Goal: Task Accomplishment & Management: Manage account settings

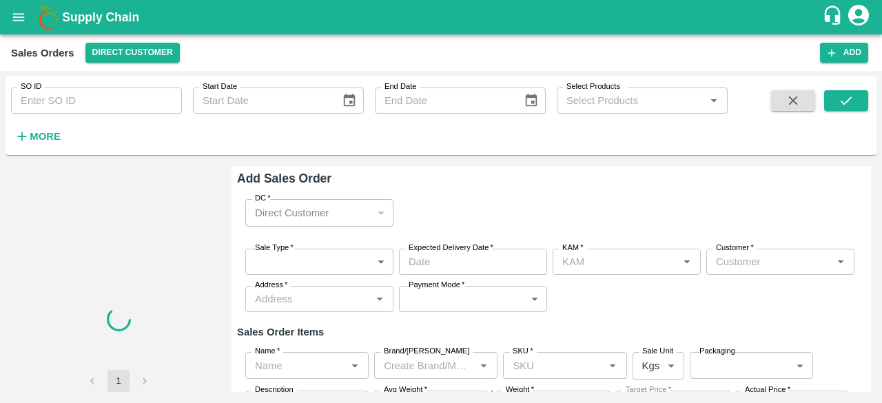
type input "[PERSON_NAME]"
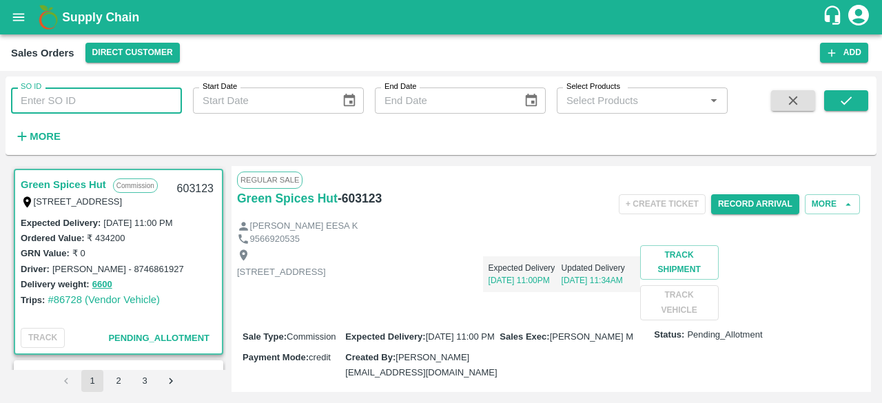
click at [79, 99] on input "SO ID" at bounding box center [96, 101] width 171 height 26
type input "602599"
click at [844, 103] on icon "submit" at bounding box center [846, 100] width 15 height 15
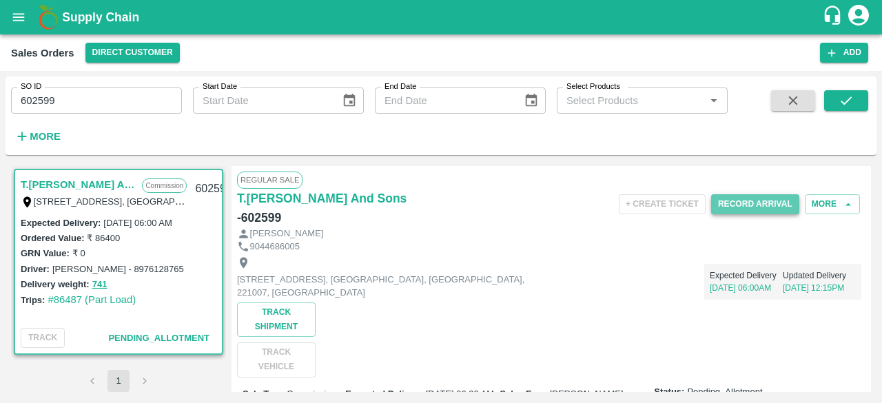
click at [765, 202] on button "Record Arrival" at bounding box center [755, 204] width 88 height 20
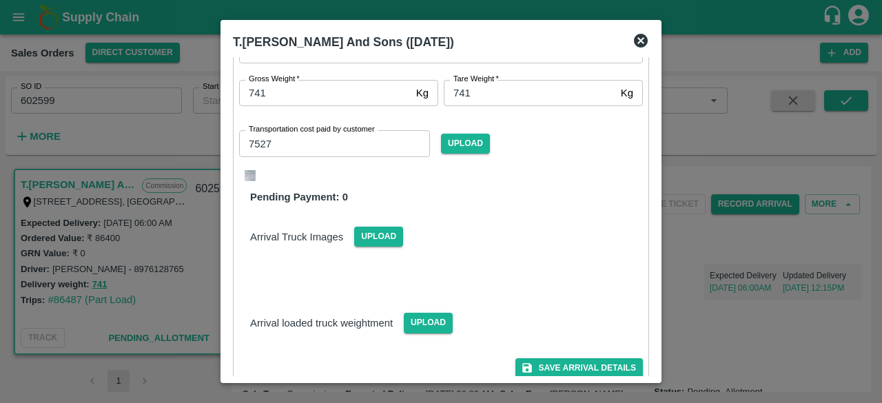
scroll to position [151, 0]
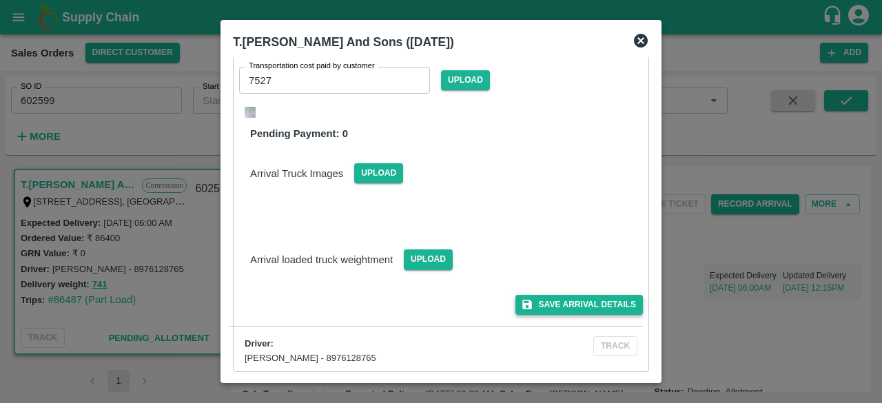
click at [579, 303] on button "Save Arrival Details" at bounding box center [578, 305] width 127 height 20
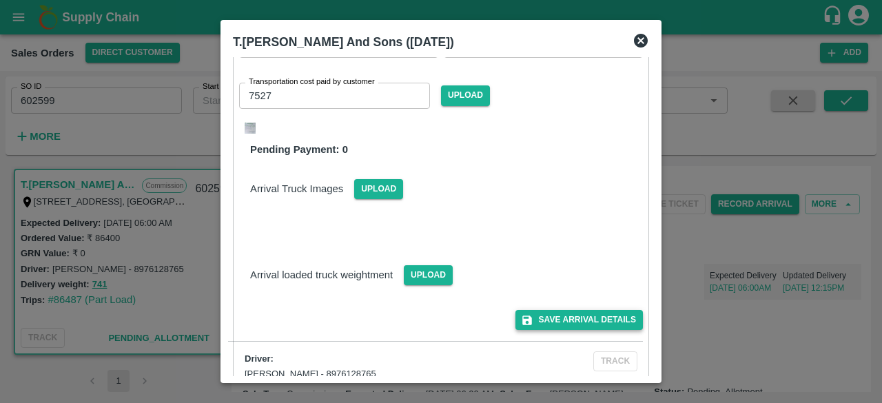
scroll to position [167, 0]
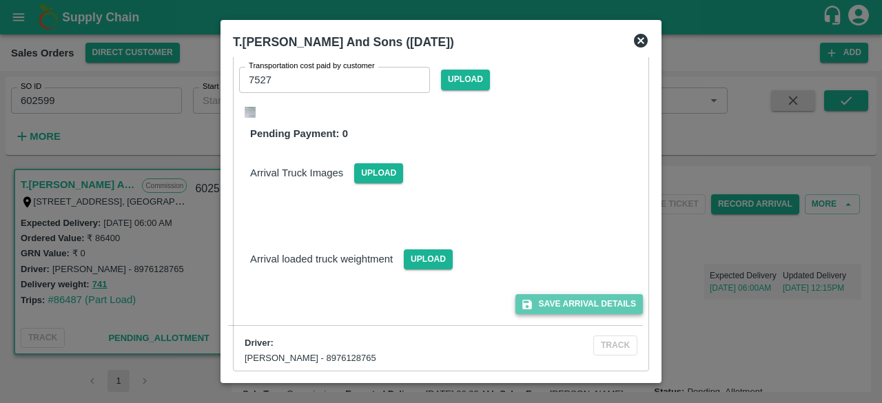
click at [579, 303] on button "Save Arrival Details" at bounding box center [578, 304] width 127 height 20
click at [608, 308] on button "Save Arrival Details" at bounding box center [578, 304] width 127 height 20
click at [638, 43] on icon at bounding box center [641, 40] width 17 height 17
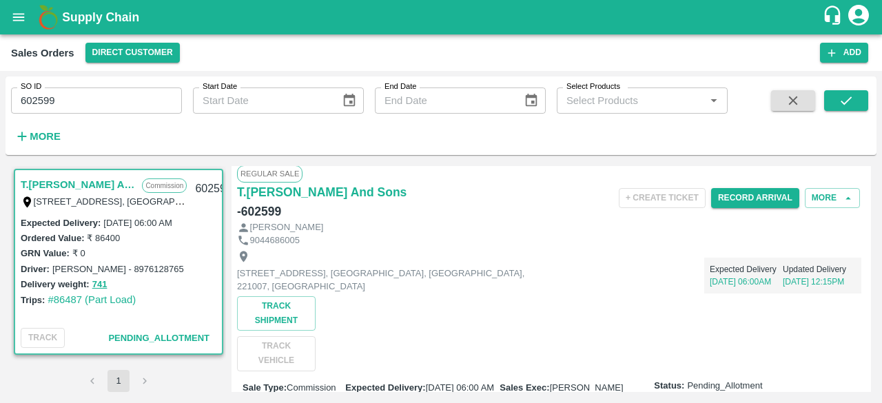
scroll to position [0, 0]
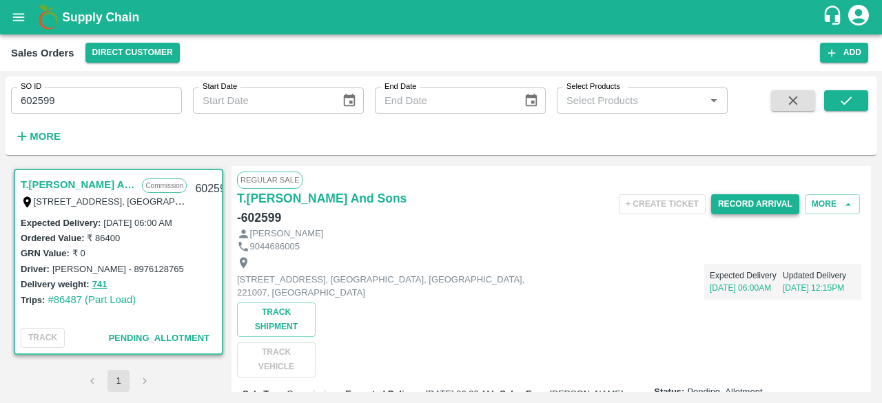
click at [775, 195] on button "Record Arrival" at bounding box center [755, 204] width 88 height 20
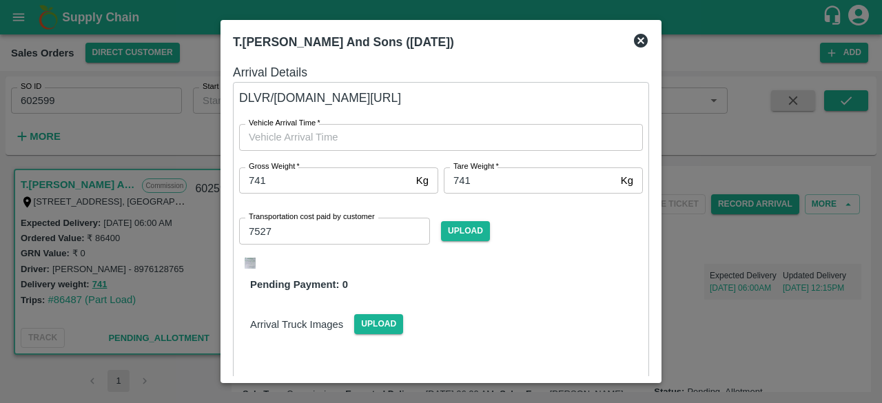
type input "DD/MM/YYYY hh:mm aa"
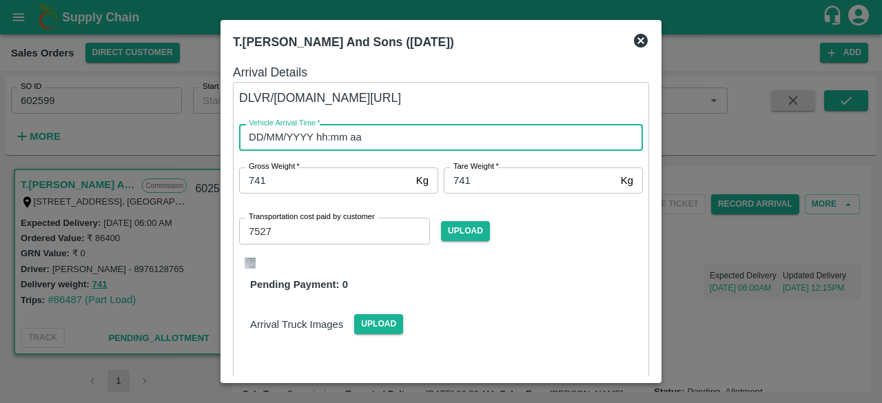
click at [271, 140] on input "DD/MM/YYYY hh:mm aa" at bounding box center [436, 137] width 394 height 26
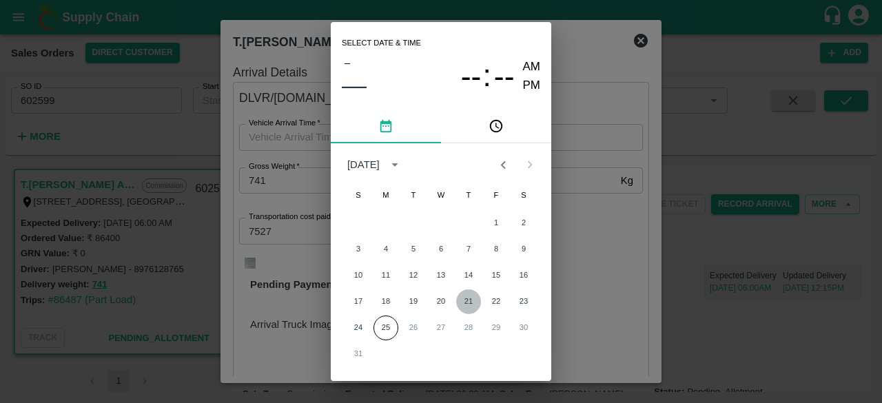
click at [466, 303] on button "21" at bounding box center [468, 301] width 25 height 25
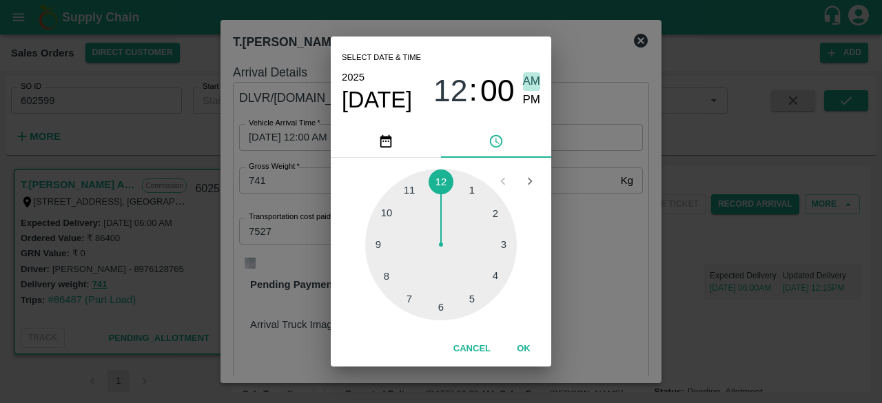
click at [533, 78] on span "AM" at bounding box center [532, 81] width 18 height 19
click at [445, 305] on div at bounding box center [441, 245] width 152 height 152
type input "21/08/2025 06:00 AM"
click at [533, 85] on span "AM" at bounding box center [532, 81] width 18 height 19
click at [522, 344] on button "OK" at bounding box center [524, 349] width 44 height 24
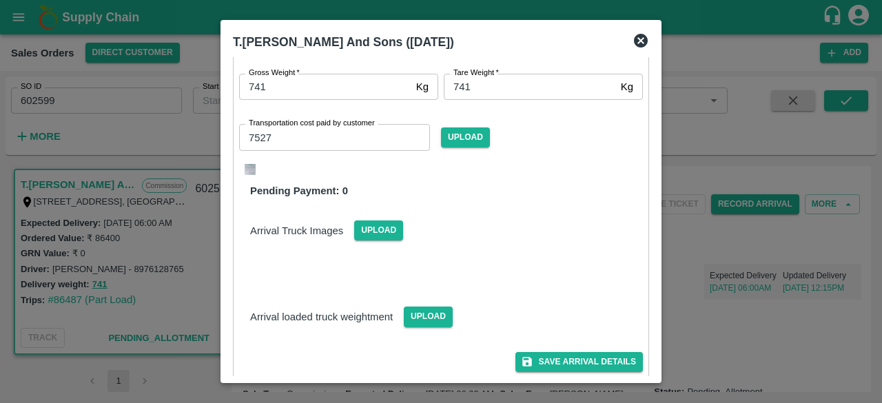
scroll to position [151, 0]
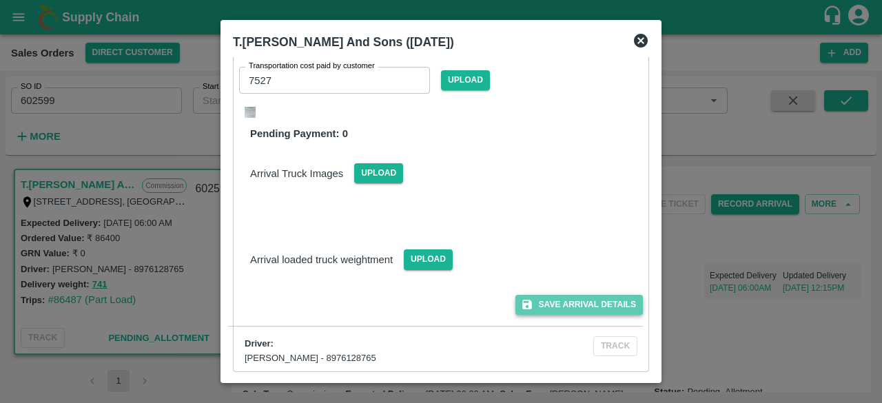
click at [584, 306] on button "Save Arrival Details" at bounding box center [578, 305] width 127 height 20
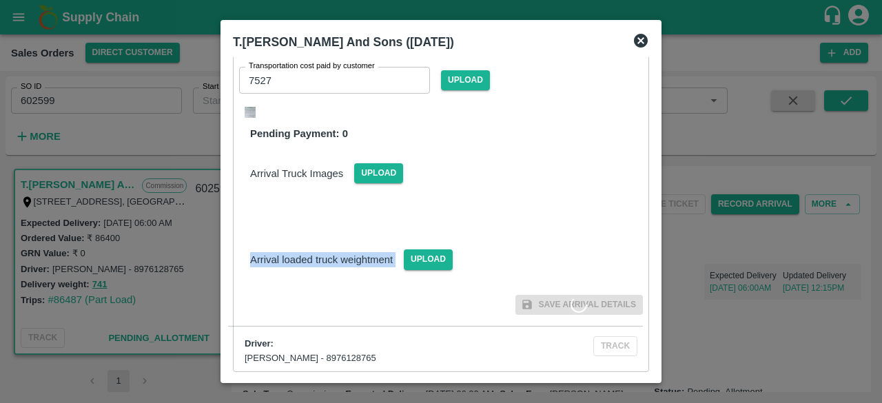
drag, startPoint x: 651, startPoint y: 175, endPoint x: 659, endPoint y: 250, distance: 75.6
click at [659, 250] on div "T.Kishore Kapoor And Sons (23 Aug 2025) Arrival Details DLVR/T.KI/218708 Vehicl…" at bounding box center [441, 201] width 441 height 363
click at [577, 185] on div "Arrival Truck Images Upload" at bounding box center [435, 178] width 415 height 97
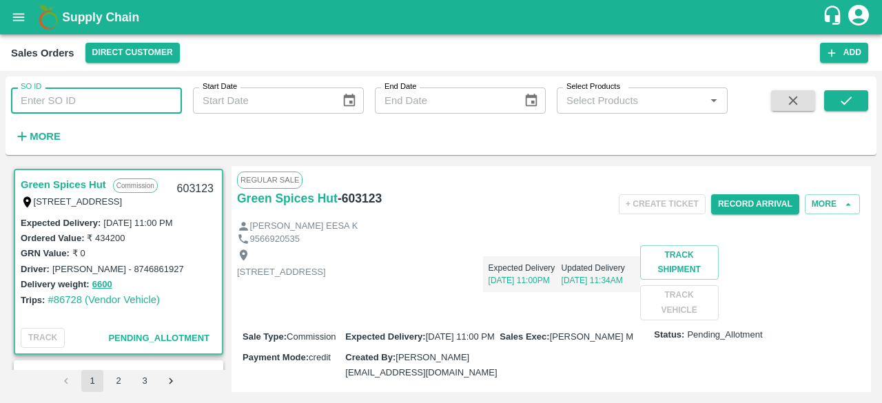
click at [70, 98] on input "SO ID" at bounding box center [96, 101] width 171 height 26
type input "602599"
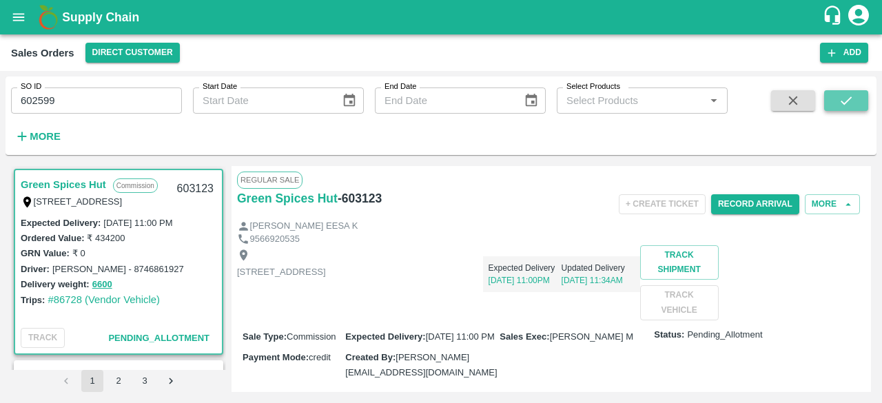
click at [842, 100] on icon "submit" at bounding box center [846, 100] width 15 height 15
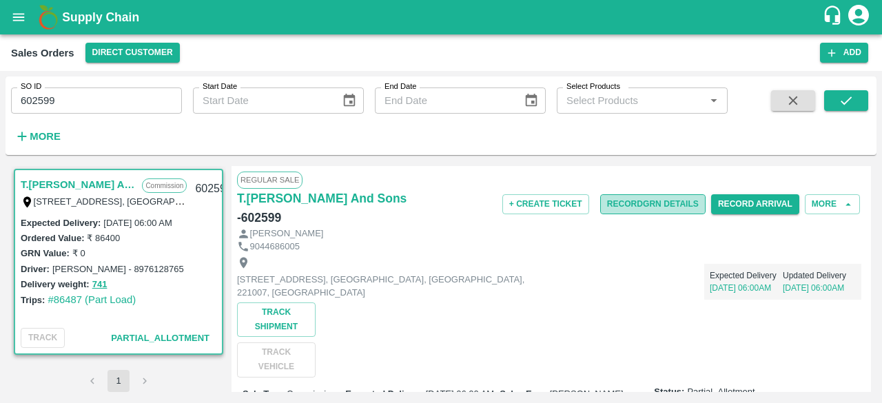
click at [666, 206] on button "Record GRN Details" at bounding box center [652, 204] width 105 height 20
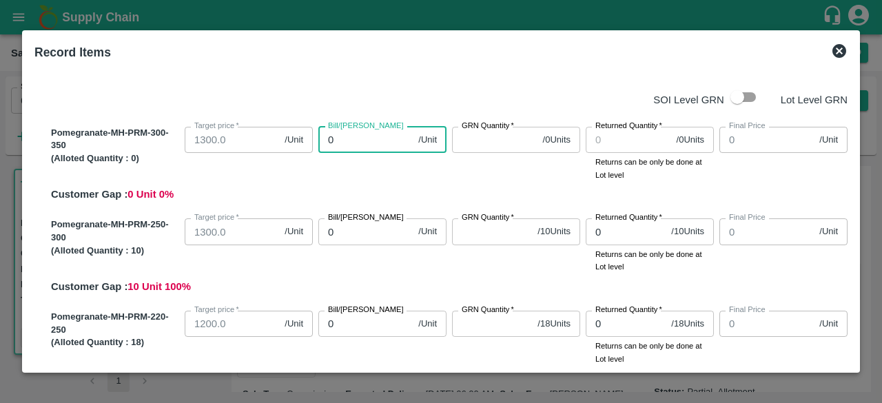
click at [340, 136] on input "0" at bounding box center [365, 140] width 94 height 26
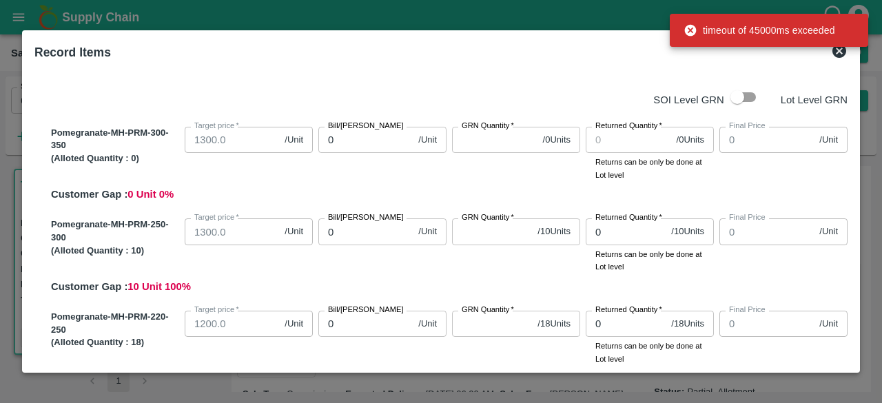
click at [853, 86] on div "Record Items SOI Level GRN Lot Level GRN Pomegranate-MH-PRM-300-350 (Alloted Qu…" at bounding box center [441, 201] width 838 height 343
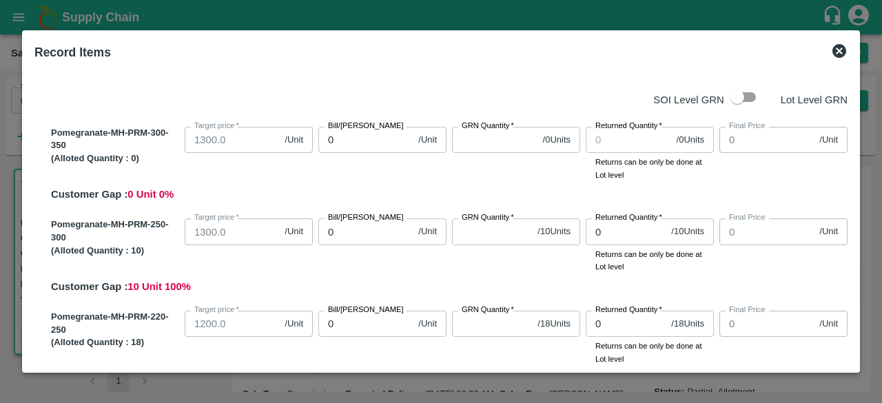
click at [839, 49] on icon at bounding box center [840, 51] width 14 height 14
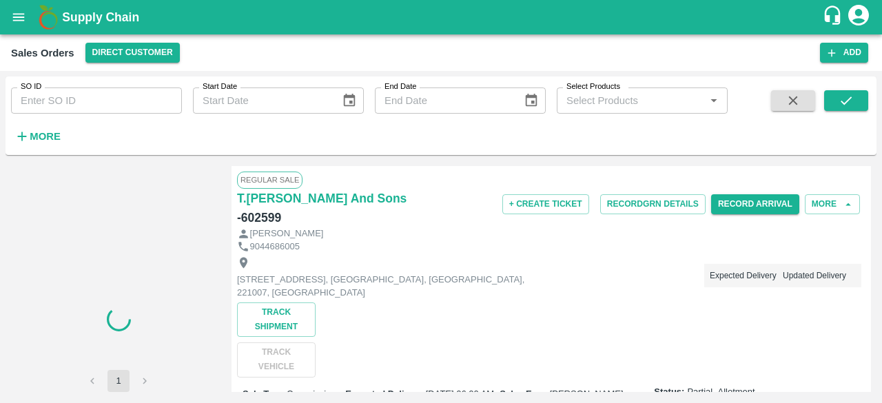
click at [864, 16] on icon "account of current user" at bounding box center [858, 15] width 21 height 21
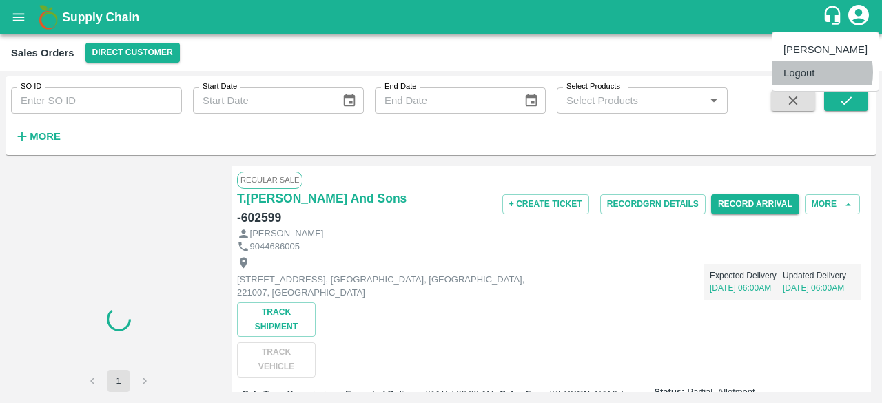
click at [804, 72] on li "Logout" at bounding box center [826, 72] width 106 height 23
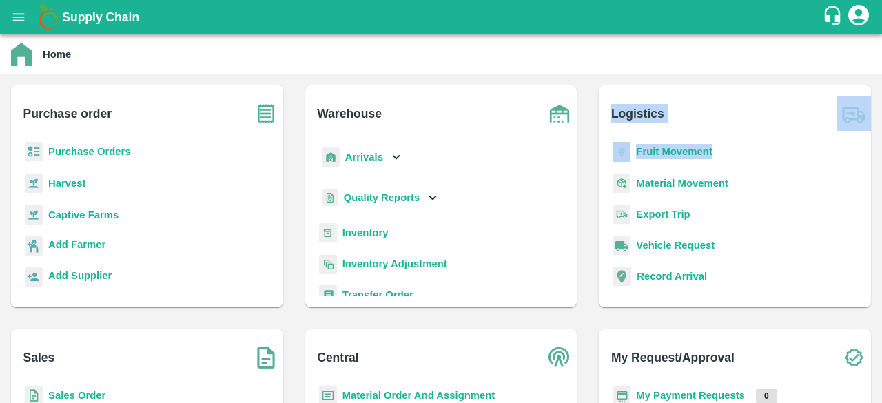
drag, startPoint x: 879, startPoint y: 92, endPoint x: 864, endPoint y: 140, distance: 49.9
click at [864, 140] on div "Logistics Fruit Movement Material Movement Export Trip Vehicle Request Record A…" at bounding box center [735, 196] width 294 height 244
click at [864, 140] on div "Logistics Fruit Movement Material Movement Export Trip Vehicle Request Record A…" at bounding box center [735, 196] width 272 height 222
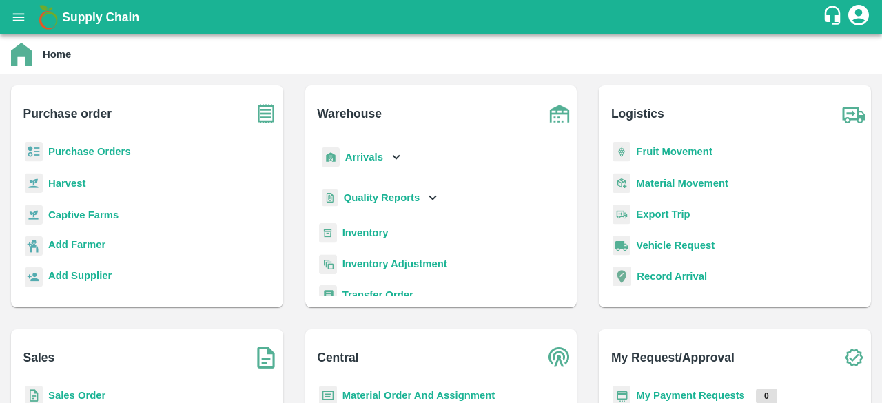
scroll to position [6, 0]
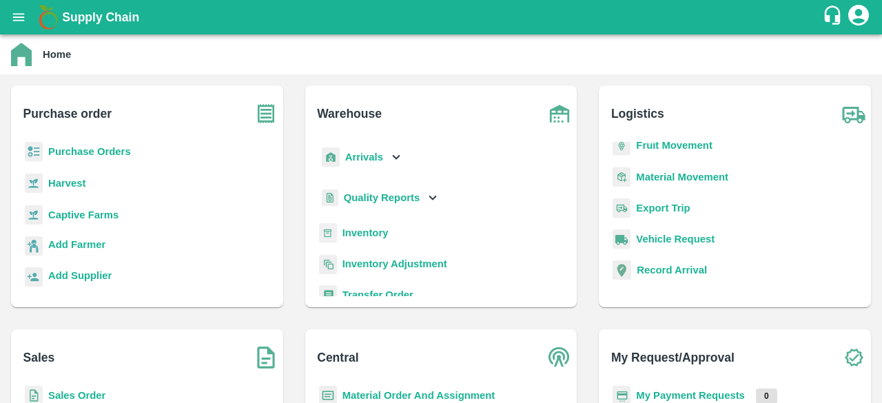
click at [66, 396] on b "Sales Order" at bounding box center [76, 395] width 57 height 11
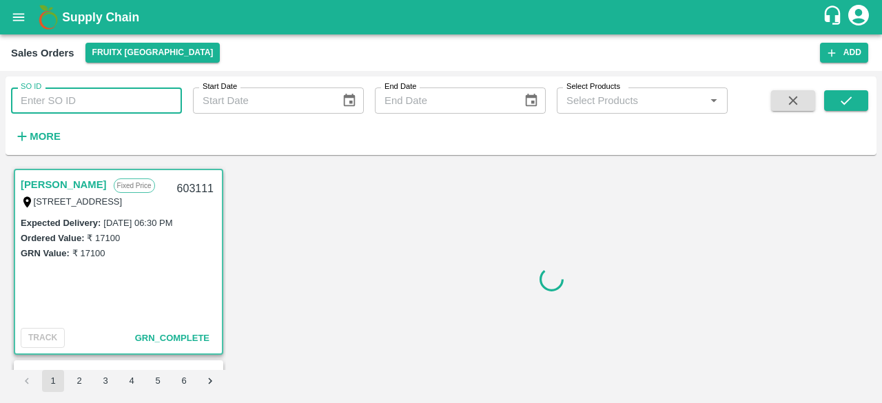
click at [47, 103] on input "SO ID" at bounding box center [96, 101] width 171 height 26
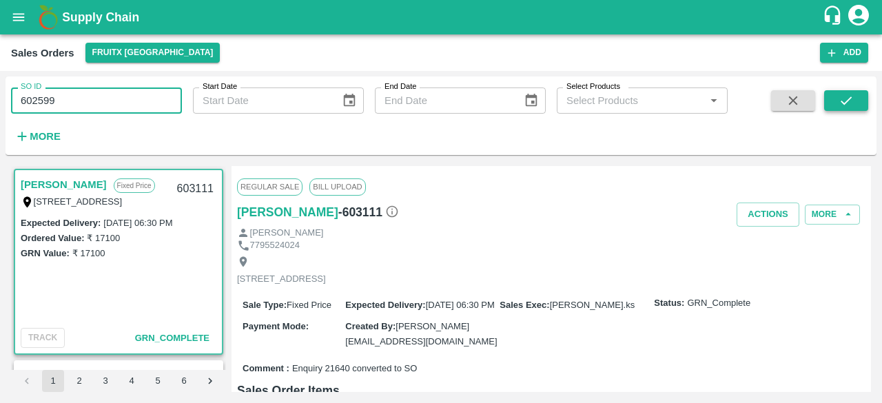
type input "602599"
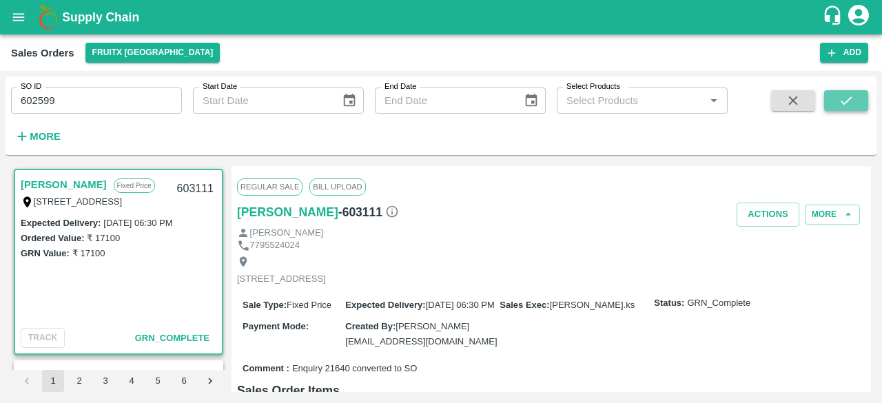
click at [836, 108] on button "submit" at bounding box center [846, 100] width 44 height 21
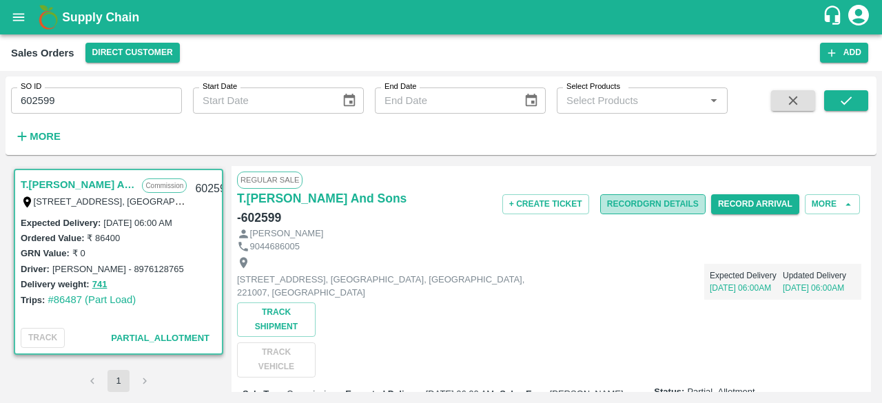
click at [643, 207] on button "Record GRN Details" at bounding box center [652, 204] width 105 height 20
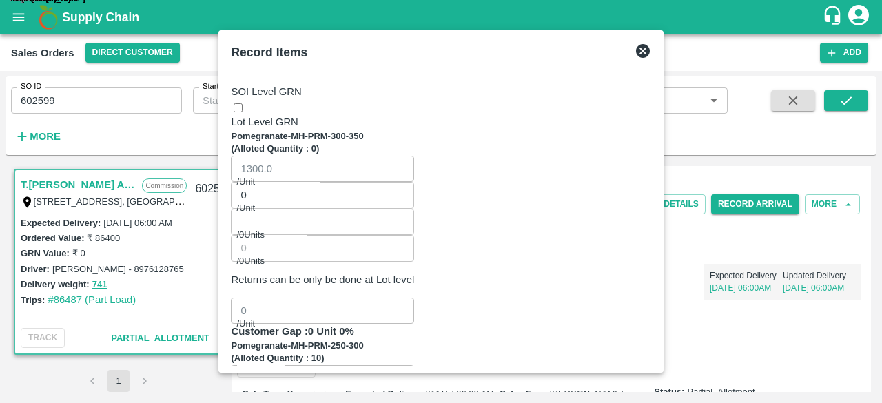
click at [371, 391] on input "0" at bounding box center [322, 404] width 183 height 26
type input "01"
type input "1"
type input "014"
type input "14"
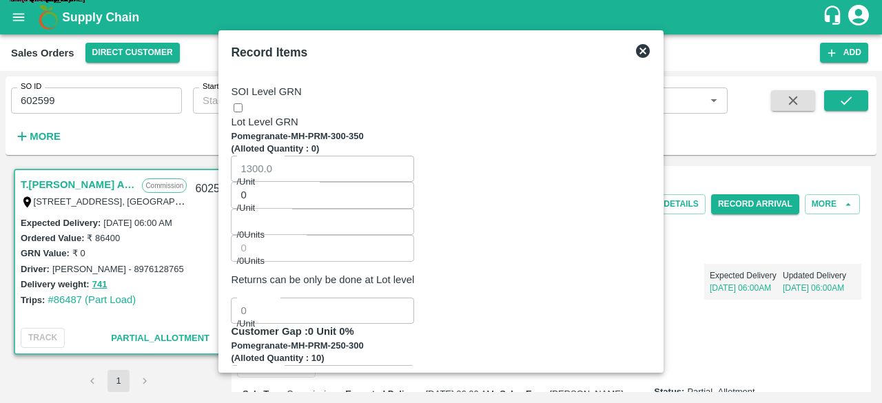
type input "0145"
type input "145"
type input "01450"
type input "1450"
type input "01450"
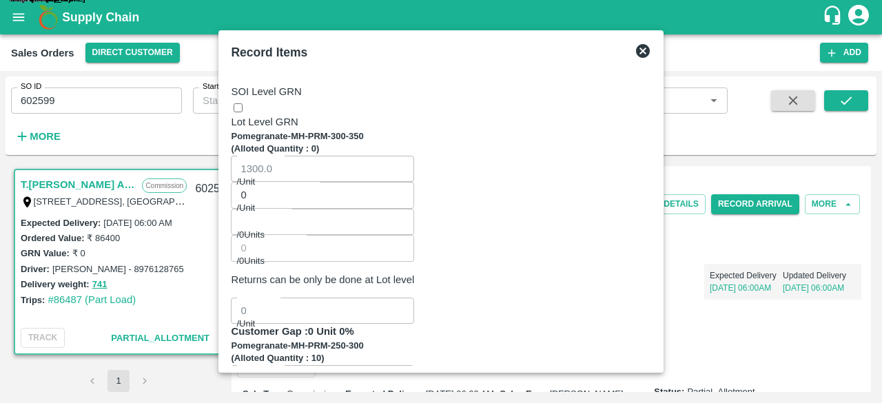
type input "1"
type input "10"
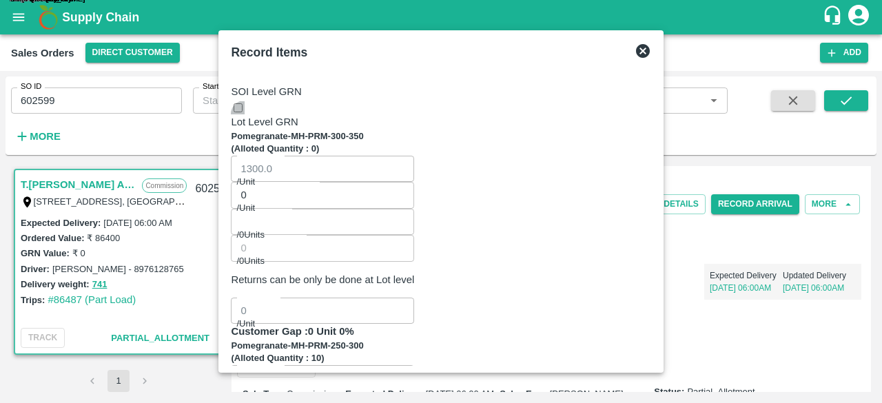
click at [243, 103] on input "checkbox" at bounding box center [238, 107] width 9 height 9
checkbox input "true"
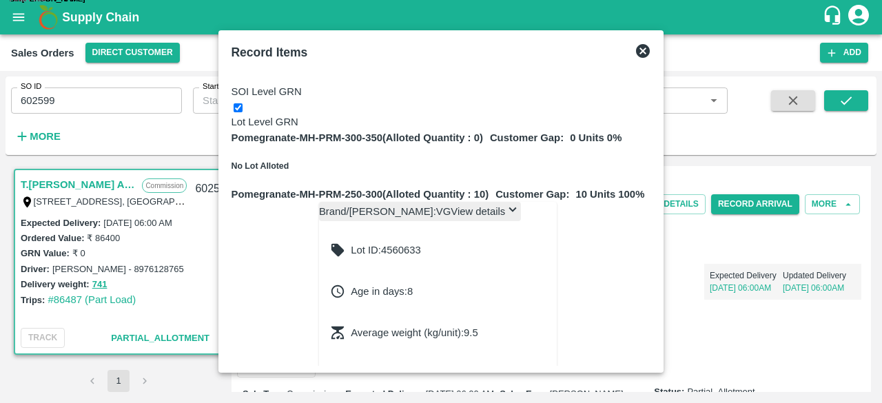
drag, startPoint x: 853, startPoint y: 79, endPoint x: 853, endPoint y: 90, distance: 11.0
click at [663, 90] on div "Record Items SOI Level GRN Lot Level GRN Pomegranate-MH-PRM-300-350 (Alloted Qu…" at bounding box center [440, 201] width 445 height 343
type input "01"
type input "1"
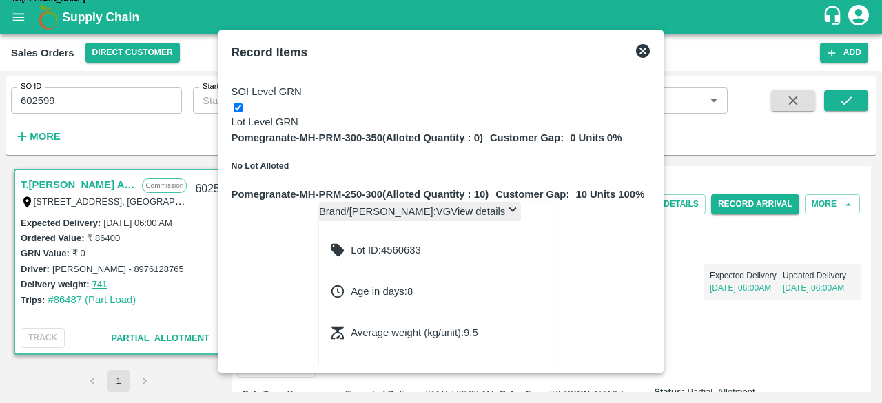
type input "014"
type input "14"
type input "0145"
type input "145"
type input "01450"
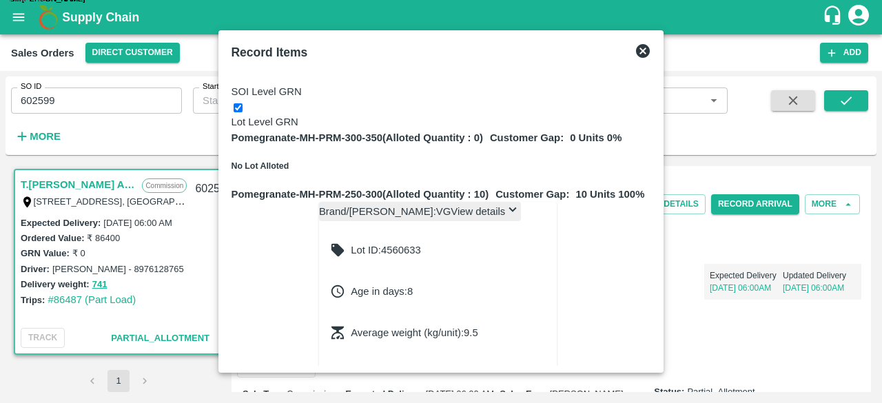
type input "1450"
type input "01450"
type input "01"
type input "0"
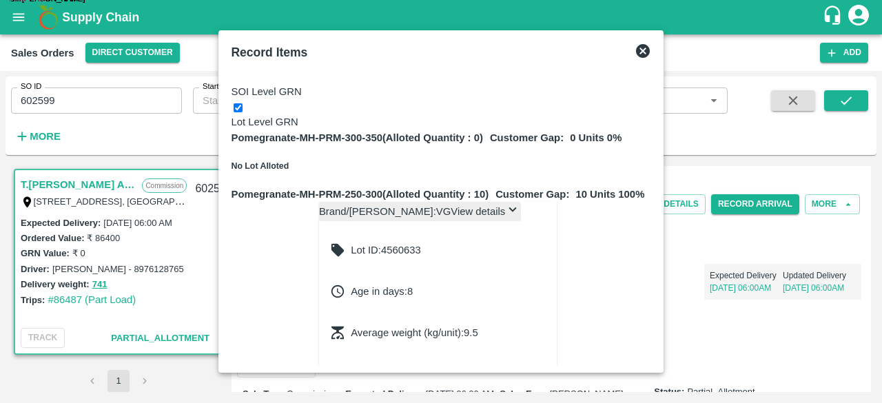
type input "0"
type input "010"
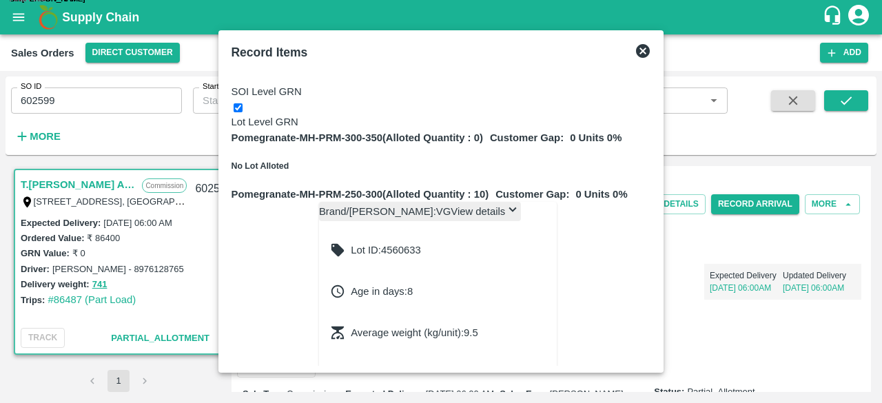
type input "01"
type input "1"
type input "018"
type input "18"
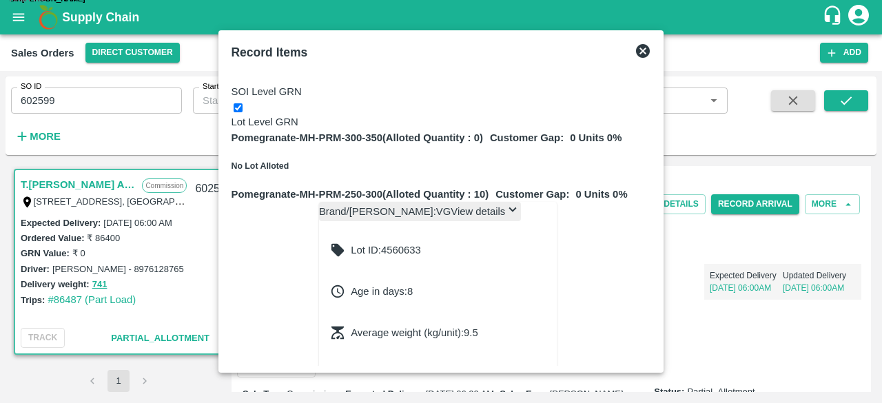
type input "01"
type input "1"
type input "0"
type input "01"
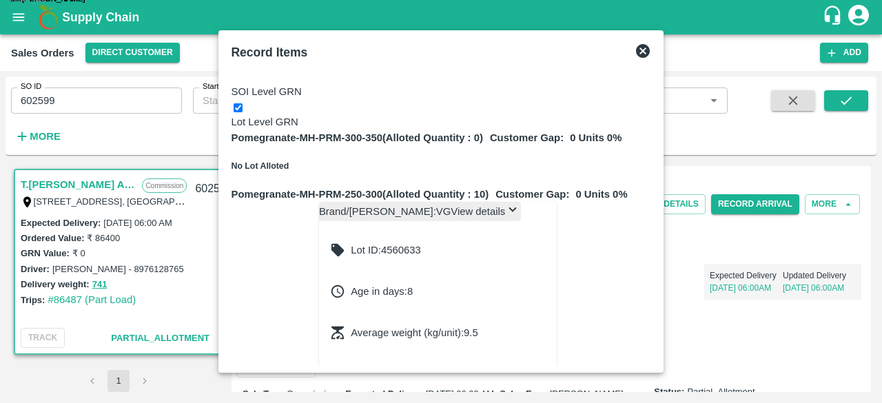
type input "1"
type input "012"
type input "12"
type input "0128"
type input "128"
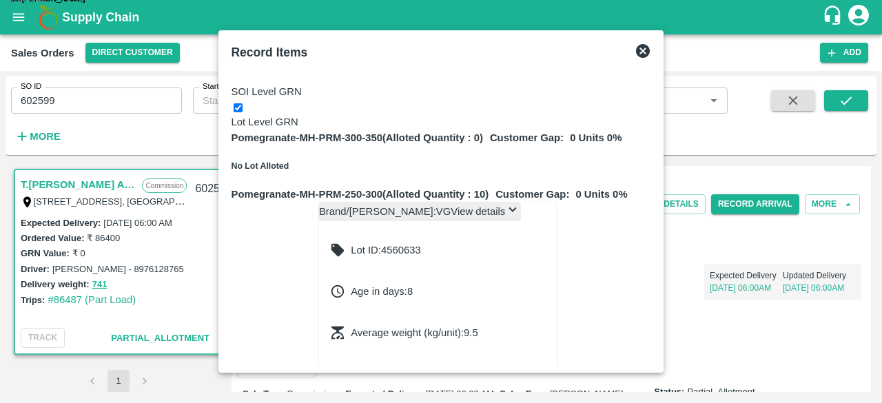
type input "01285"
type input "1285"
type input "01285"
type input "018"
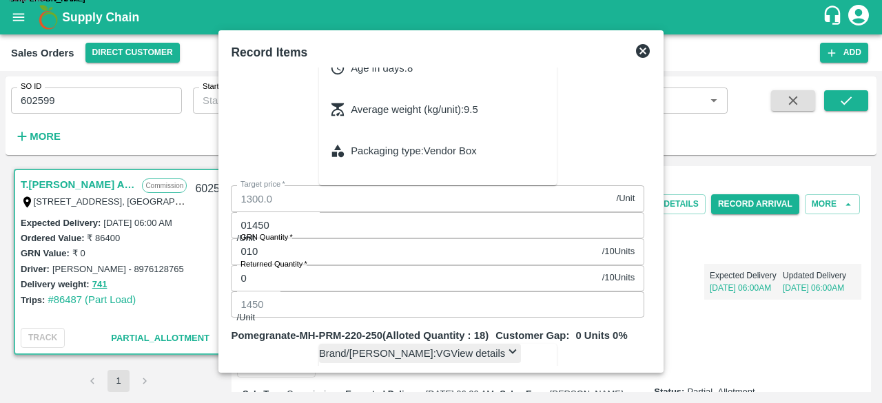
scroll to position [230, 0]
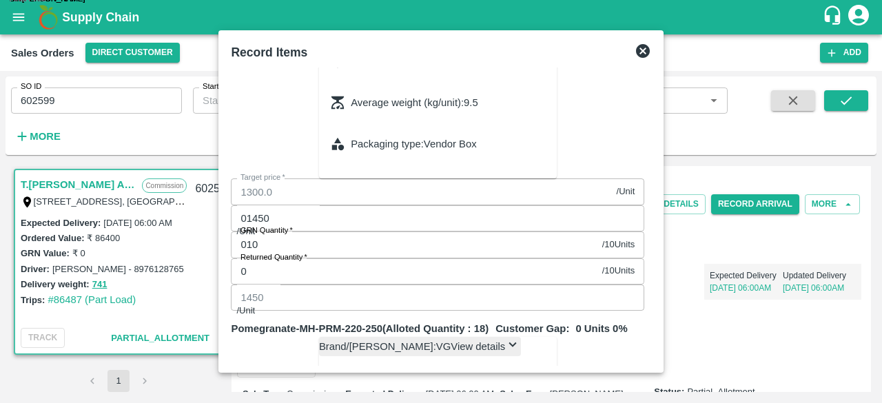
type input "01"
type input "1"
type input "011"
type input "11"
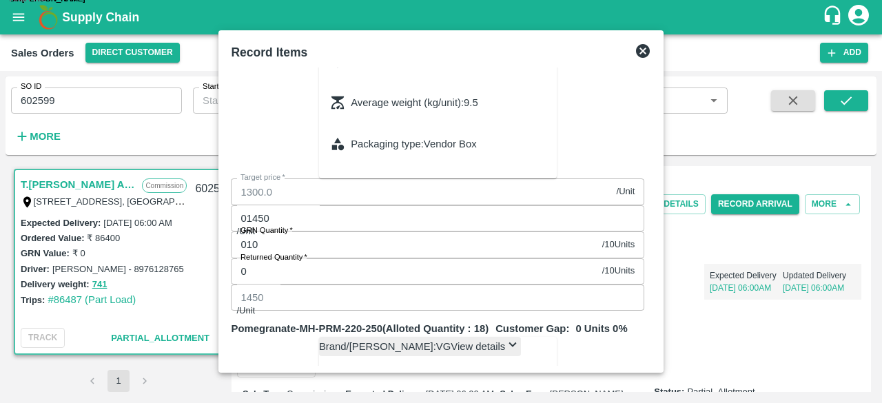
type input "0117"
type input "117"
type input "01170"
type input "1170"
type input "01170"
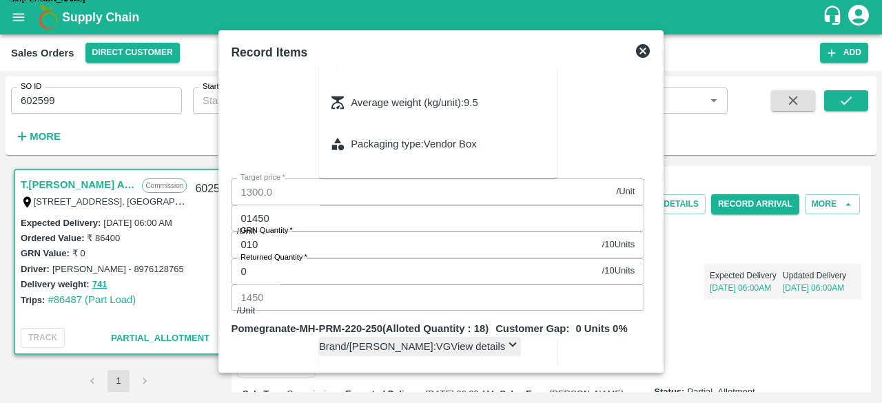
type input "013"
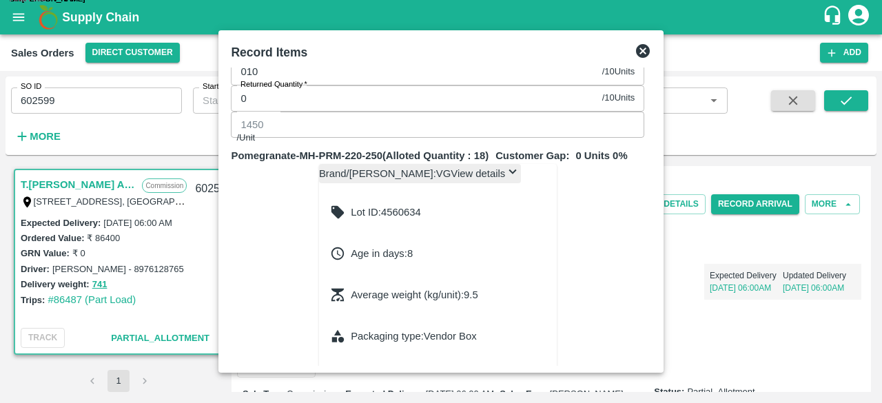
scroll to position [405, 0]
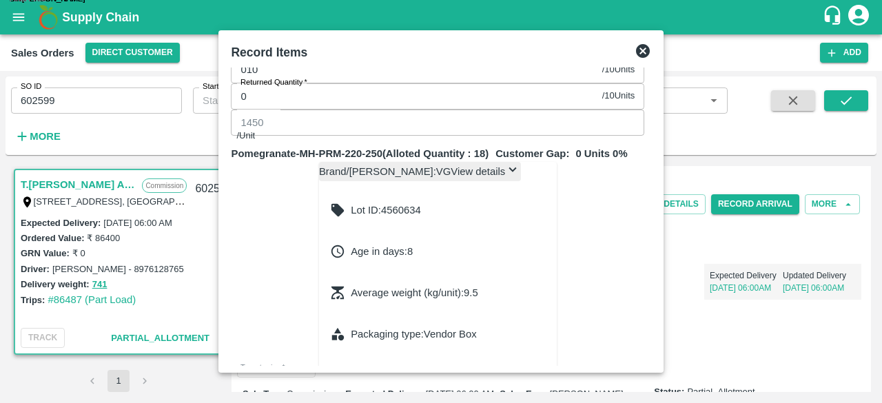
type input "01"
type input "1"
type input "011"
type input "11"
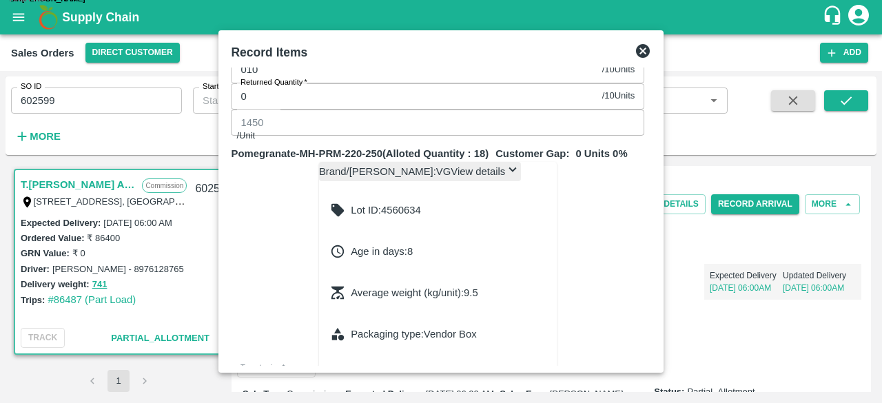
type input "0110"
type input "110"
type input "01100"
type input "1100"
type input "01100"
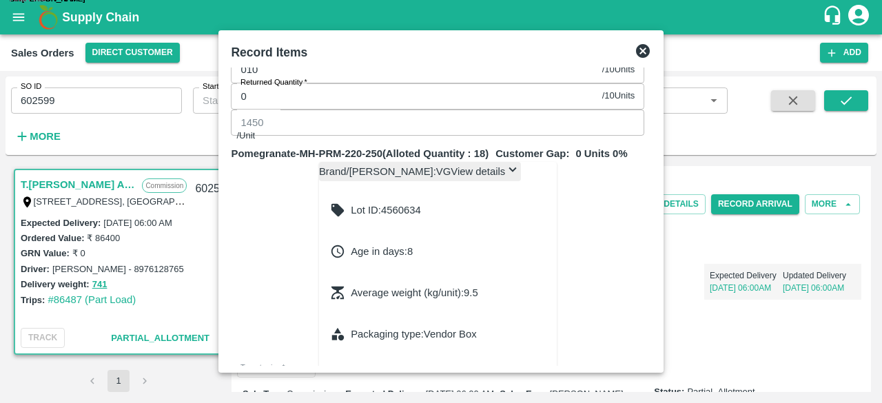
type input "010"
type input "09"
type input "9"
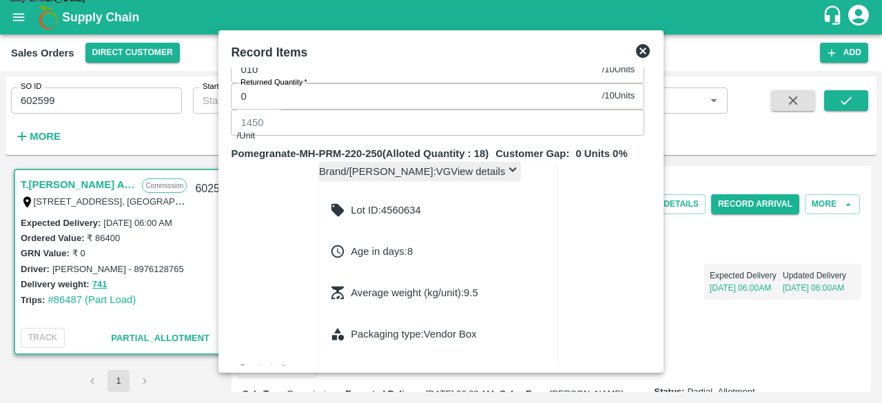
type input "090"
type input "90"
type input "0900"
type input "900"
type input "0900"
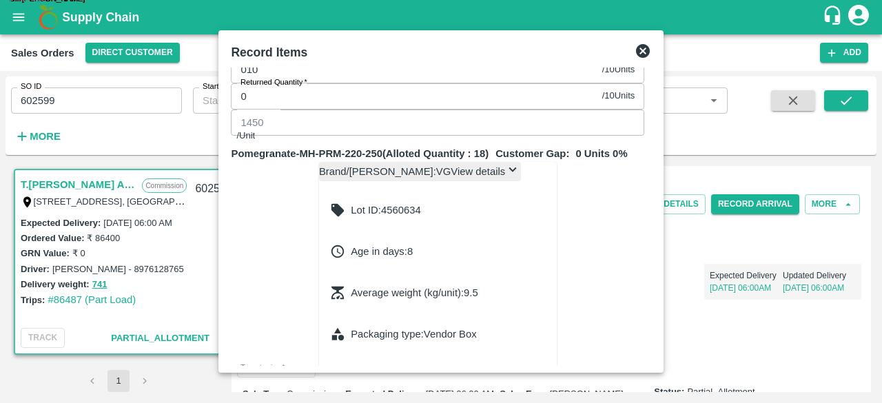
type input "013"
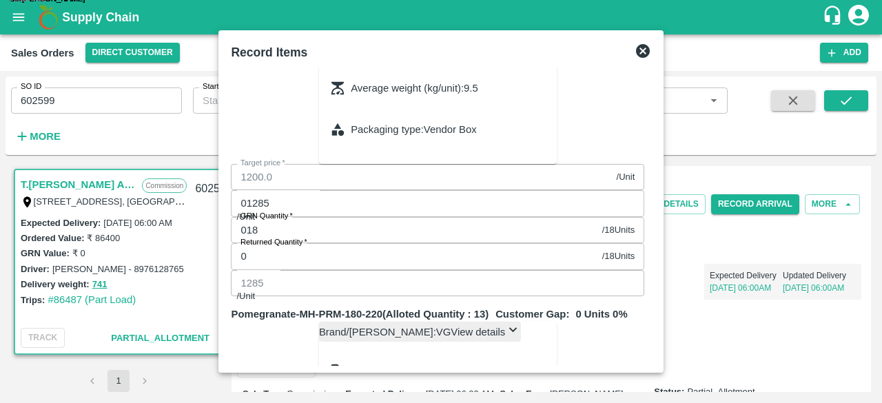
scroll to position [648, 0]
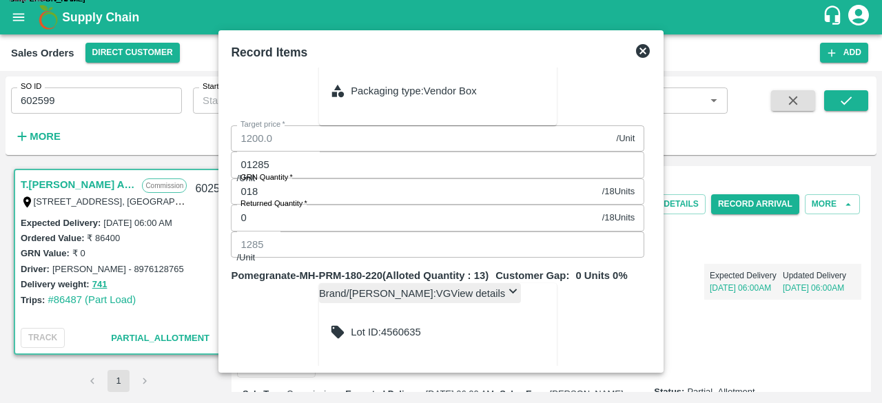
type input "07"
type input "7"
type input "075"
type input "75"
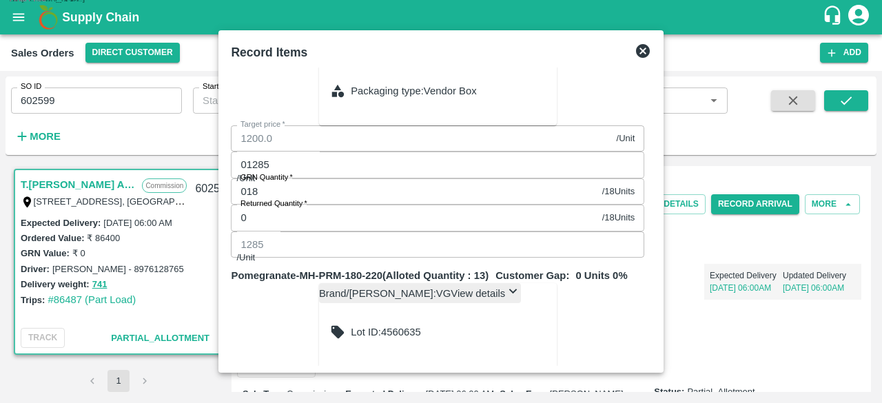
type input "0750"
type input "750"
type input "0750"
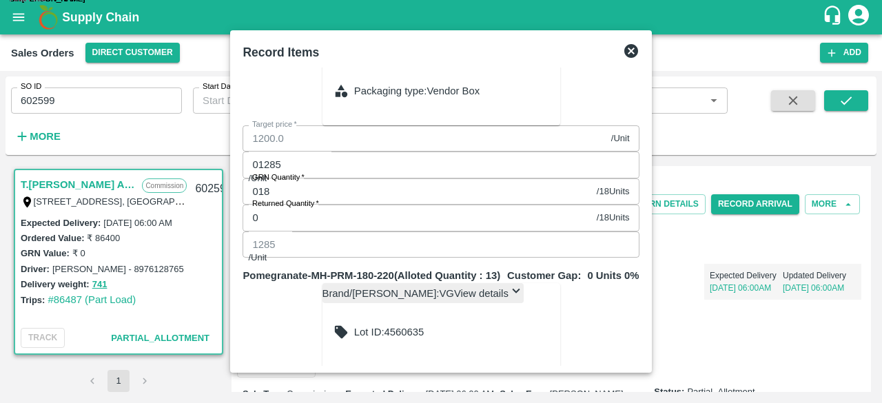
type input "014"
click at [651, 283] on div "Record Items SOI Level GRN Lot Level GRN Pomegranate-MH-PRM-300-350 (Alloted Qu…" at bounding box center [440, 201] width 421 height 343
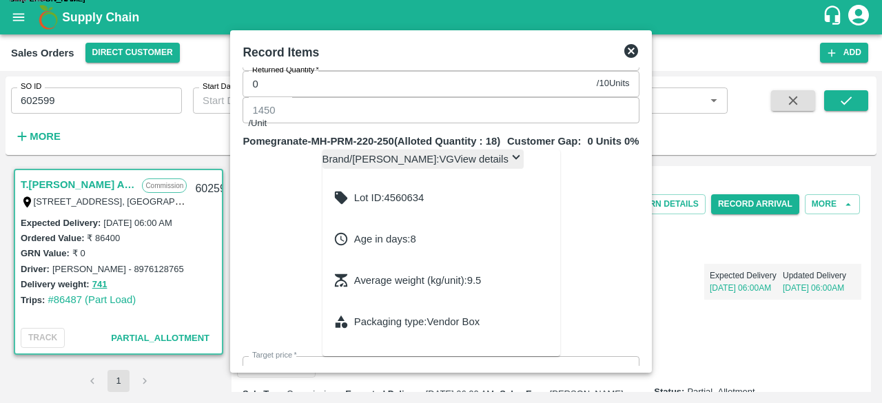
scroll to position [411, 0]
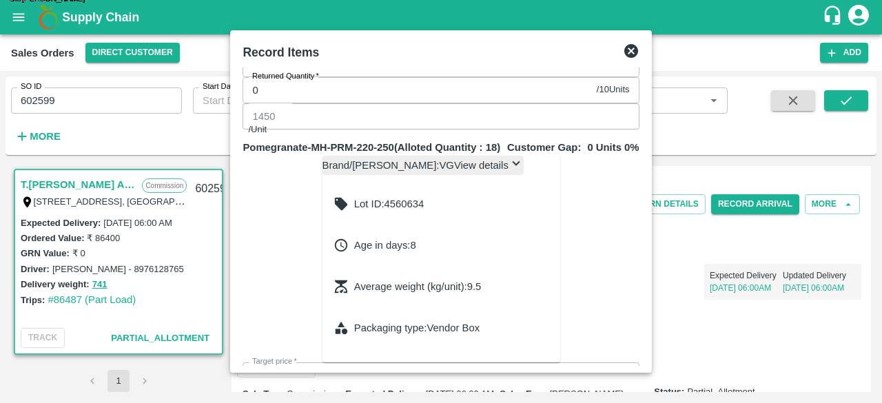
drag, startPoint x: 850, startPoint y: 202, endPoint x: 852, endPoint y: 187, distance: 14.6
click at [644, 187] on div "SOI Level GRN Lot Level GRN Pomegranate-MH-PRM-300-350 (Alloted Quantity : 0 ) …" at bounding box center [440, 217] width 407 height 298
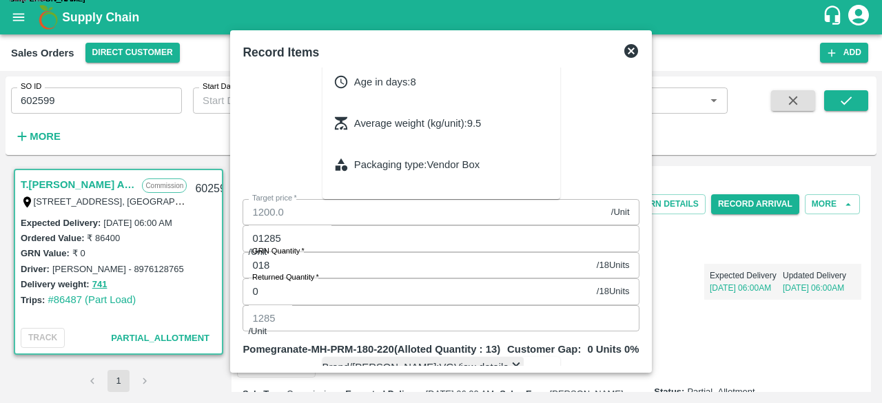
scroll to position [743, 0]
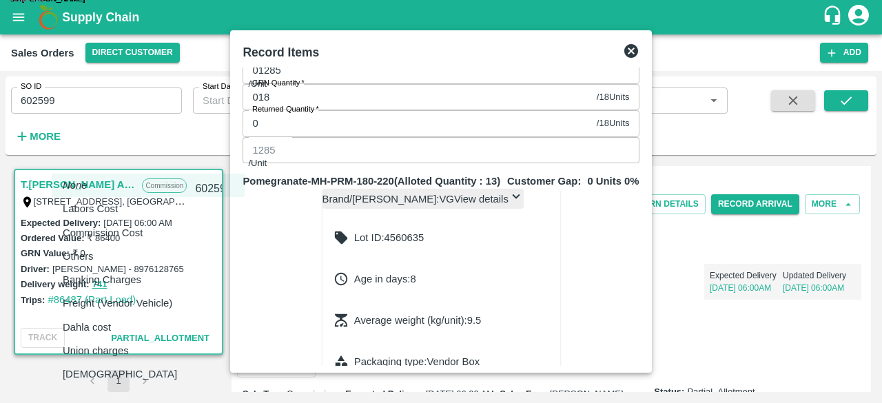
click at [234, 272] on body "Supply Chain Sales Orders Direct Customer Add SO ID 602599 SO ID Start Date Sta…" at bounding box center [441, 201] width 882 height 403
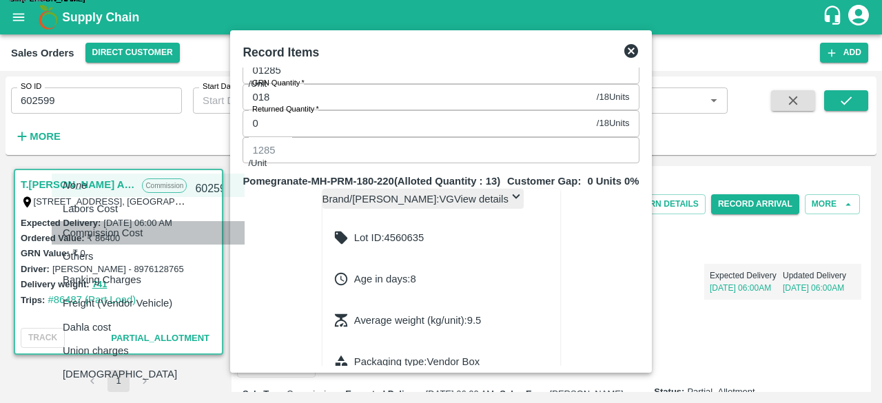
click at [150, 237] on div "Commission Cost" at bounding box center [106, 232] width 87 height 15
type input "Commission Cost"
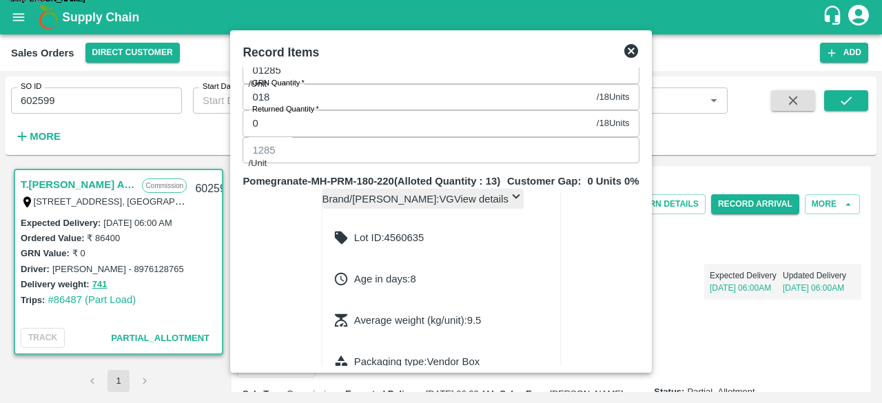
type input "3"
type input "1449.96154"
type input "1284.96154"
type input "1169.96154"
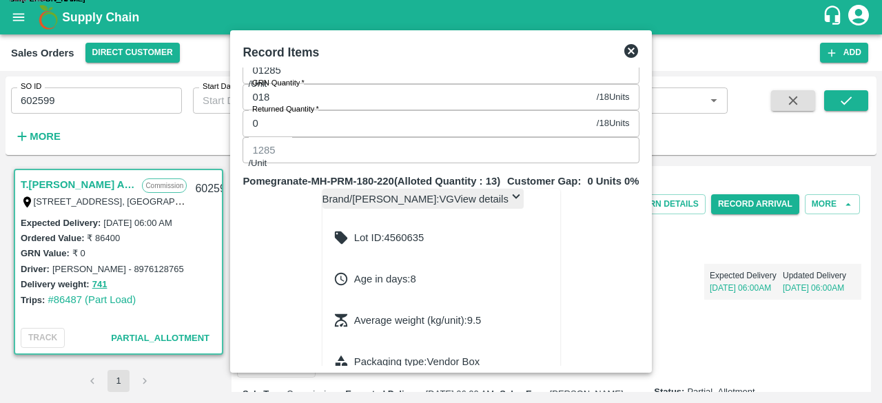
type input "1099.96154"
type input "899.96154"
type input "749.96154"
type input "0.03846"
type input "34"
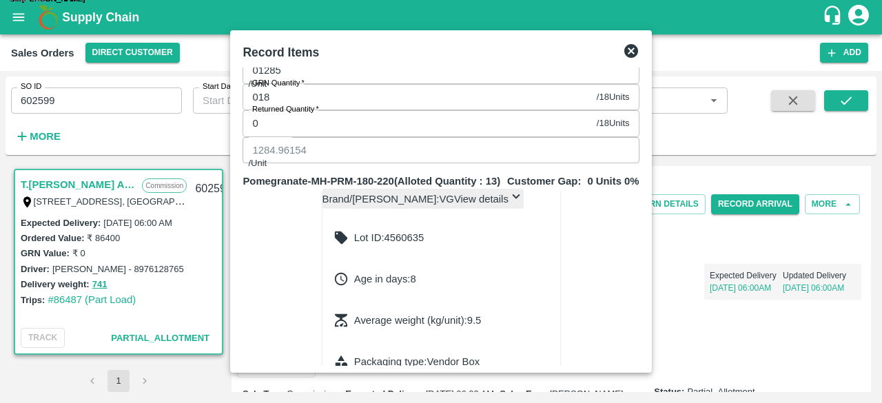
type input "1449.5641"
type input "1284.5641"
type input "1169.5641"
type input "1099.5641"
type input "899.5641"
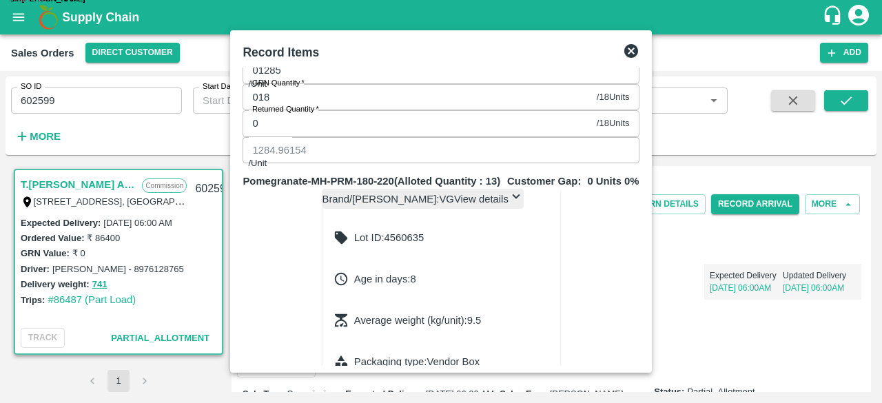
type input "749.5641"
type input "0.4359"
type input "344"
type input "1445.58974"
type input "1280.58974"
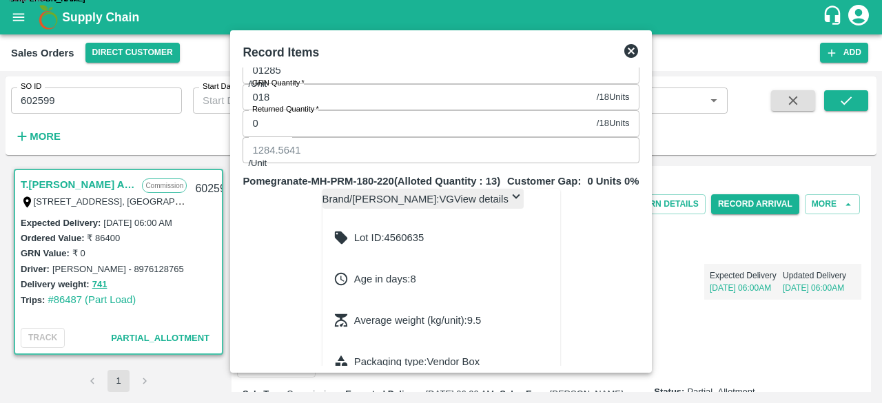
type input "1165.58974"
type input "1095.58974"
type input "895.58974"
type input "745.58974"
type input "4.41026"
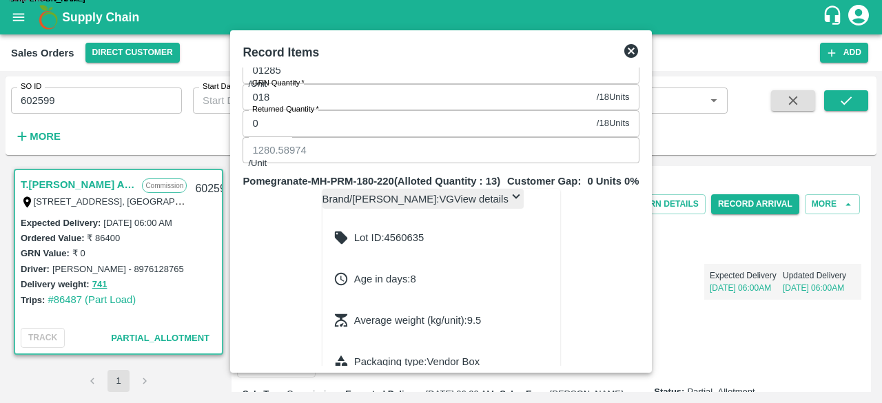
type input "3442"
type input "1405.87179"
type input "1240.87179"
type input "1125.87179"
type input "1055.87179"
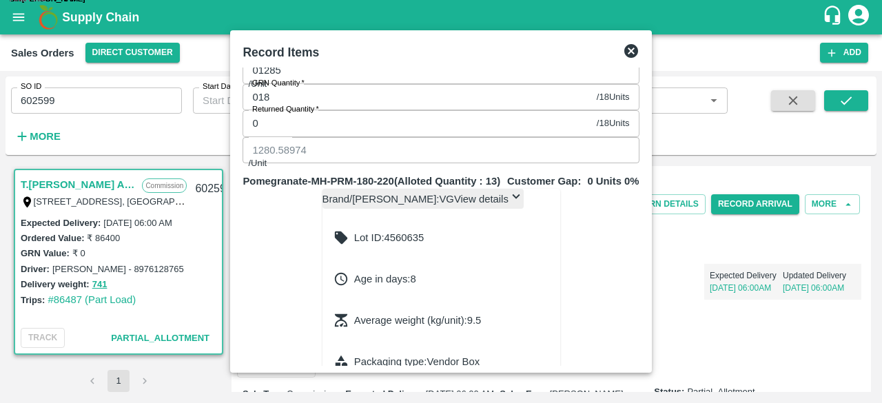
type input "855.87179"
type input "705.87179"
type input "44.12821"
type input "3442"
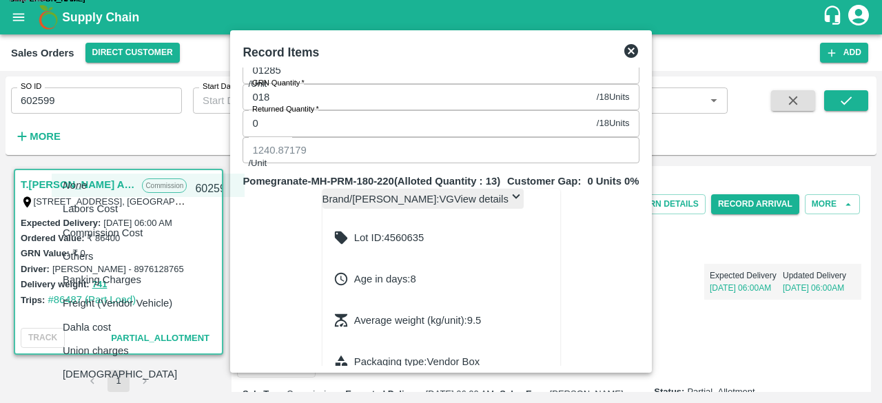
click at [232, 312] on body "Supply Chain Sales Orders Direct Customer Add SO ID 602599 SO ID Start Date Sta…" at bounding box center [441, 201] width 882 height 403
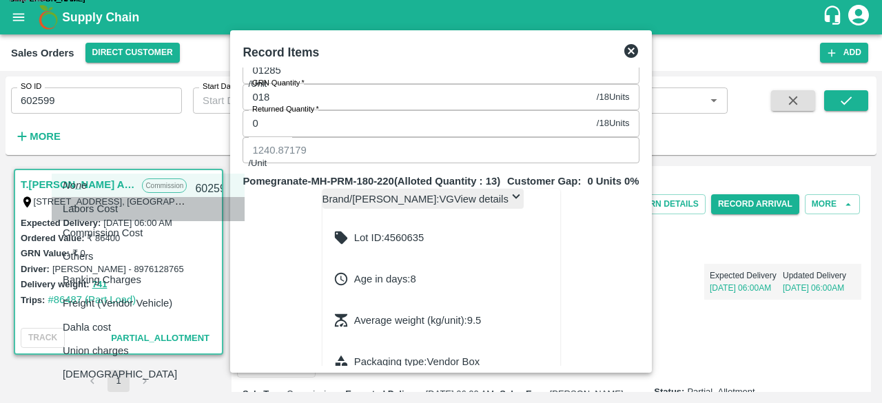
click at [125, 210] on div "Labors Cost" at bounding box center [94, 208] width 62 height 15
type input "Labors Cost"
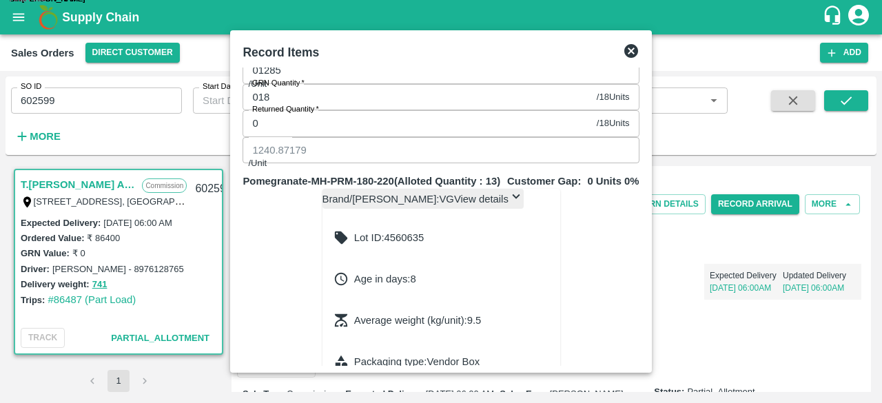
type input "2"
type input "1405.84615"
type input "1240.84615"
type input "1125.84615"
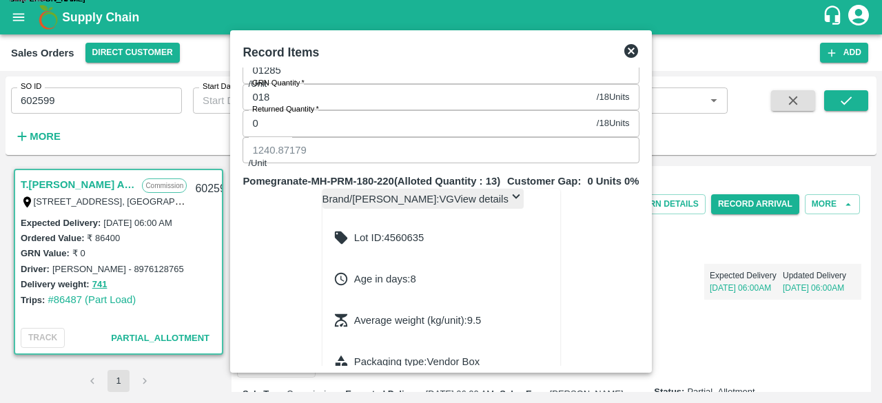
type input "1055.84615"
type input "855.84615"
type input "705.84615"
type input "0.02564"
type input "23"
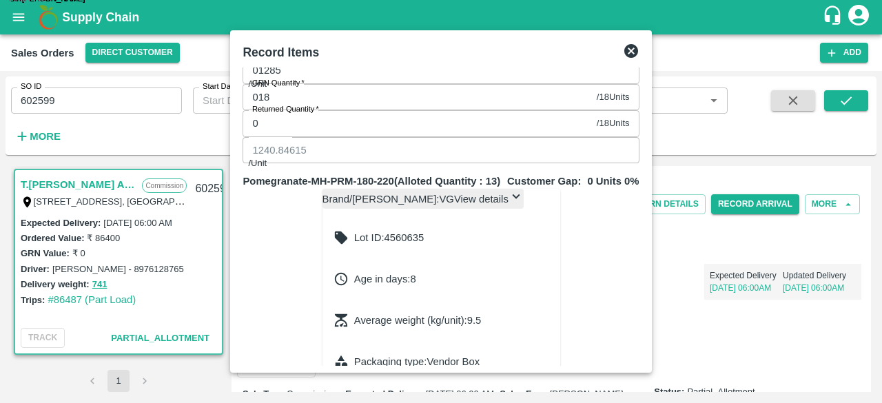
type input "1405.57692"
type input "1240.57692"
type input "1125.57692"
type input "1055.57692"
type input "855.57692"
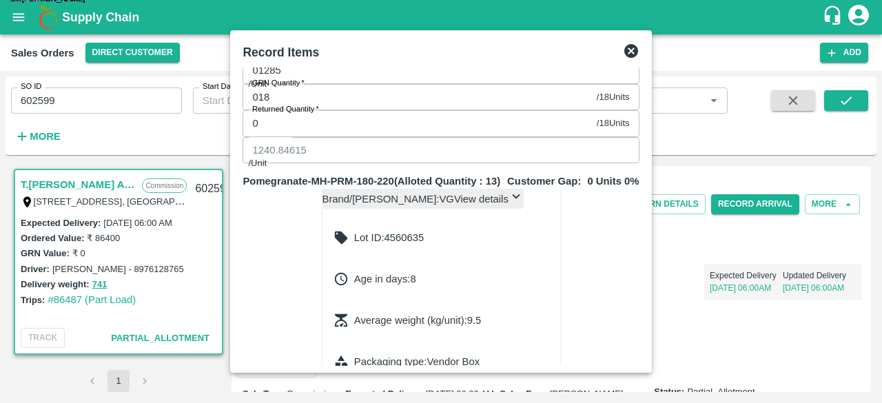
type input "705.57692"
type input "0.29487"
type input "1402.87179"
type input "1237.87179"
type input "1122.87179"
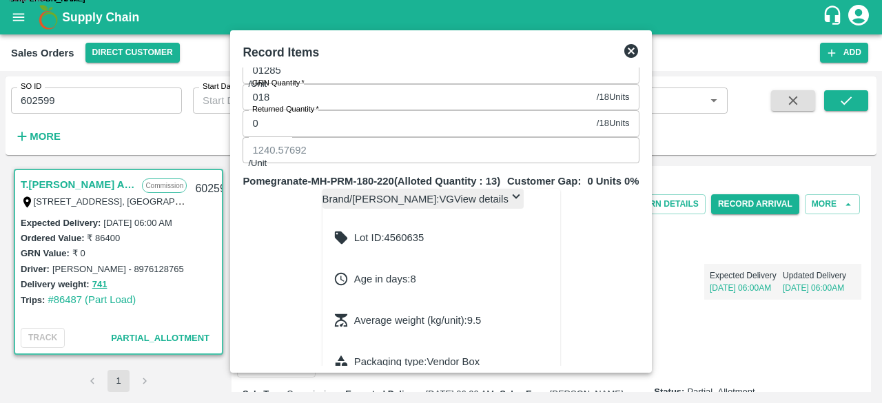
type input "1052.87179"
type input "852.87179"
type input "702.87179"
type input "234"
type input "3"
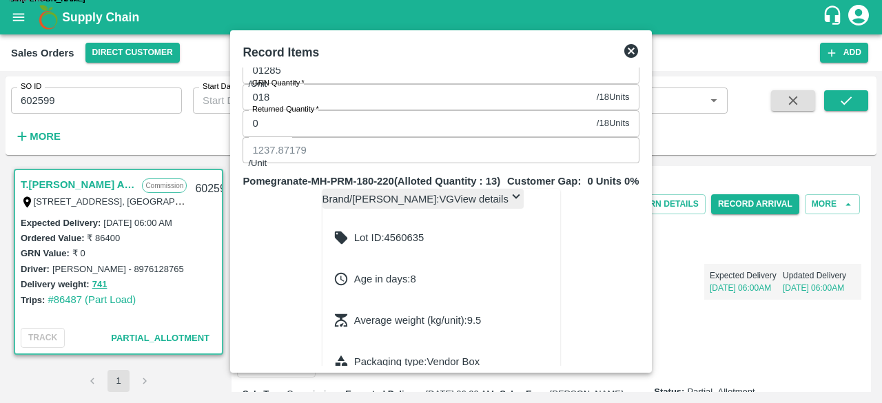
type input "234"
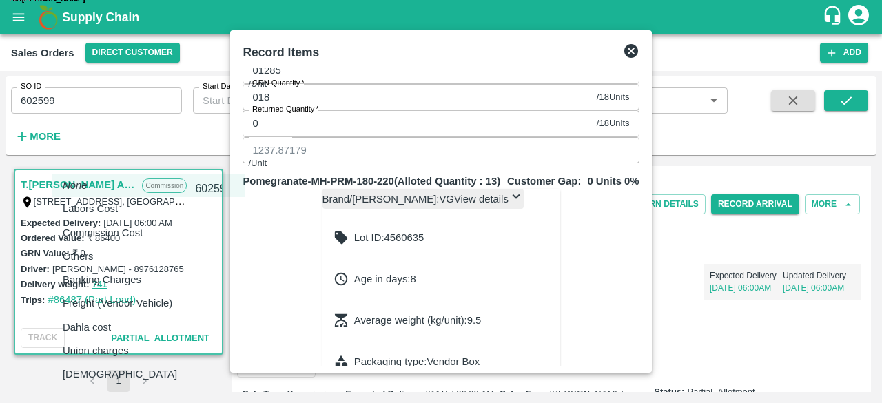
click at [230, 351] on body "Supply Chain Sales Orders Direct Customer Add SO ID 602599 SO ID Start Date Sta…" at bounding box center [441, 201] width 882 height 403
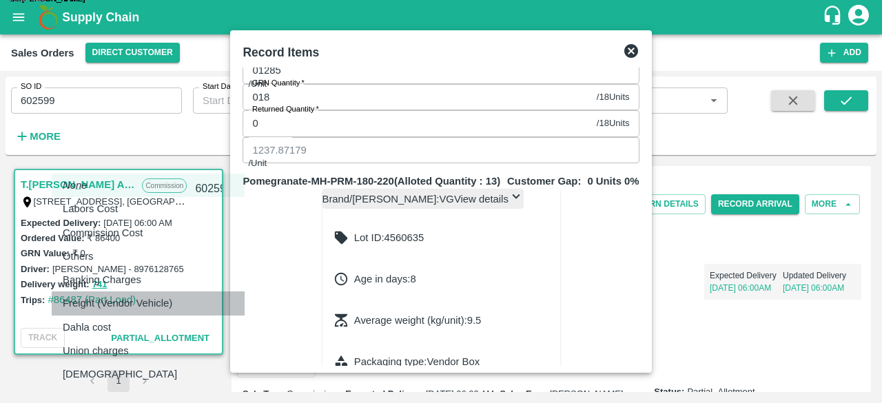
click at [149, 305] on p "Freight (Vendor Vehicle)" at bounding box center [118, 303] width 110 height 15
type input "Freight (Vendor Vehicle)"
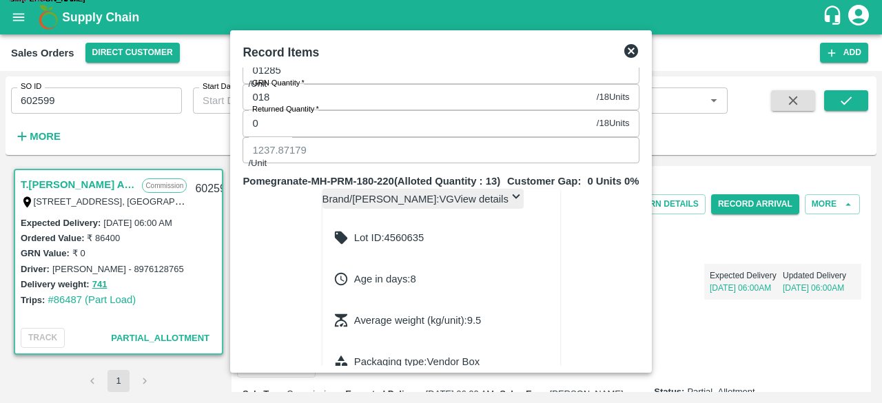
type input "1402.78205"
type input "1237.78205"
type input "1122.78205"
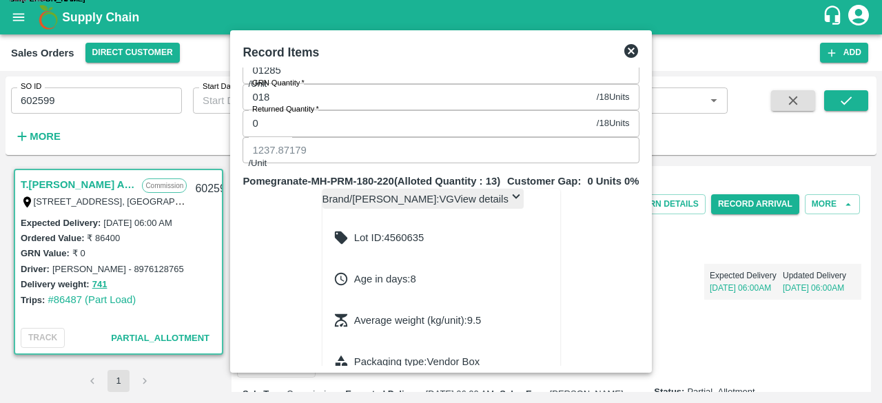
type input "1052.78205"
type input "852.78205"
type input "702.78205"
type input "7"
type input "0.08974"
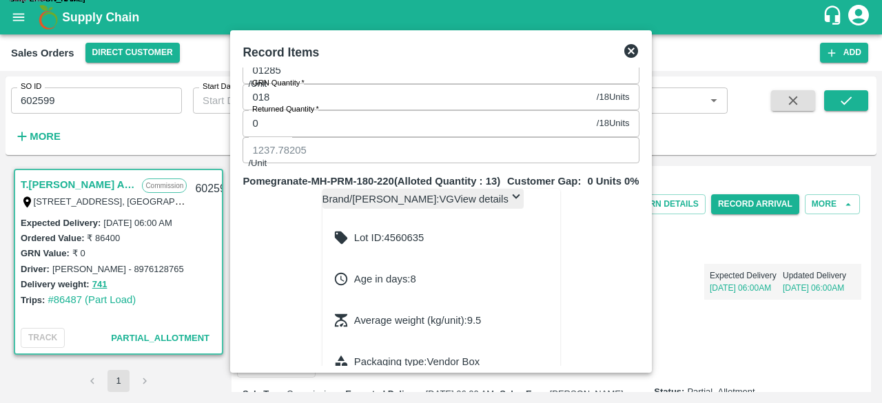
type input "1401.91025"
type input "1236.91025"
type input "1121.91025"
type input "1051.91025"
type input "851.91025"
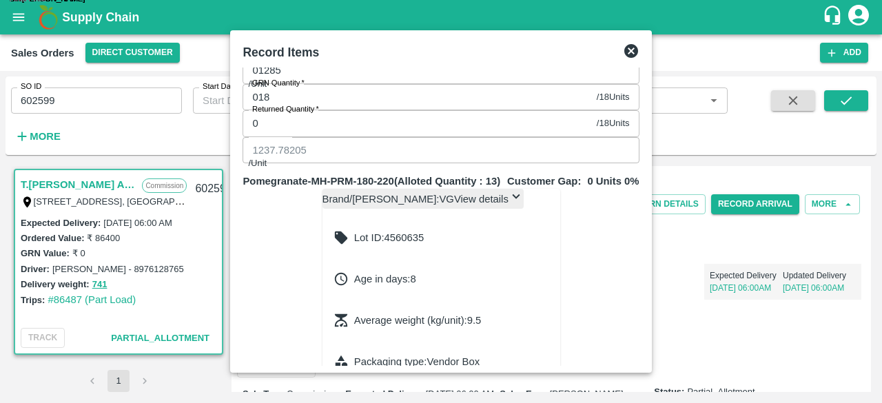
type input "701.91025"
type input "75"
type input "0.96154"
type input "752"
type input "1393.23076"
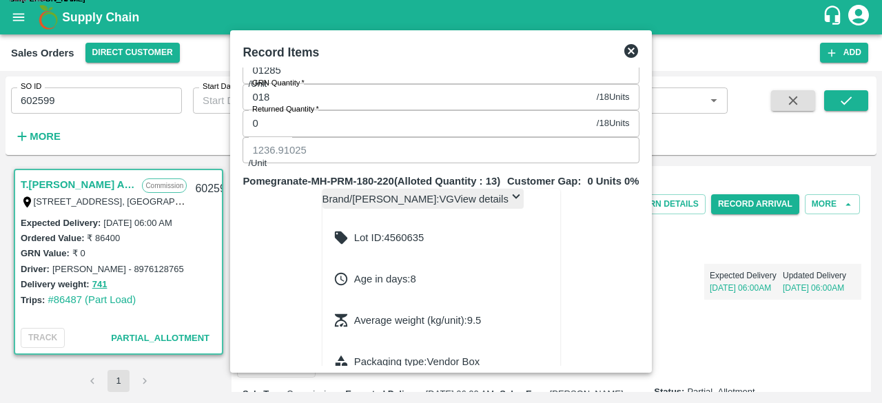
type input "1228.23076"
type input "1113.23076"
type input "1043.23076"
type input "843.23076"
type input "693.23076"
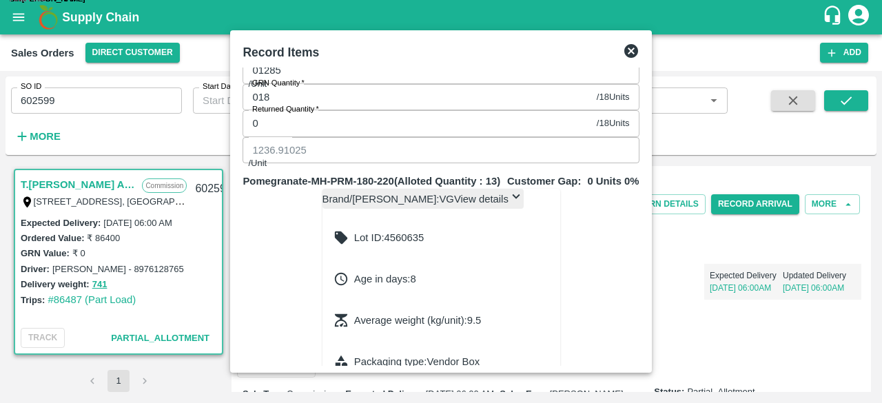
type input "9.64103"
type input "7527"
type input "1306.37179"
type input "1141.37179"
type input "1026.37179"
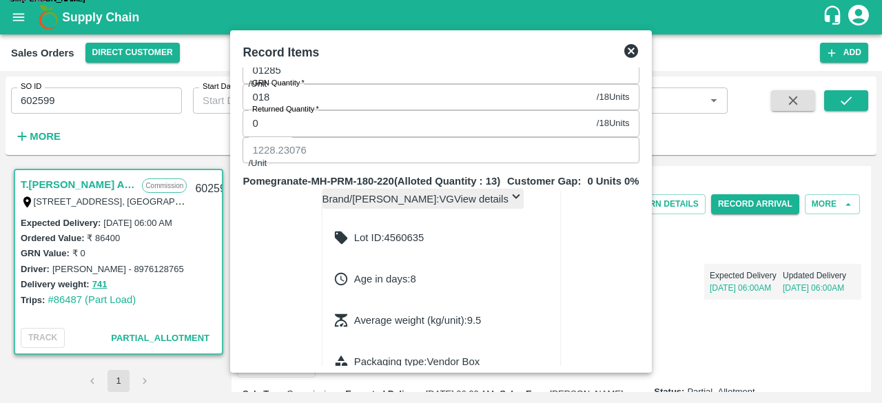
type input "956.37179"
type input "756.37179"
type input "606.37179"
type input "96.5"
type input "7527"
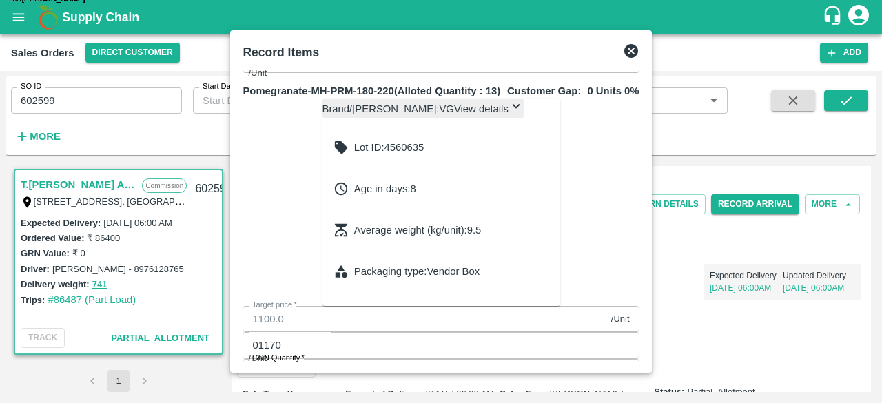
scroll to position [872, 0]
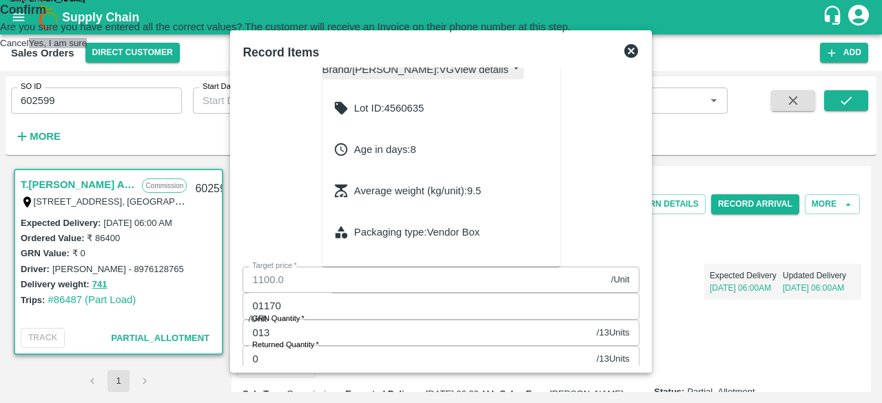
click at [88, 48] on button "Yes, I am sure" at bounding box center [58, 43] width 59 height 10
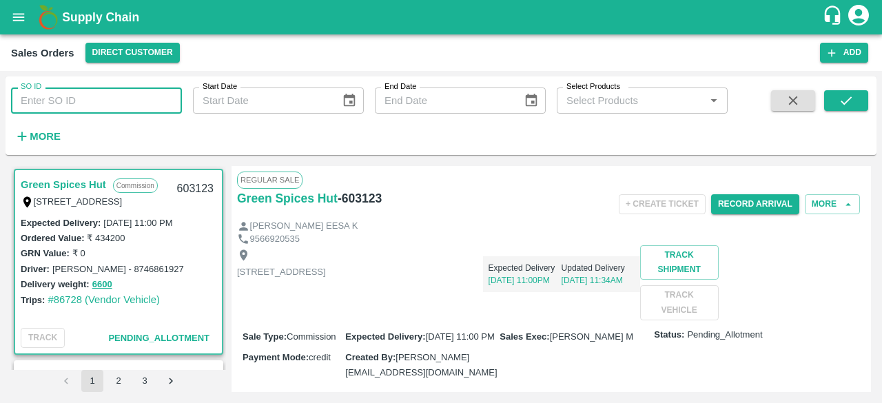
click at [54, 101] on input "SO ID" at bounding box center [96, 101] width 171 height 26
type input "602599"
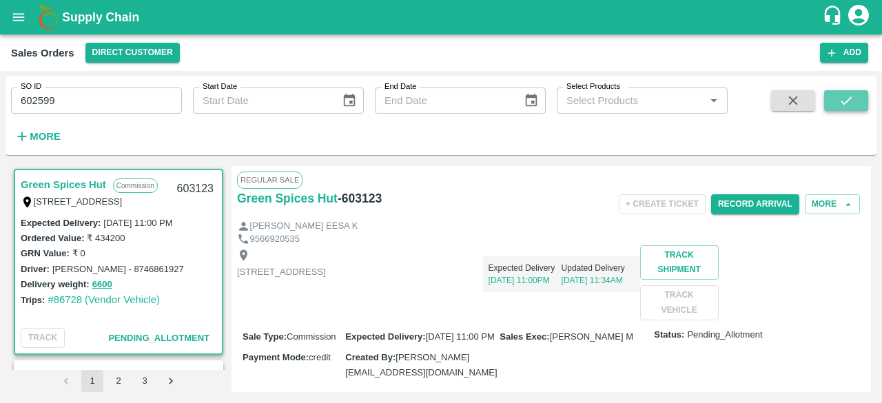
click at [848, 99] on icon "submit" at bounding box center [846, 100] width 11 height 8
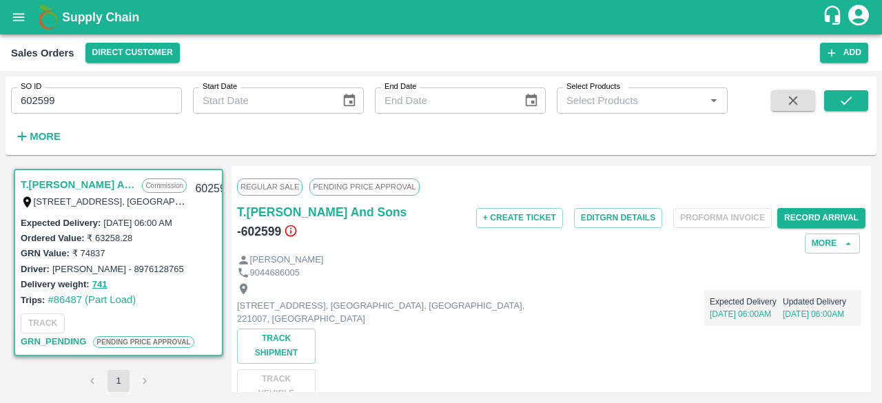
click at [72, 99] on input "602599" at bounding box center [96, 101] width 171 height 26
type input "602932"
click at [850, 105] on icon "submit" at bounding box center [846, 100] width 15 height 15
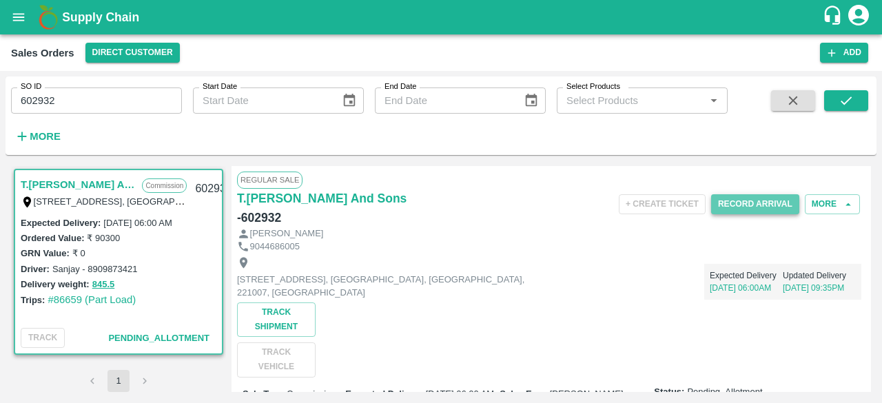
click at [744, 201] on button "Record Arrival" at bounding box center [755, 204] width 88 height 20
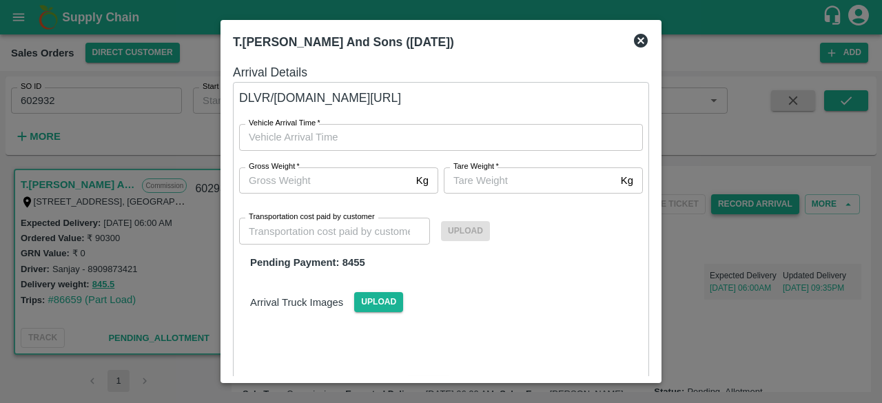
click at [744, 201] on div at bounding box center [441, 201] width 882 height 403
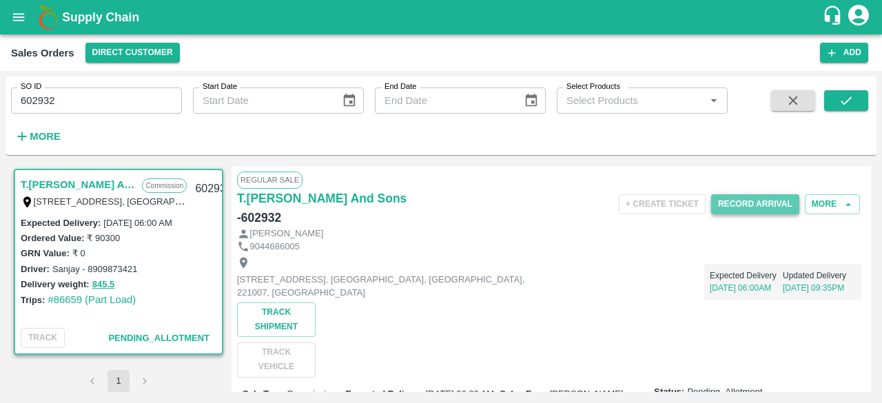
click at [746, 203] on button "Record Arrival" at bounding box center [755, 204] width 88 height 20
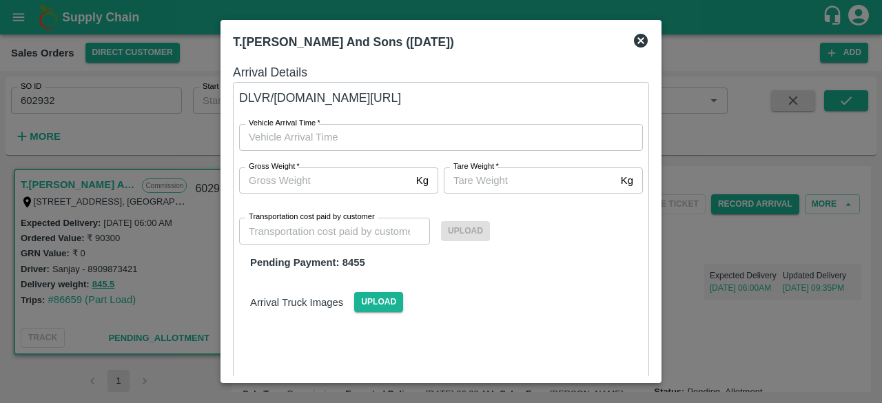
click at [640, 37] on icon at bounding box center [641, 41] width 14 height 14
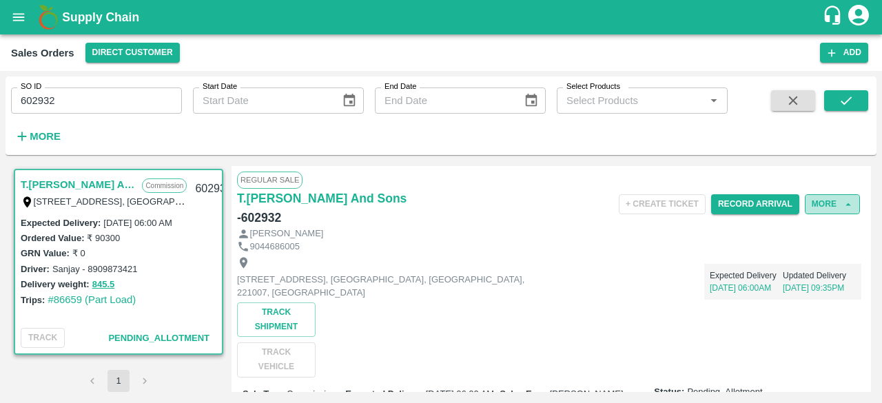
click at [837, 199] on button "More" at bounding box center [832, 204] width 55 height 20
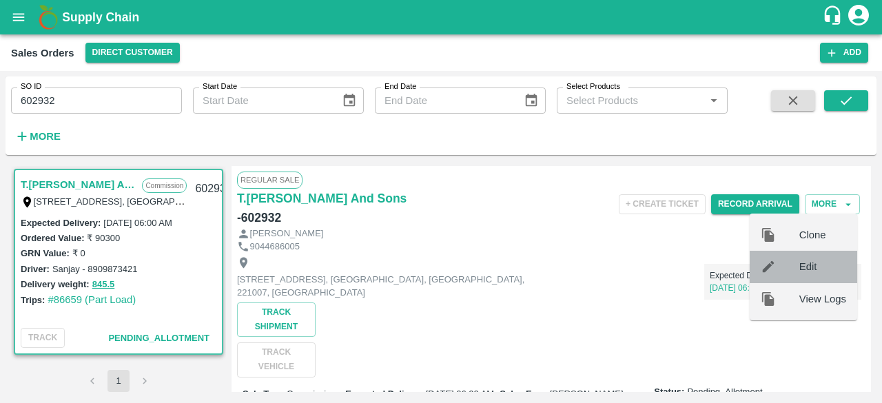
click at [808, 267] on span "Edit" at bounding box center [822, 266] width 47 height 15
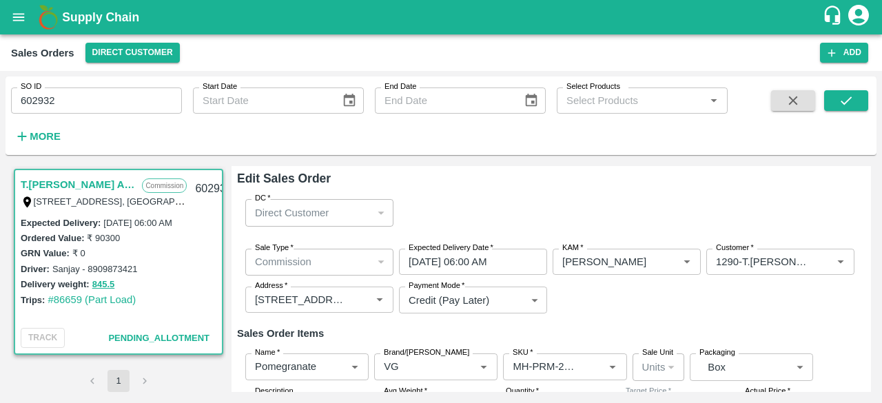
click at [868, 184] on div "Edit Sales Order DC   * Direct Customer 6 DC Sale Type   * Commission 2 Sale Ty…" at bounding box center [552, 279] width 640 height 226
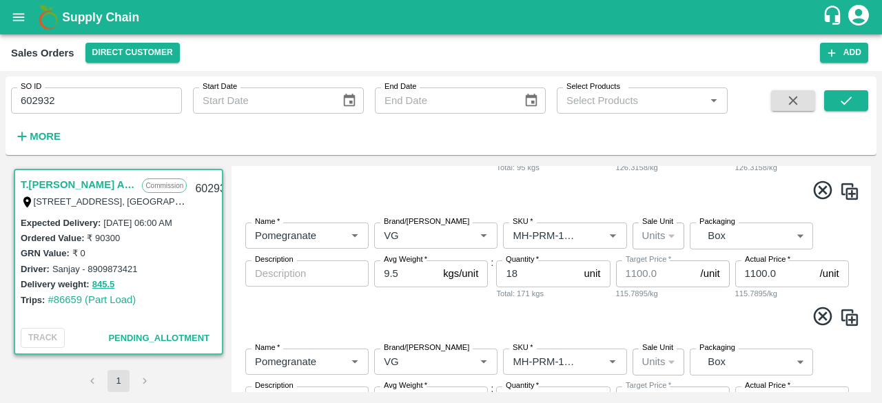
scroll to position [514, 0]
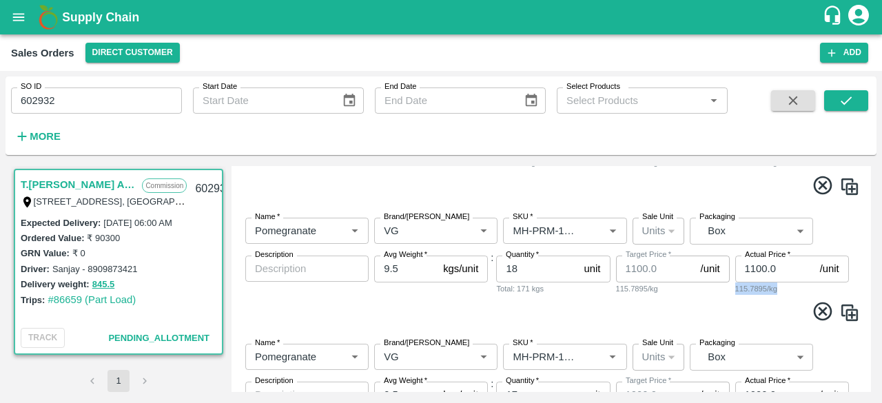
drag, startPoint x: 872, startPoint y: 288, endPoint x: 870, endPoint y: 275, distance: 13.4
click at [870, 275] on div "T.Kishore Kapoor And Sons Commission Shop No B 27 , , Pahariya fruit mandi, Pah…" at bounding box center [441, 279] width 871 height 237
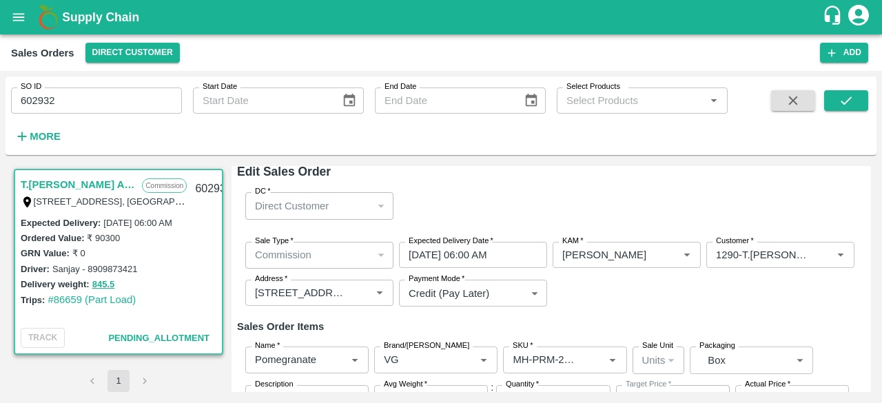
scroll to position [0, 0]
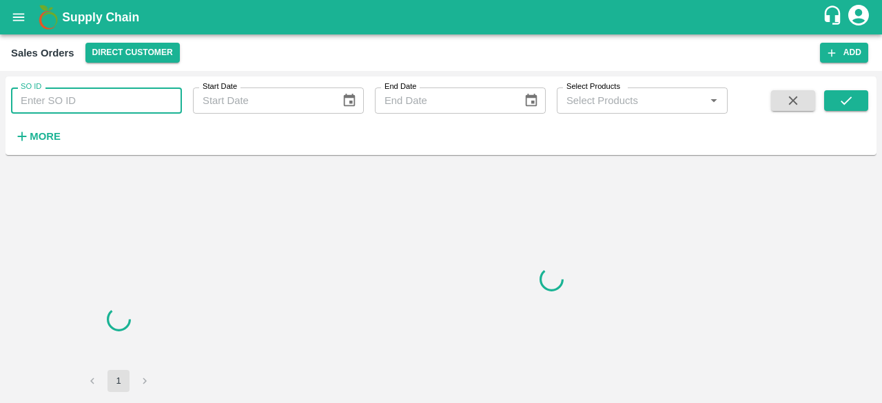
click at [48, 102] on input "SO ID" at bounding box center [96, 101] width 171 height 26
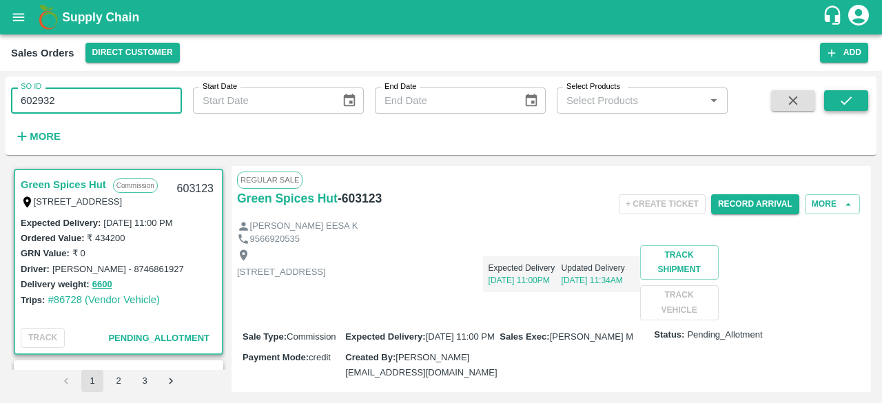
type input "602932"
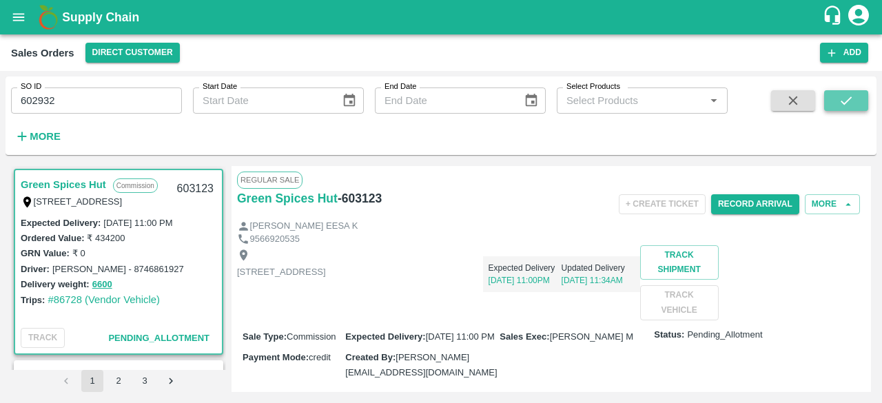
click at [837, 105] on button "submit" at bounding box center [846, 100] width 44 height 21
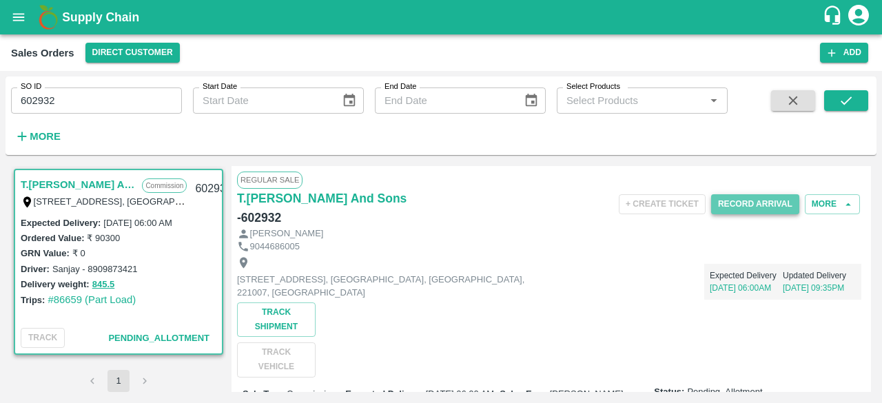
click at [766, 206] on button "Record Arrival" at bounding box center [755, 204] width 88 height 20
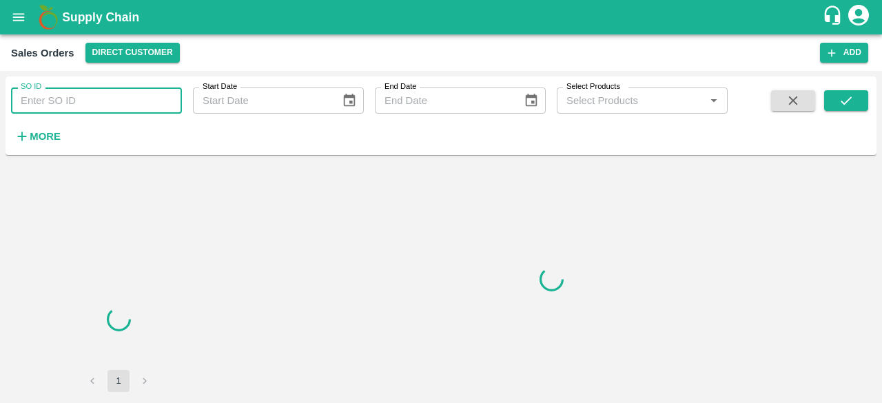
click at [50, 110] on input "SO ID" at bounding box center [96, 101] width 171 height 26
click at [60, 96] on input "SO ID" at bounding box center [96, 101] width 171 height 26
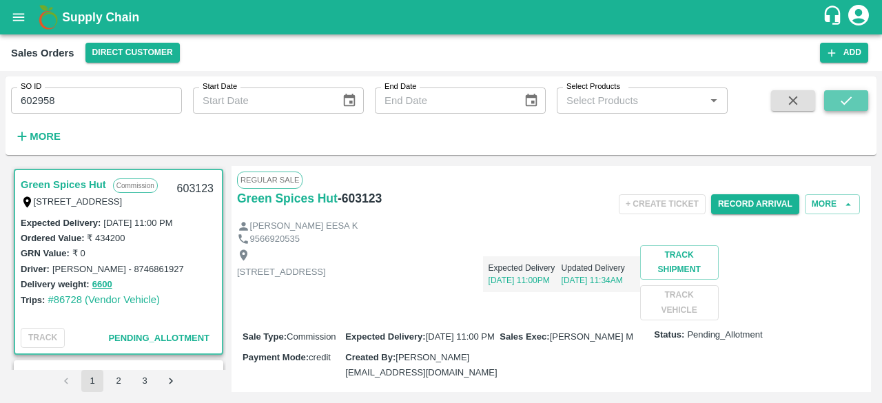
click at [859, 102] on button "submit" at bounding box center [846, 100] width 44 height 21
click at [848, 102] on icon "submit" at bounding box center [846, 100] width 15 height 15
click at [62, 99] on input "602958" at bounding box center [96, 101] width 171 height 26
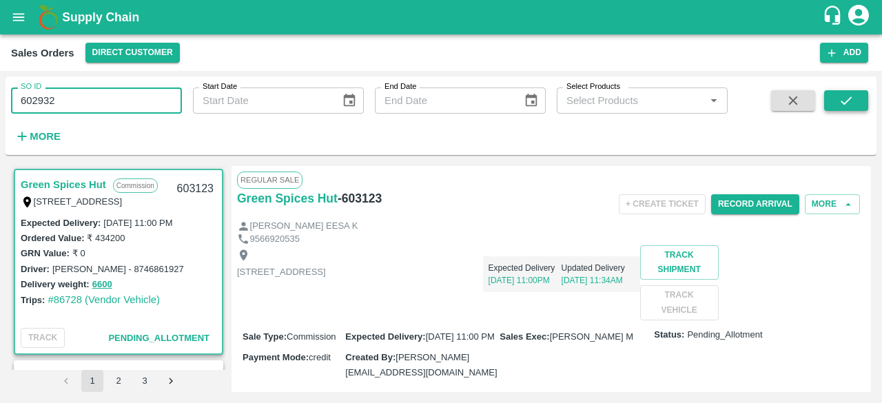
type input "602932"
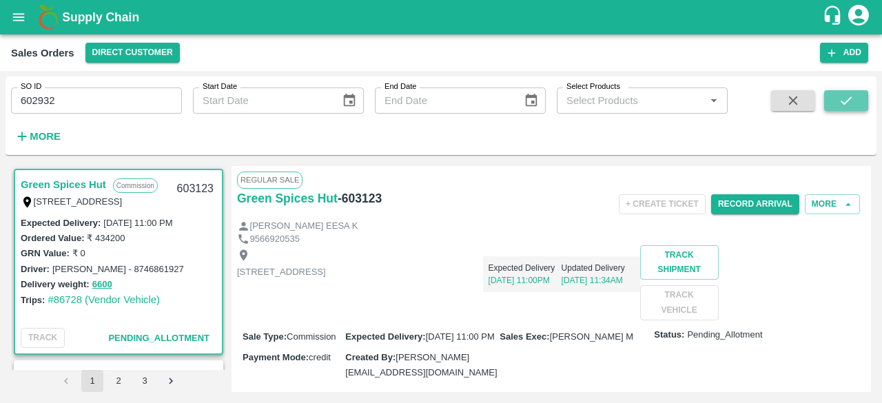
click at [844, 104] on icon "submit" at bounding box center [846, 100] width 15 height 15
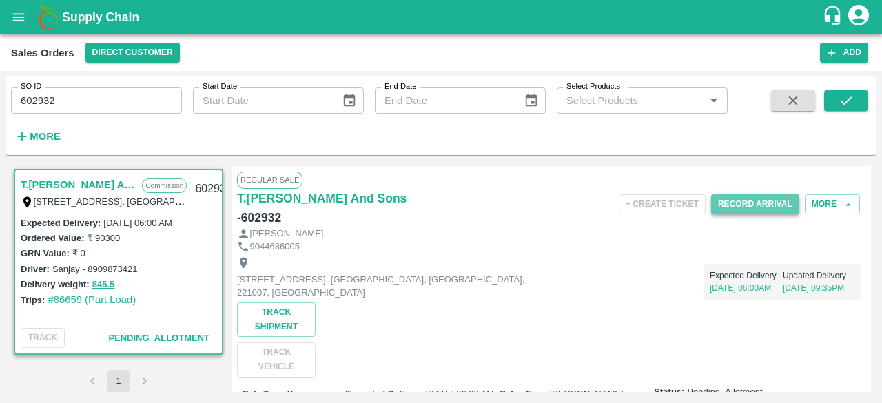
click at [757, 203] on button "Record Arrival" at bounding box center [755, 204] width 88 height 20
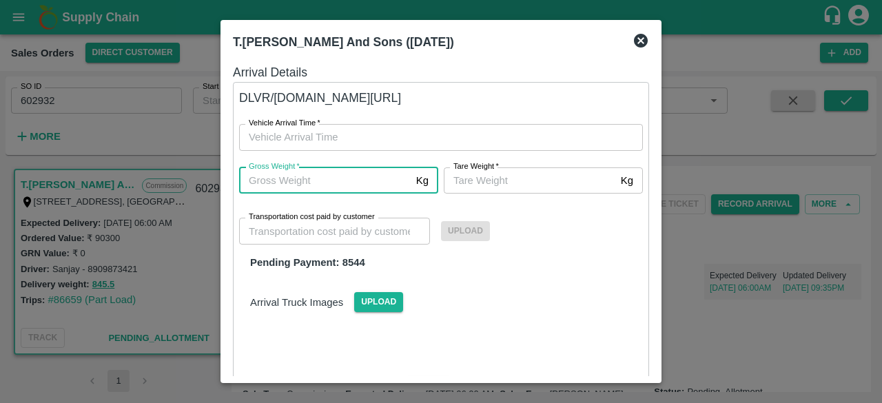
click at [269, 186] on input "Gross Weight   *" at bounding box center [325, 180] width 172 height 26
type input "845.5"
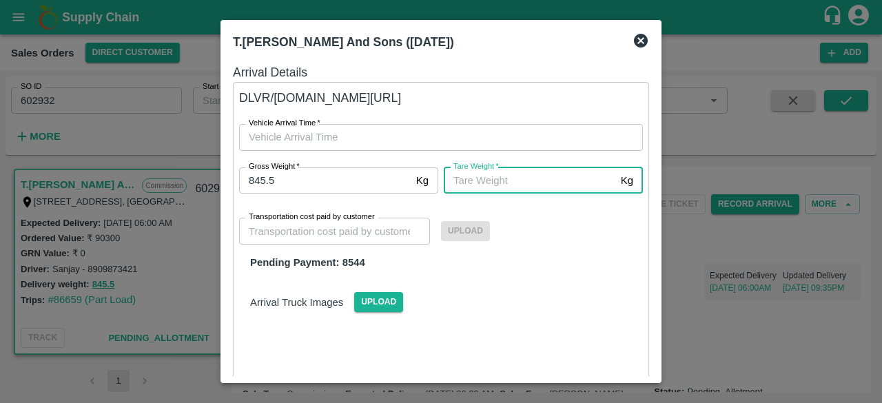
click at [502, 184] on input "Tare Weight   *" at bounding box center [530, 180] width 172 height 26
type input "845.5"
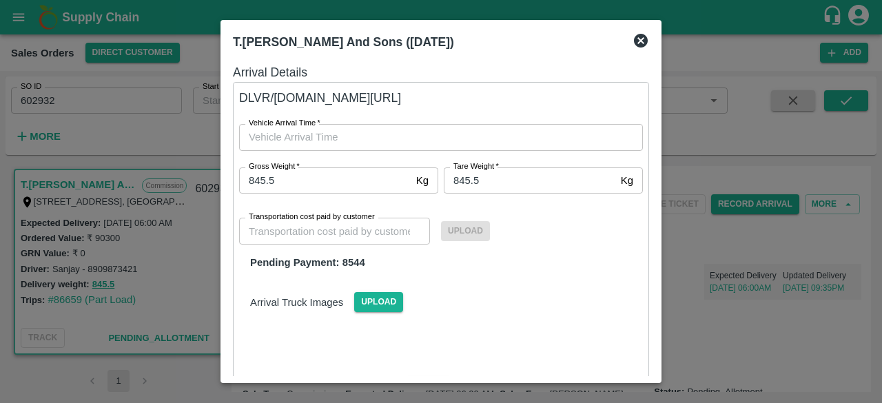
click at [465, 231] on label "Upload" at bounding box center [465, 230] width 49 height 11
click at [464, 235] on label "Upload" at bounding box center [465, 230] width 49 height 11
click at [375, 305] on span "Upload" at bounding box center [378, 302] width 49 height 20
click at [0, 0] on input "Upload" at bounding box center [0, 0] width 0 height 0
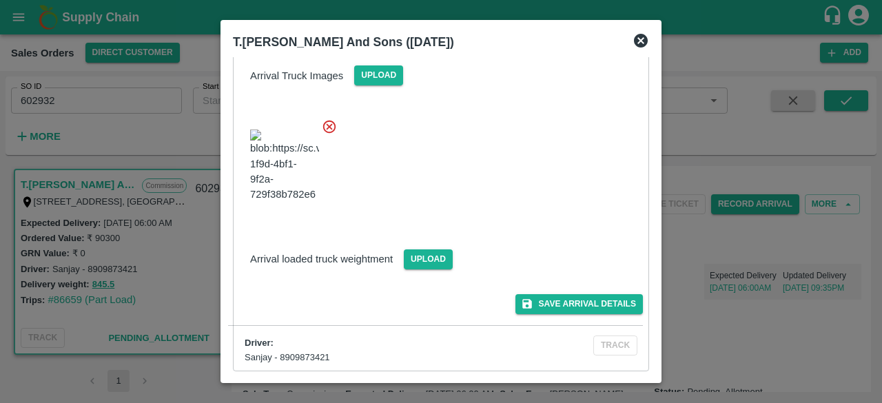
scroll to position [247, 0]
click at [579, 298] on button "Save Arrival Details" at bounding box center [578, 304] width 127 height 20
click at [571, 305] on button "Save Arrival Details" at bounding box center [578, 304] width 127 height 20
click at [568, 304] on button "Save Arrival Details" at bounding box center [578, 304] width 127 height 20
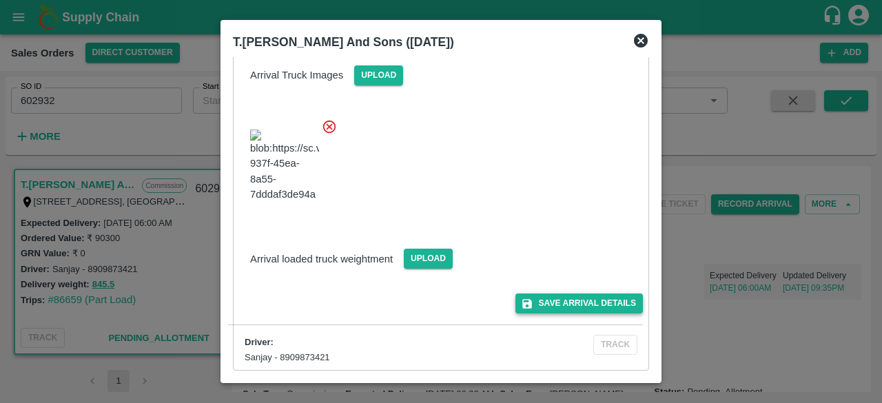
click at [579, 301] on button "Save Arrival Details" at bounding box center [578, 304] width 127 height 20
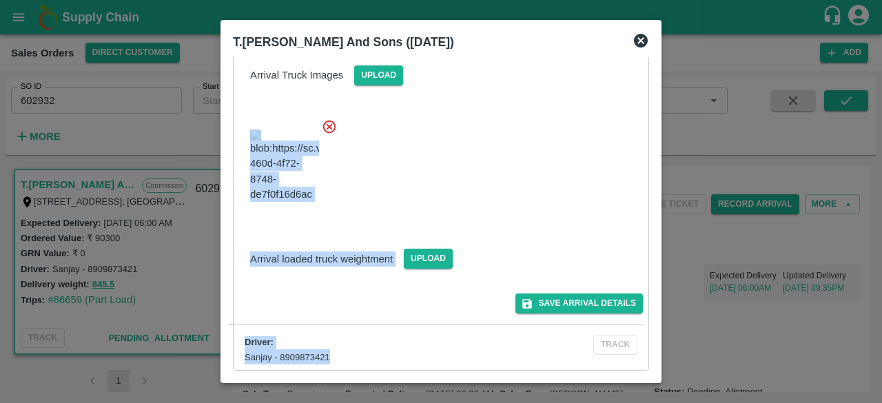
drag, startPoint x: 651, startPoint y: 213, endPoint x: 648, endPoint y: 314, distance: 101.3
click at [648, 314] on div "Arrival Details DLVR/T.KI/219694 Vehicle Arrival Time   * Vehicle Arrival Time …" at bounding box center [440, 216] width 427 height 319
click at [566, 155] on div at bounding box center [435, 162] width 415 height 108
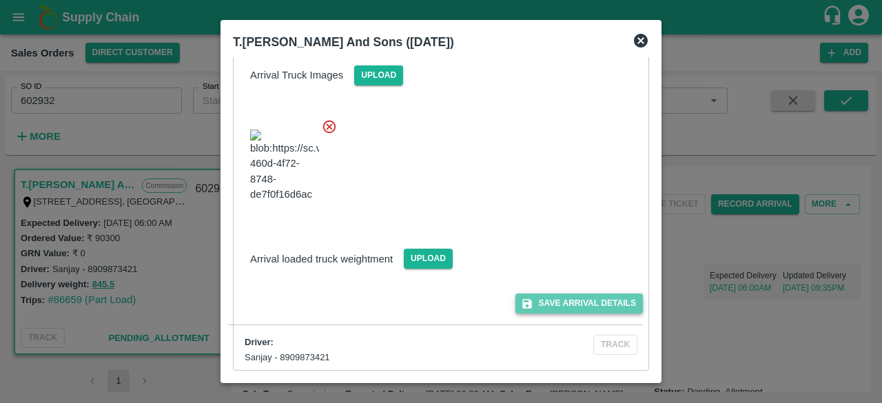
click at [557, 298] on button "Save Arrival Details" at bounding box center [578, 304] width 127 height 20
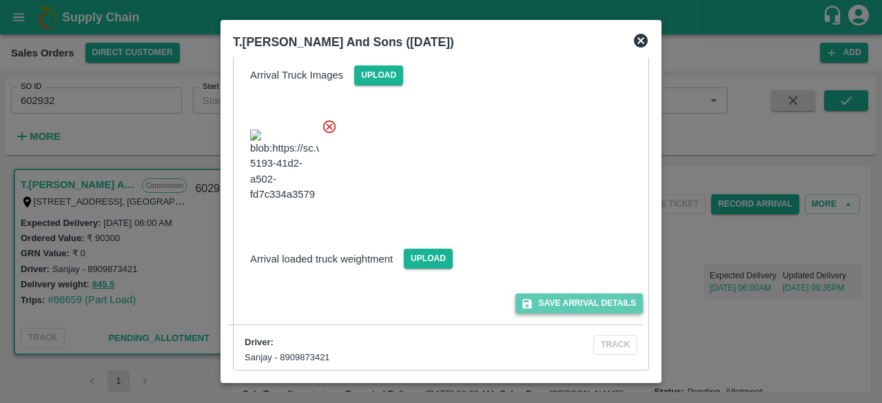
click at [557, 298] on button "Save Arrival Details" at bounding box center [578, 304] width 127 height 20
drag, startPoint x: 557, startPoint y: 298, endPoint x: 592, endPoint y: 286, distance: 37.3
click at [592, 286] on div "Save Arrival Details" at bounding box center [435, 298] width 415 height 31
click at [287, 159] on img at bounding box center [284, 166] width 69 height 72
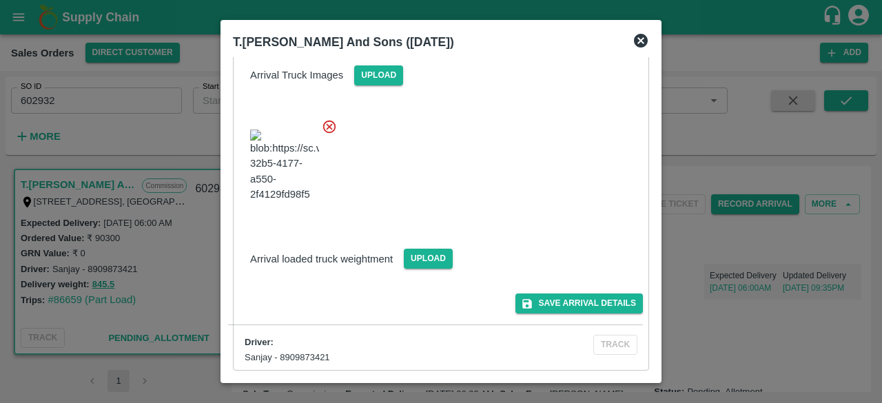
click at [327, 121] on icon at bounding box center [329, 127] width 13 height 13
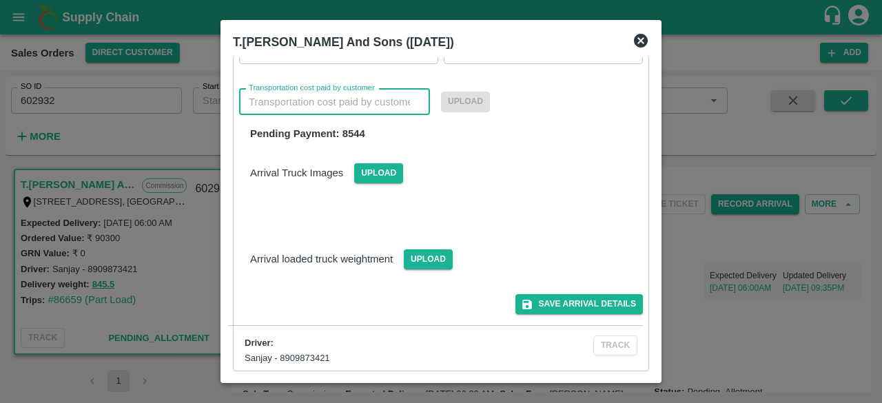
click at [380, 101] on input "Transportation cost paid by customer" at bounding box center [334, 102] width 191 height 26
type input "8544"
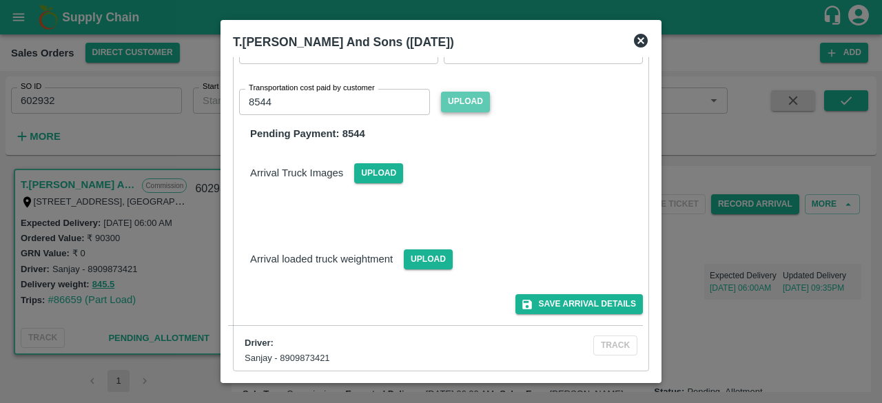
click at [473, 100] on span "Upload" at bounding box center [465, 102] width 49 height 20
click at [0, 0] on input "Upload" at bounding box center [0, 0] width 0 height 0
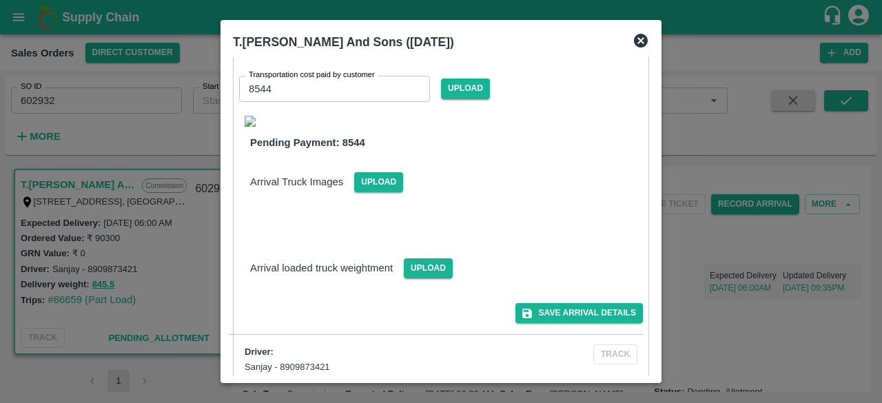
scroll to position [167, 0]
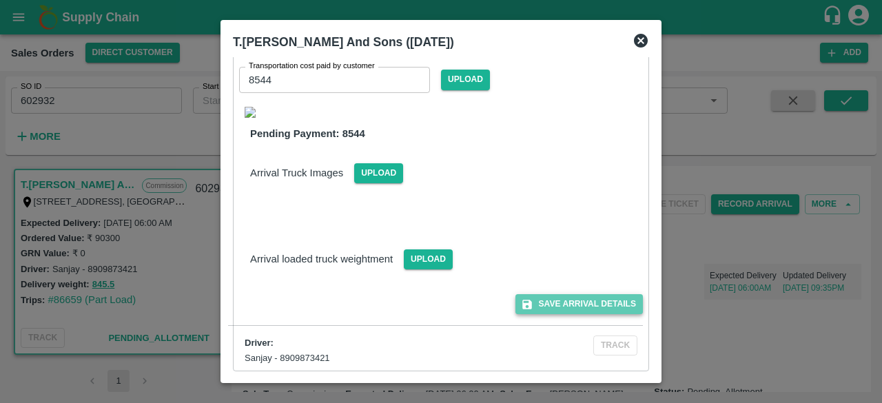
click at [566, 307] on button "Save Arrival Details" at bounding box center [578, 304] width 127 height 20
click at [571, 305] on button "Save Arrival Details" at bounding box center [578, 304] width 127 height 20
click at [584, 303] on button "Save Arrival Details" at bounding box center [578, 304] width 127 height 20
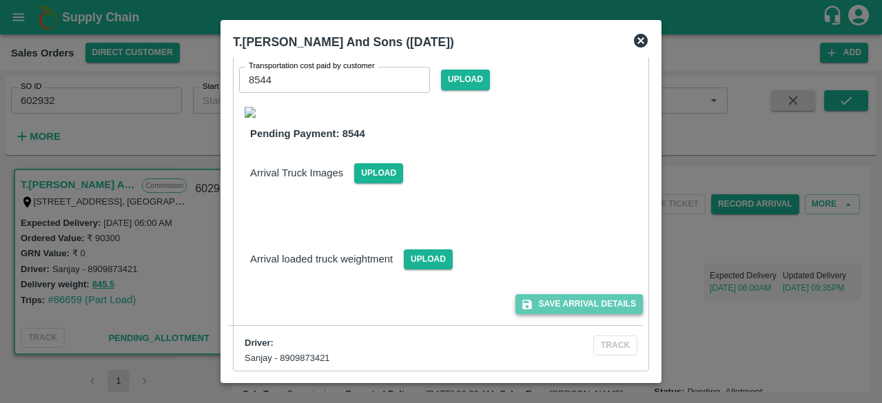
click at [584, 303] on button "Save Arrival Details" at bounding box center [578, 304] width 127 height 20
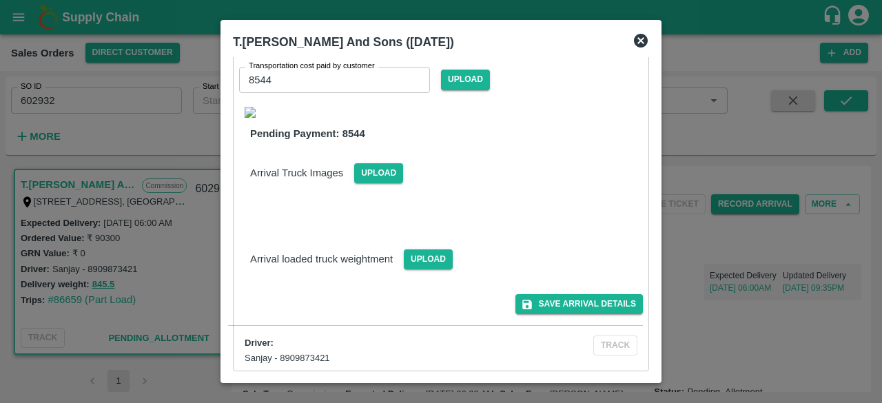
drag, startPoint x: 540, startPoint y: 103, endPoint x: 560, endPoint y: 96, distance: 20.5
click at [540, 103] on div at bounding box center [441, 113] width 404 height 25
click at [651, 61] on div "Arrival Details DLVR/T.KI/219694 Vehicle Arrival Time   * Vehicle Arrival Time …" at bounding box center [440, 216] width 427 height 319
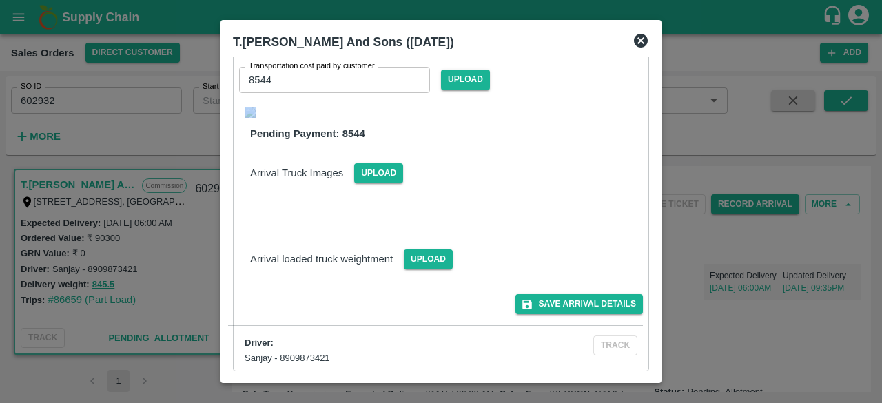
click at [651, 61] on div "Arrival Details DLVR/T.KI/219694 Vehicle Arrival Time   * Vehicle Arrival Time …" at bounding box center [440, 216] width 427 height 319
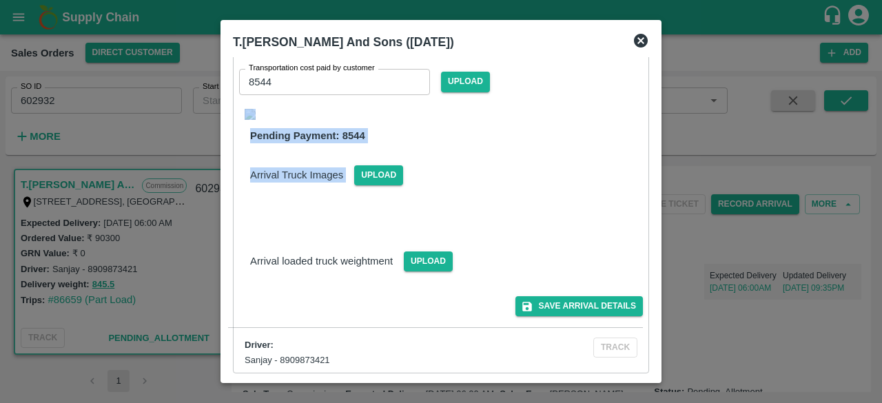
drag, startPoint x: 651, startPoint y: 61, endPoint x: 651, endPoint y: 178, distance: 117.2
click at [651, 178] on div "Arrival Details DLVR/T.KI/219694 Vehicle Arrival Time   * Vehicle Arrival Time …" at bounding box center [440, 216] width 427 height 319
click at [655, 75] on div "T.Kishore Kapoor And Sons (27 Aug 2025) Arrival Details DLVR/T.KI/219694 Vehicl…" at bounding box center [441, 201] width 441 height 363
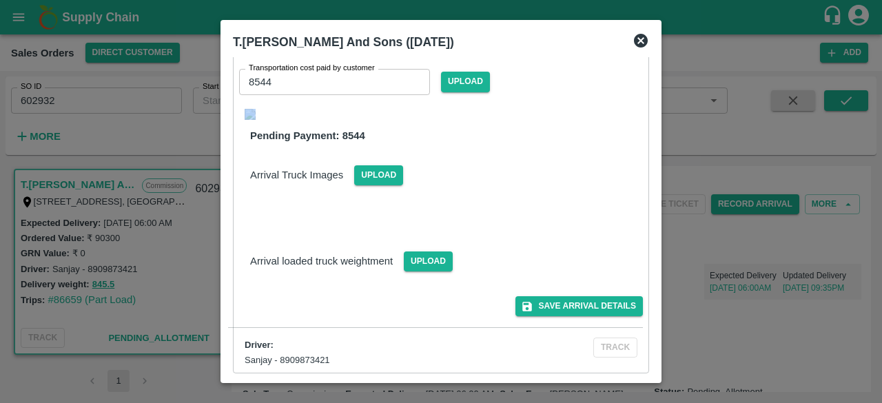
click at [655, 75] on div "T.Kishore Kapoor And Sons (27 Aug 2025) Arrival Details DLVR/T.KI/219694 Vehicl…" at bounding box center [441, 201] width 441 height 363
drag, startPoint x: 646, startPoint y: 174, endPoint x: 652, endPoint y: 89, distance: 85.7
click at [652, 89] on div "Arrival Details DLVR/T.KI/219694 Vehicle Arrival Time   * Vehicle Arrival Time …" at bounding box center [440, 216] width 427 height 319
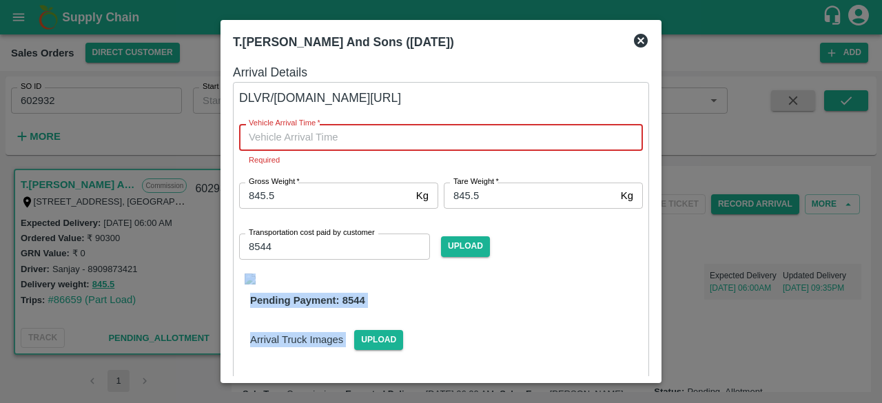
type input "DD/MM/YYYY hh:mm aa"
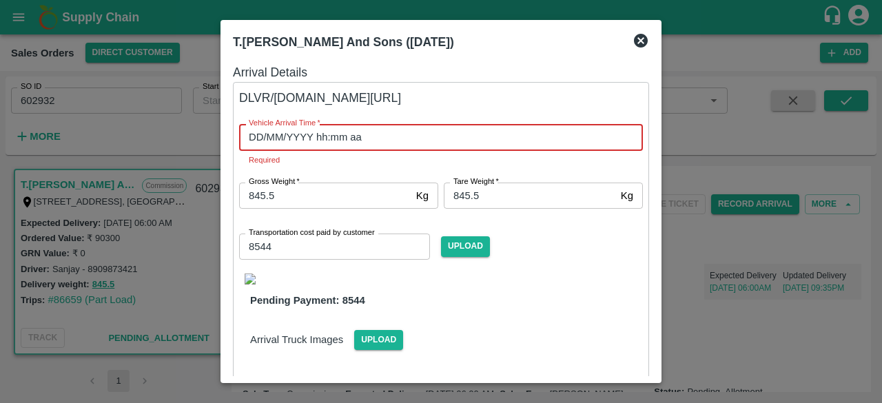
click at [300, 141] on input "DD/MM/YYYY hh:mm aa" at bounding box center [436, 137] width 394 height 26
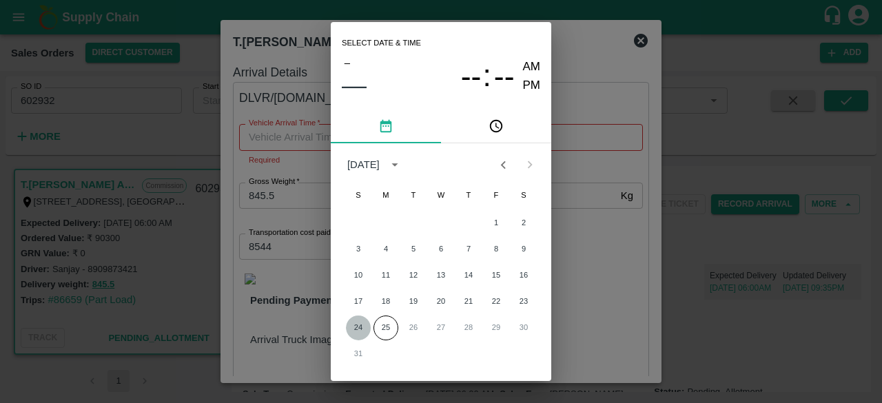
click at [354, 326] on button "24" at bounding box center [358, 328] width 25 height 25
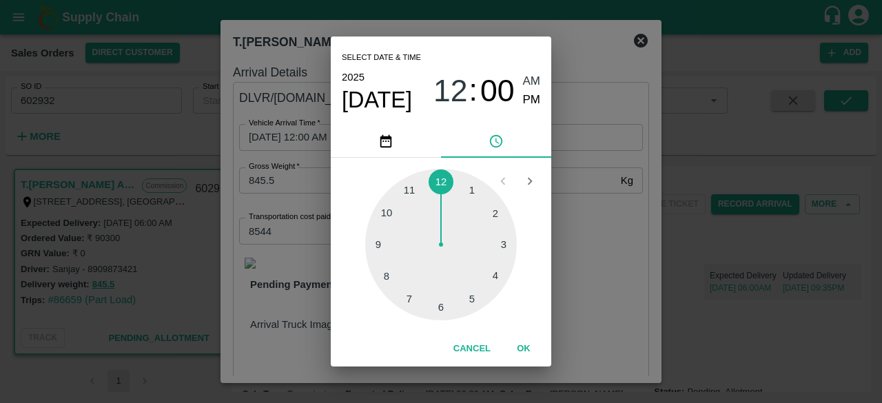
click at [469, 96] on span ":" at bounding box center [473, 90] width 8 height 37
click at [440, 307] on div at bounding box center [441, 245] width 152 height 152
type input "24/08/2025 06:00 AM"
click at [538, 76] on span "AM" at bounding box center [532, 81] width 18 height 19
click at [522, 348] on button "OK" at bounding box center [524, 349] width 44 height 24
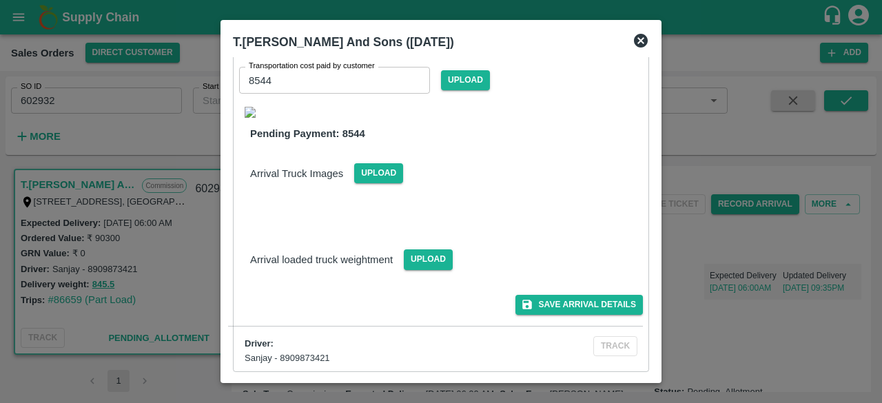
scroll to position [151, 0]
click at [593, 307] on button "Save Arrival Details" at bounding box center [578, 305] width 127 height 20
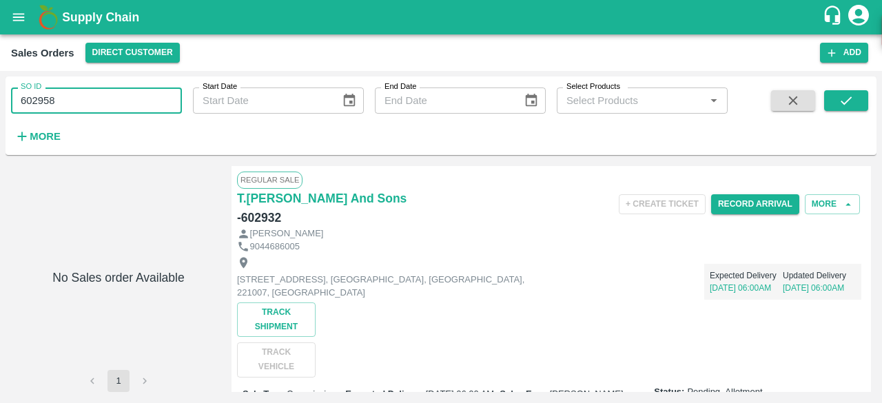
click at [85, 103] on input "602958" at bounding box center [96, 101] width 171 height 26
type input "602932"
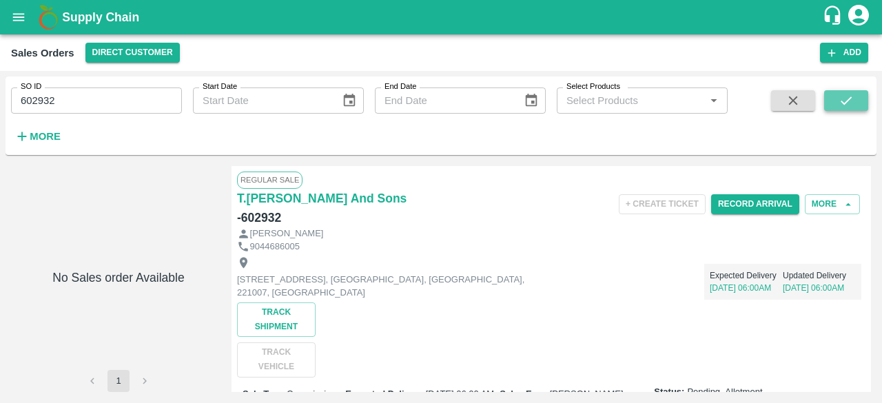
click at [845, 96] on icon "submit" at bounding box center [846, 100] width 15 height 15
drag, startPoint x: 867, startPoint y: 186, endPoint x: 732, endPoint y: 176, distance: 135.4
click at [732, 176] on div "Regular Sale T.Kishore Kapoor And Sons - 602932 + Create Ticket Record Arrival …" at bounding box center [552, 279] width 640 height 226
click at [732, 176] on div "Regular Sale" at bounding box center [551, 180] width 629 height 17
click at [871, 174] on div "1 Regular Sale T.Kishore Kapoor And Sons - 602932 + Create Ticket Record Arriva…" at bounding box center [441, 279] width 871 height 237
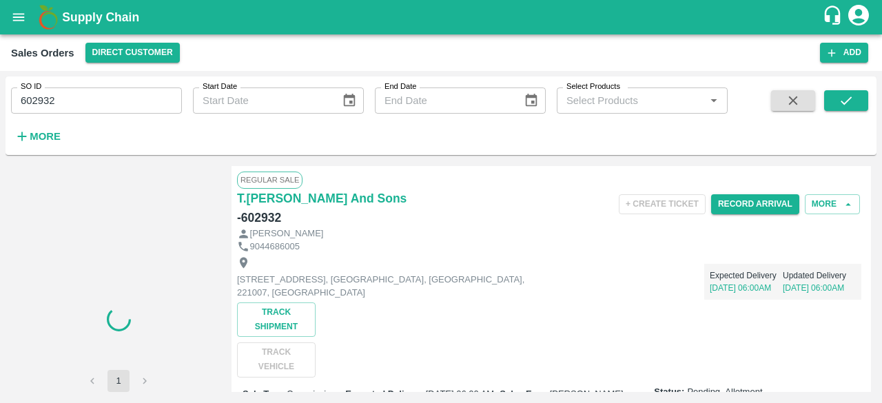
click at [871, 174] on div "1 Regular Sale T.Kishore Kapoor And Sons - 602932 + Create Ticket Record Arriva…" at bounding box center [441, 279] width 871 height 237
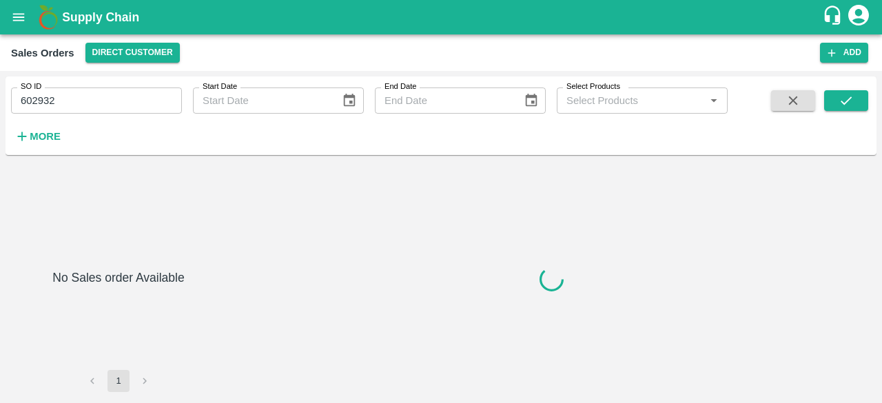
click at [855, 14] on icon "account of current user" at bounding box center [858, 15] width 21 height 21
click at [792, 81] on li "Logout" at bounding box center [826, 72] width 106 height 23
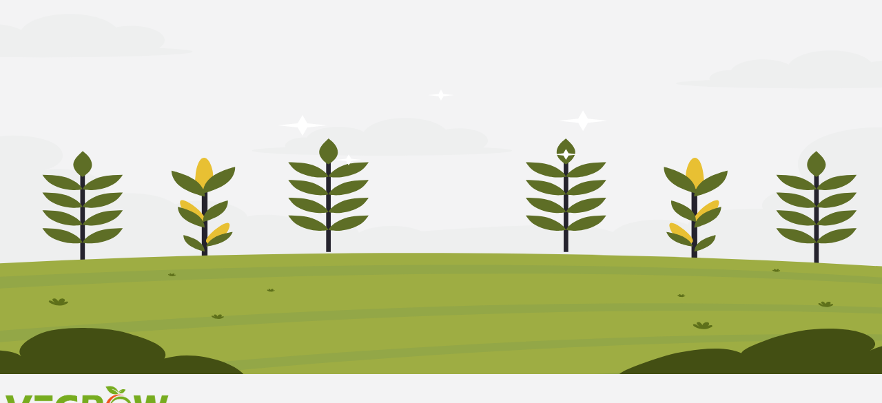
click at [632, 56] on img at bounding box center [441, 187] width 882 height 374
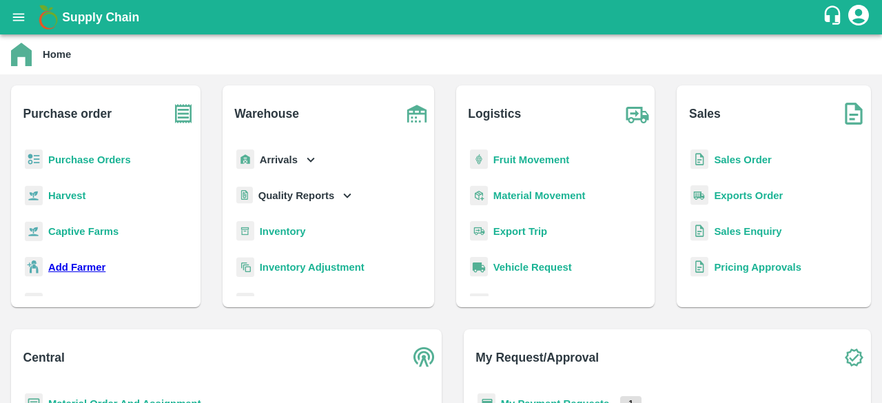
click at [714, 165] on b "Sales Order" at bounding box center [742, 159] width 57 height 11
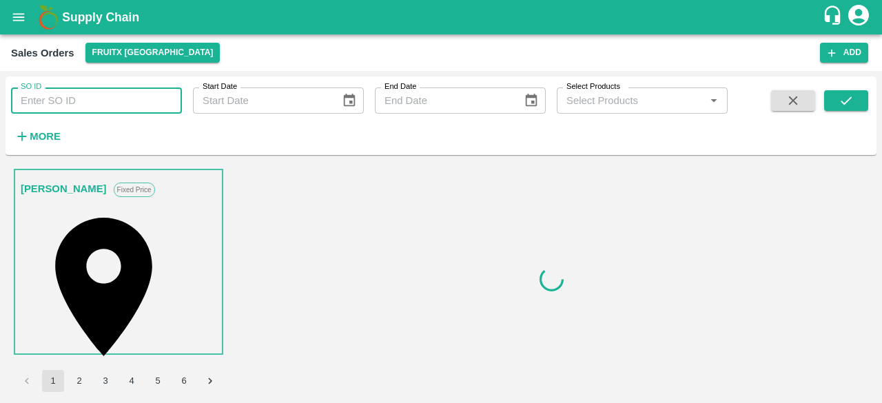
click at [51, 93] on input "SO ID" at bounding box center [96, 101] width 171 height 26
type input "602932"
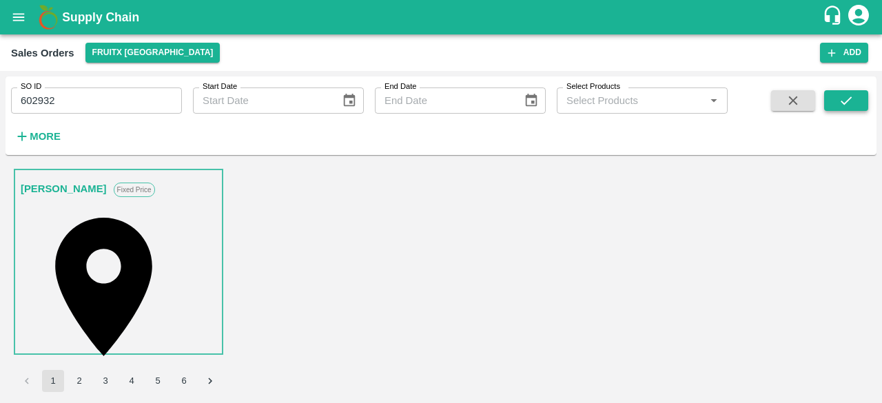
click at [847, 102] on icon "submit" at bounding box center [846, 100] width 11 height 8
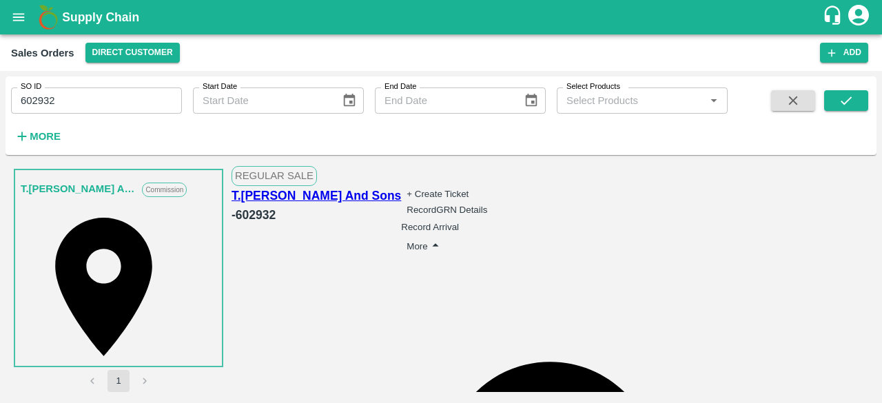
click at [487, 205] on button "Record GRN Details" at bounding box center [447, 210] width 81 height 10
checkbox input "true"
type input "01"
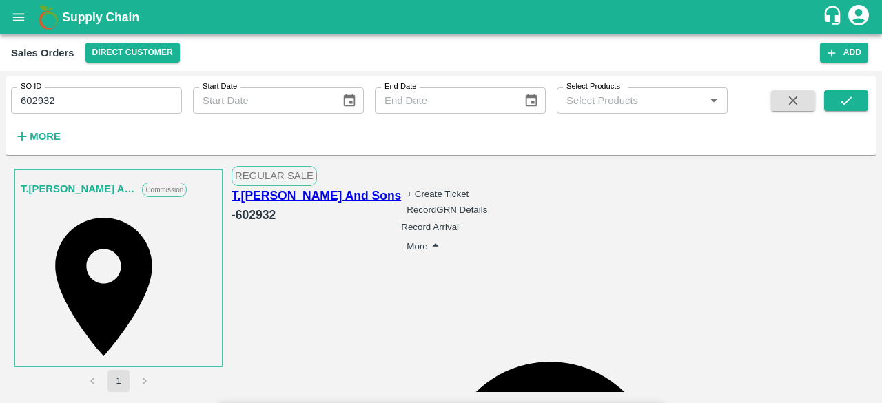
type input "1"
type input "013"
type input "13"
type input "0130"
type input "130"
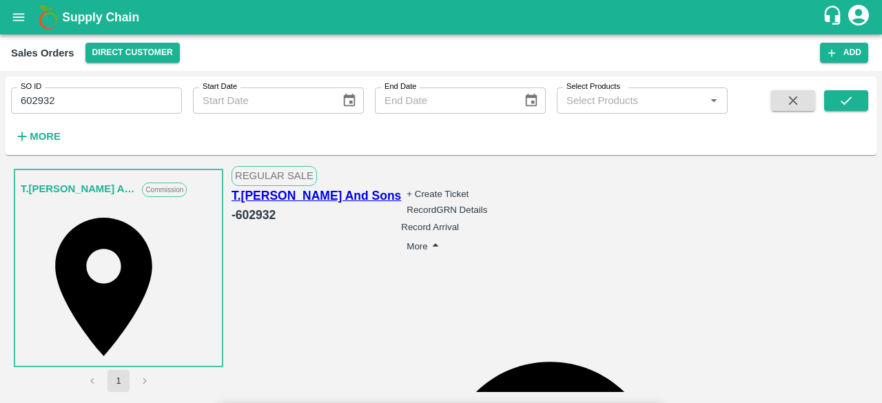
type input "01300"
type input "1300"
type input "01300"
type input "0"
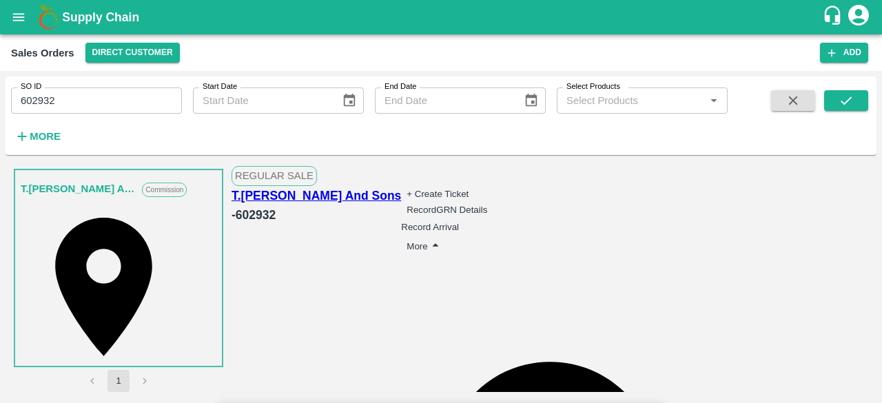
type input "01"
type input "0"
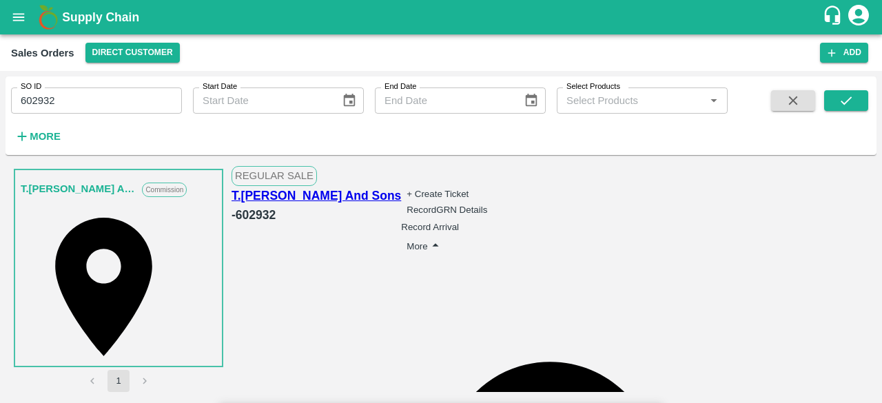
type input "010"
type input "01"
type input "1"
type input "014"
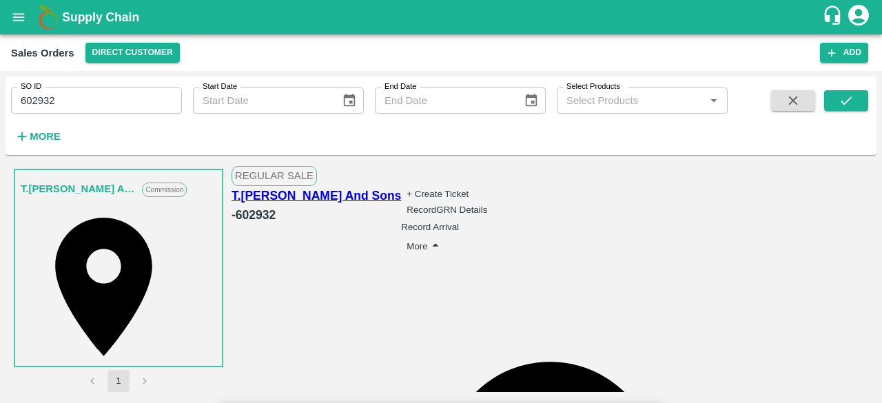
type input "14"
type input "0140"
type input "140"
type input "01404"
type input "1404"
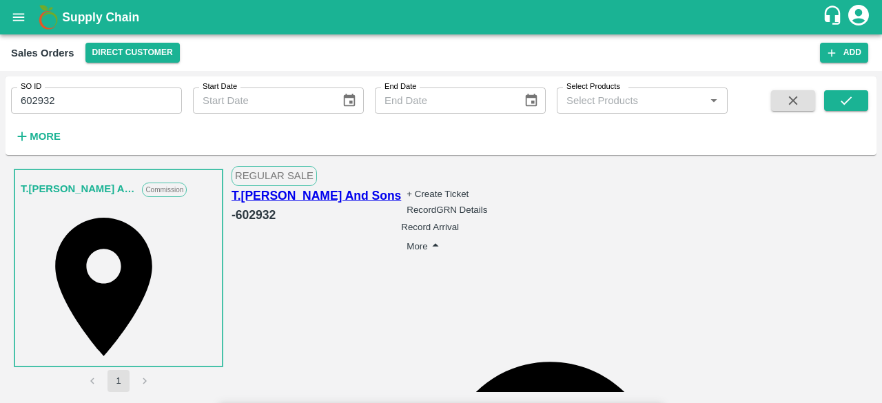
type input "01404"
type input "011"
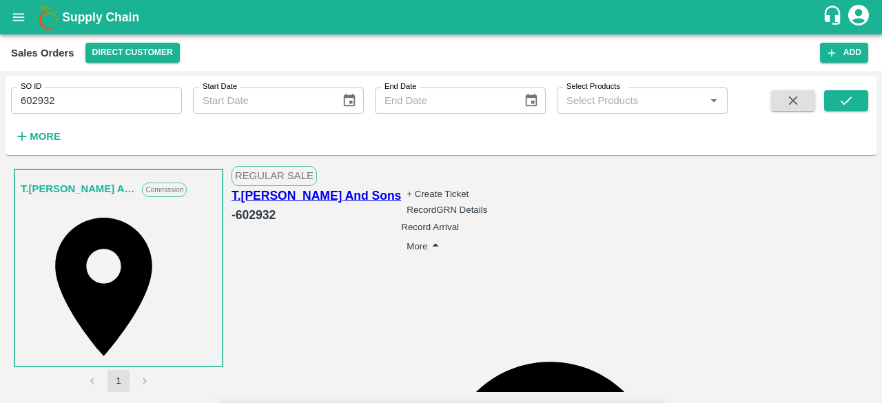
type input "01"
type input "1"
type input "012"
type input "12"
type input "0120"
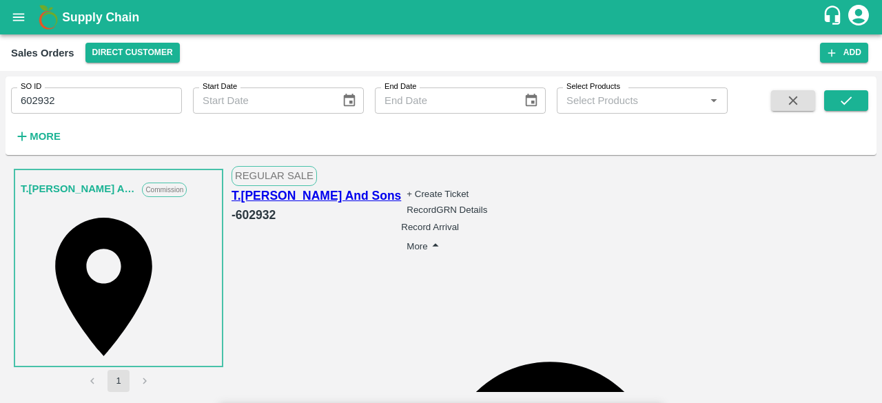
type input "120"
type input "01200"
type input "1200"
type input "01200"
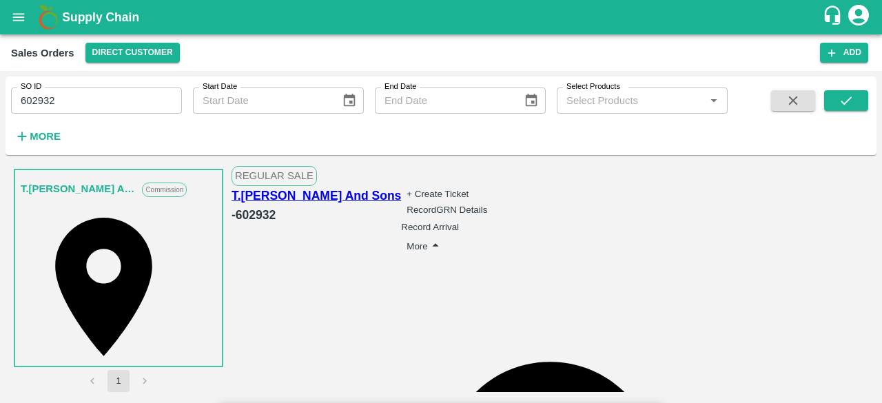
type input "018"
type input "011"
type input "11"
type input "0115"
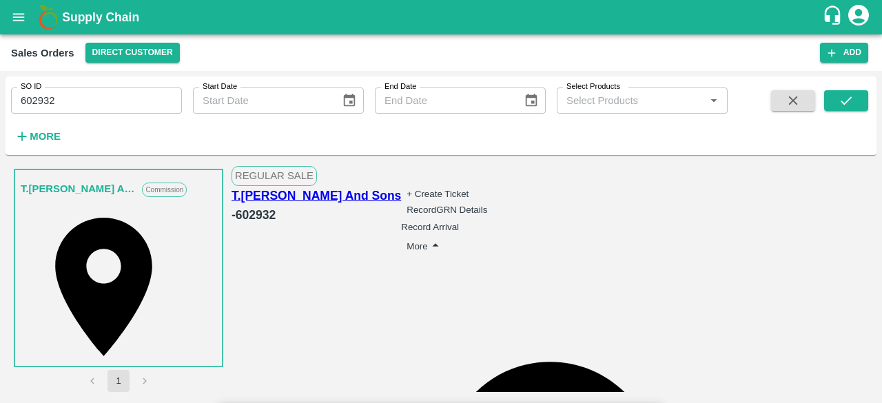
type input "115"
type input "01150"
type input "1150"
type input "01150"
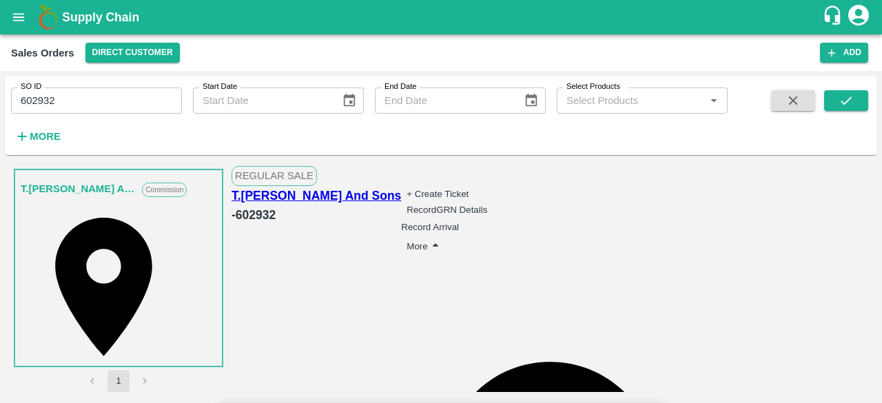
type input "017"
type input "09"
type input "9"
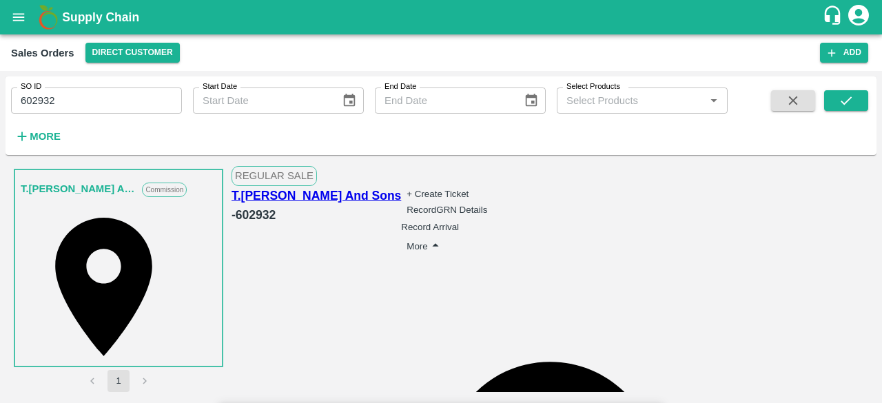
type input "095"
type input "95"
type input "0950"
type input "950"
type input "0950"
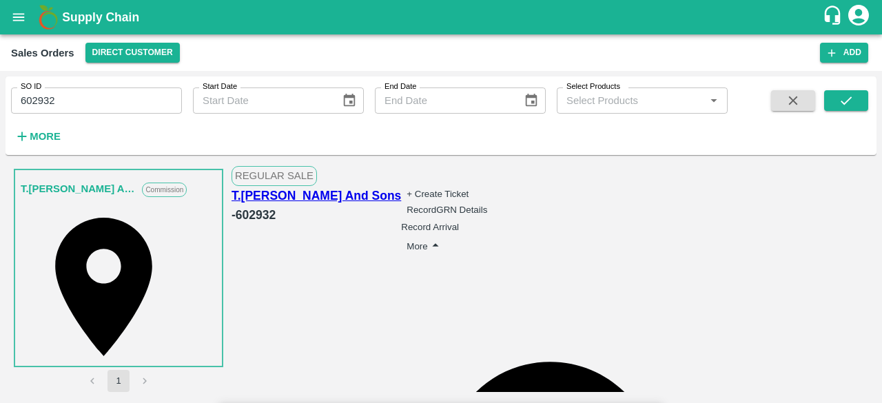
type input "015"
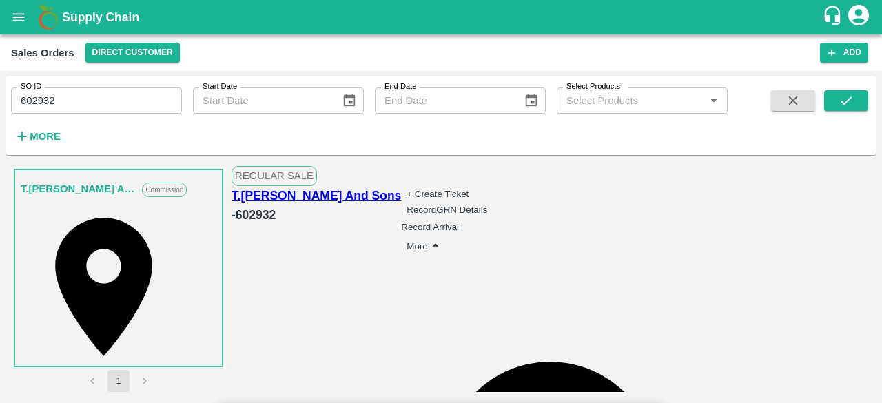
type input "08"
type input "8"
type input "0800"
type input "800"
type input "0800"
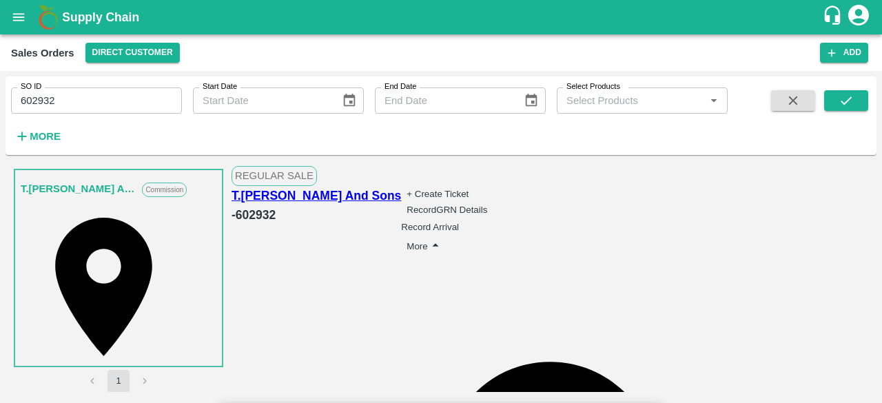
type input "018"
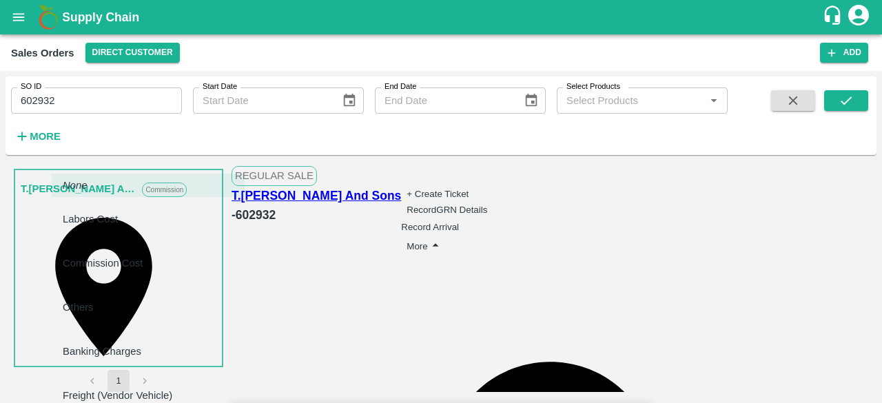
click at [201, 219] on body "Supply Chain Sales Orders Direct Customer Add SO ID 602932 SO ID Start Date Sta…" at bounding box center [441, 201] width 882 height 403
click at [150, 245] on div "Commission Cost" at bounding box center [106, 263] width 87 height 36
type input "Commission Cost"
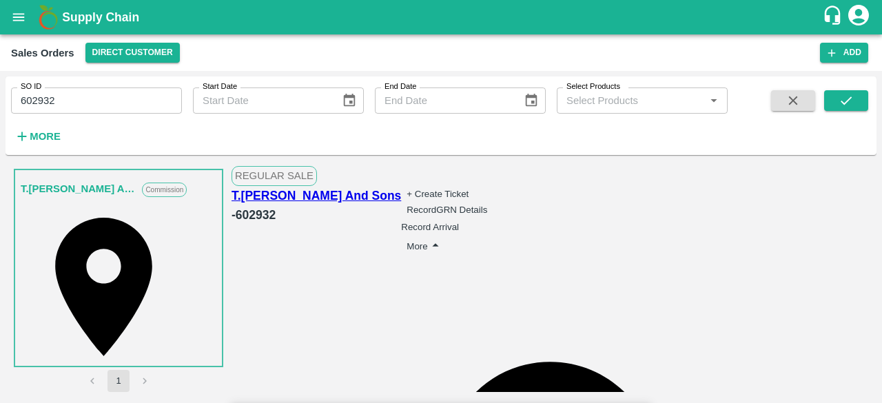
type input "3"
type input "1403.96629"
type input "1299.96629"
type input "1199.96629"
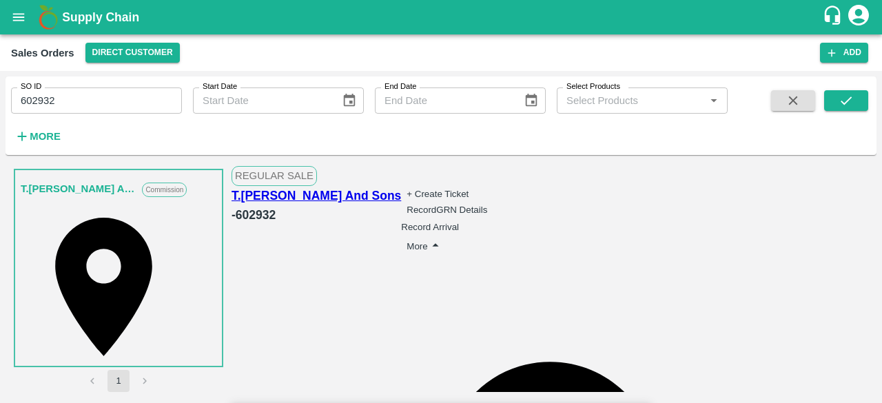
type input "1149.96629"
type input "949.96629"
type input "799.96629"
type input "0.03371"
type input "1403.5618"
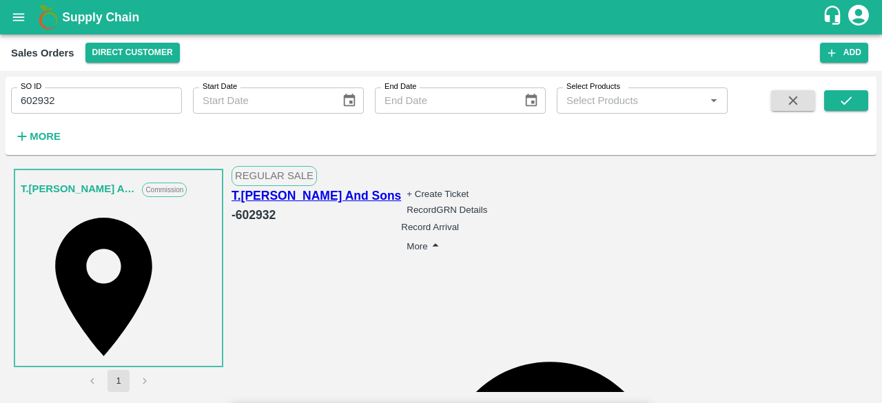
type input "1299.5618"
type input "1199.5618"
type input "1149.5618"
type input "949.5618"
type input "799.5618"
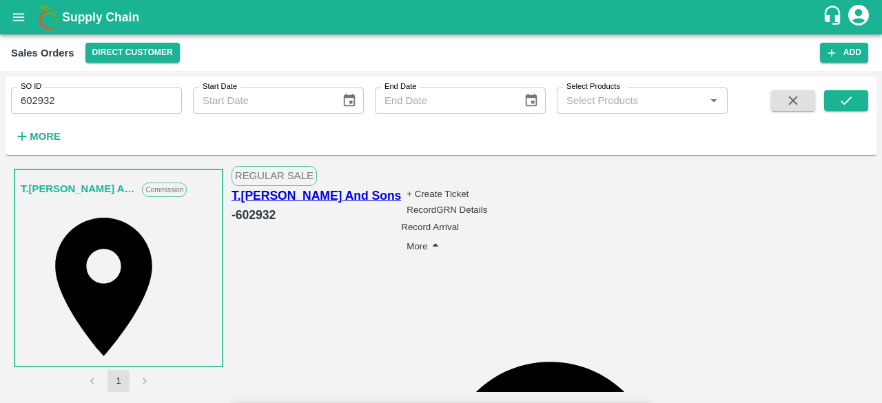
type input "39"
type input "0.4382"
type input "393"
type input "1399.58427"
type input "1295.58427"
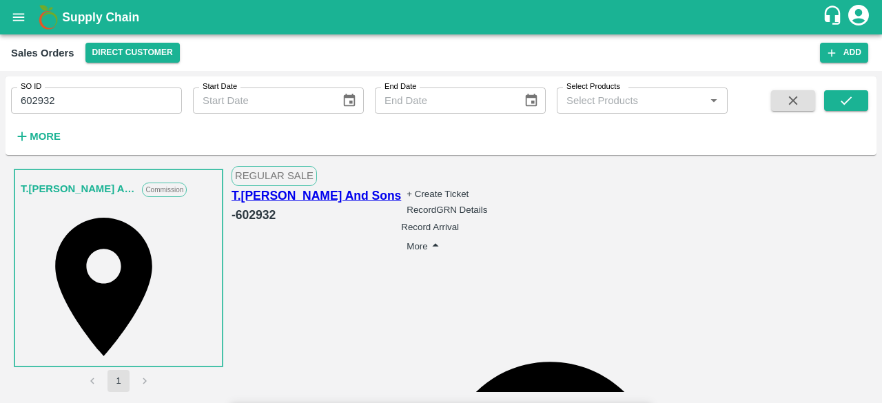
type input "1195.58427"
type input "1145.58427"
type input "945.58427"
type input "795.58427"
type input "4.41573"
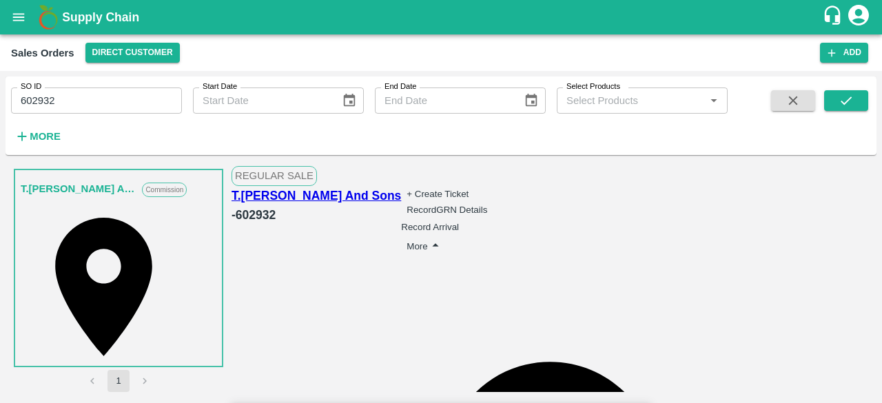
type input "1359.8427"
type input "1255.8427"
type input "1155.8427"
type input "1105.8427"
type input "905.8427"
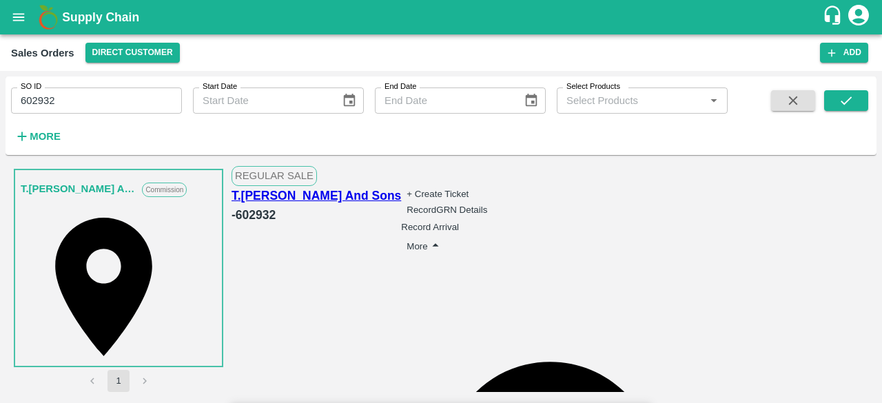
type input "755.8427"
type input "3930"
type input "44.1573"
type input "3930"
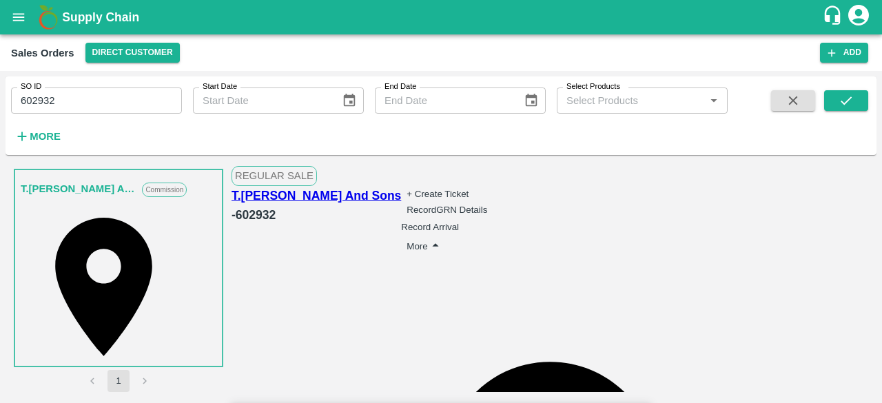
click at [227, 261] on body "Supply Chain Sales Orders Direct Customer Add SO ID 602932 SO ID Start Date Sta…" at bounding box center [441, 201] width 882 height 403
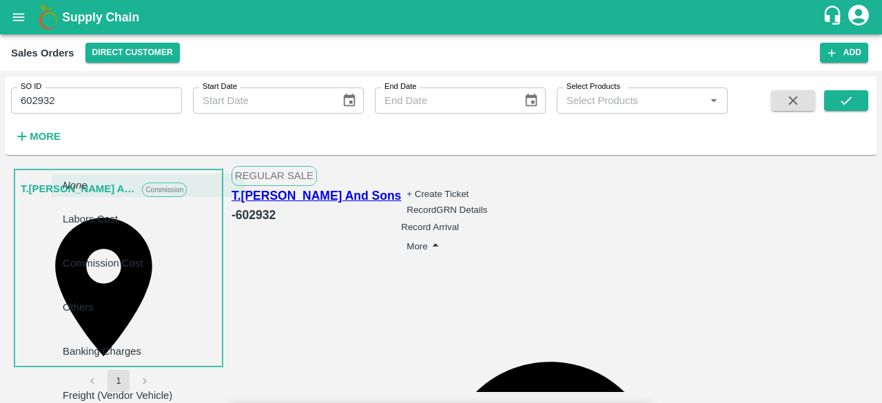
click at [125, 213] on div "Labors Cost" at bounding box center [94, 219] width 62 height 36
type input "Labors Cost"
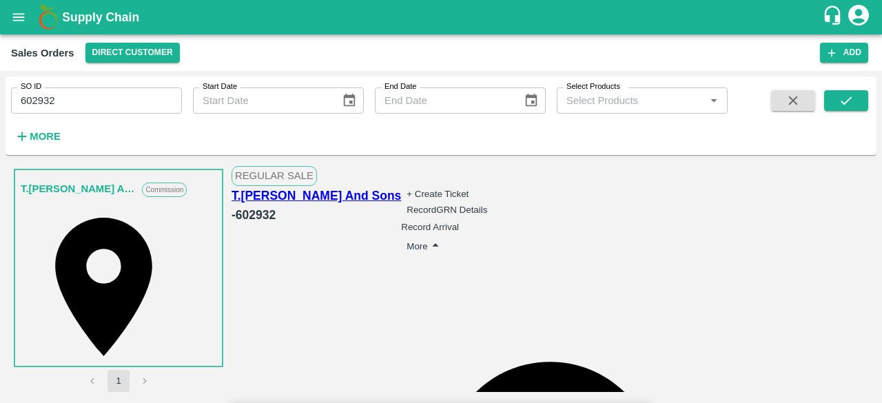
type input "2"
type input "1359.82023"
type input "1255.82023"
type input "1155.82023"
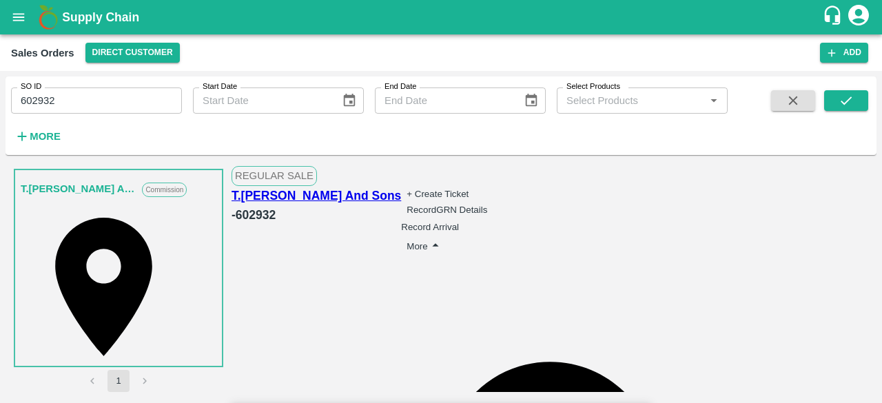
type input "1105.82023"
type input "905.82023"
type input "755.82023"
type input "0.02247"
type input "26"
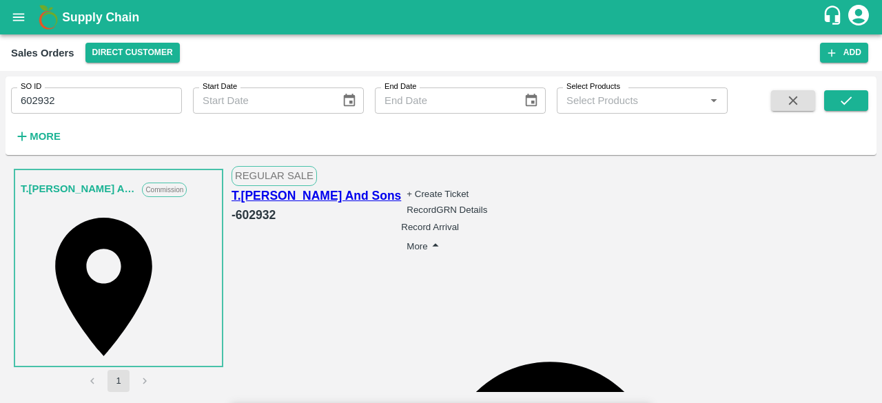
type input "1359.55057"
type input "1255.55057"
type input "1155.55057"
type input "1105.55057"
type input "905.55057"
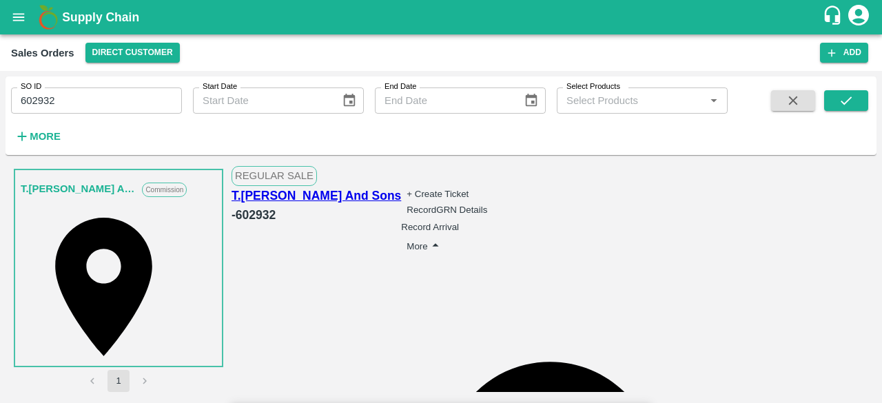
type input "755.55057"
type input "0.29213"
type input "267"
type input "1356.8427"
type input "1252.8427"
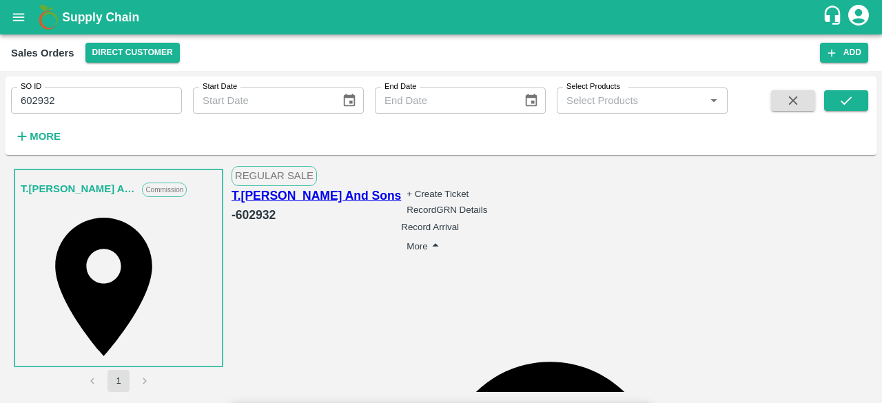
type input "1152.8427"
type input "1102.8427"
type input "902.8427"
type input "752.8427"
type input "3"
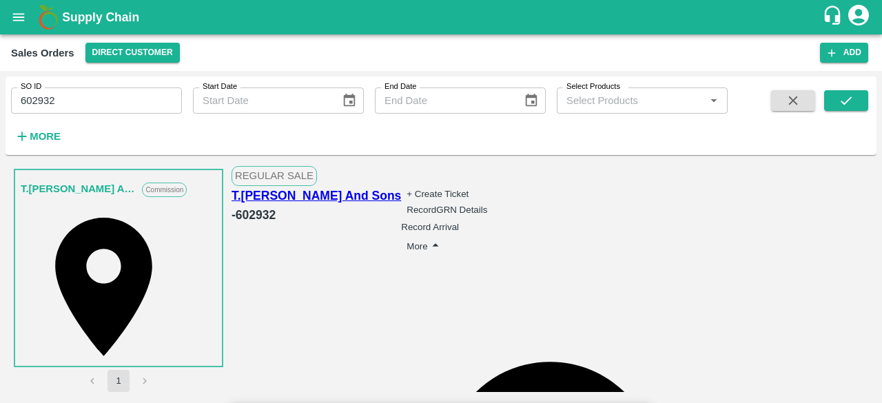
type input "267"
click at [182, 295] on body "Supply Chain Sales Orders Direct Customer Add SO ID 602932 SO ID Start Date Sta…" at bounding box center [441, 201] width 882 height 403
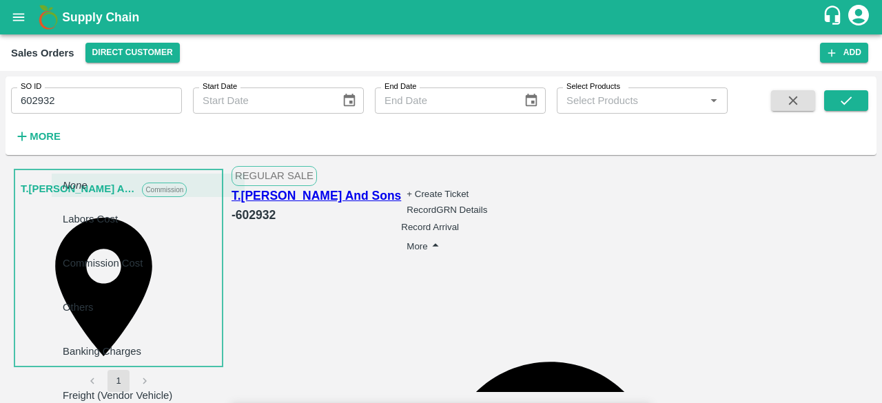
click at [130, 388] on p "Freight (Vendor Vehicle)" at bounding box center [118, 395] width 110 height 15
type input "Freight (Vendor Vehicle)"
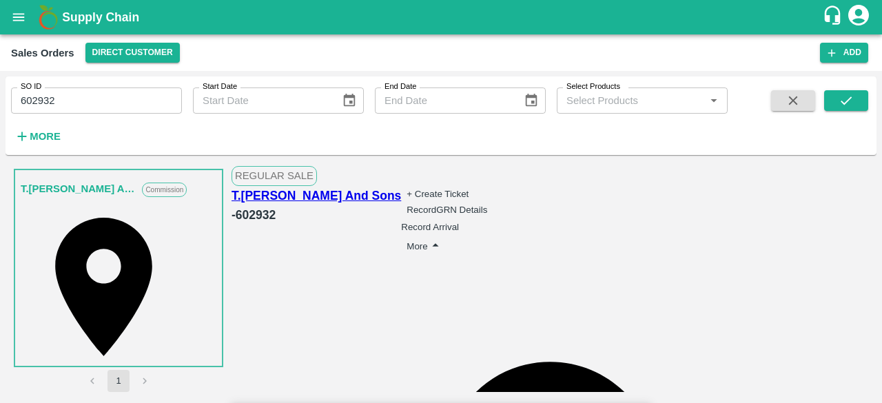
type input "8"
type input "1356.75281"
type input "1252.75281"
type input "1152.75281"
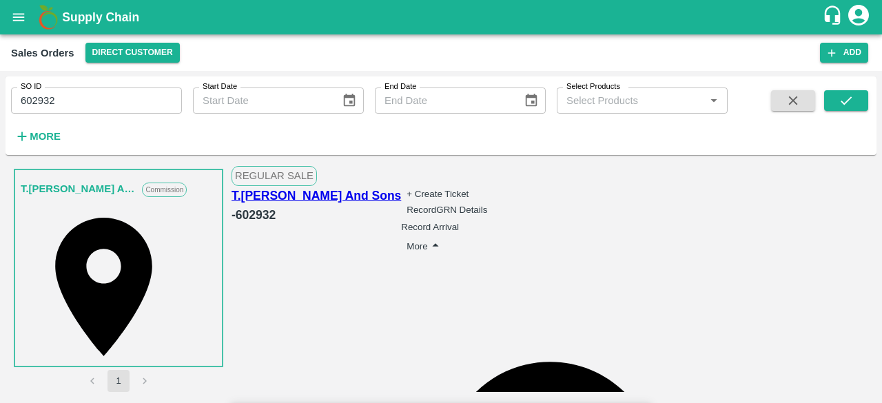
type input "1102.75281"
type input "902.75281"
type input "752.75281"
type input "0.08989"
type input "85"
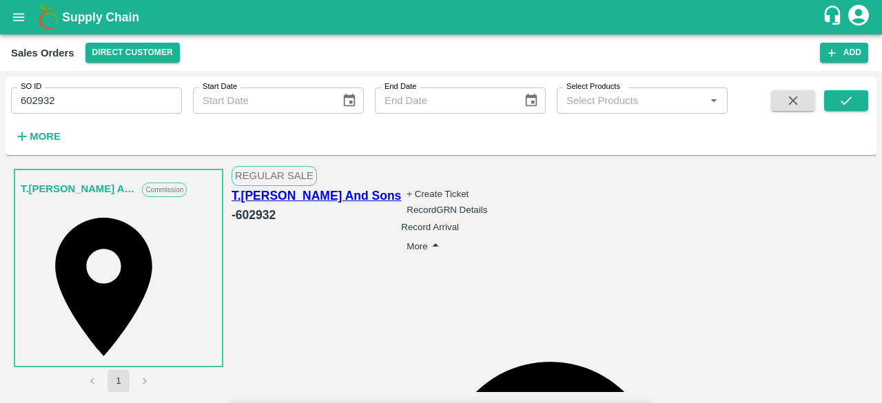
type input "1355.88764"
type input "1251.88764"
type input "1151.88764"
type input "1101.88764"
type input "901.88764"
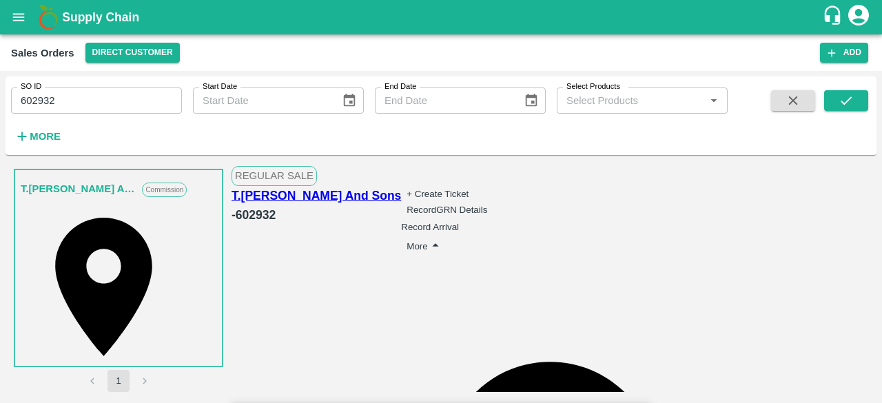
type input "751.88764"
type input "0.95506"
type input "854"
type input "1347.24719"
type input "1243.24719"
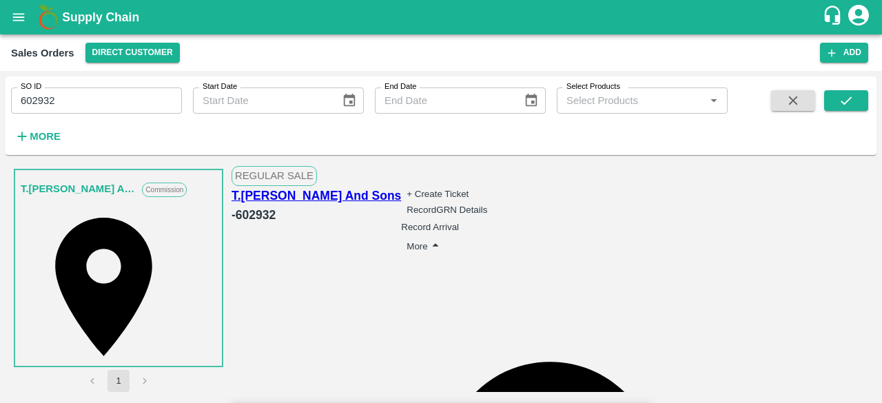
type input "1143.24719"
type input "1093.24719"
type input "893.24719"
type input "743.24719"
type input "9.59551"
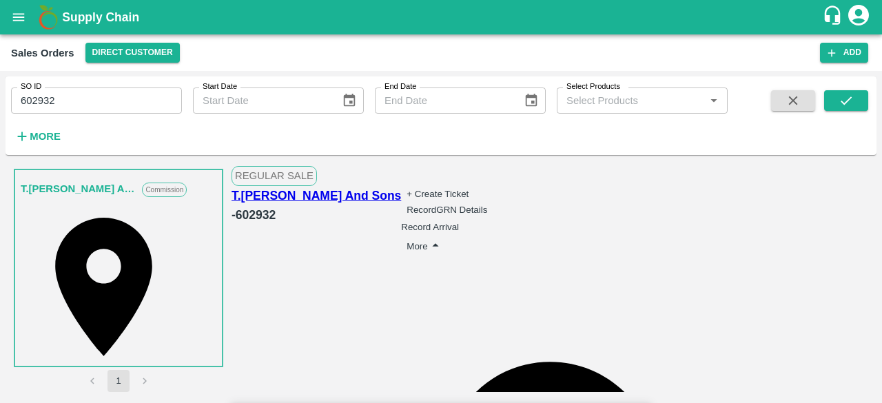
type input "8544"
type input "1260.8427"
type input "1156.8427"
type input "1056.8427"
type input "1006.8427"
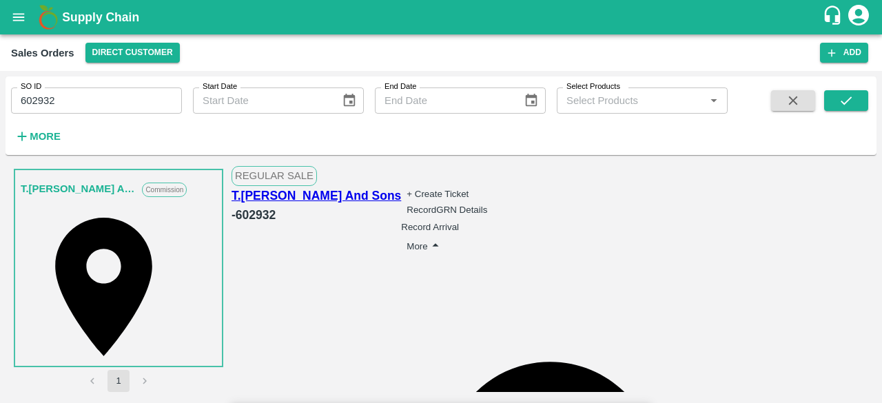
type input "806.8427"
type input "656.8427"
type input "96"
type input "8544"
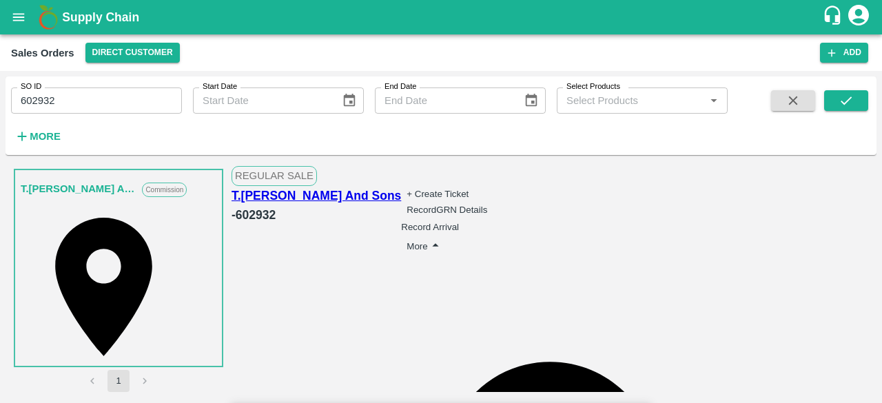
drag, startPoint x: 849, startPoint y: 318, endPoint x: 850, endPoint y: 300, distance: 17.9
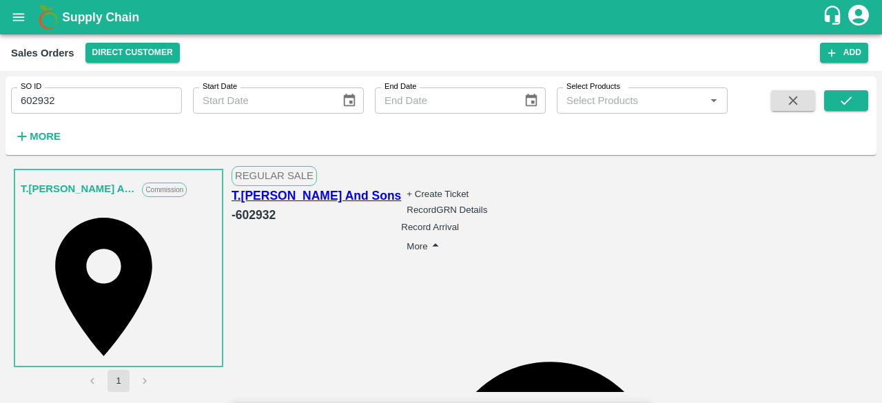
type input "01404.5"
type input "1261.3427"
type input "01404.5"
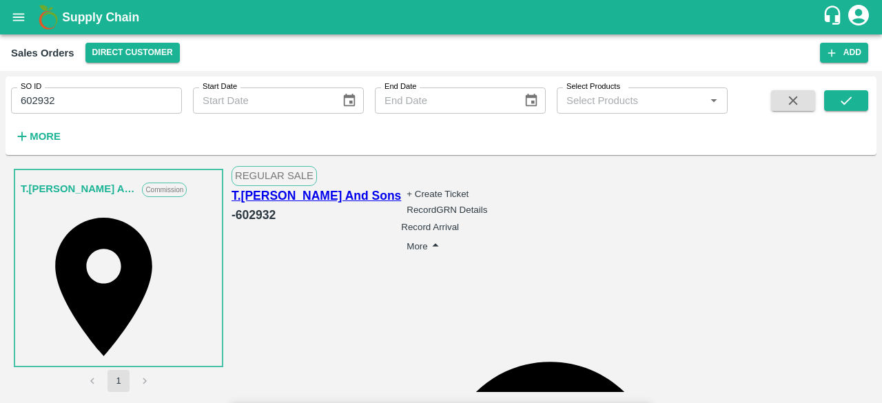
scroll to position [872, 0]
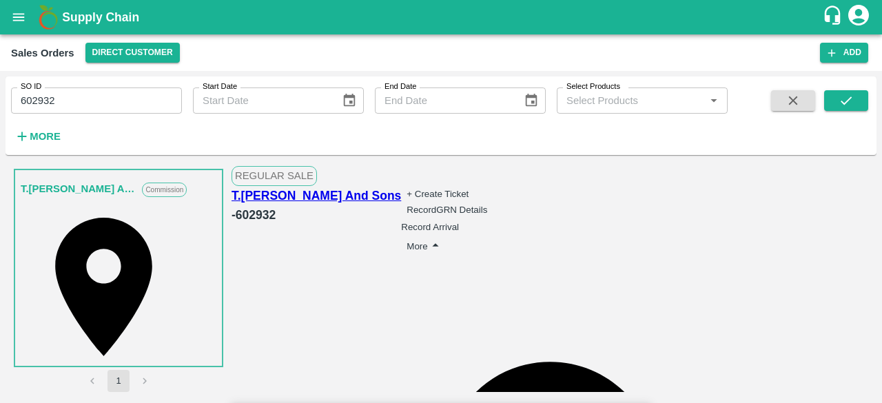
drag, startPoint x: 546, startPoint y: 254, endPoint x: 544, endPoint y: 261, distance: 7.2
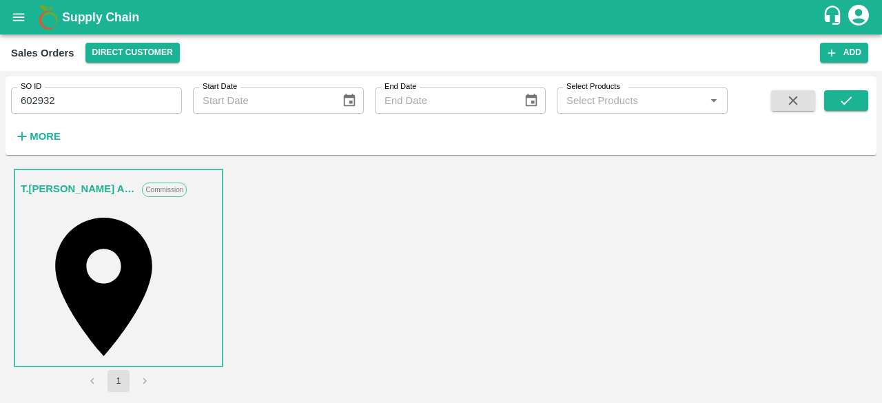
click at [82, 101] on input "602932" at bounding box center [96, 101] width 171 height 26
type input "6"
click at [843, 56] on button "Add" at bounding box center [844, 53] width 48 height 20
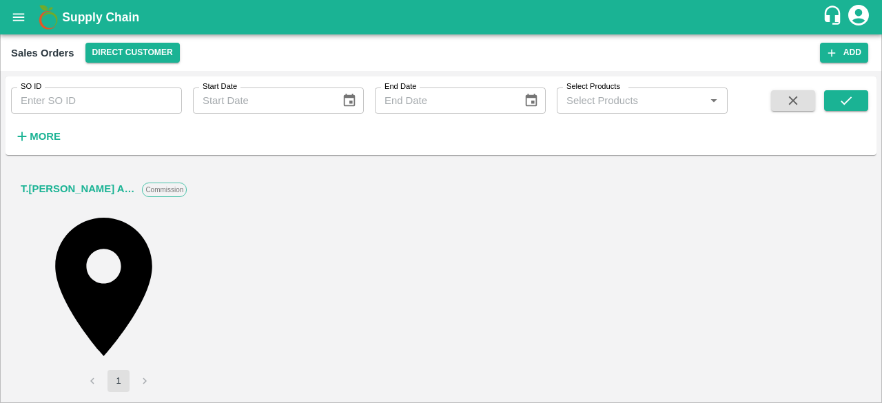
click at [340, 261] on body "Supply Chain Sales Orders Direct Customer Add SO ID SO ID Start Date Start Date…" at bounding box center [441, 201] width 882 height 403
click at [289, 362] on p "Commission" at bounding box center [284, 369] width 57 height 15
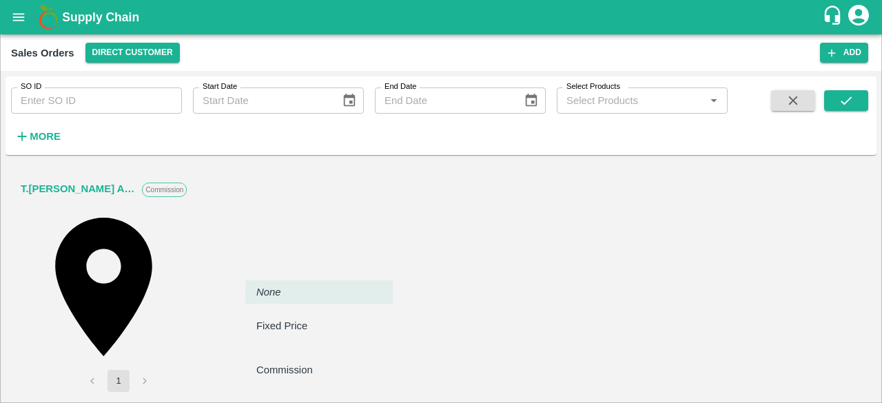
type input "2"
type input "[PERSON_NAME]"
type input "DD/MM/YYYY hh:mm aa"
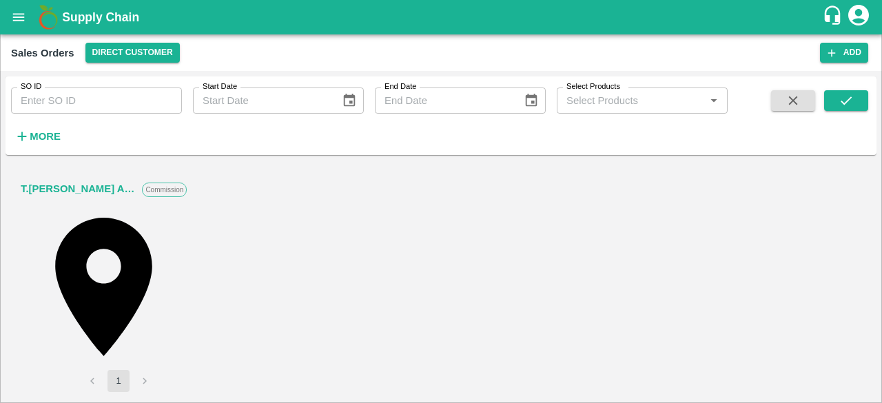
type input "[DATE] 08:35 AM"
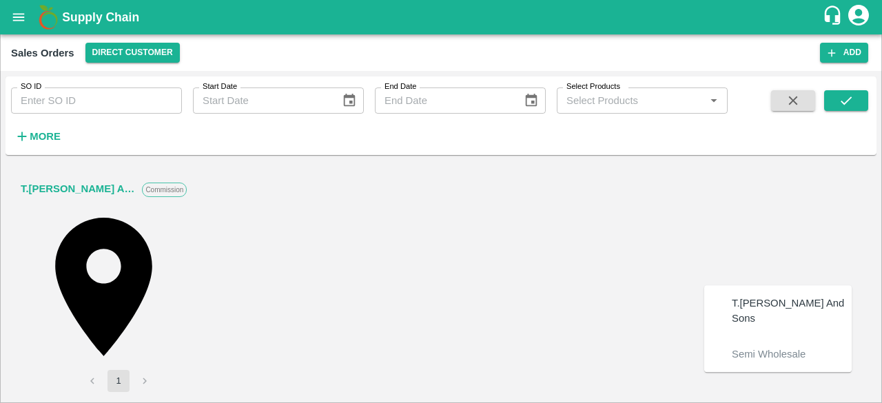
click at [759, 296] on p "T.[PERSON_NAME] And Sons" at bounding box center [792, 311] width 120 height 31
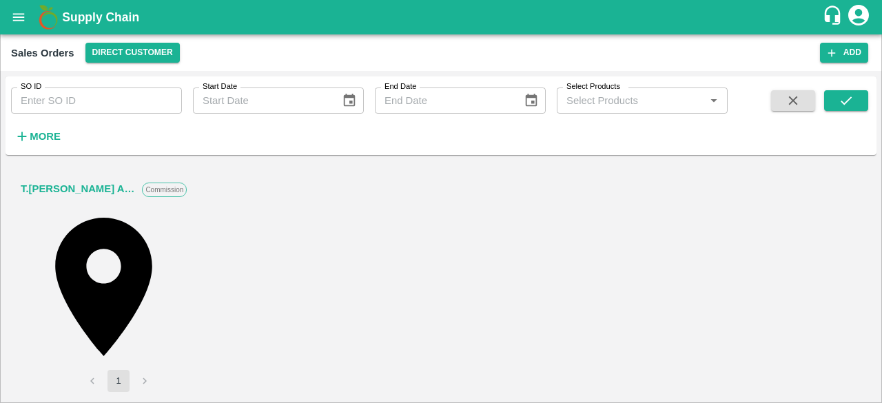
type input "1290-T.[PERSON_NAME] And Sons"
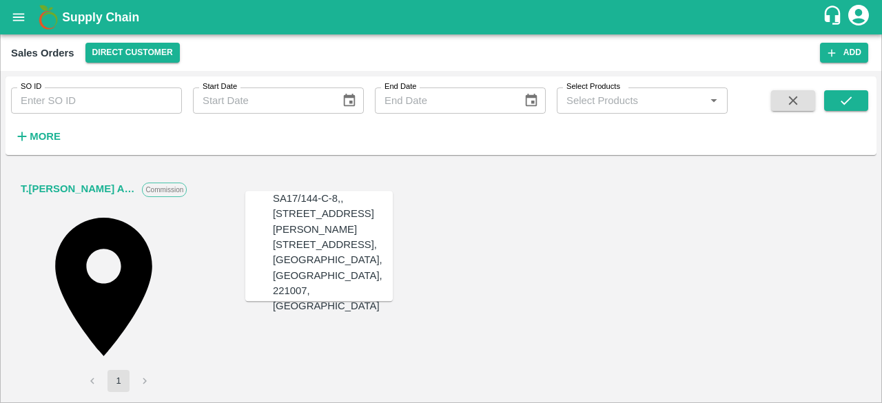
click at [334, 296] on div "[STREET_ADDRESS], [GEOGRAPHIC_DATA], [GEOGRAPHIC_DATA], 221007, [GEOGRAPHIC_DAT…" at bounding box center [333, 275] width 120 height 76
type input "[STREET_ADDRESS], [GEOGRAPHIC_DATA], [GEOGRAPHIC_DATA], 221007, [GEOGRAPHIC_DAT…"
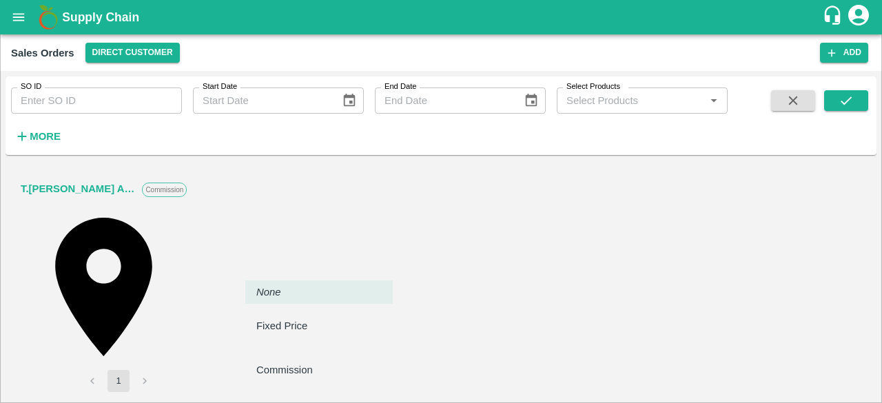
click at [347, 261] on body "Supply Chain Sales Orders Direct Customer Add SO ID SO ID Start Date Start Date…" at bounding box center [441, 201] width 882 height 403
click at [289, 362] on p "Commission" at bounding box center [284, 369] width 57 height 15
type input "2"
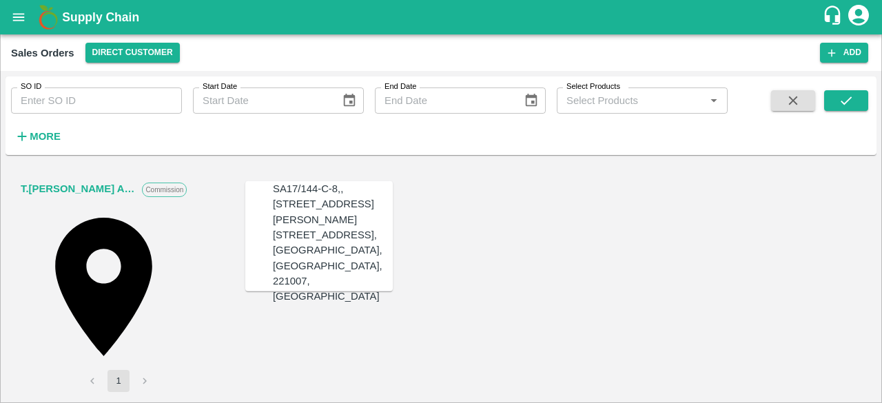
click at [310, 296] on div "[STREET_ADDRESS], [GEOGRAPHIC_DATA], [GEOGRAPHIC_DATA], 221007, [GEOGRAPHIC_DAT…" at bounding box center [333, 265] width 120 height 76
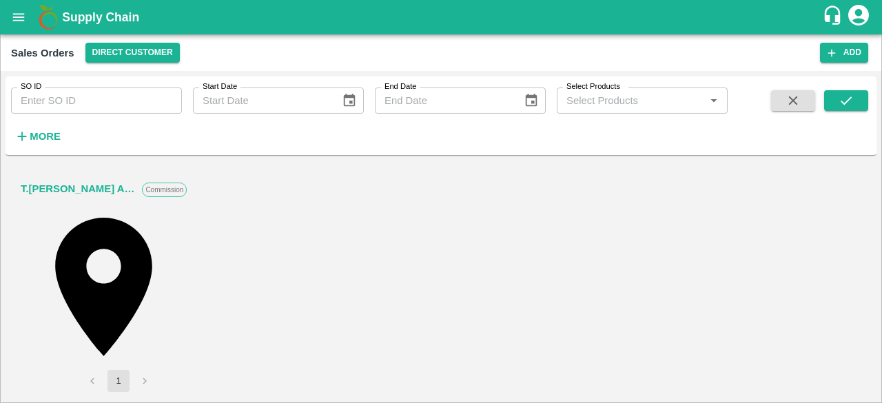
type input "[STREET_ADDRESS], [GEOGRAPHIC_DATA], [GEOGRAPHIC_DATA], 221007, [GEOGRAPHIC_DAT…"
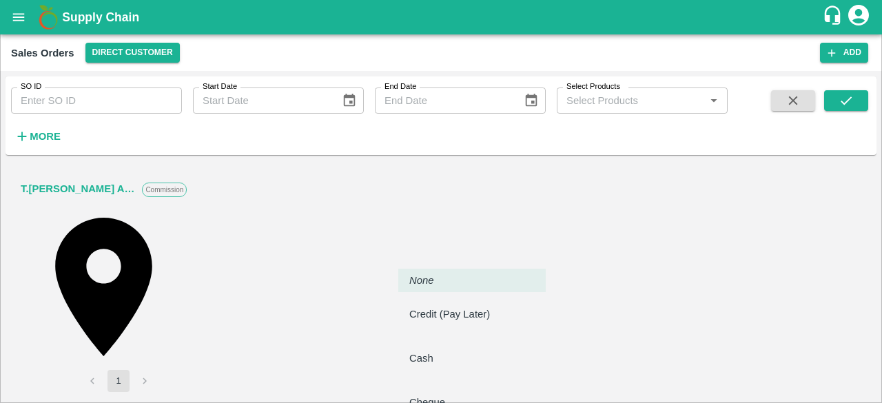
click at [418, 311] on body "Supply Chain Sales Orders Direct Customer Add SO ID SO ID Start Date Start Date…" at bounding box center [441, 201] width 882 height 403
click at [438, 307] on p "Credit (Pay Later)" at bounding box center [449, 314] width 81 height 15
type input "credit"
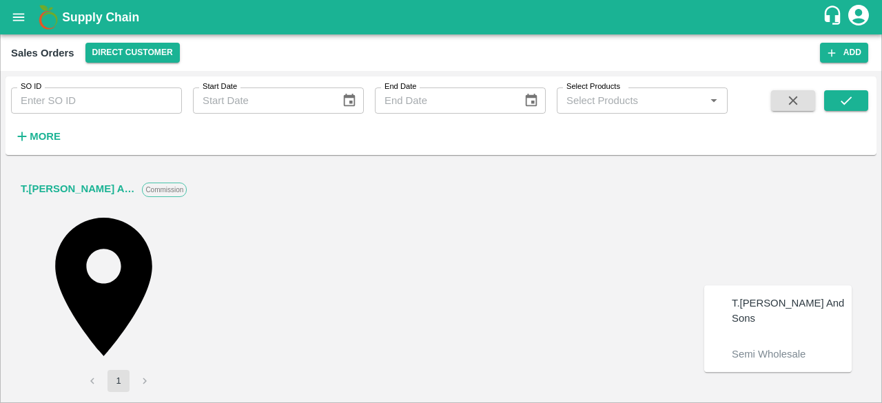
click at [752, 296] on p "T.[PERSON_NAME] And Sons" at bounding box center [792, 311] width 120 height 31
type input "1290-T.[PERSON_NAME] And Sons"
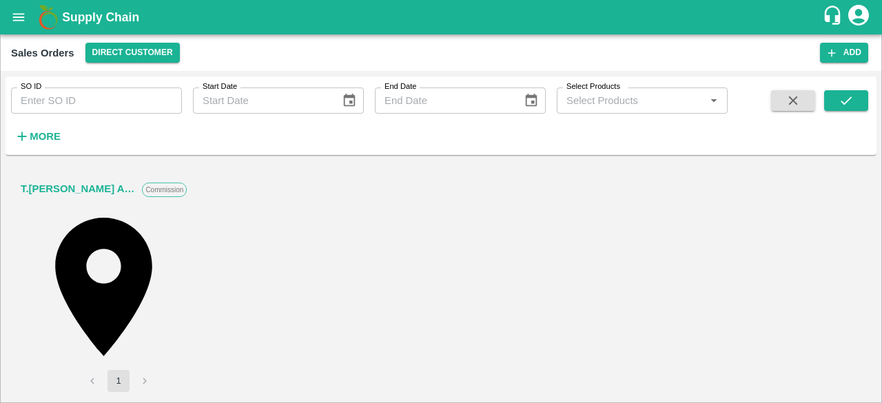
type input "1290-T.[PERSON_NAME] And Sons"
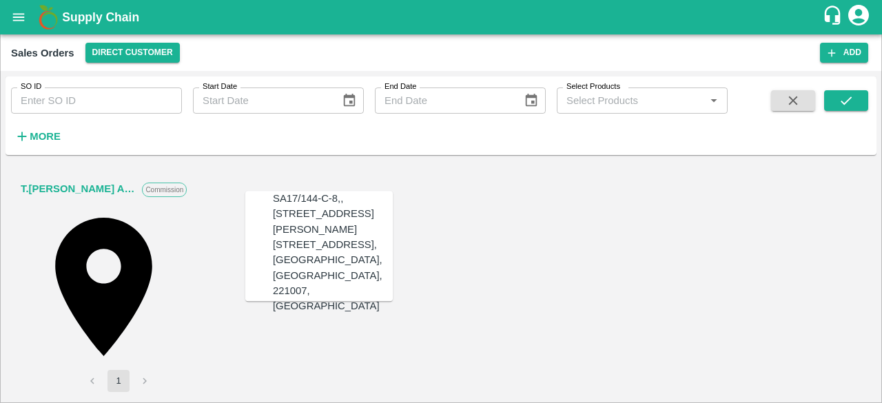
click at [314, 305] on div "[STREET_ADDRESS], [GEOGRAPHIC_DATA], [GEOGRAPHIC_DATA], 221007, [GEOGRAPHIC_DAT…" at bounding box center [333, 275] width 120 height 76
type input "[STREET_ADDRESS], [GEOGRAPHIC_DATA], [GEOGRAPHIC_DATA], 221007, [GEOGRAPHIC_DAT…"
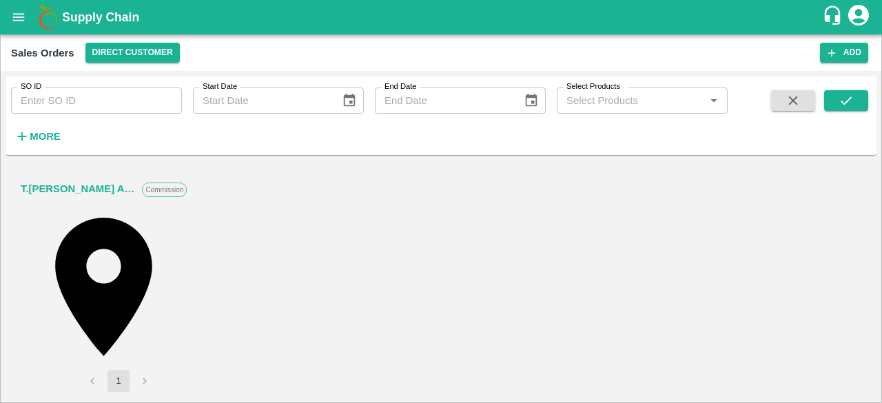
scroll to position [122, 0]
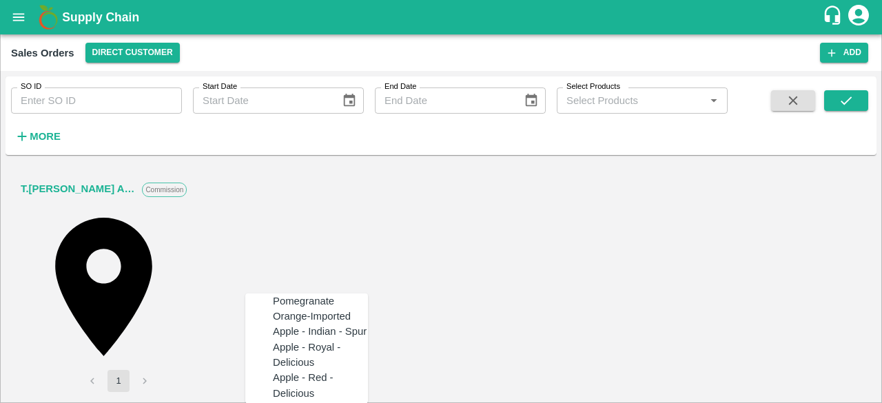
click at [307, 303] on div "Pomegranate" at bounding box center [303, 301] width 61 height 15
type input "Pomegranate"
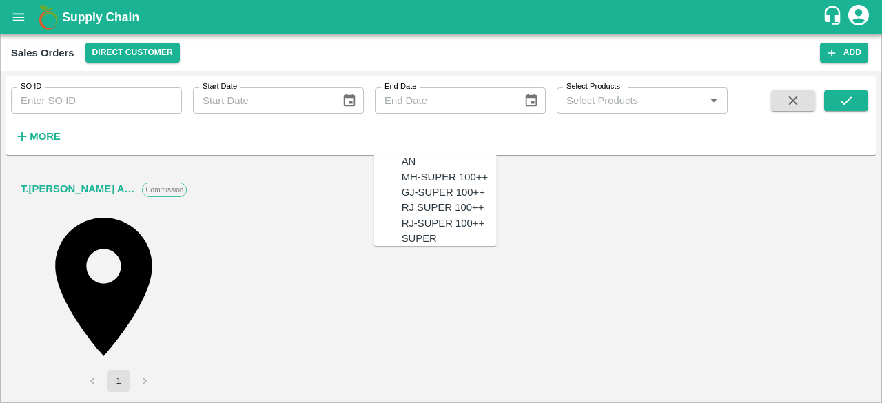
type input "SUPER"
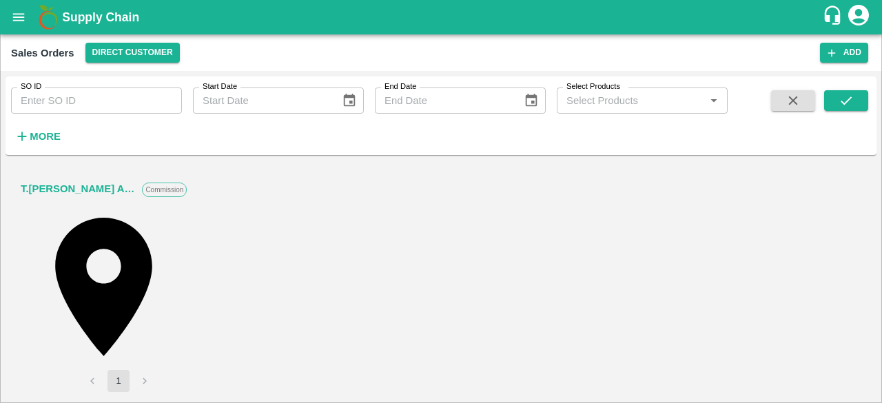
drag, startPoint x: 497, startPoint y: 137, endPoint x: 493, endPoint y: 155, distance: 18.4
click at [493, 155] on div "SO ID SO ID Start Date Start Date End Date End Date Select Products Select Prod…" at bounding box center [441, 118] width 871 height 84
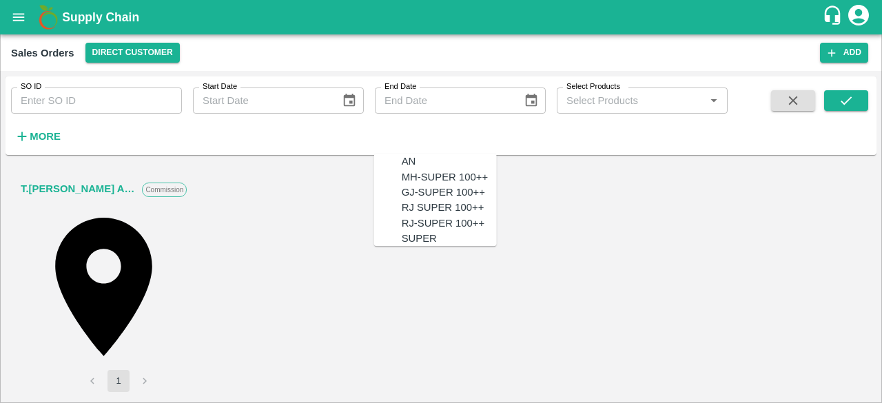
type input "SUPER"
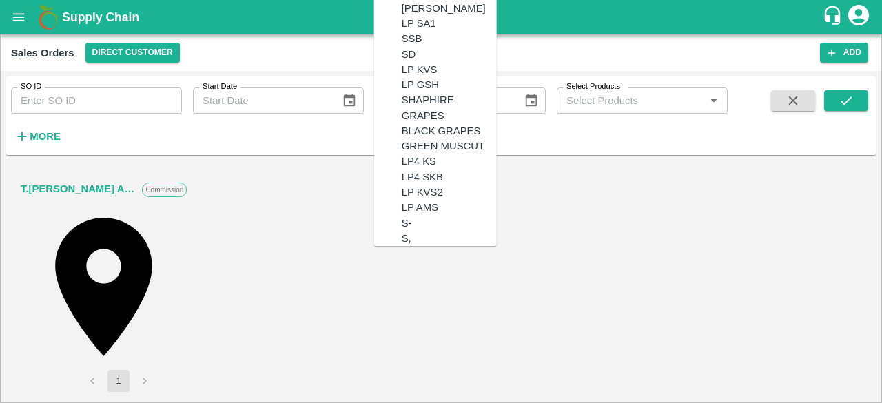
scroll to position [0, 0]
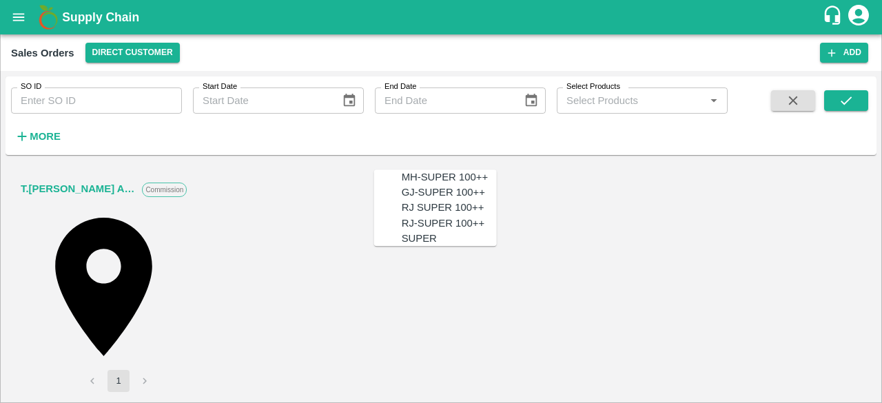
click at [409, 240] on div "SUPER" at bounding box center [419, 238] width 35 height 15
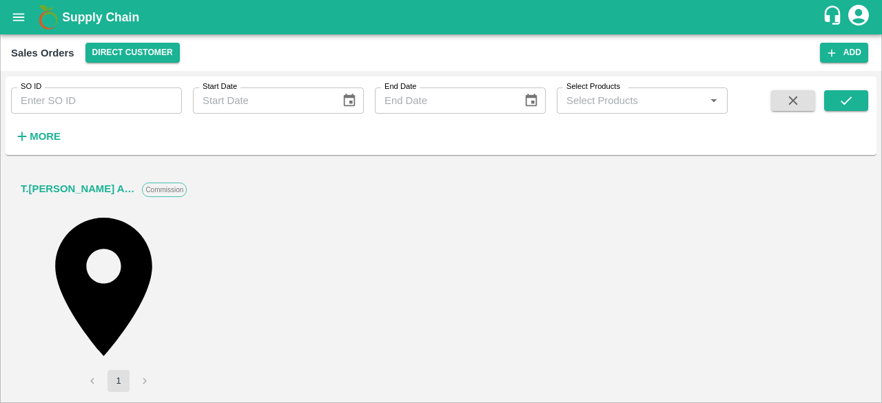
type input "SUPER"
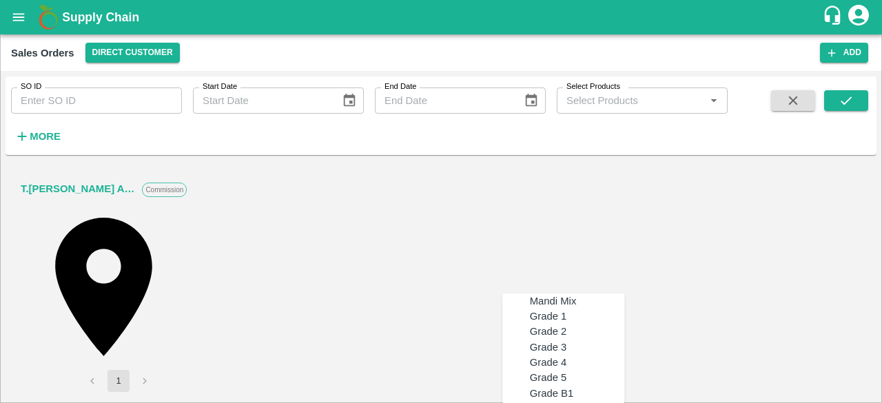
type input "MH-SUPR-350-400"
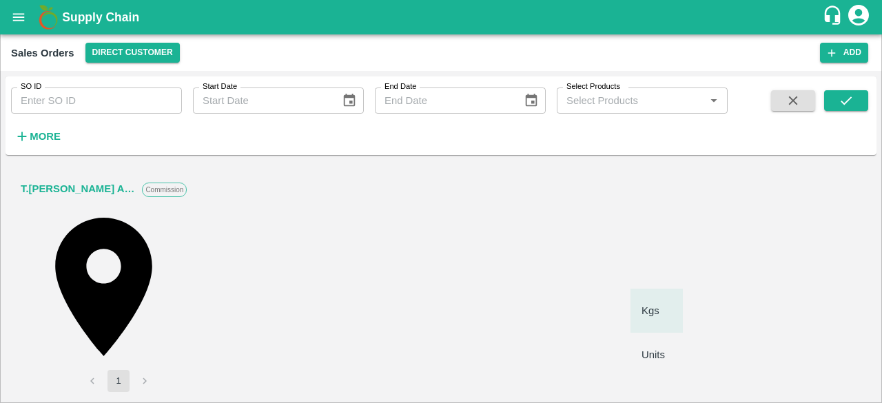
click at [665, 268] on body "Supply Chain Sales Orders Direct Customer Add SO ID SO ID Start Date Start Date…" at bounding box center [441, 201] width 882 height 403
click at [652, 347] on p "Units" at bounding box center [653, 354] width 23 height 15
type input "2"
click at [729, 264] on body "Supply Chain Sales Orders Direct Customer Add SO ID SO ID Start Date Start Date…" at bounding box center [441, 201] width 882 height 403
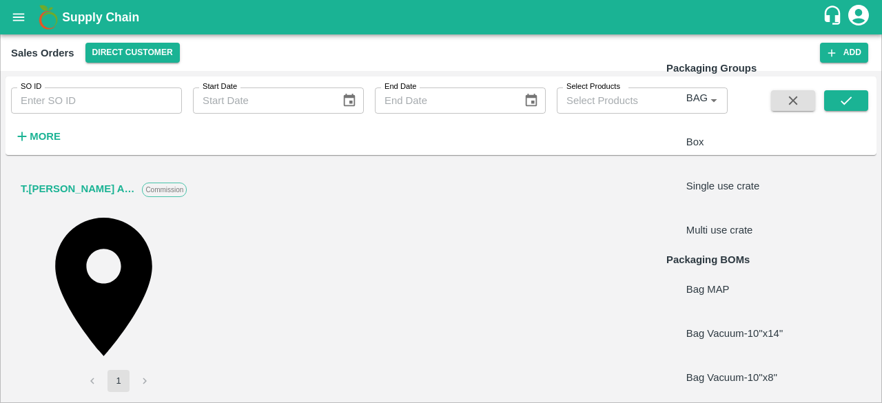
click at [704, 133] on li "Box" at bounding box center [747, 142] width 163 height 44
type input "GRP/1"
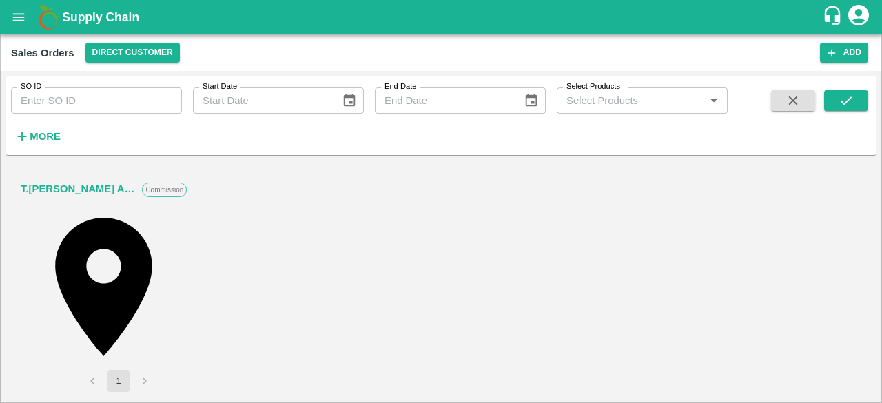
type input "9.5"
type input "3"
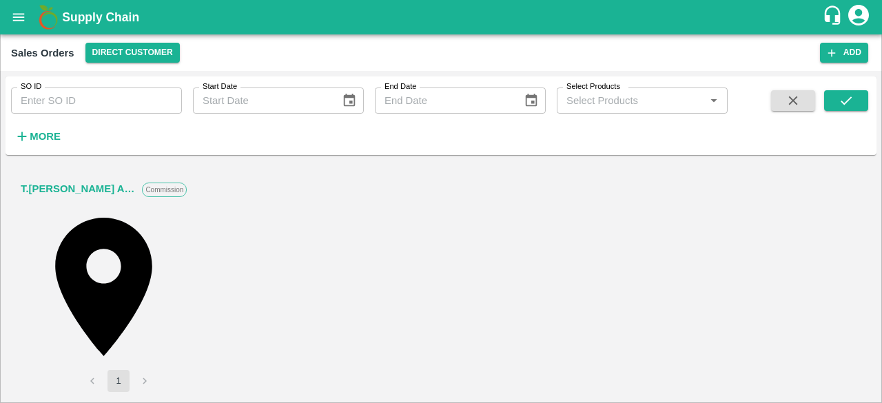
type input "1200"
type input "12"
type input "1188"
type input "120"
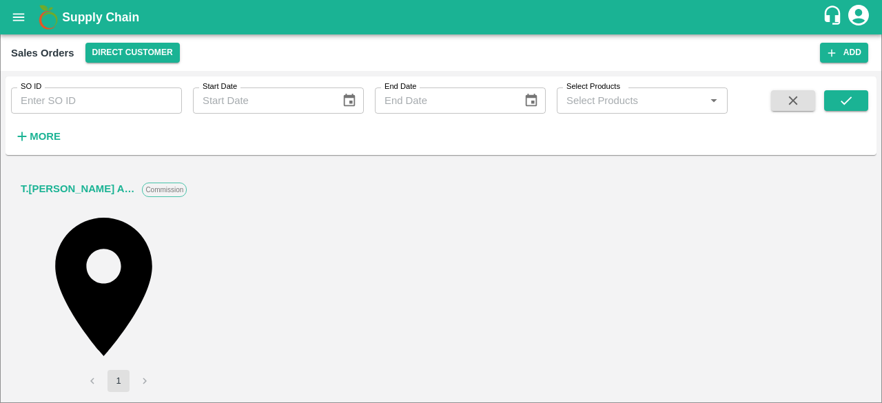
type input "1080"
type input "1200"
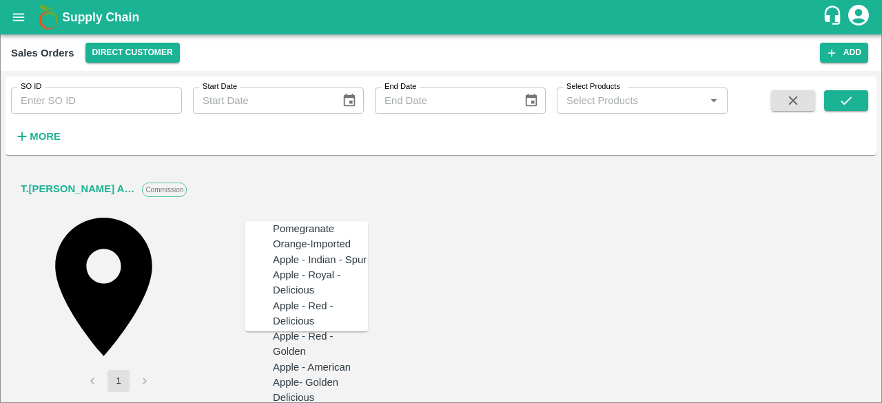
click at [309, 236] on div "Pomegranate" at bounding box center [303, 228] width 61 height 15
type input "Pomegranate"
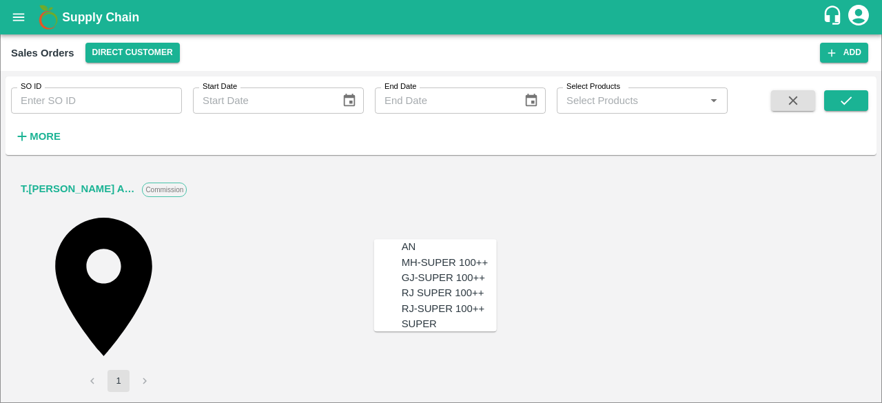
click at [412, 325] on div "SUPER" at bounding box center [419, 323] width 35 height 15
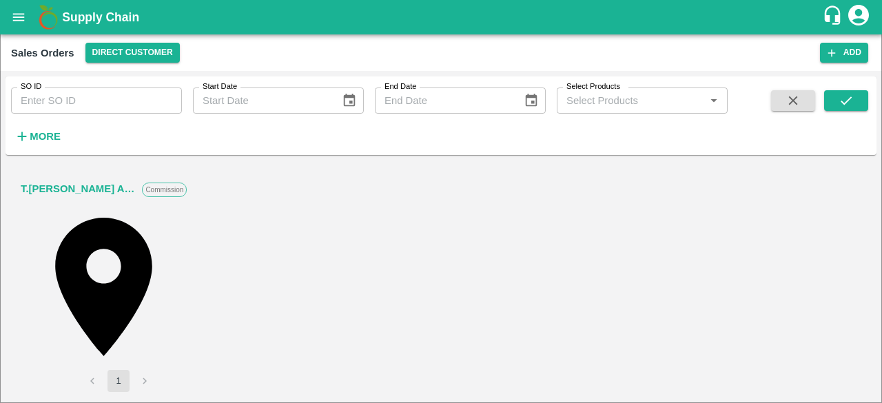
type input "SUPER"
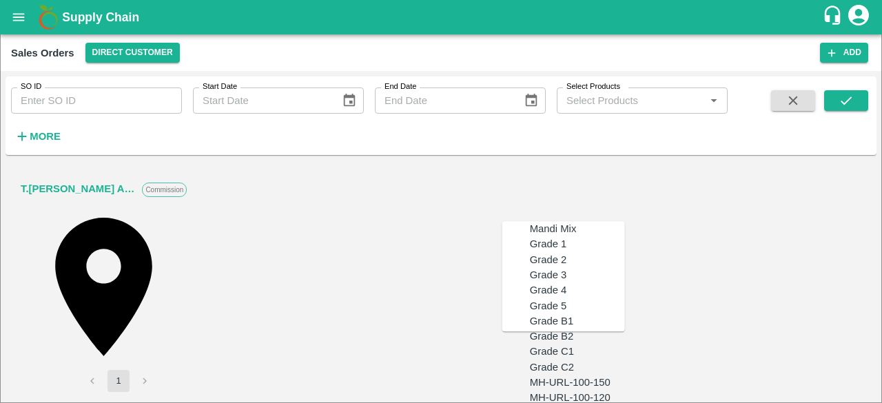
type input "MH-SUPR-300-350"
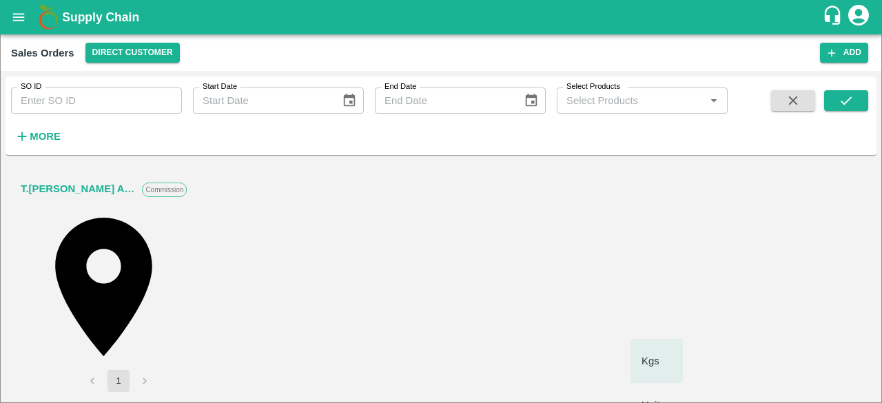
click at [666, 354] on body "Supply Chain Sales Orders Direct Customer Add SO ID SO ID Start Date Start Date…" at bounding box center [441, 201] width 882 height 403
click at [655, 398] on p "Units" at bounding box center [653, 405] width 23 height 15
type input "2"
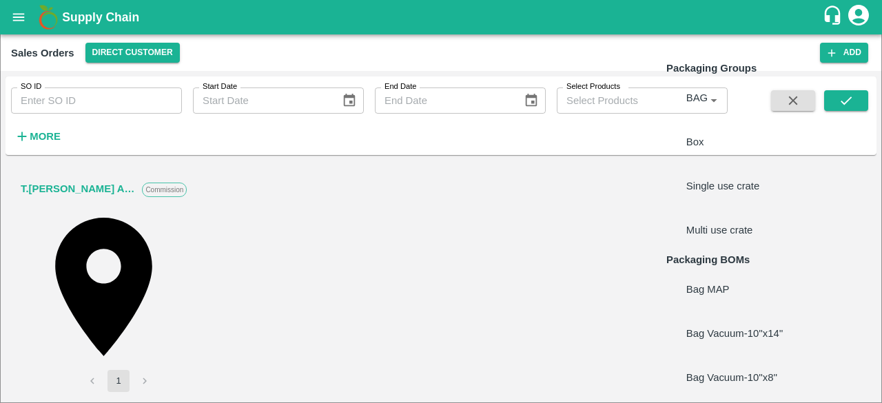
click at [723, 356] on body "Supply Chain Sales Orders Direct Customer Add SO ID SO ID Start Date Start Date…" at bounding box center [441, 201] width 882 height 403
click at [710, 126] on li "Box" at bounding box center [747, 142] width 163 height 44
type input "GRP/1"
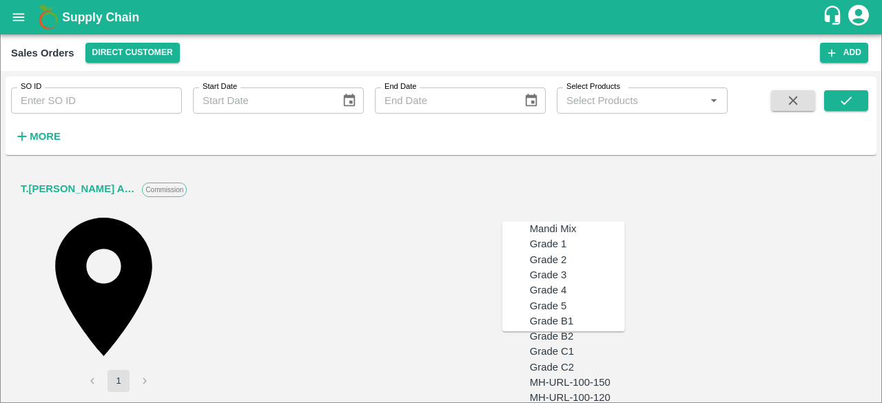
scroll to position [1407, 0]
type input "MH-SUPR-250-300"
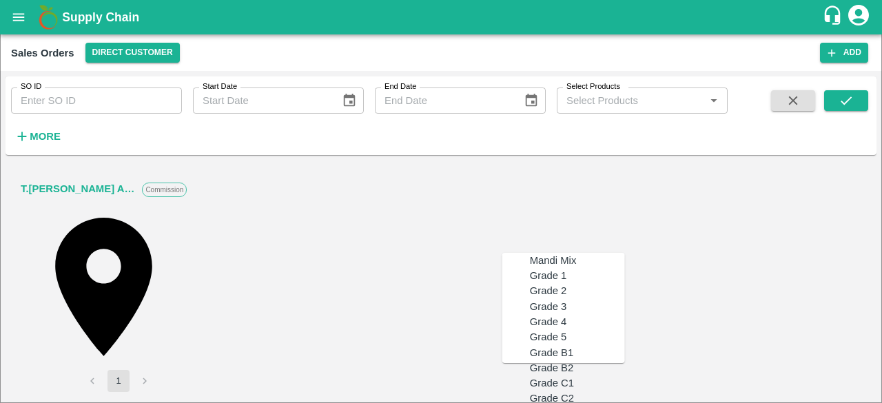
type input "MH-SUPR-300-350"
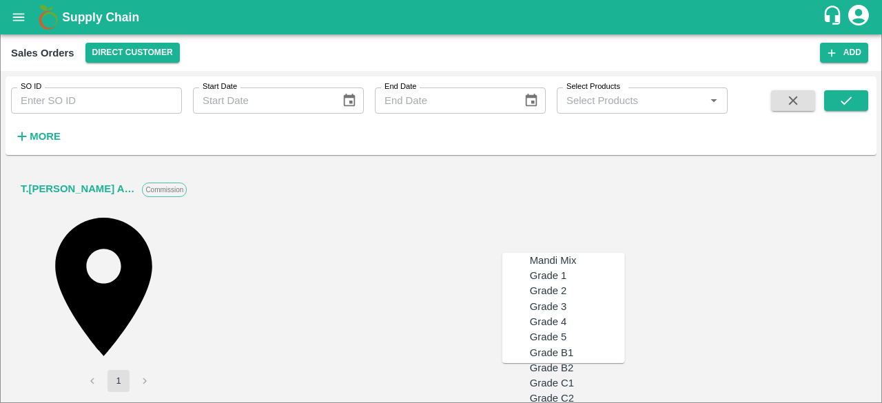
scroll to position [1407, 0]
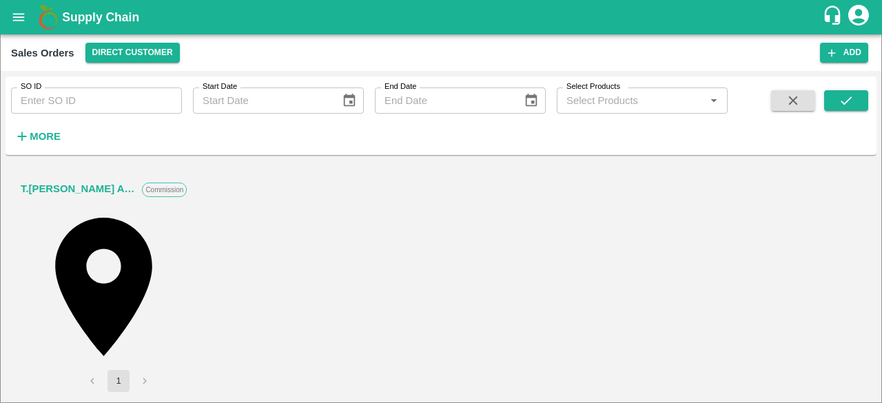
click at [869, 254] on div "T.Kishore Kapoor And Sons Commission Shop No B 27 , , Pahariya fruit mandi, Pah…" at bounding box center [441, 279] width 871 height 237
type input "9.5"
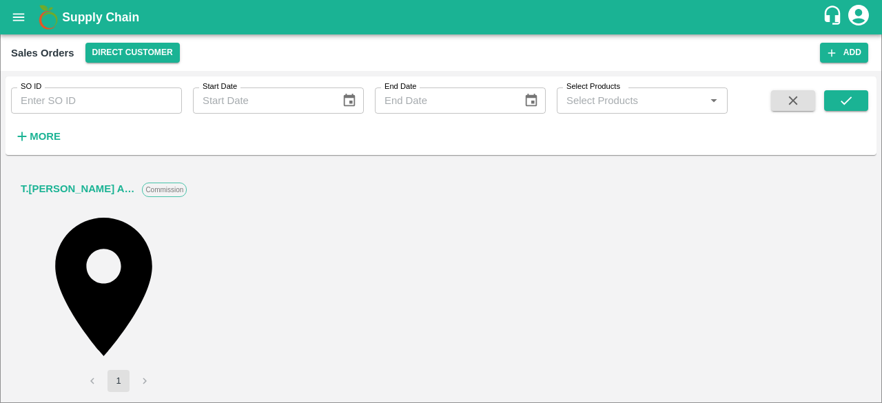
type input "2"
type input "1100"
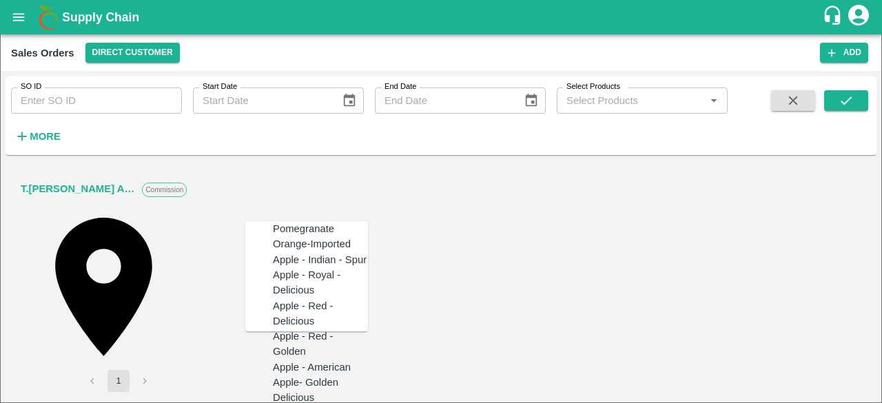
click at [295, 236] on div "Pomegranate" at bounding box center [303, 228] width 61 height 15
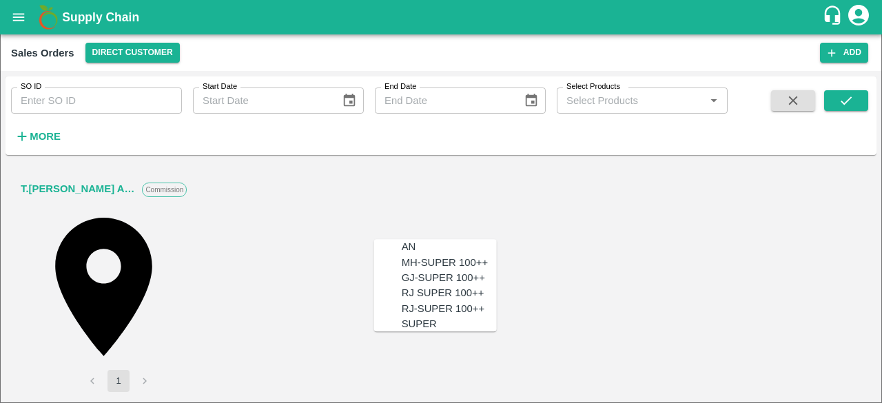
click at [407, 325] on div "SUPER" at bounding box center [419, 323] width 35 height 15
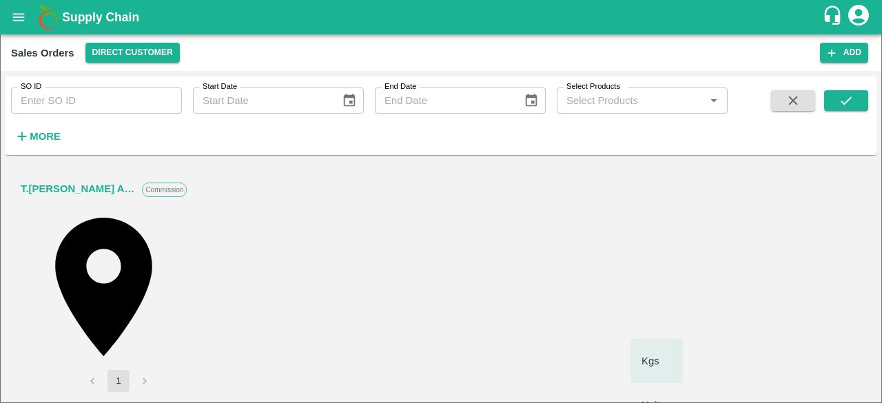
click at [671, 356] on body "Supply Chain Sales Orders Direct Customer Add SO ID SO ID Start Date Start Date…" at bounding box center [441, 201] width 882 height 403
click at [660, 398] on p "Units" at bounding box center [653, 405] width 23 height 15
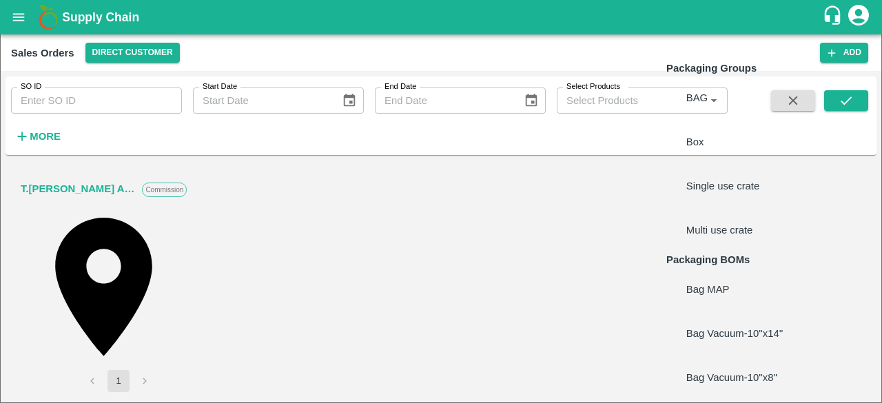
click at [715, 361] on body "Supply Chain Sales Orders Direct Customer Add SO ID SO ID Start Date Start Date…" at bounding box center [441, 201] width 882 height 403
click at [699, 134] on p "Box" at bounding box center [695, 141] width 18 height 15
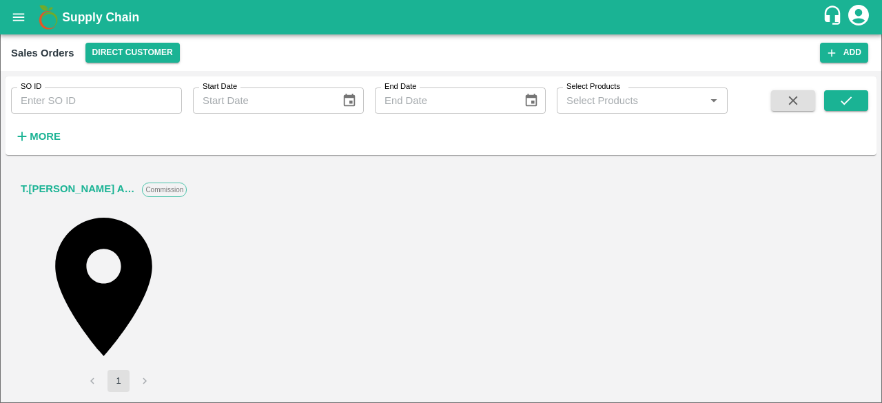
scroll to position [343, 0]
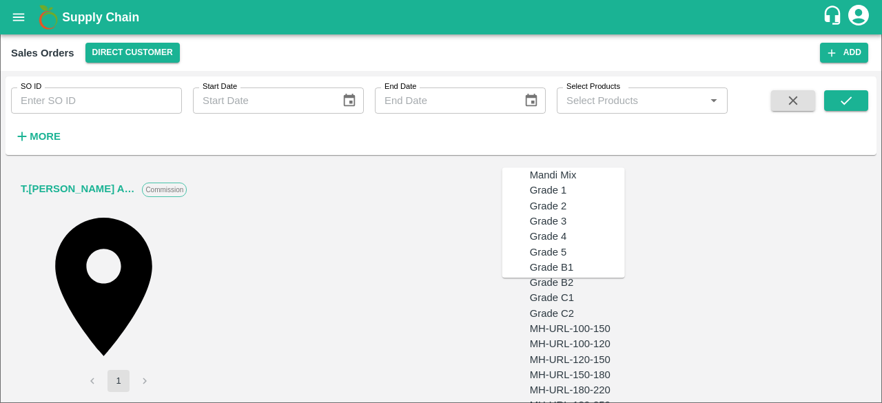
scroll to position [1351, 0]
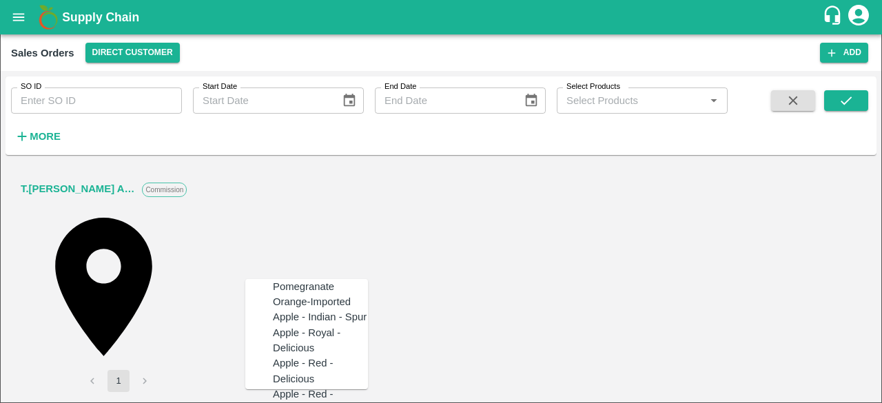
click at [307, 289] on div "Pomegranate" at bounding box center [303, 286] width 61 height 15
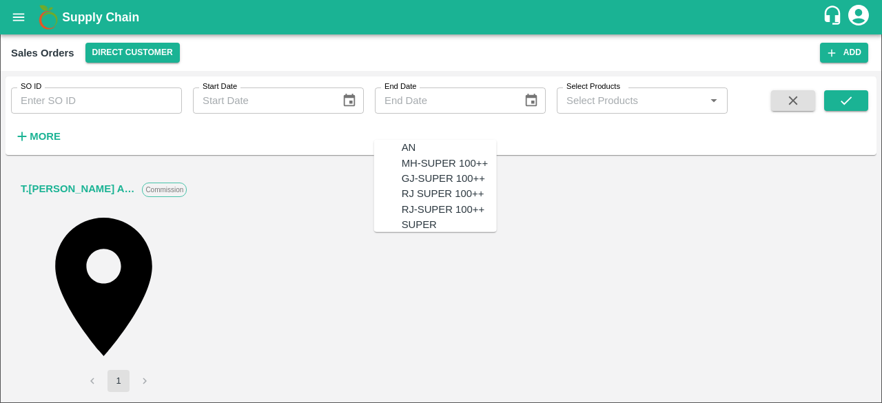
click at [405, 227] on div "SUPER" at bounding box center [419, 224] width 35 height 15
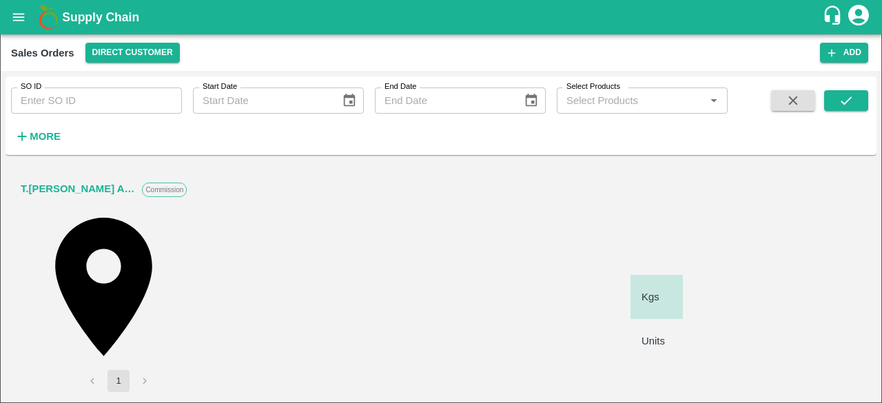
click at [672, 256] on body "Supply Chain Sales Orders Direct Customer Add SO ID SO ID Start Date Start Date…" at bounding box center [441, 201] width 882 height 403
click at [651, 334] on p "Units" at bounding box center [653, 341] width 23 height 15
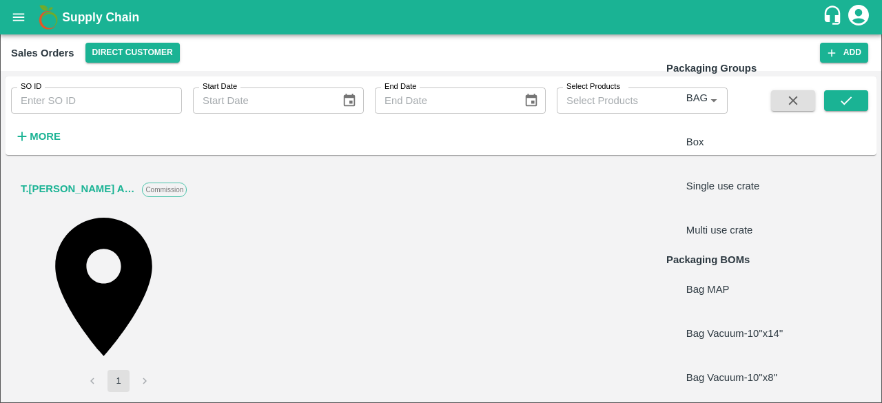
click at [726, 255] on body "Supply Chain Sales Orders Direct Customer Add SO ID SO ID Start Date Start Date…" at bounding box center [441, 201] width 882 height 403
click at [708, 133] on li "Box" at bounding box center [747, 142] width 163 height 44
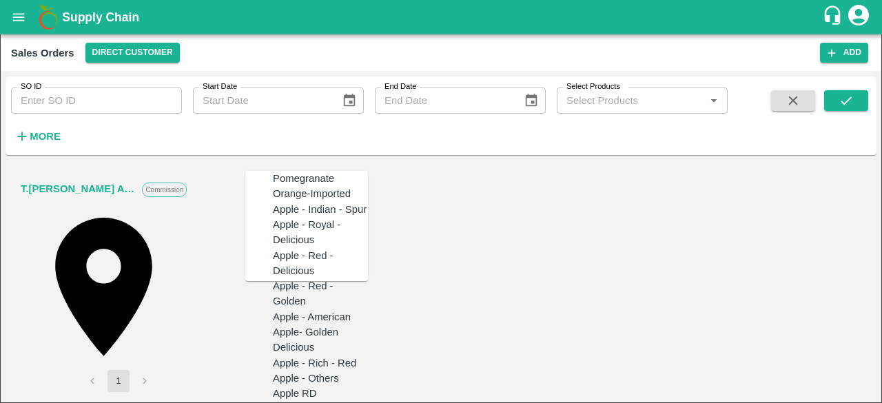
click at [291, 186] on div "Pomegranate" at bounding box center [303, 178] width 61 height 15
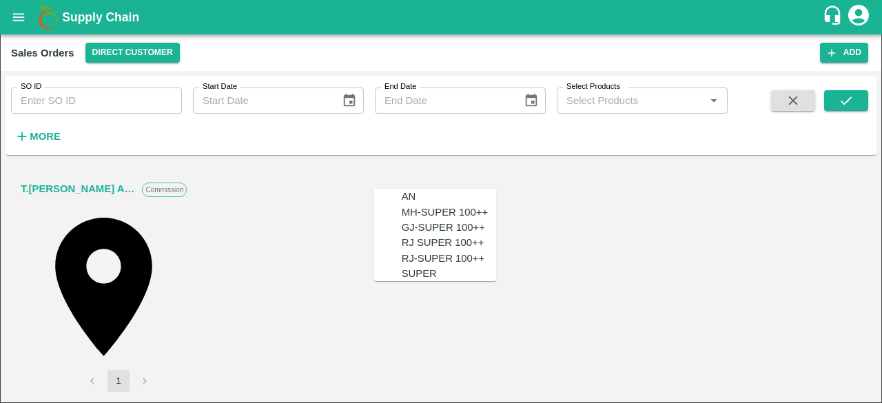
click at [408, 271] on div "SUPER" at bounding box center [419, 273] width 35 height 15
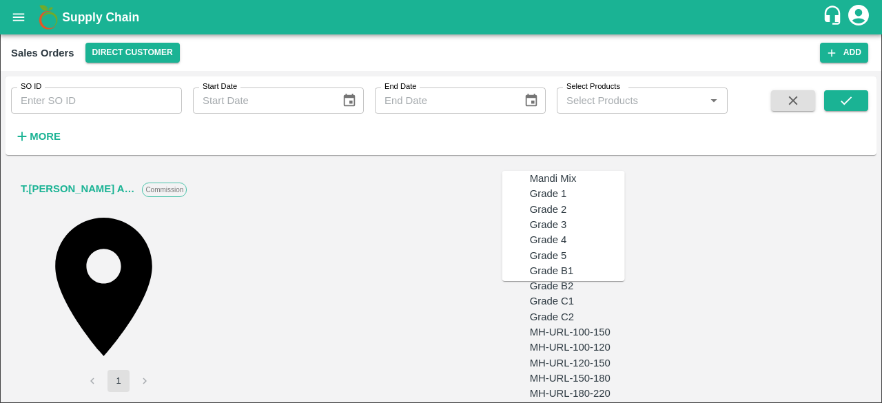
scroll to position [1352, 0]
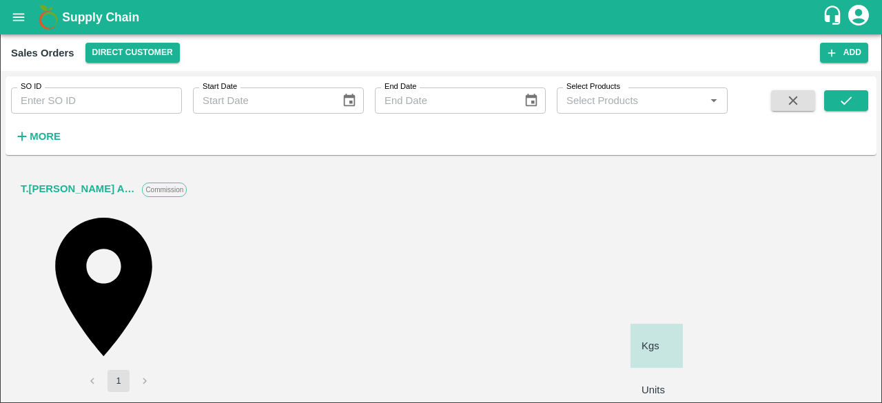
click at [662, 307] on body "Supply Chain Sales Orders Direct Customer Add SO ID SO ID Start Date Start Date…" at bounding box center [441, 201] width 882 height 403
click at [655, 382] on p "Units" at bounding box center [653, 389] width 23 height 15
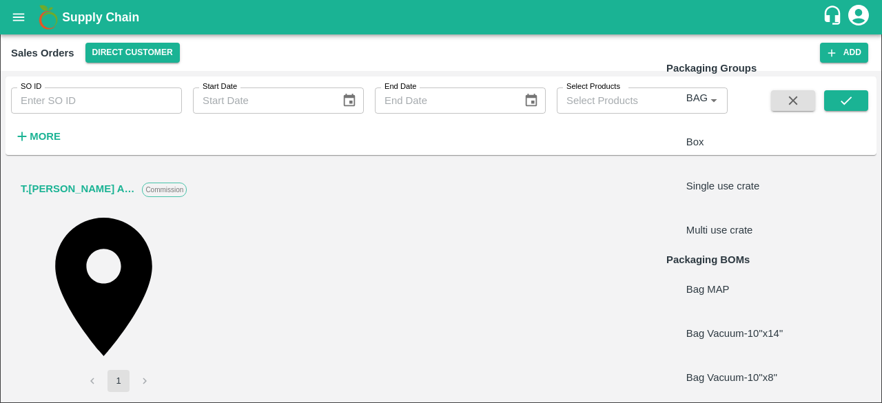
click at [724, 309] on body "Supply Chain Sales Orders Direct Customer Add SO ID SO ID Start Date Start Date…" at bounding box center [441, 201] width 882 height 403
click at [705, 133] on li "Box" at bounding box center [747, 142] width 163 height 44
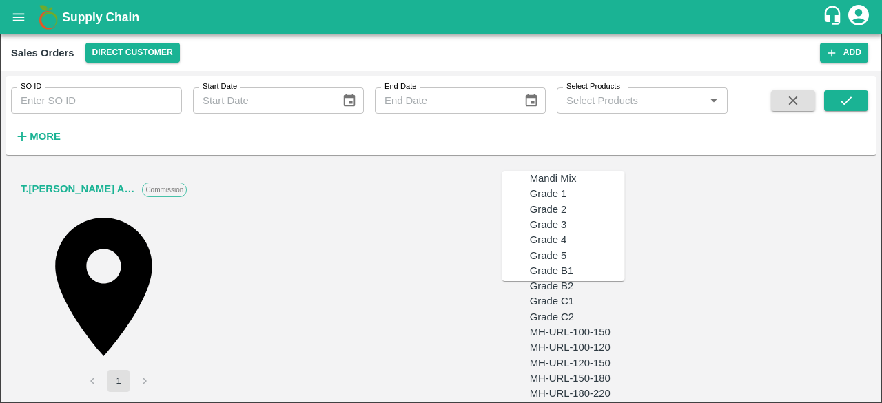
scroll to position [1265, 0]
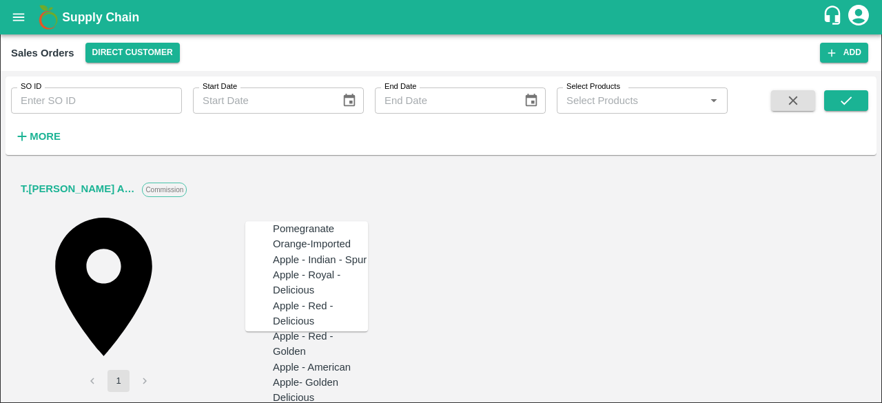
click at [299, 236] on div "Pomegranate" at bounding box center [303, 228] width 61 height 15
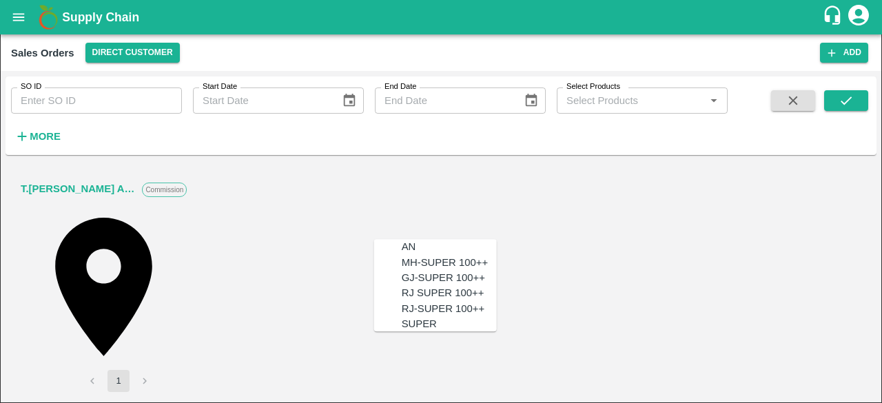
click at [402, 323] on div "SUPER" at bounding box center [419, 323] width 35 height 15
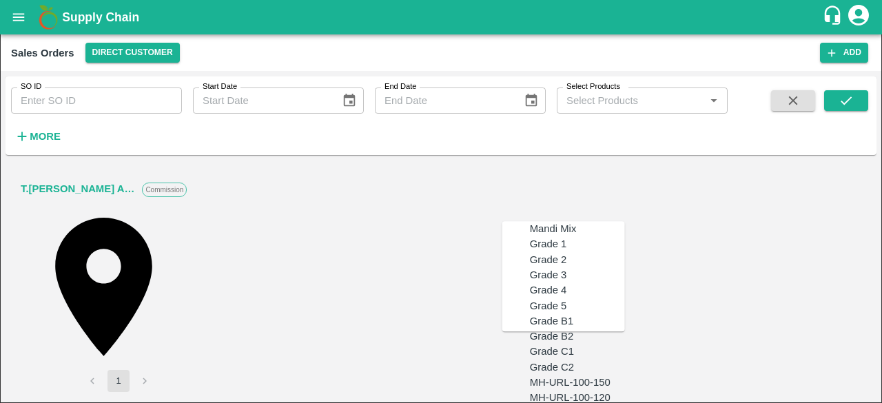
scroll to position [1351, 0]
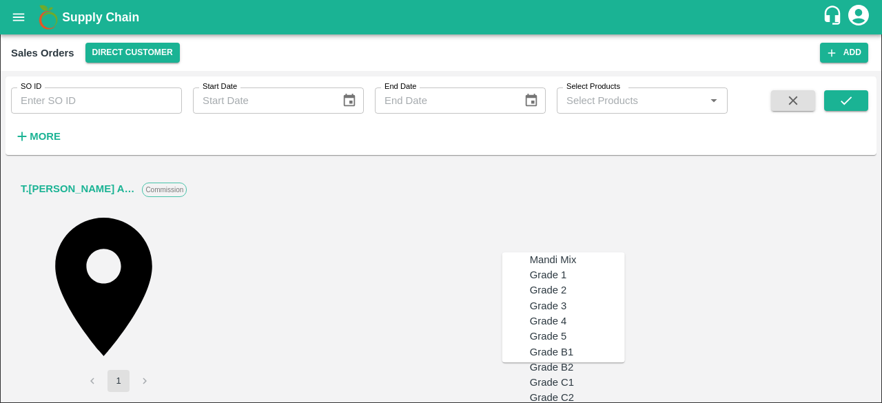
scroll to position [1265, 0]
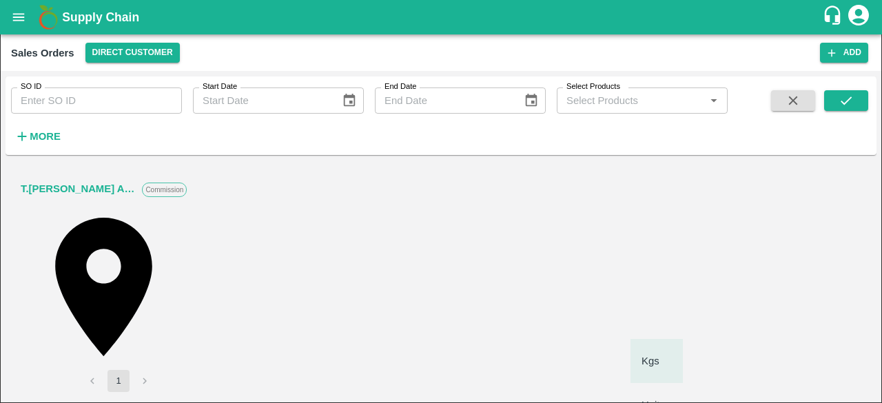
scroll to position [0, 0]
click at [664, 352] on body "Supply Chain Sales Orders Direct Customer Add SO ID SO ID Start Date Start Date…" at bounding box center [441, 201] width 882 height 403
click at [655, 398] on p "Units" at bounding box center [653, 405] width 23 height 15
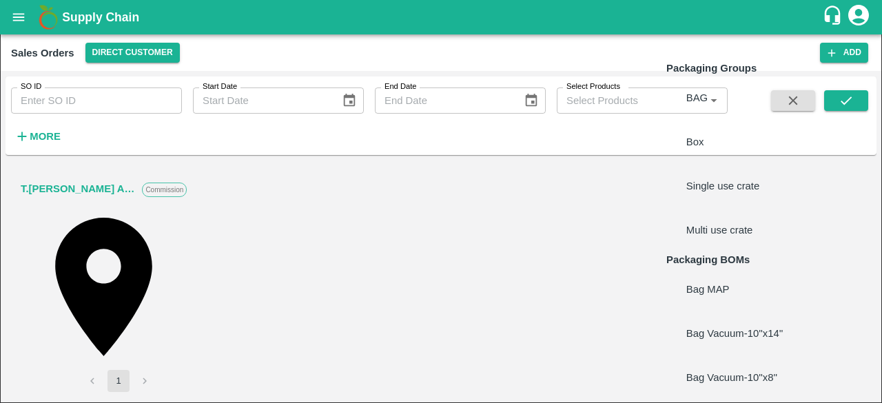
click at [712, 352] on body "Supply Chain Sales Orders Direct Customer Add SO ID SO ID Start Date Start Date…" at bounding box center [441, 201] width 882 height 403
click at [700, 134] on p "Box" at bounding box center [695, 141] width 18 height 15
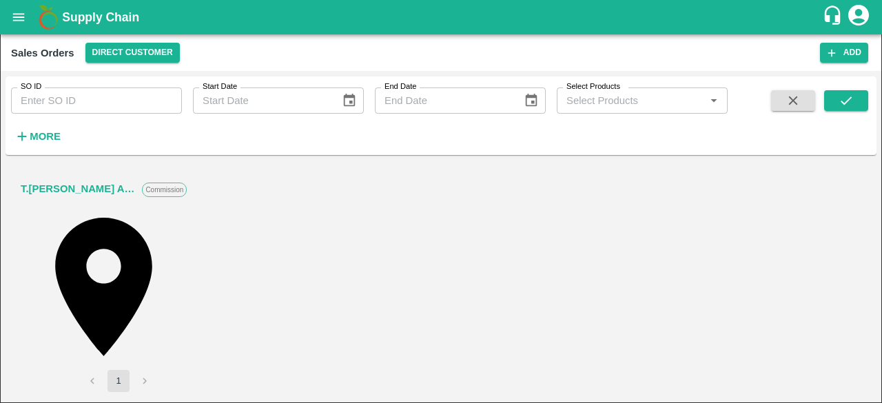
scroll to position [780, 0]
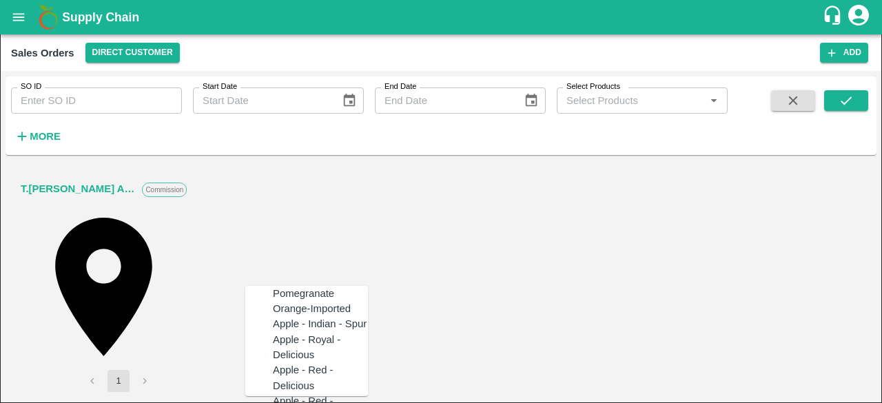
click at [309, 300] on div "Pomegranate" at bounding box center [303, 293] width 61 height 15
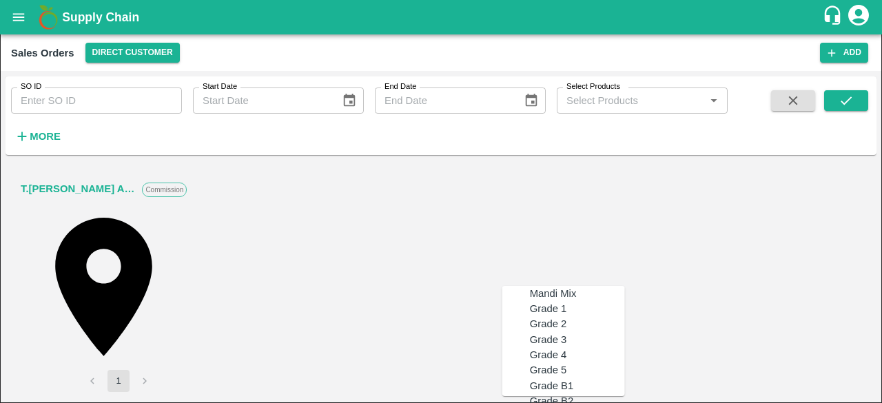
scroll to position [1351, 0]
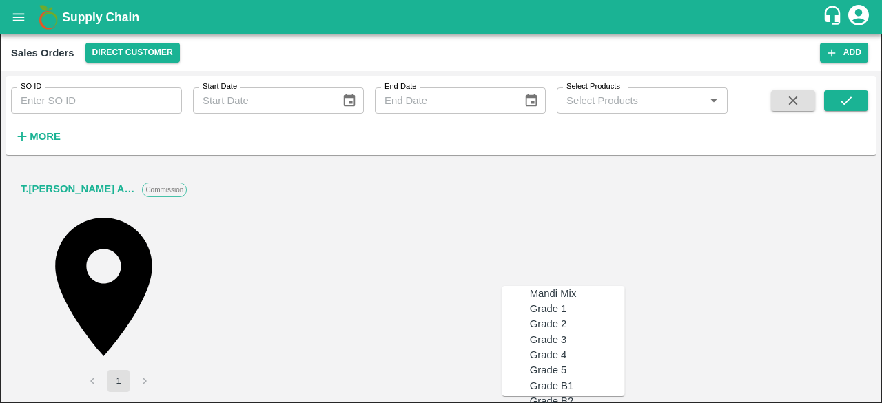
scroll to position [1265, 0]
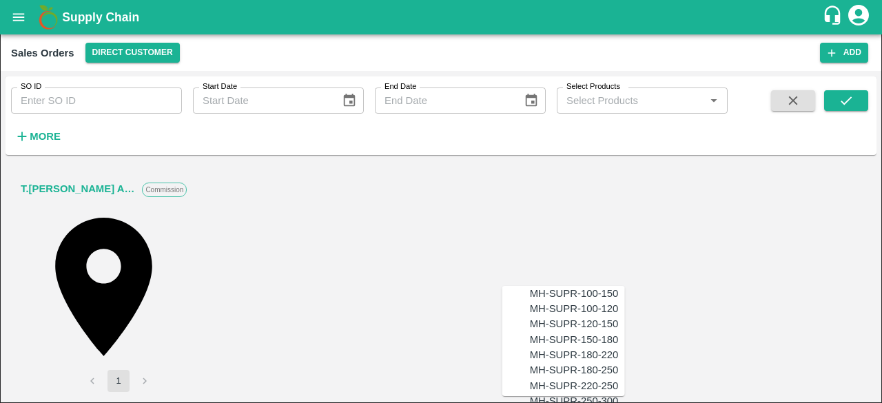
click at [621, 286] on ul "MH-SUPR-100-150 MH-SUPR-100-120 MH-SUPR-120-150 MH-SUPR-150-180 MH-SUPR-180-220…" at bounding box center [563, 341] width 123 height 110
click at [581, 293] on div "MH-SUPR-100-150" at bounding box center [574, 293] width 89 height 15
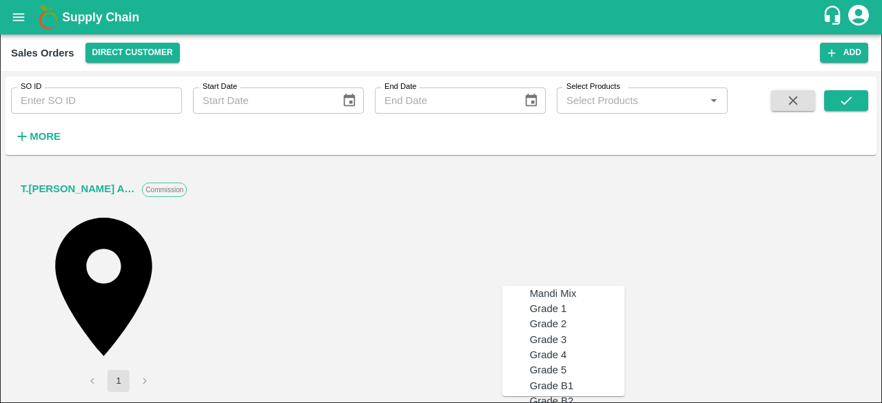
scroll to position [1502, 0]
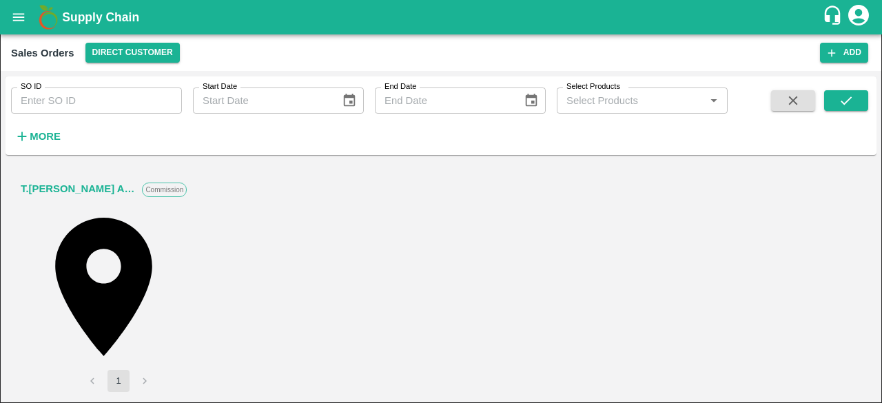
click at [668, 264] on body "Supply Chain Sales Orders Direct Customer Add SO ID SO ID Start Date Start Date…" at bounding box center [441, 201] width 882 height 403
click at [651, 340] on p "Units" at bounding box center [653, 347] width 23 height 15
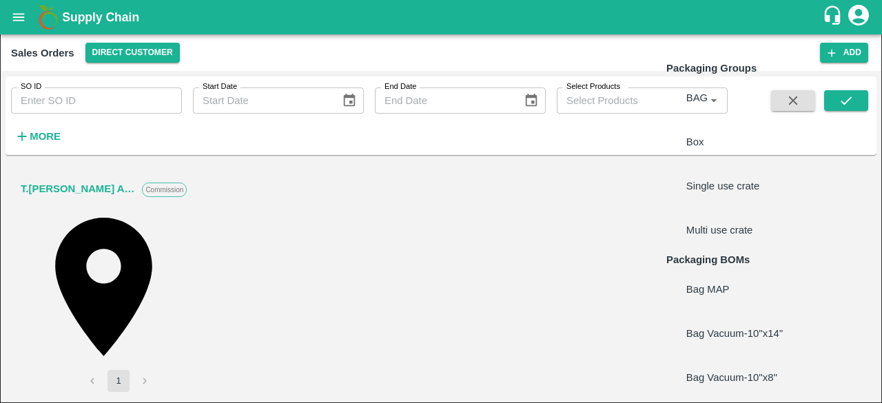
click at [745, 261] on body "Supply Chain Sales Orders Direct Customer Add SO ID SO ID Start Date Start Date…" at bounding box center [441, 201] width 882 height 403
click at [713, 124] on li "Box" at bounding box center [747, 142] width 163 height 44
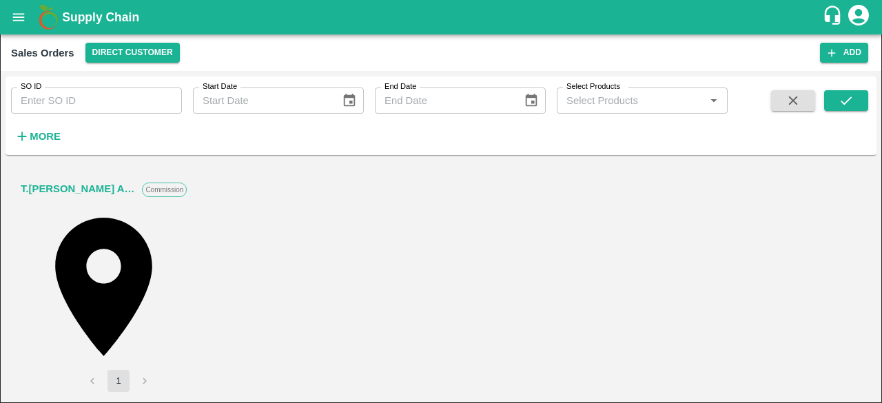
click at [870, 343] on div "T.Kishore Kapoor And Sons Commission Shop No B 27 , , Pahariya fruit mandi, Pah…" at bounding box center [441, 279] width 871 height 237
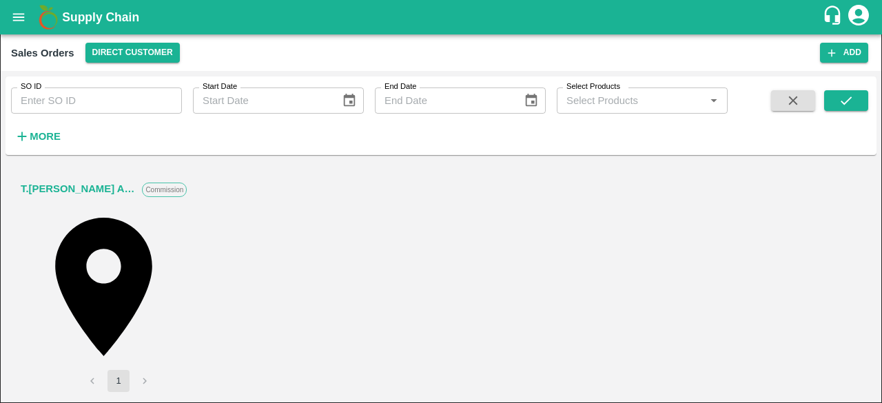
scroll to position [919, 0]
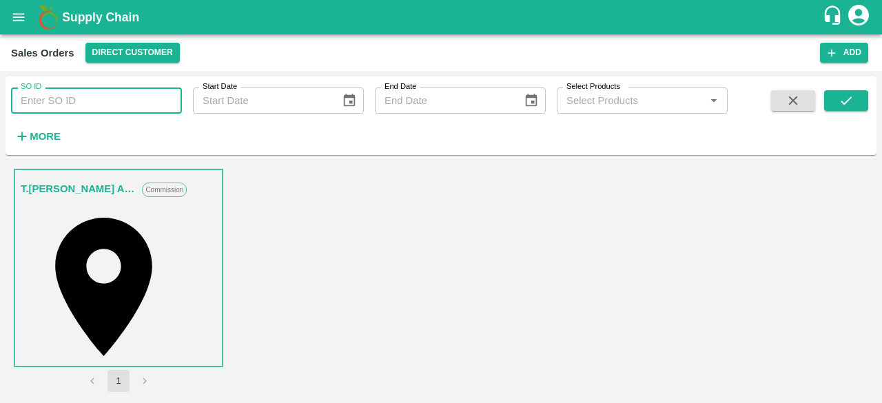
click at [121, 99] on input "SO ID" at bounding box center [96, 101] width 171 height 26
click at [113, 104] on input "SO ID" at bounding box center [96, 101] width 171 height 26
click at [848, 99] on icon "submit" at bounding box center [846, 100] width 15 height 15
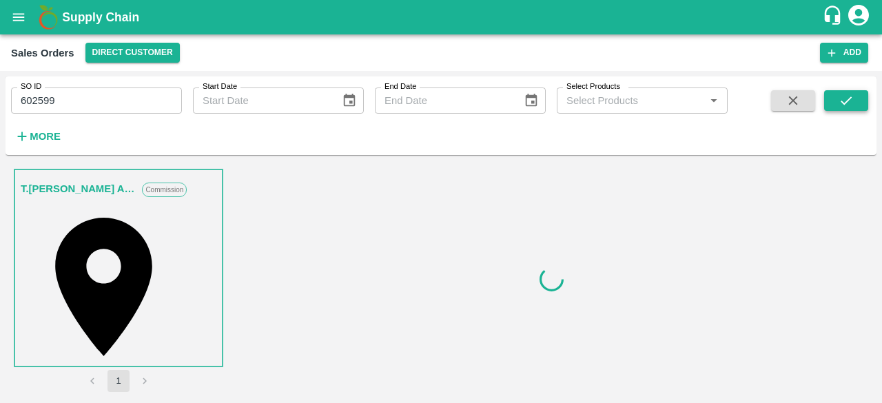
click at [848, 99] on icon "submit" at bounding box center [846, 100] width 15 height 15
drag, startPoint x: 871, startPoint y: 336, endPoint x: 871, endPoint y: 362, distance: 25.5
click at [871, 362] on div "T.Kishore Kapoor And Sons Commission Shop No B 27 , , Pahariya fruit mandi, Pah…" at bounding box center [441, 279] width 871 height 237
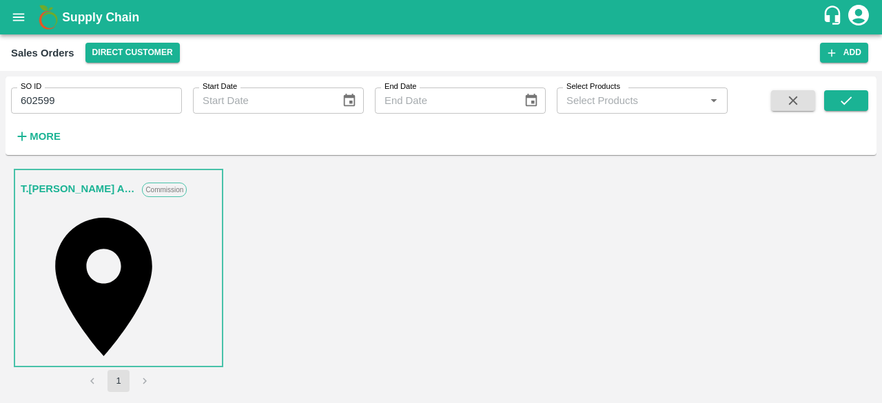
scroll to position [0, 0]
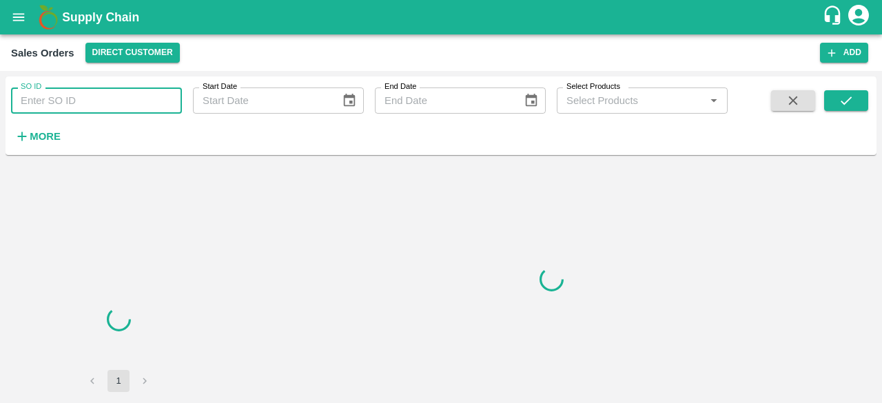
click at [57, 100] on input "SO ID" at bounding box center [96, 101] width 171 height 26
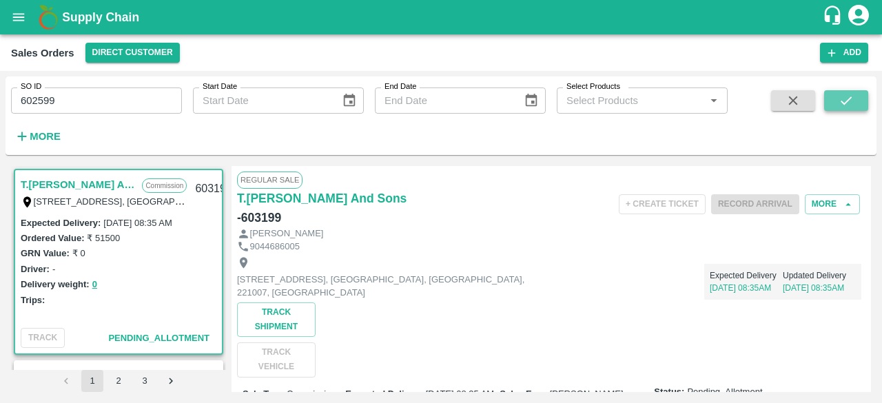
click at [854, 101] on button "submit" at bounding box center [846, 100] width 44 height 21
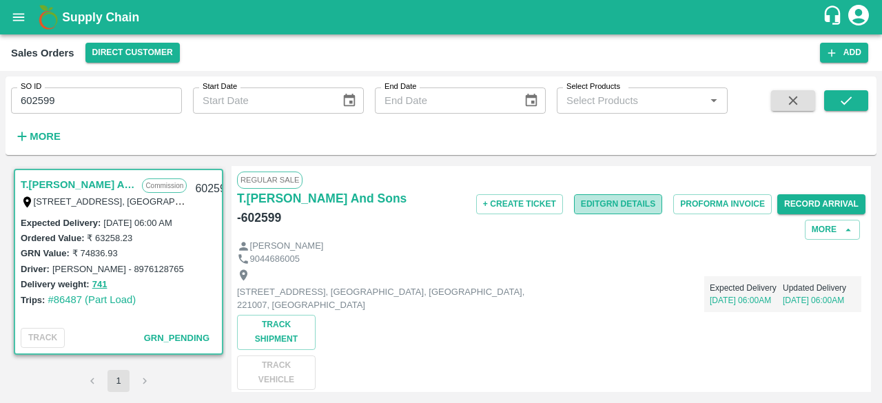
click at [617, 200] on button "Edit GRN Details" at bounding box center [618, 204] width 88 height 20
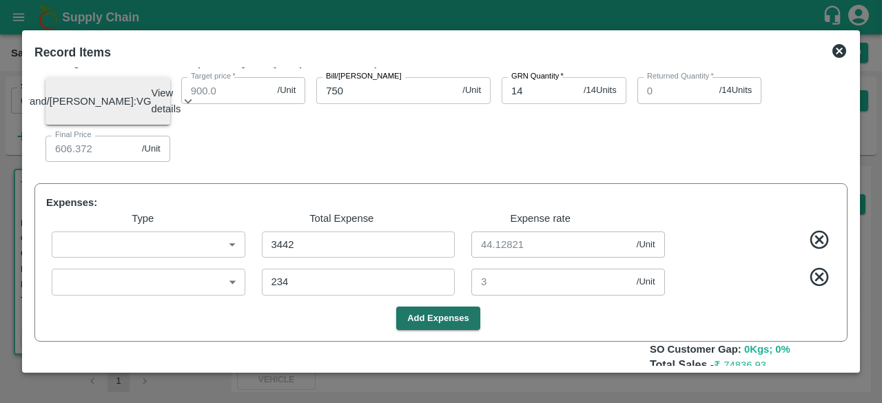
scroll to position [833, 0]
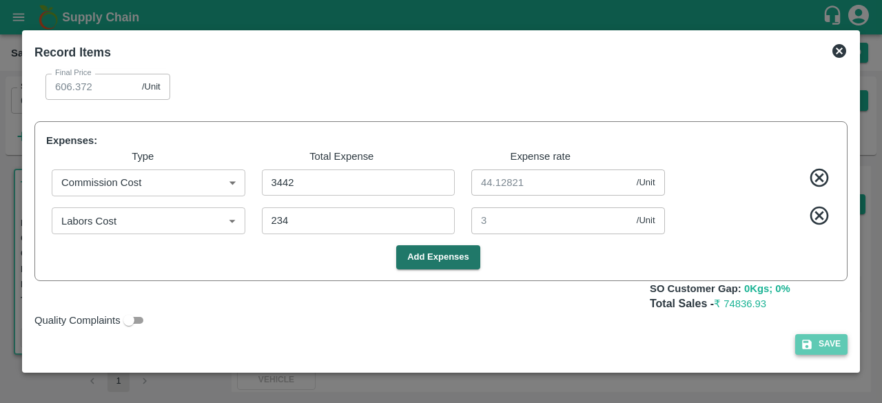
click at [826, 344] on button "Save" at bounding box center [821, 344] width 52 height 20
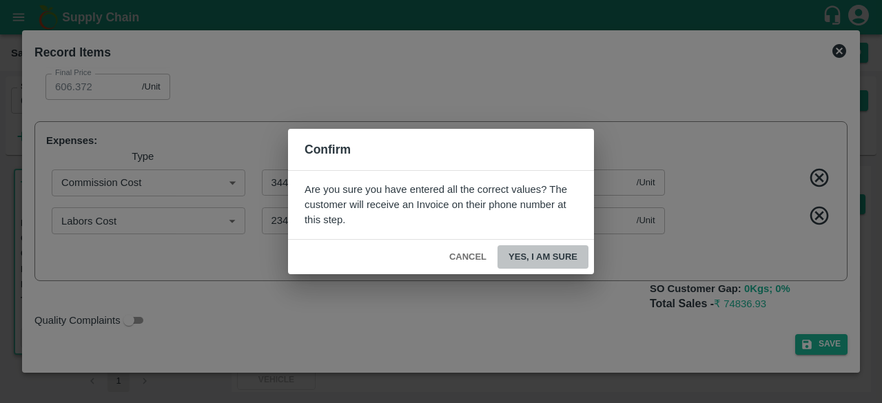
click at [560, 253] on button "Yes, I am sure" at bounding box center [543, 257] width 91 height 24
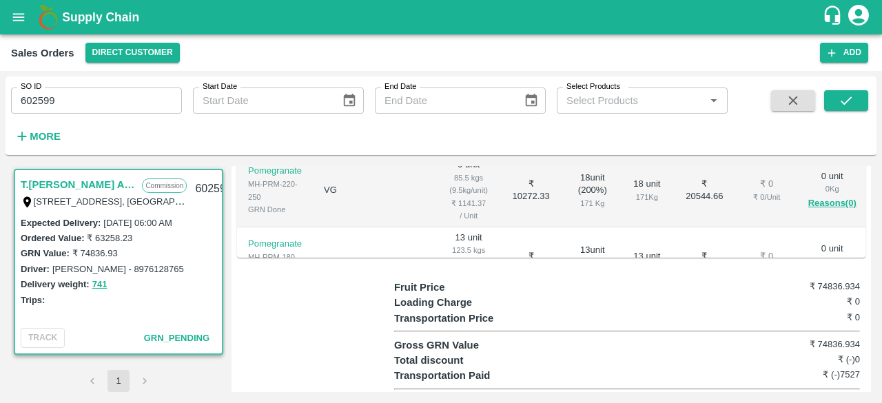
scroll to position [555, 0]
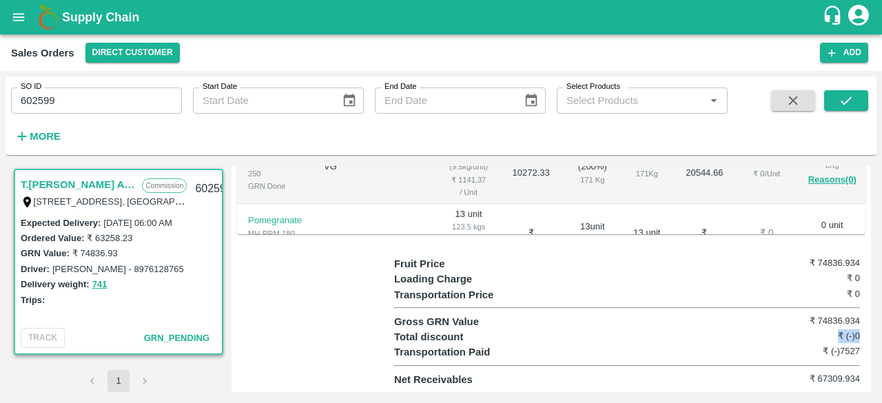
drag, startPoint x: 871, startPoint y: 334, endPoint x: 746, endPoint y: 336, distance: 125.4
click at [746, 336] on div "T.[PERSON_NAME] And Sons Commission Shop [STREET_ADDRESS], U.P 221007, [GEOGRAP…" at bounding box center [441, 279] width 871 height 237
click at [746, 336] on div "Total discount ₹ (-)0" at bounding box center [627, 336] width 466 height 15
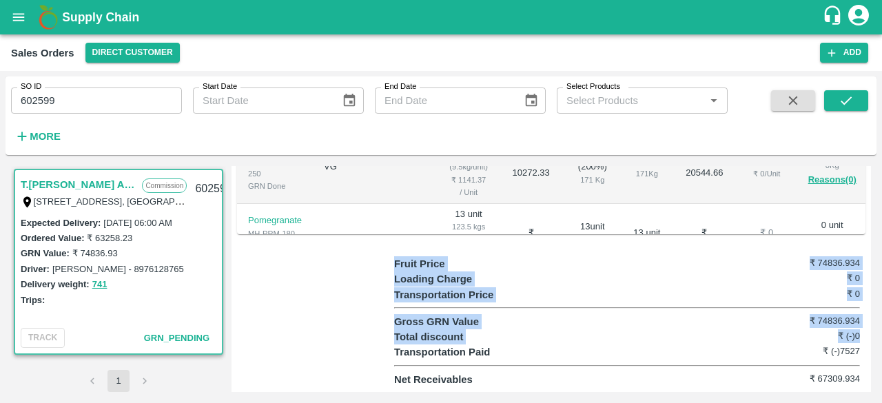
drag, startPoint x: 871, startPoint y: 334, endPoint x: 871, endPoint y: 214, distance: 119.9
click at [871, 214] on div "T.[PERSON_NAME] And Sons Commission Shop [STREET_ADDRESS], U.P 221007, [GEOGRAP…" at bounding box center [441, 279] width 871 height 237
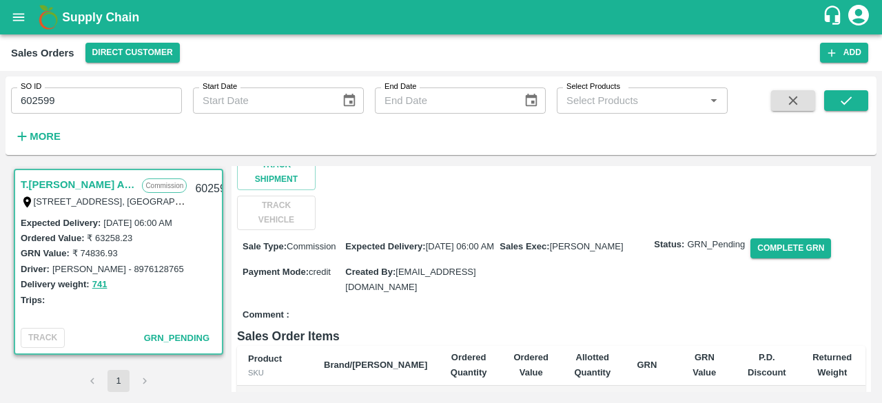
scroll to position [0, 0]
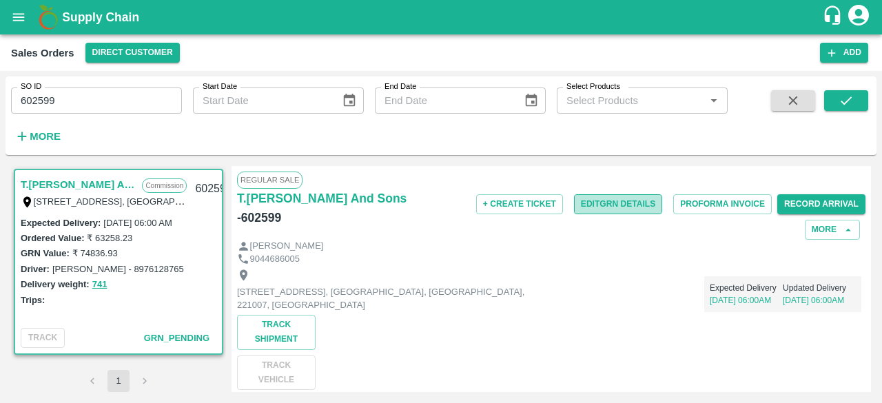
click at [622, 201] on button "Edit GRN Details" at bounding box center [618, 204] width 88 height 20
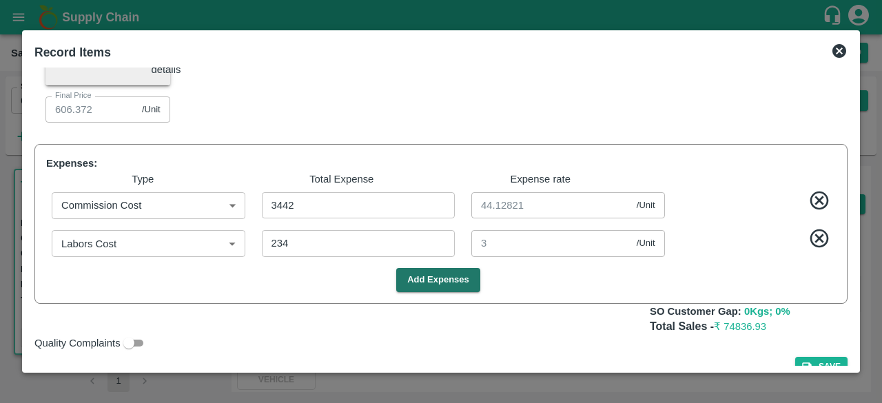
scroll to position [835, 0]
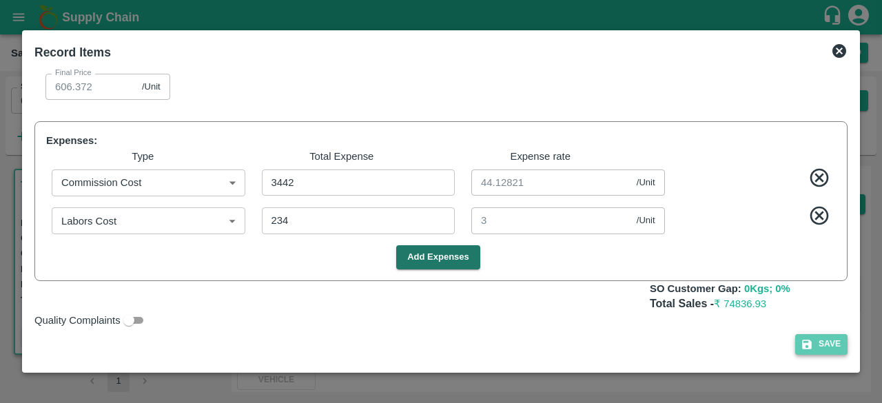
click at [815, 347] on button "Save" at bounding box center [821, 344] width 52 height 20
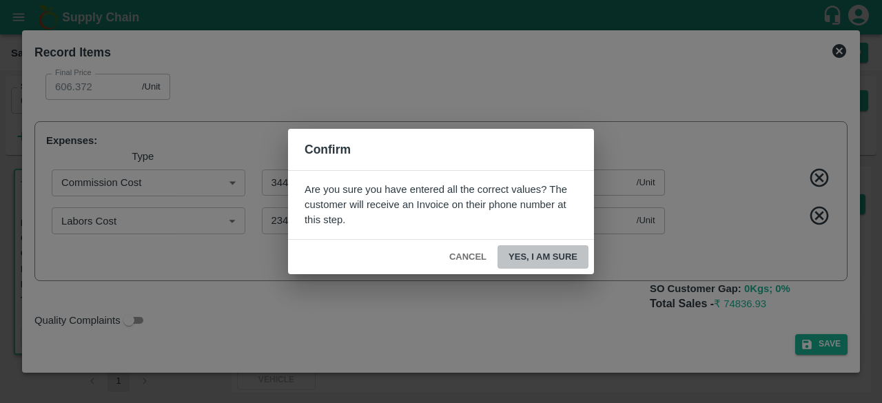
click at [537, 256] on button "Yes, I am sure" at bounding box center [543, 257] width 91 height 24
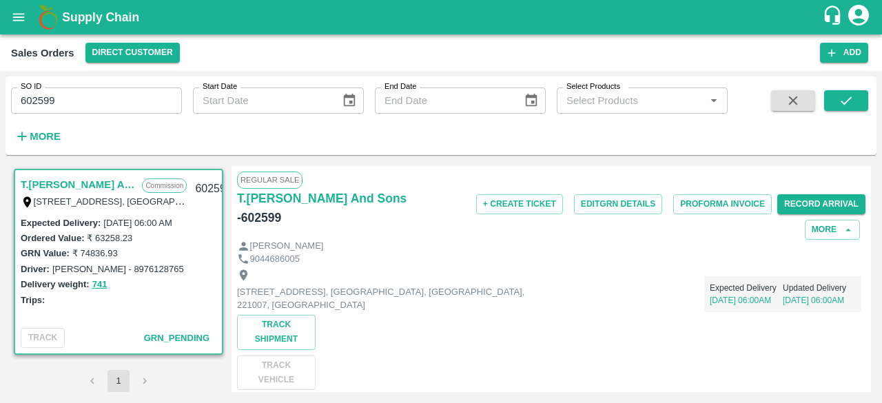
click at [868, 191] on div "Regular Sale T.[PERSON_NAME] And Sons - 602599 + Create Ticket Edit GRN Details…" at bounding box center [552, 279] width 640 height 226
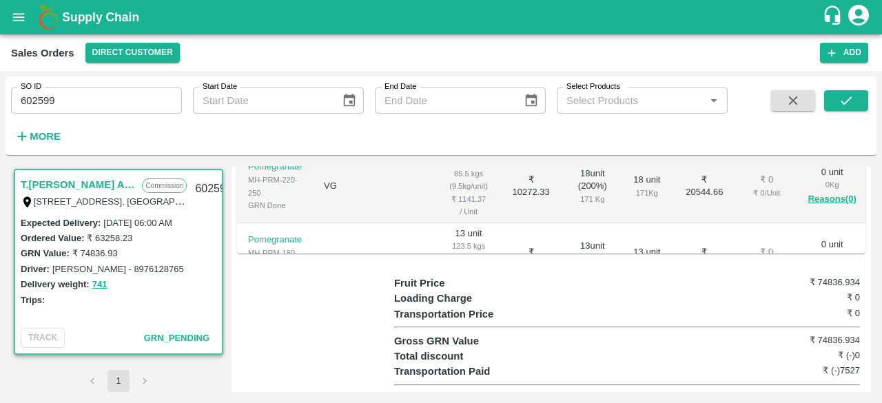
scroll to position [555, 0]
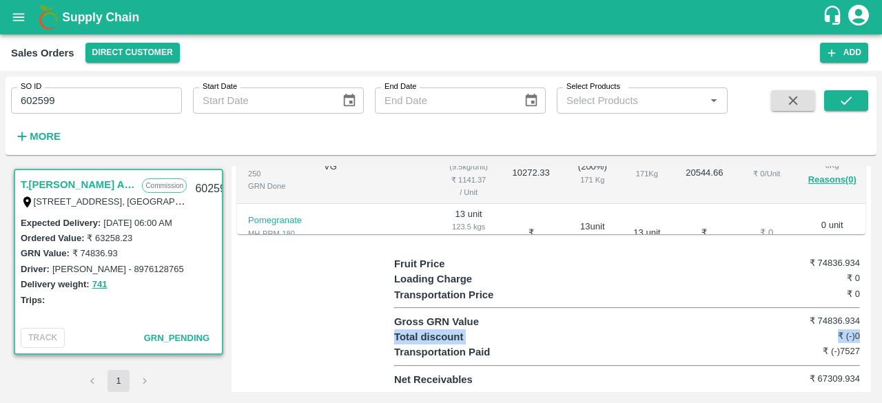
drag, startPoint x: 868, startPoint y: 331, endPoint x: 872, endPoint y: 325, distance: 7.5
click at [872, 325] on div "T.[PERSON_NAME] And Sons Commission Shop [STREET_ADDRESS], U.P 221007, [GEOGRAP…" at bounding box center [441, 279] width 871 height 237
click at [870, 330] on div "T.[PERSON_NAME] And Sons Commission Shop [STREET_ADDRESS], U.P 221007, [GEOGRAP…" at bounding box center [441, 279] width 871 height 237
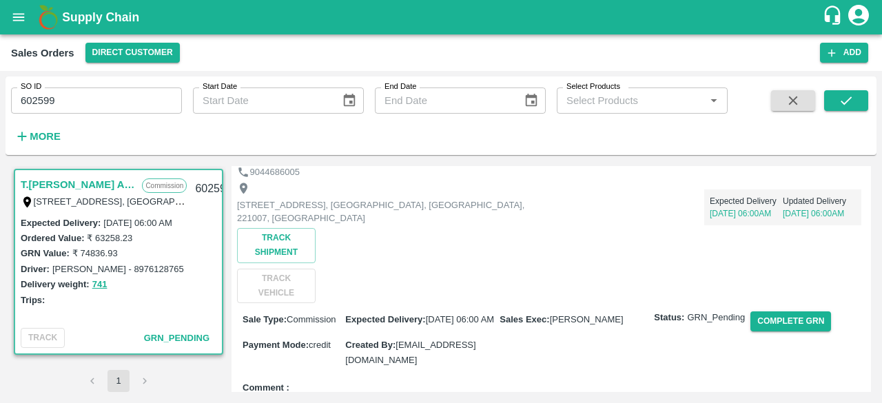
scroll to position [84, 0]
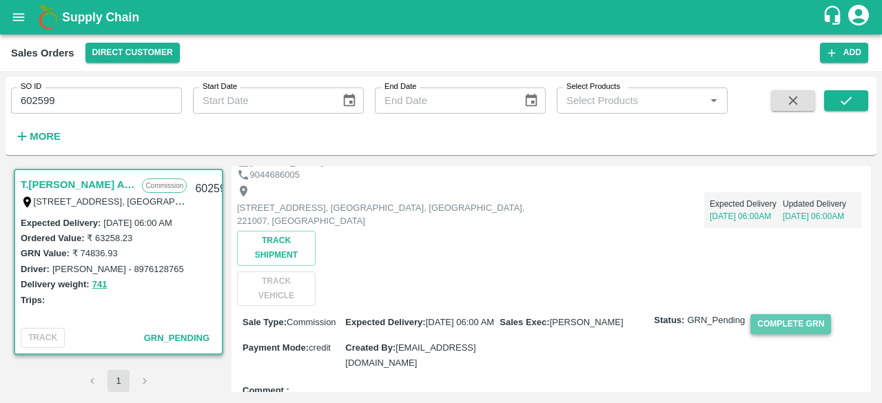
click at [757, 319] on button "Complete GRN" at bounding box center [790, 324] width 81 height 20
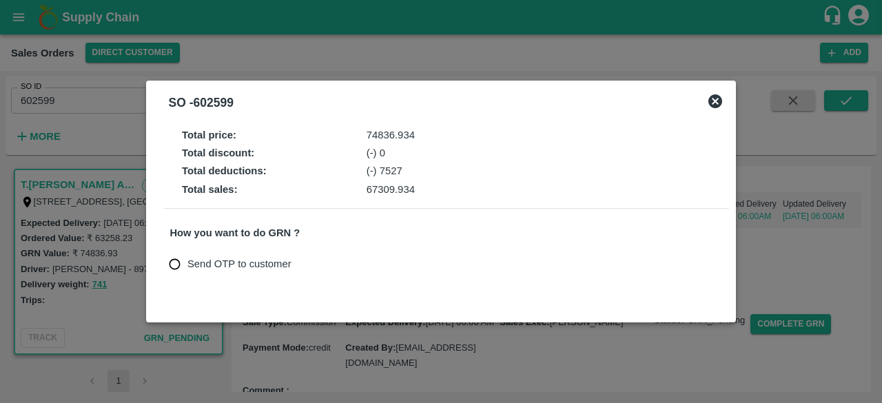
click at [711, 100] on icon at bounding box center [715, 101] width 14 height 14
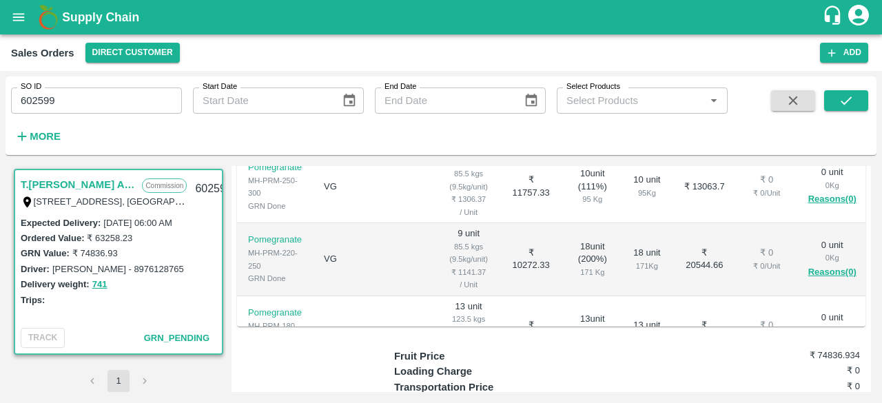
scroll to position [555, 0]
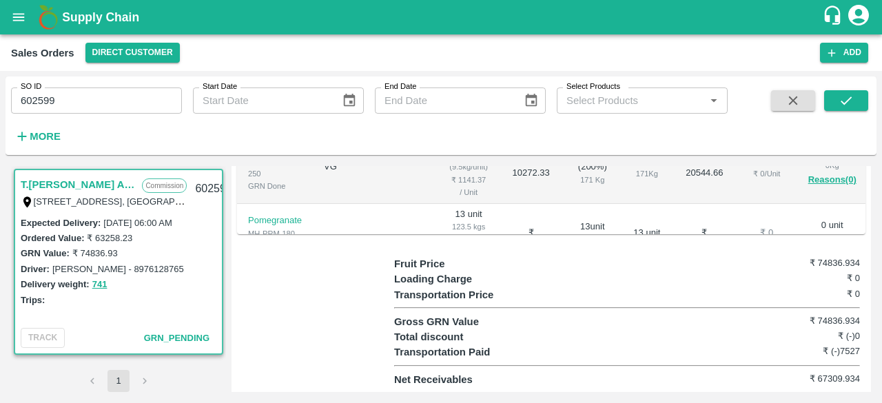
click at [703, 355] on div "Transportation Paid ₹ (-)7527" at bounding box center [627, 352] width 466 height 15
drag, startPoint x: 871, startPoint y: 332, endPoint x: 872, endPoint y: 348, distance: 15.9
click at [872, 348] on div "T.[PERSON_NAME] And Sons Commission Shop [STREET_ADDRESS], U.P 221007, [GEOGRAP…" at bounding box center [441, 279] width 871 height 237
click at [783, 353] on h6 "₹ (-)7527" at bounding box center [821, 352] width 78 height 14
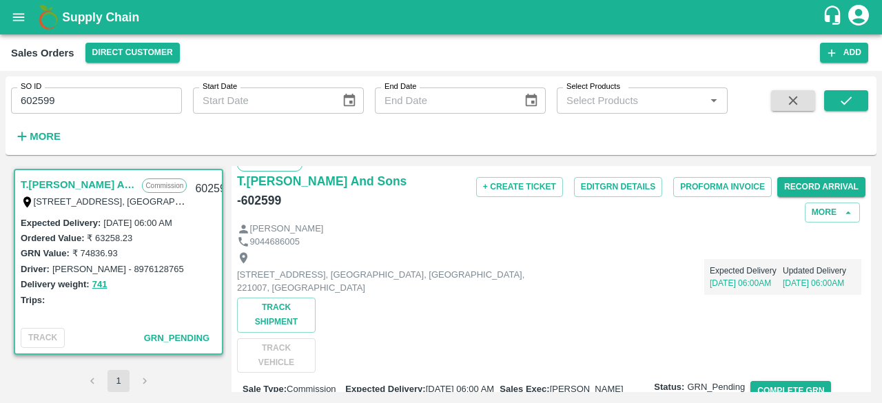
scroll to position [0, 0]
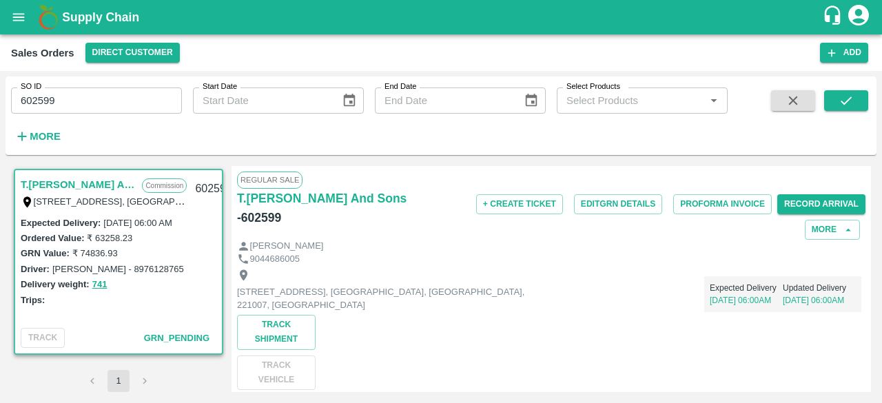
drag, startPoint x: 868, startPoint y: 184, endPoint x: 746, endPoint y: 178, distance: 122.1
click at [746, 178] on div "Regular Sale T.[PERSON_NAME] And Sons - 602599 + Create Ticket Edit GRN Details…" at bounding box center [552, 279] width 640 height 226
click at [746, 178] on div "Regular Sale" at bounding box center [551, 180] width 629 height 17
click at [508, 207] on button "+ Create Ticket" at bounding box center [519, 204] width 87 height 20
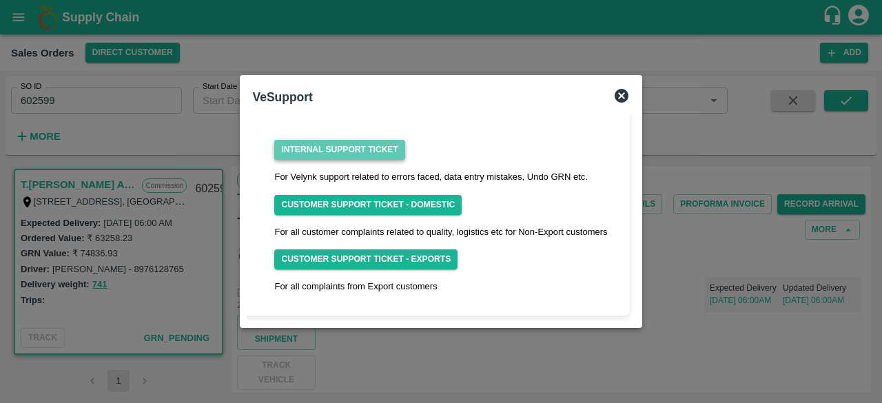
click at [349, 154] on link "Internal Support Ticket" at bounding box center [339, 150] width 130 height 20
click at [616, 94] on icon at bounding box center [622, 96] width 14 height 14
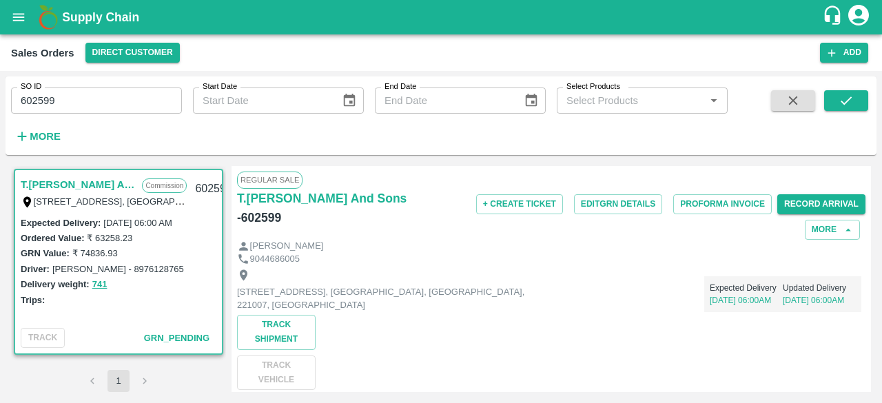
drag, startPoint x: 872, startPoint y: 194, endPoint x: 877, endPoint y: 216, distance: 22.4
click at [877, 216] on div "SO ID 602599 SO ID Start Date Start Date End Date End Date Select Products Sele…" at bounding box center [441, 237] width 882 height 332
drag, startPoint x: 440, startPoint y: 196, endPoint x: 402, endPoint y: 194, distance: 37.3
click at [281, 208] on h6 "- 602599" at bounding box center [259, 217] width 44 height 19
copy h6 "602599"
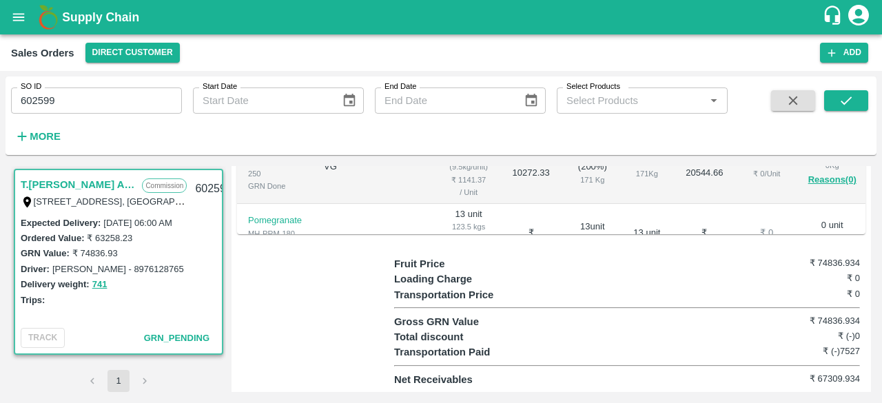
scroll to position [555, 0]
click at [99, 103] on input "602599" at bounding box center [96, 101] width 171 height 26
click at [14, 20] on icon "open drawer" at bounding box center [19, 17] width 12 height 8
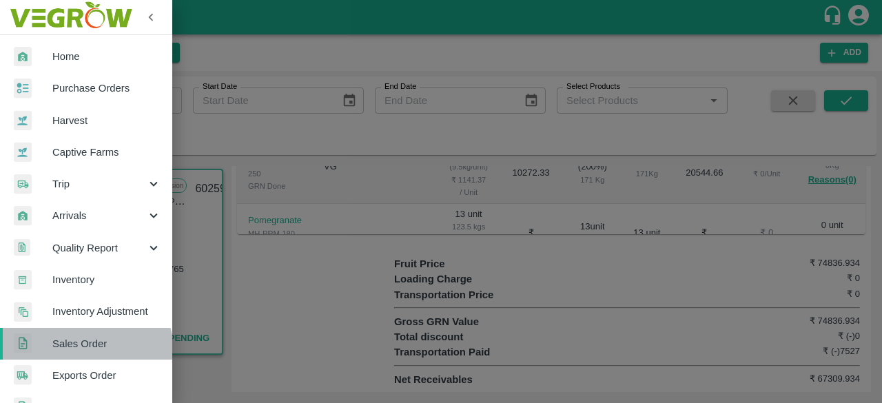
click at [75, 355] on link "Sales Order" at bounding box center [86, 344] width 172 height 32
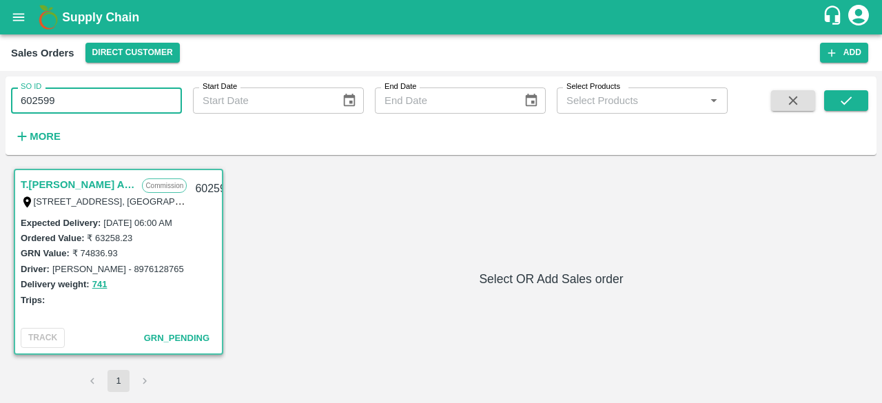
click at [62, 101] on input "602599" at bounding box center [96, 101] width 171 height 26
click at [62, 101] on input "6025" at bounding box center [96, 101] width 171 height 26
click at [92, 104] on input "6025" at bounding box center [96, 101] width 171 height 26
click at [846, 98] on icon "submit" at bounding box center [846, 100] width 15 height 15
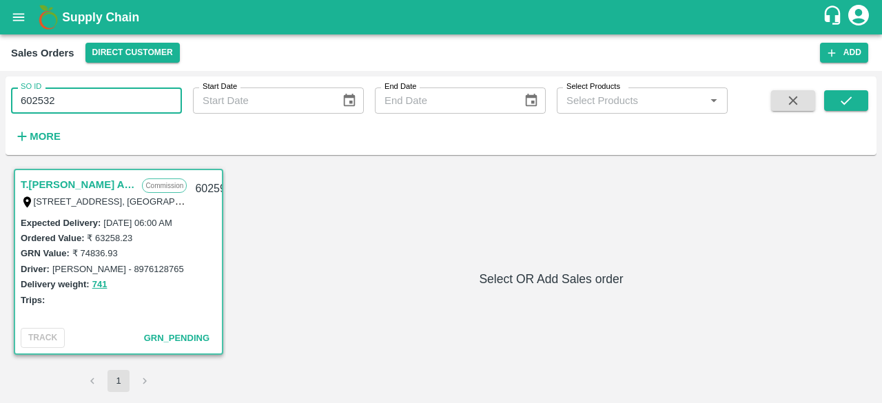
click at [63, 99] on input "602532" at bounding box center [96, 101] width 171 height 26
click at [44, 102] on input "602532" at bounding box center [96, 101] width 171 height 26
type input "602932"
click at [842, 94] on icon "submit" at bounding box center [846, 100] width 15 height 15
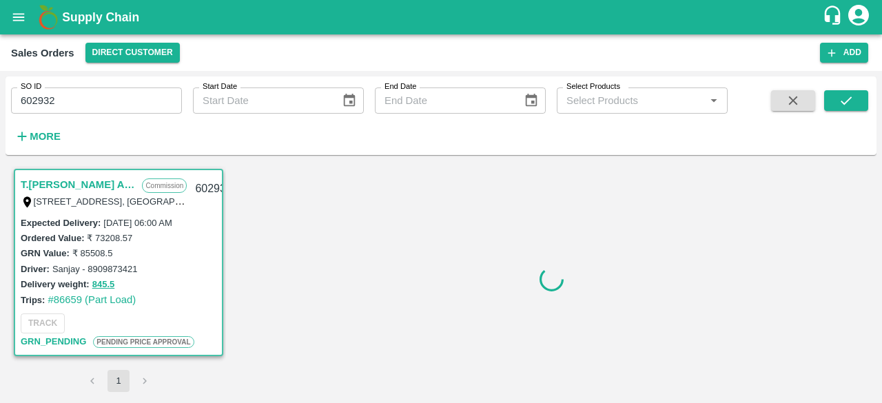
click at [48, 182] on link "T.[PERSON_NAME] And Sons" at bounding box center [78, 185] width 114 height 18
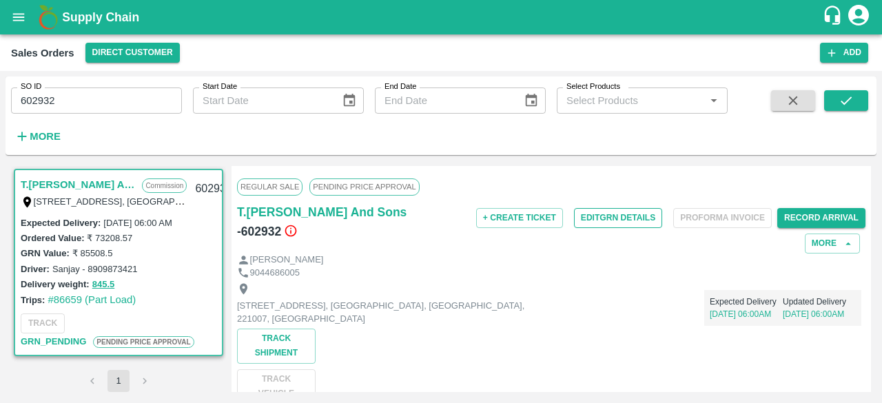
click at [617, 221] on button "Edit GRN Details" at bounding box center [618, 218] width 88 height 20
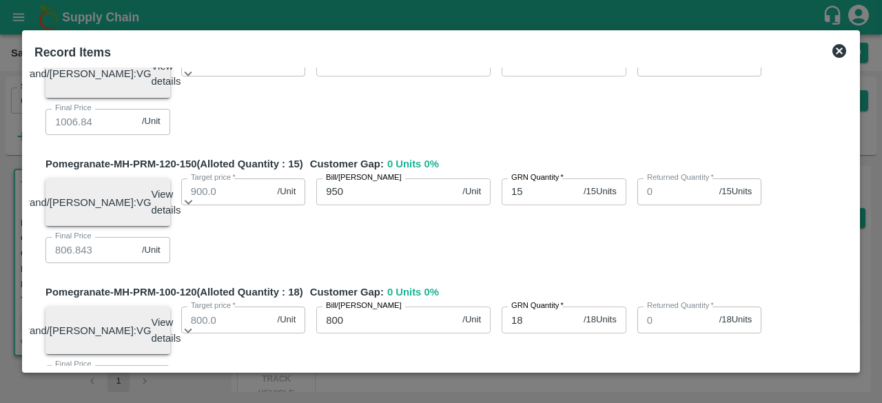
scroll to position [871, 0]
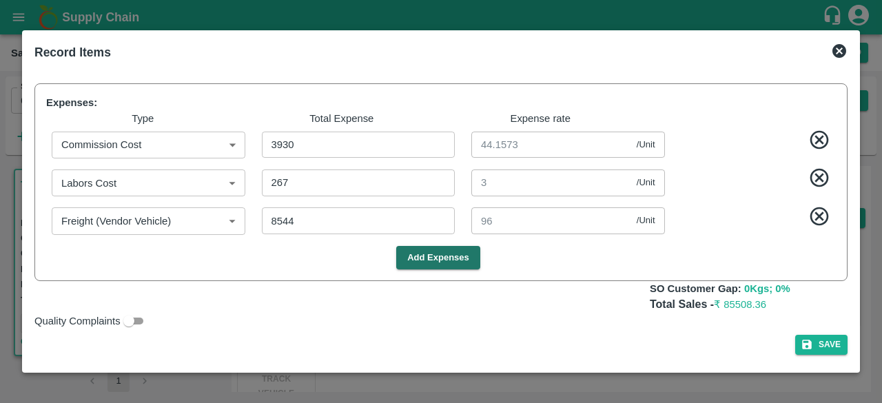
click at [820, 218] on icon at bounding box center [819, 216] width 23 height 23
type input "1357.3427"
type input "1252.8427"
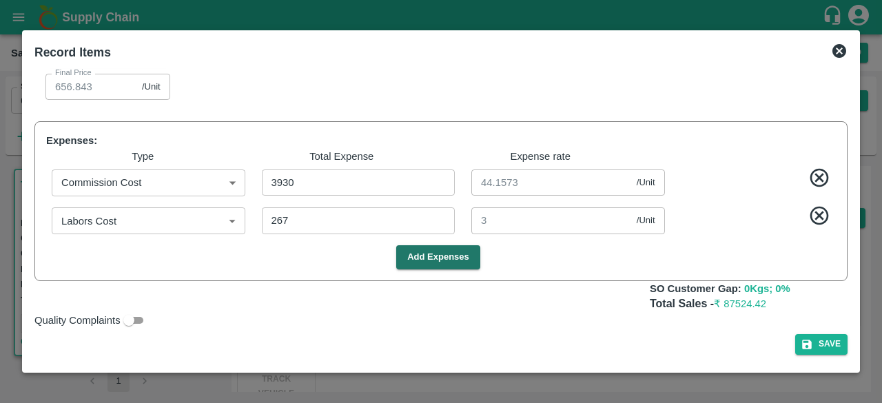
scroll to position [835, 0]
click at [830, 344] on button "Save" at bounding box center [821, 344] width 52 height 20
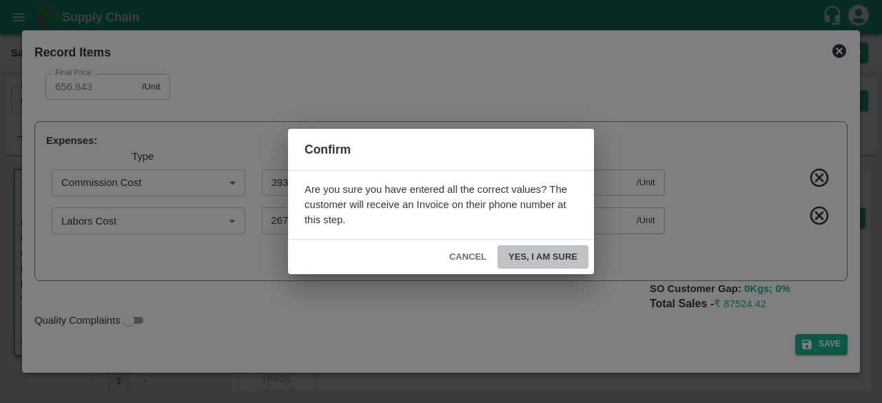
click at [544, 256] on button "Yes, I am sure" at bounding box center [543, 257] width 91 height 24
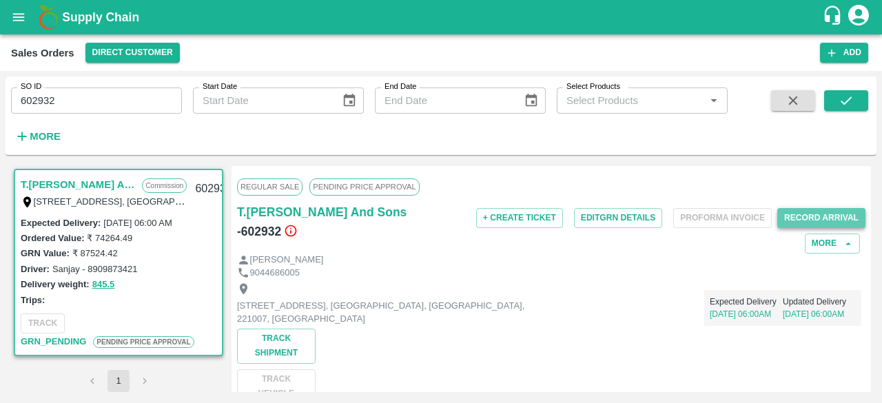
click at [840, 213] on button "Record Arrival" at bounding box center [821, 218] width 88 height 20
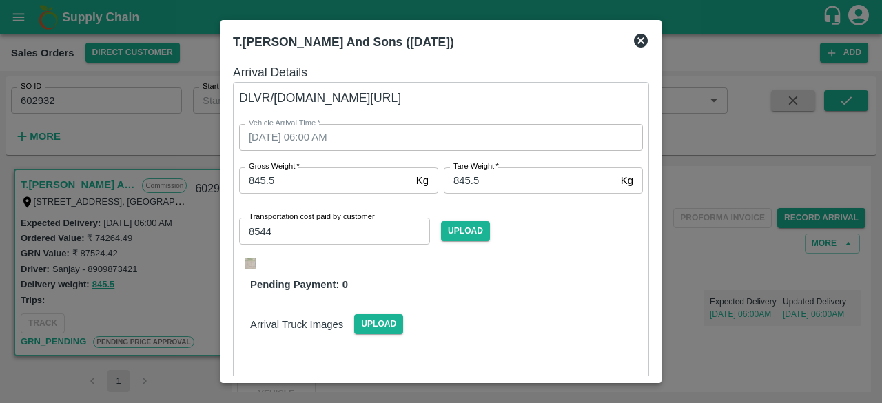
click at [638, 41] on icon at bounding box center [641, 41] width 14 height 14
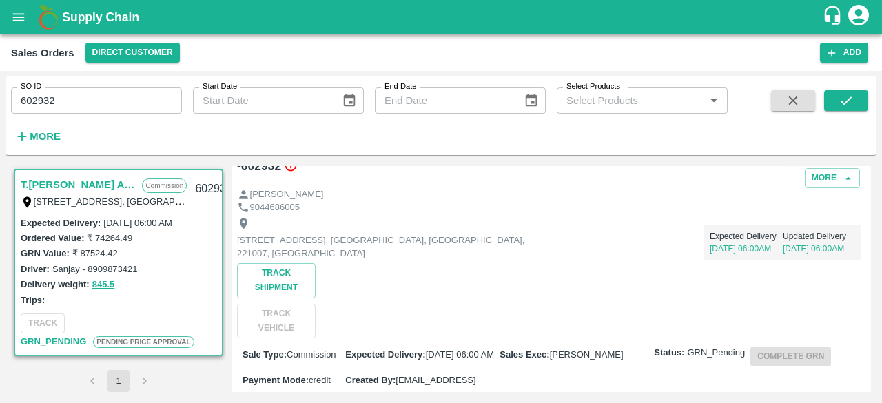
scroll to position [0, 0]
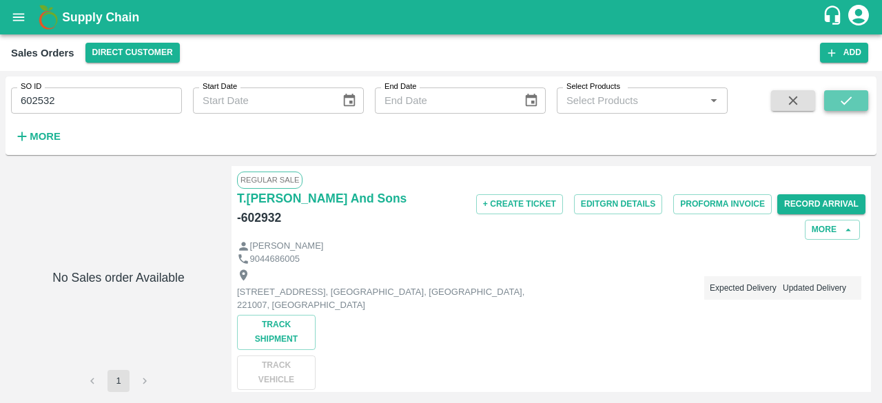
click at [848, 96] on icon "submit" at bounding box center [846, 100] width 15 height 15
click at [848, 107] on icon "submit" at bounding box center [846, 100] width 15 height 15
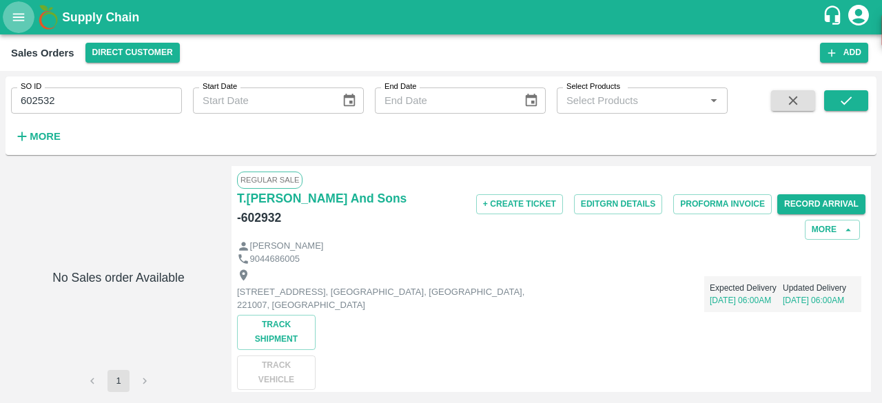
click at [17, 13] on icon "open drawer" at bounding box center [18, 17] width 15 height 15
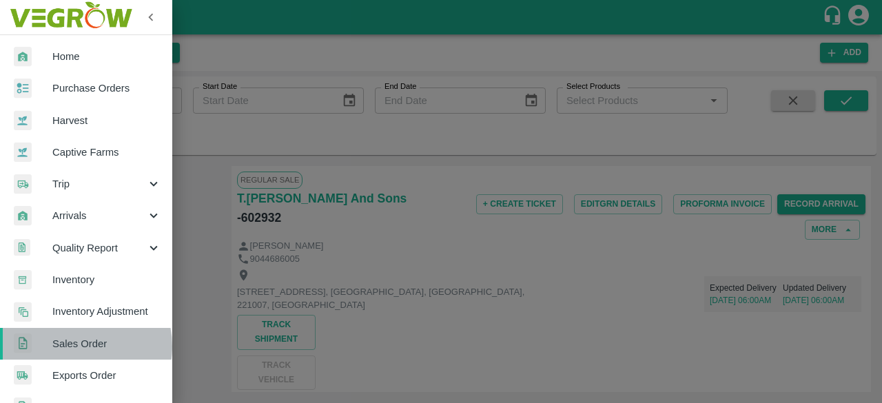
click at [78, 346] on span "Sales Order" at bounding box center [106, 343] width 109 height 15
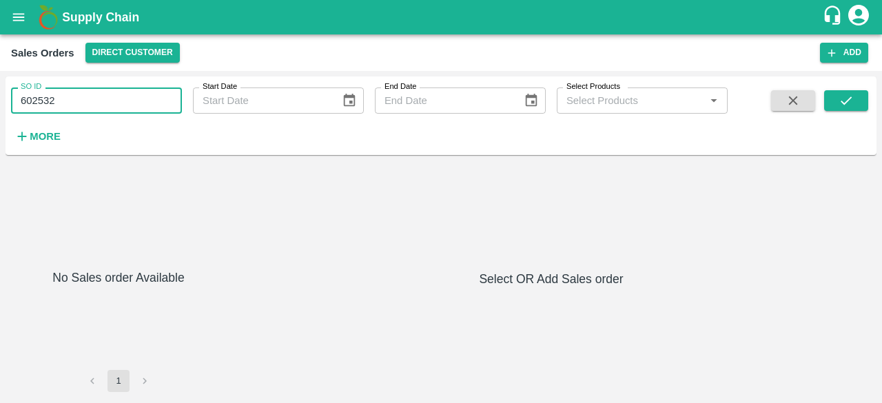
click at [124, 111] on input "602532" at bounding box center [96, 101] width 171 height 26
click at [850, 107] on icon "submit" at bounding box center [846, 100] width 15 height 15
click at [148, 98] on input "602532" at bounding box center [96, 101] width 171 height 26
type input "602932"
click at [843, 101] on icon "submit" at bounding box center [846, 100] width 15 height 15
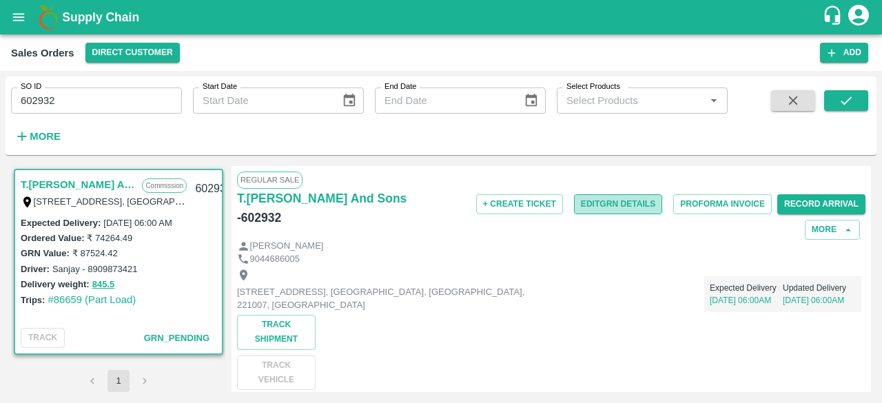
click at [611, 203] on button "Edit GRN Details" at bounding box center [618, 204] width 88 height 20
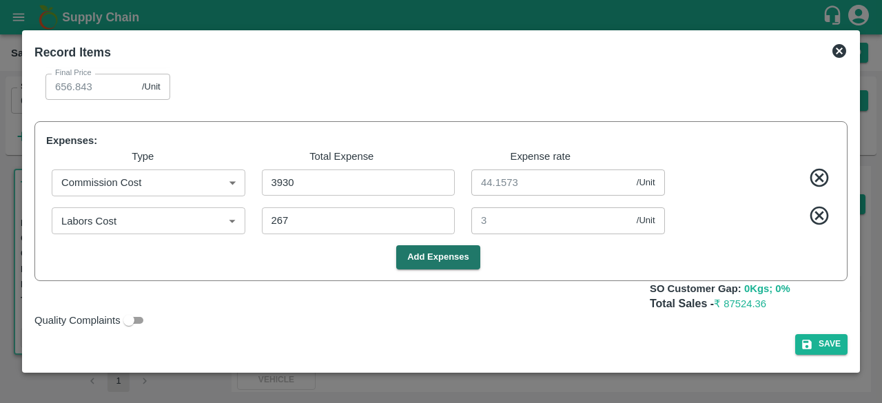
scroll to position [835, 0]
click at [837, 50] on icon at bounding box center [840, 51] width 14 height 14
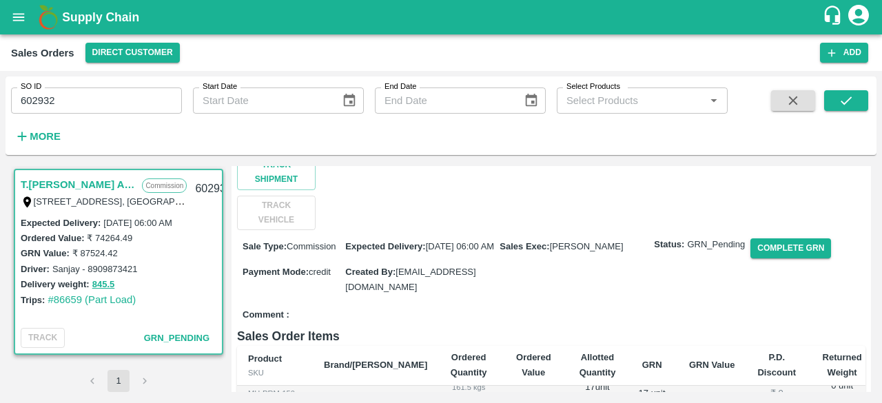
scroll to position [0, 0]
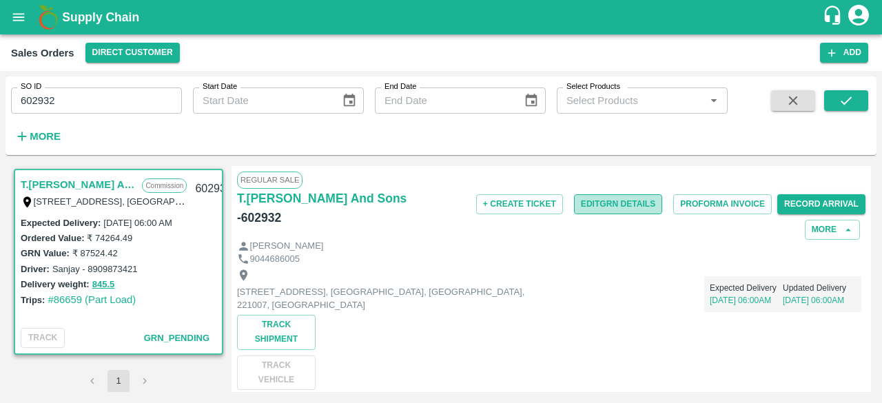
click at [605, 205] on button "Edit GRN Details" at bounding box center [618, 204] width 88 height 20
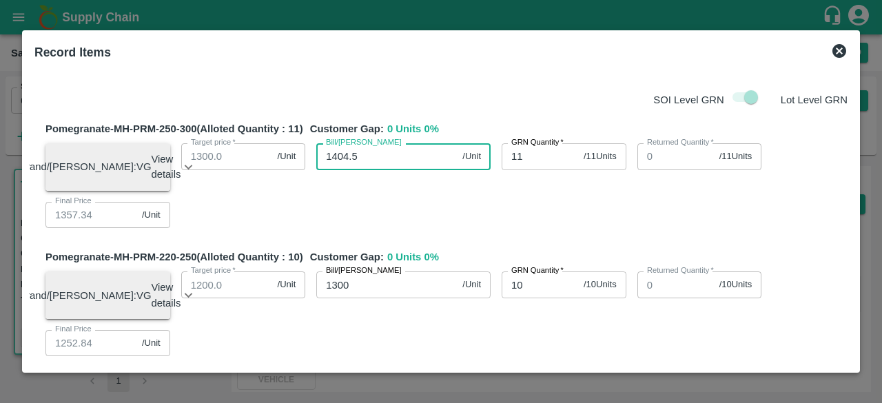
click at [391, 158] on input "1404.5" at bounding box center [386, 156] width 141 height 26
type input "1404"
type input "1356.8427"
type input "140"
type input "92.8427"
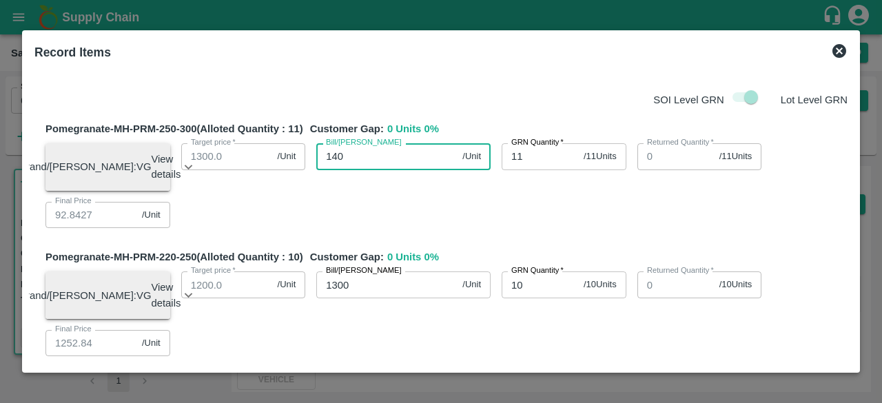
type input "1405"
type input "1357.8427"
type input "1405"
click at [750, 95] on span at bounding box center [744, 97] width 23 height 10
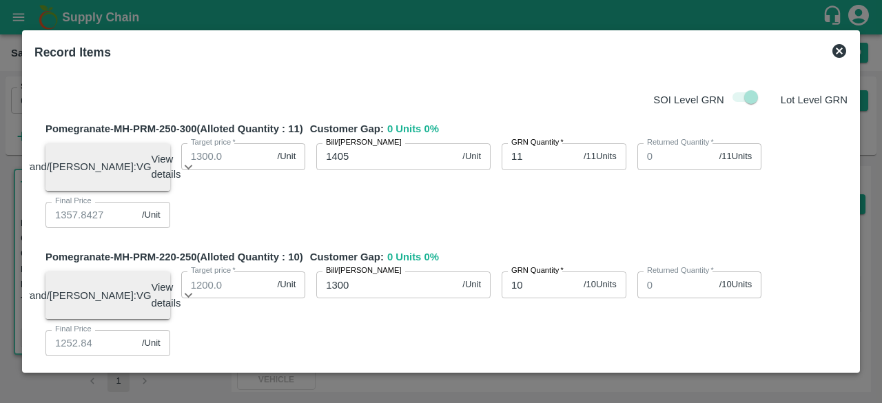
click at [740, 95] on span at bounding box center [744, 97] width 23 height 10
click at [748, 96] on span at bounding box center [744, 97] width 23 height 10
drag, startPoint x: 819, startPoint y: 109, endPoint x: 818, endPoint y: 102, distance: 6.9
click at [818, 102] on div "SOI Level GRN Lot Level GRN" at bounding box center [438, 97] width 819 height 26
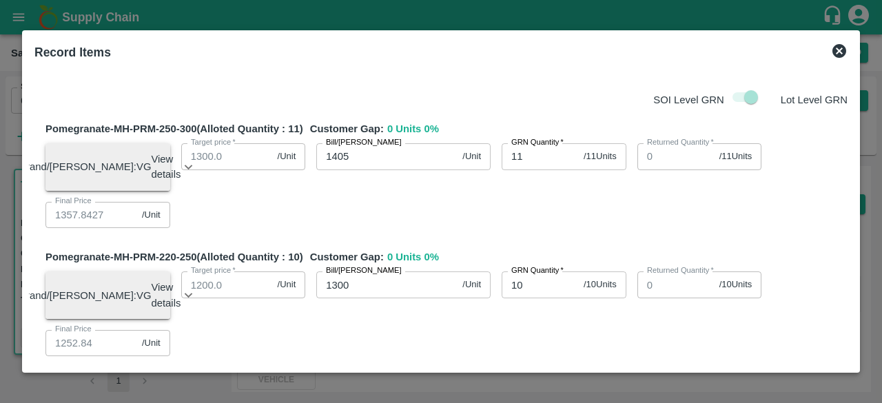
click at [818, 102] on p "Lot Level GRN" at bounding box center [814, 99] width 67 height 15
click at [751, 97] on span at bounding box center [744, 97] width 23 height 10
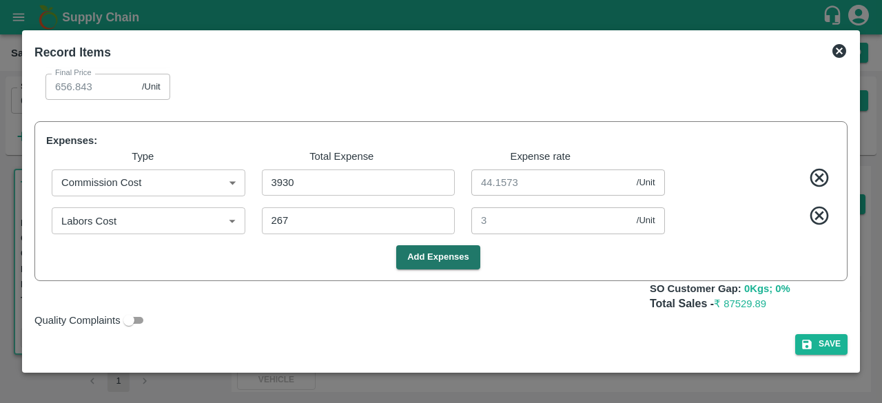
scroll to position [835, 0]
click at [444, 257] on button "Add Expenses" at bounding box center [438, 257] width 84 height 24
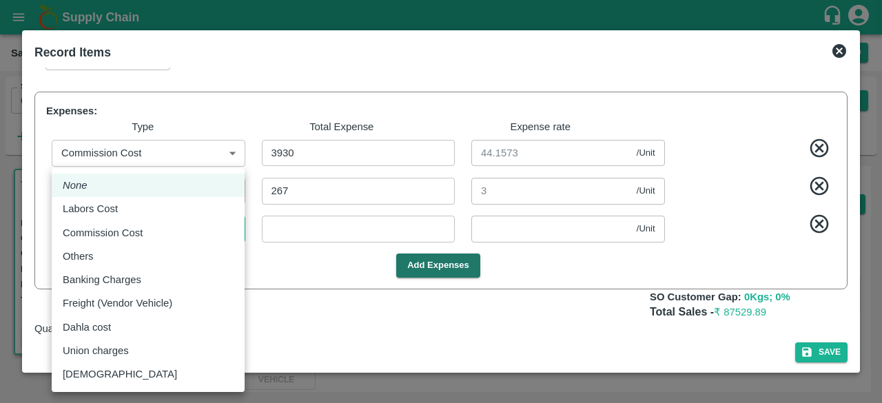
click at [182, 261] on body "Supply Chain Sales Orders Direct Customer Add SO ID 602932 SO ID Start Date Sta…" at bounding box center [441, 201] width 882 height 403
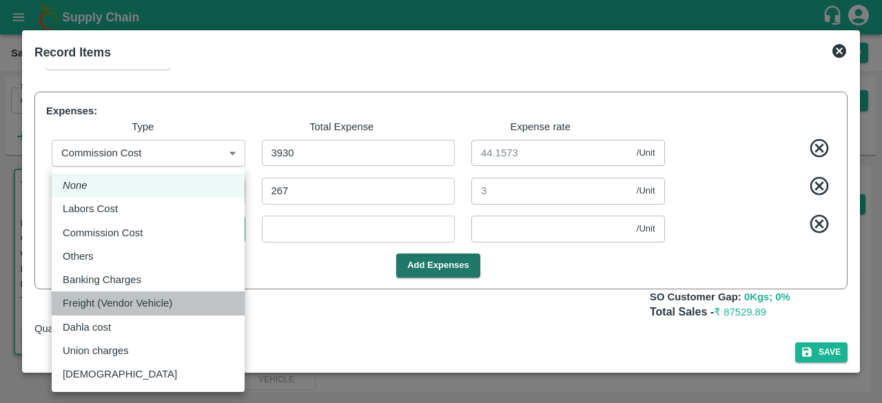
click at [138, 304] on p "Freight (Vendor Vehicle)" at bounding box center [118, 303] width 110 height 15
type input "Freight (Vendor Vehicle)"
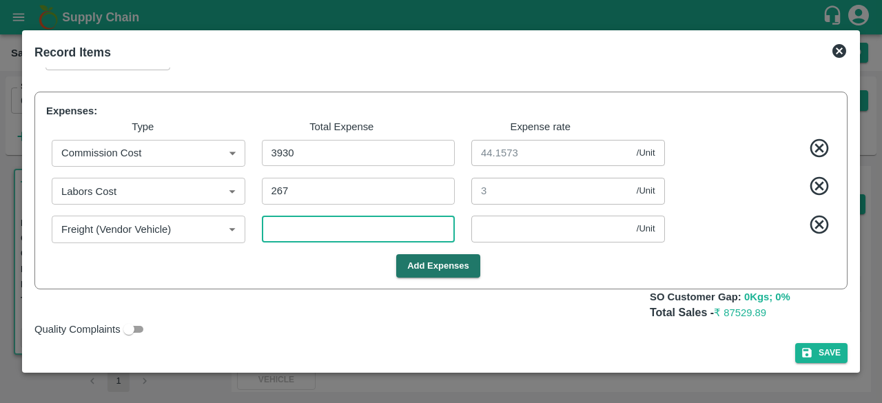
click at [309, 242] on input "number" at bounding box center [359, 229] width 194 height 26
type input "8"
type input "1357.75281"
type input "1252.75281"
type input "1152.75281"
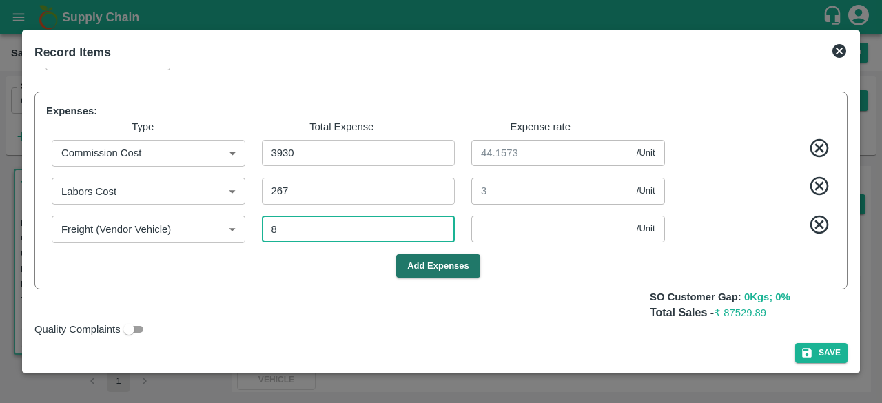
type input "1102.75281"
type input "902.75281"
type input "752.75281"
type input "0.08989"
type input "85"
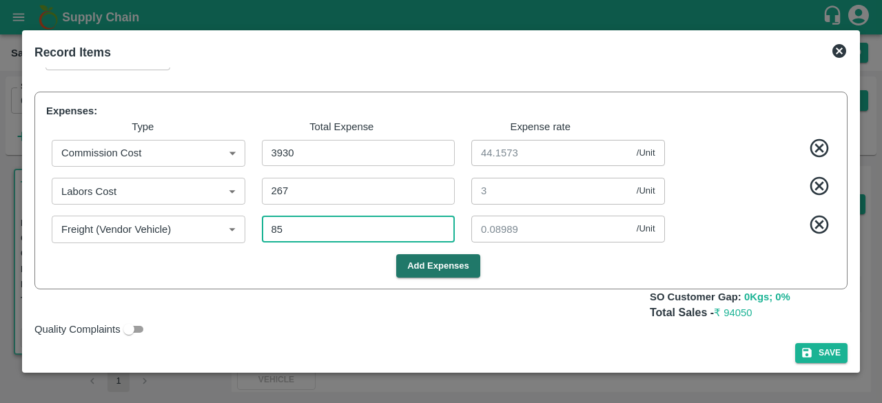
type input "1356.88764"
type input "1251.88764"
type input "1151.88764"
type input "1101.88764"
type input "901.88764"
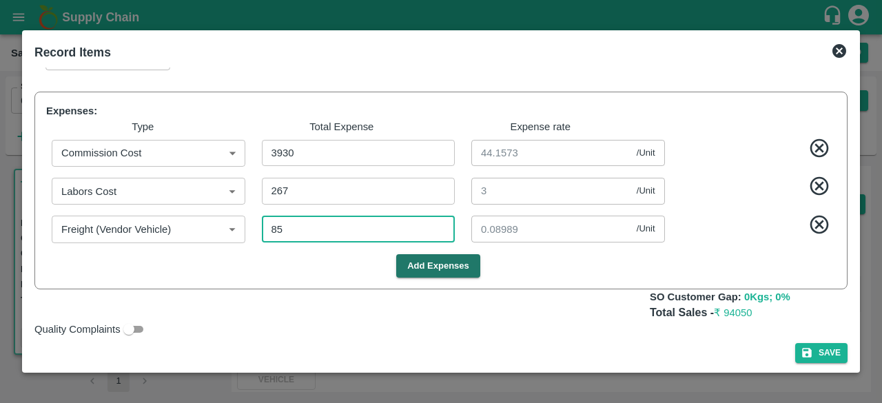
type input "751.88764"
type input "0.95506"
type input "854"
type input "1348.24719"
type input "1243.24719"
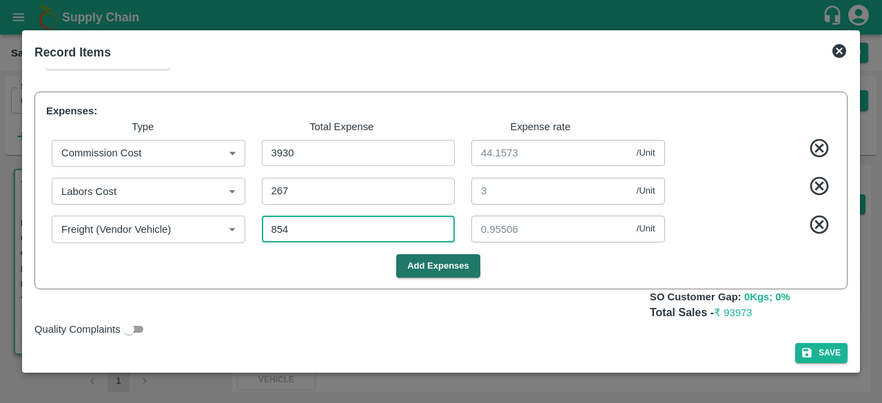
type input "1143.24719"
type input "1093.24719"
type input "893.24719"
type input "743.24719"
type input "9.59551"
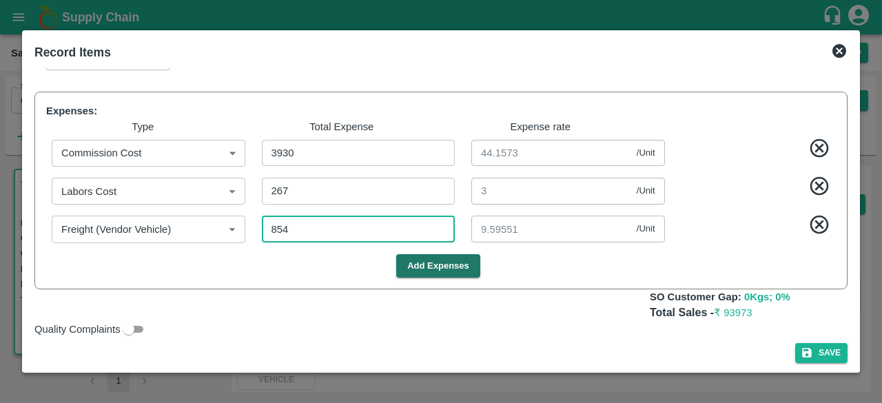
type input "8544"
type input "1261.8427"
type input "1156.8427"
type input "1056.8427"
type input "1006.8427"
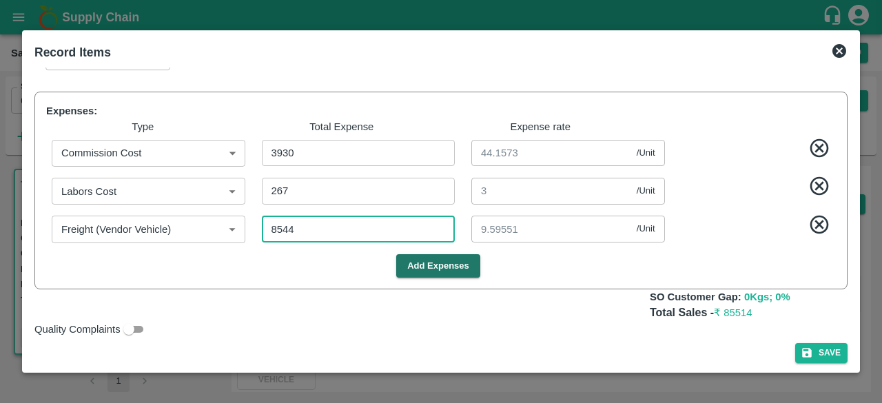
type input "806.8427"
type input "656.8427"
type input "96"
type input "8544"
click at [815, 234] on icon at bounding box center [819, 224] width 19 height 19
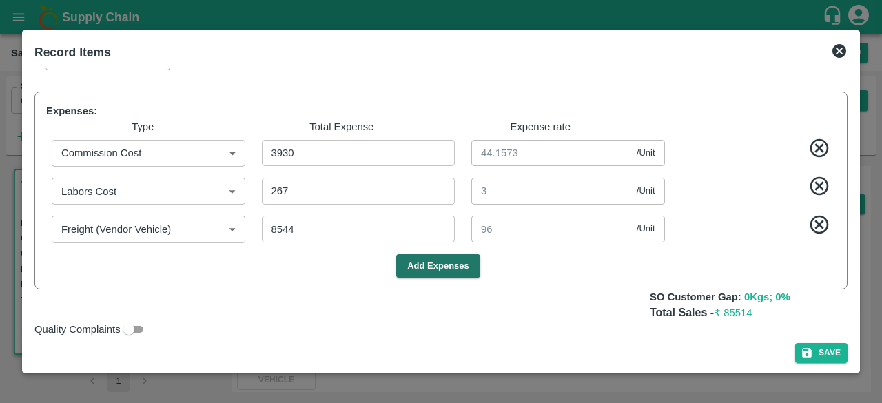
type input "1357.8427"
type input "1252.8427"
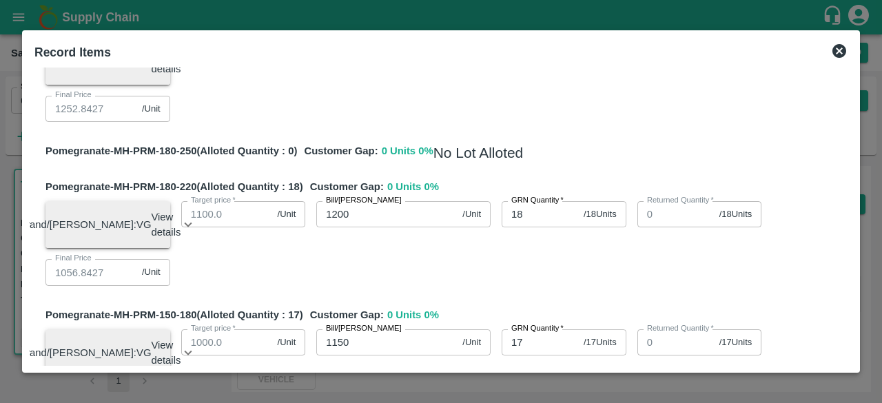
scroll to position [226, 0]
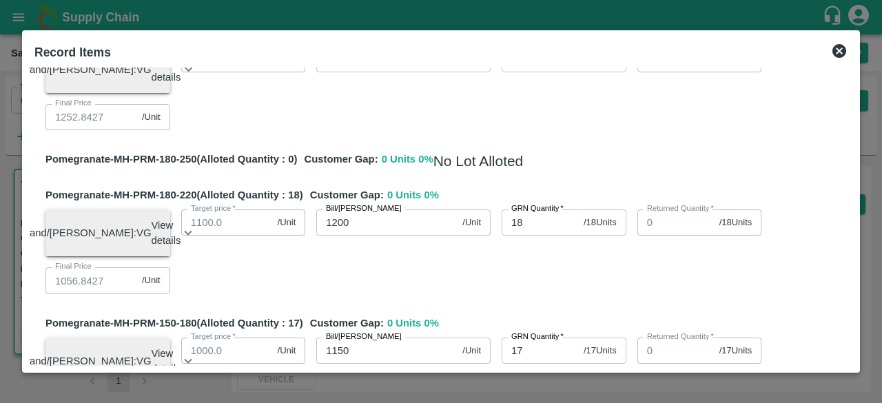
click at [833, 52] on icon at bounding box center [840, 51] width 14 height 14
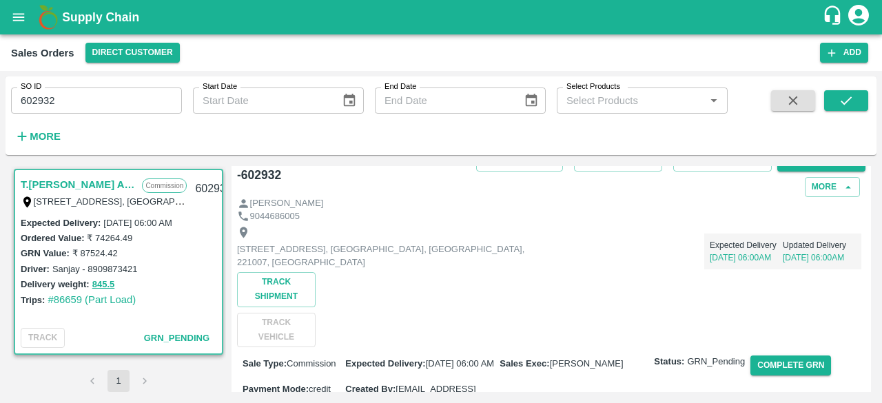
scroll to position [0, 0]
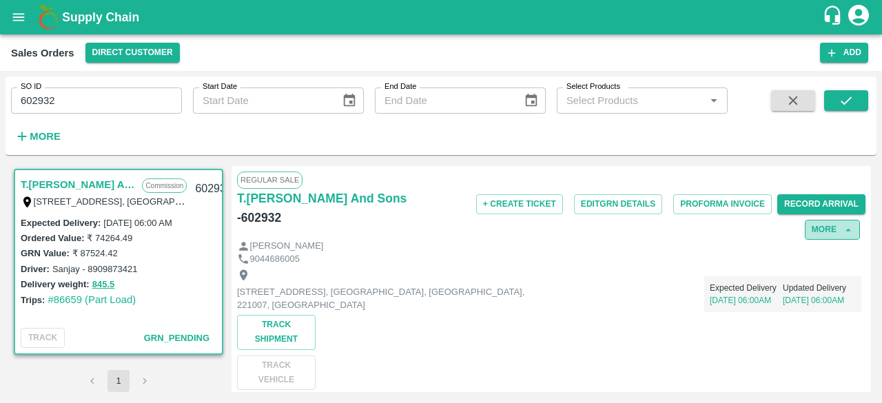
click at [825, 229] on button "More" at bounding box center [832, 230] width 55 height 20
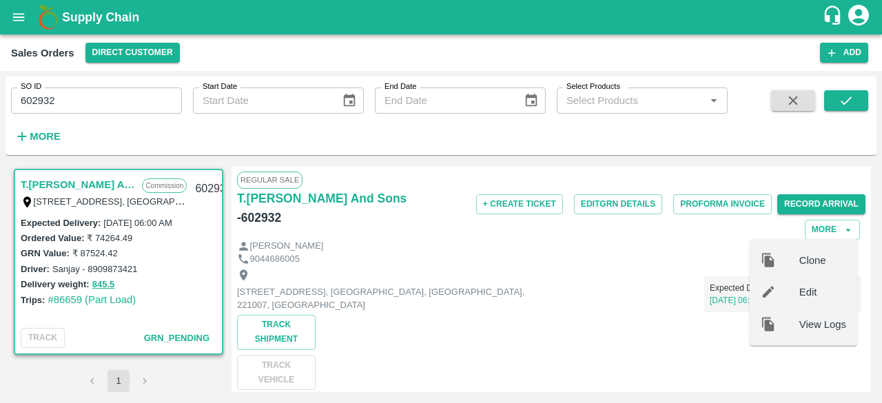
click at [799, 290] on span "Edit" at bounding box center [822, 292] width 47 height 15
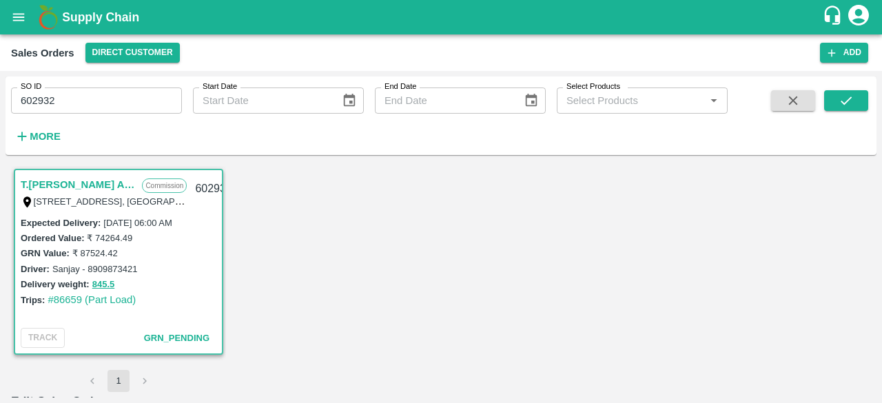
type input "Others"
click at [846, 99] on icon "submit" at bounding box center [846, 100] width 15 height 15
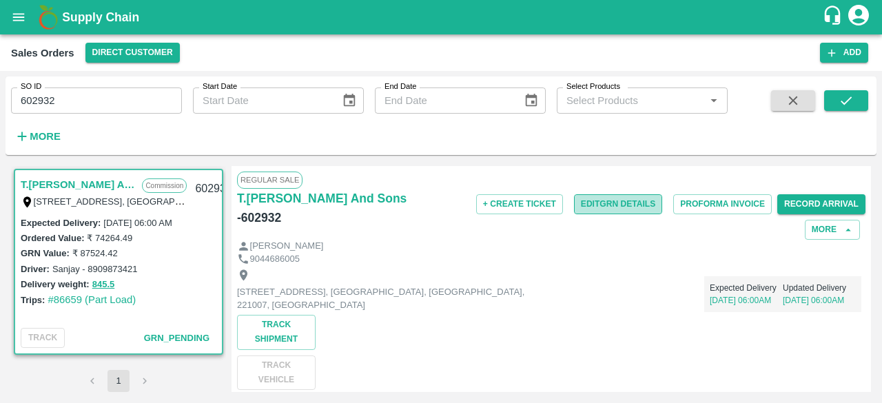
click at [593, 207] on button "Edit GRN Details" at bounding box center [618, 204] width 88 height 20
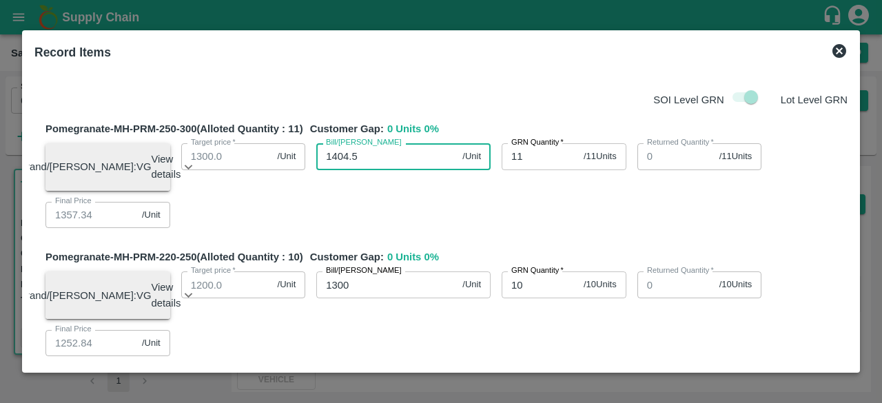
click at [365, 155] on input "1404.5" at bounding box center [386, 156] width 141 height 26
click at [852, 92] on div "Record Items SOI Level GRN Lot Level GRN Pomegranate-MH-PRM-250-300 (Alloted Qu…" at bounding box center [441, 201] width 838 height 343
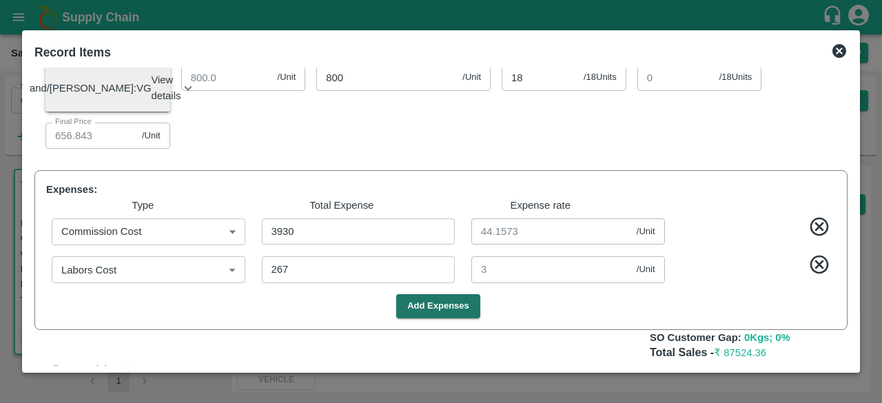
scroll to position [779, 0]
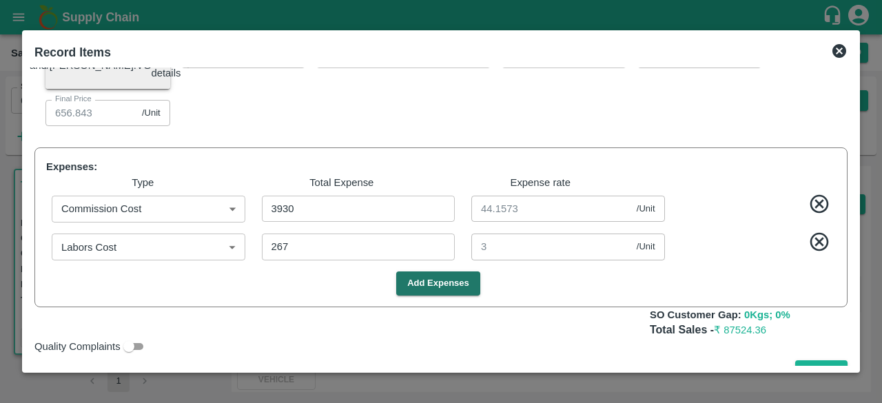
click at [815, 254] on icon at bounding box center [819, 242] width 23 height 23
type input "1360.3427"
type input "1255.8427"
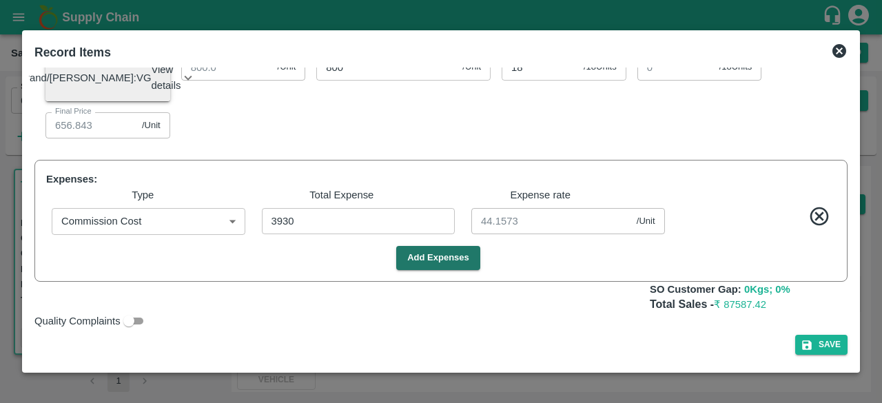
click at [817, 228] on icon at bounding box center [819, 216] width 23 height 23
type input "1404.5"
type input "1300"
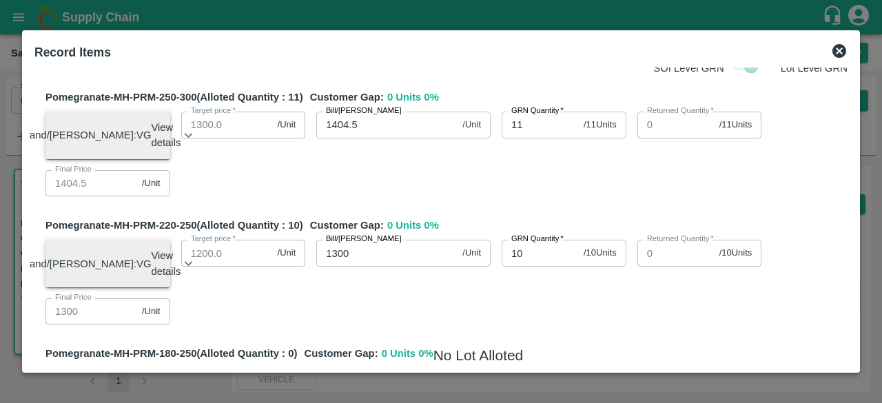
scroll to position [0, 0]
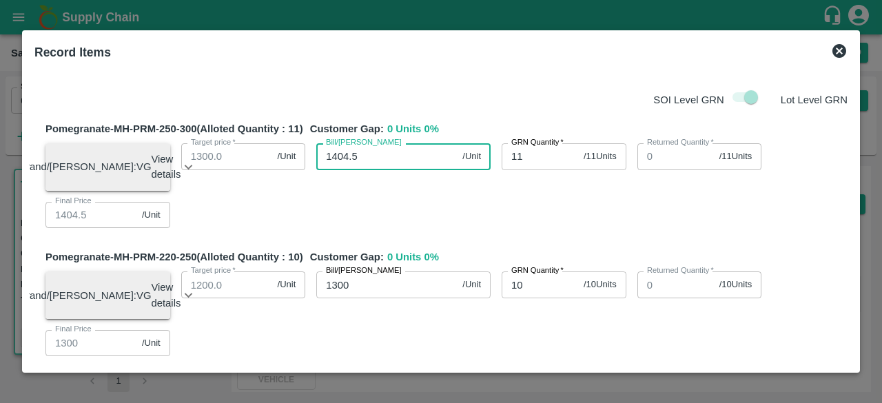
click at [364, 157] on input "1404.5" at bounding box center [386, 156] width 141 height 26
type input "1404.55"
click at [498, 211] on div "Brand/Marka: VG View details Lot ID: 4561349 Age in days: 4 Average weight (kg/…" at bounding box center [440, 180] width 813 height 96
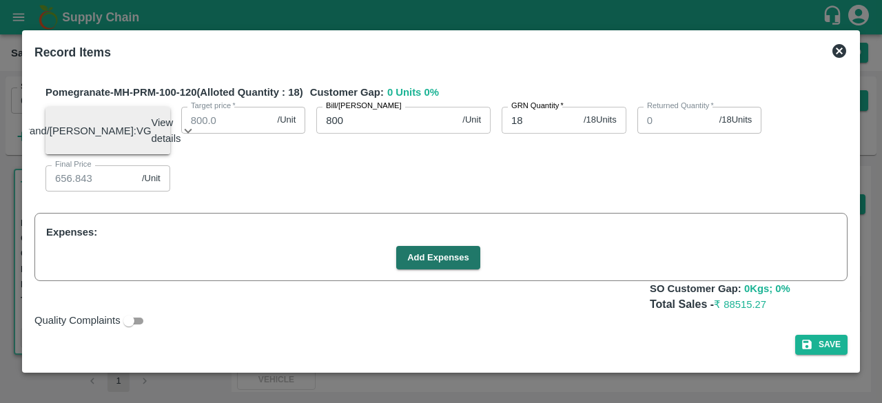
scroll to position [743, 0]
click at [815, 298] on p "Total Sales - ₹ 88515.27" at bounding box center [749, 305] width 198 height 16
click at [424, 267] on button "Add Expenses" at bounding box center [438, 258] width 84 height 24
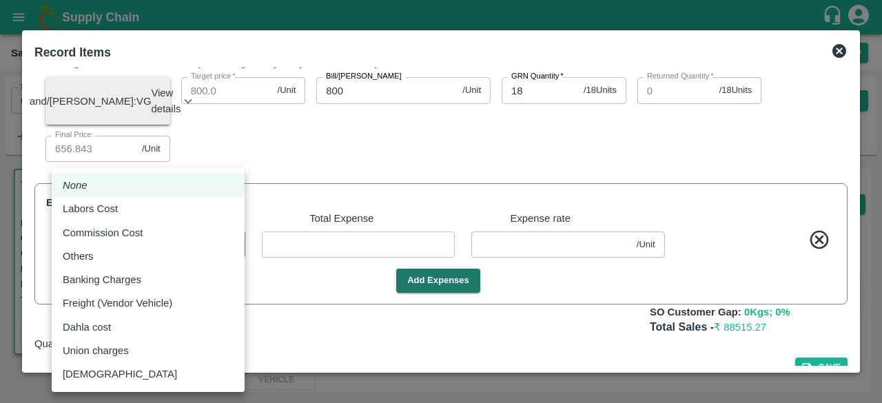
click at [223, 274] on body "Supply Chain Sales Orders Direct Customer Add SO ID 602932 SO ID Start Date Sta…" at bounding box center [441, 201] width 882 height 403
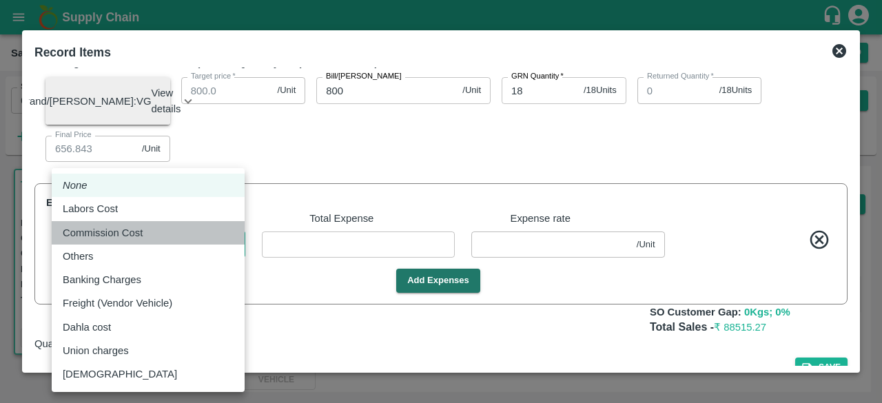
click at [156, 234] on div "Commission Cost" at bounding box center [148, 232] width 171 height 15
type input "Commission Cost"
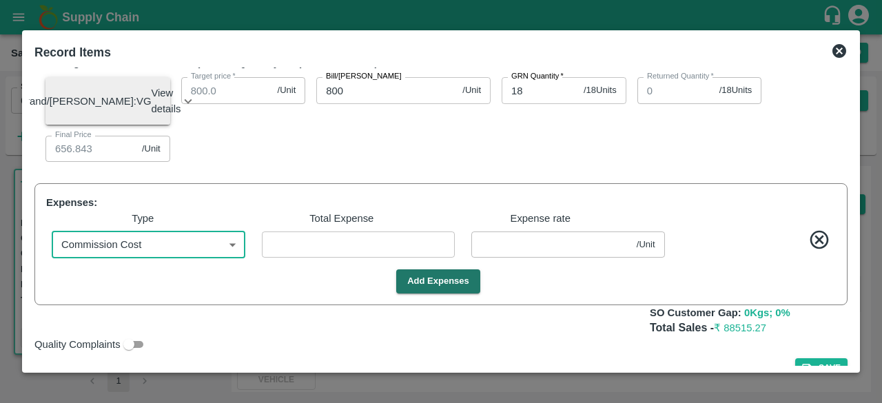
click at [279, 258] on input "number" at bounding box center [359, 245] width 194 height 26
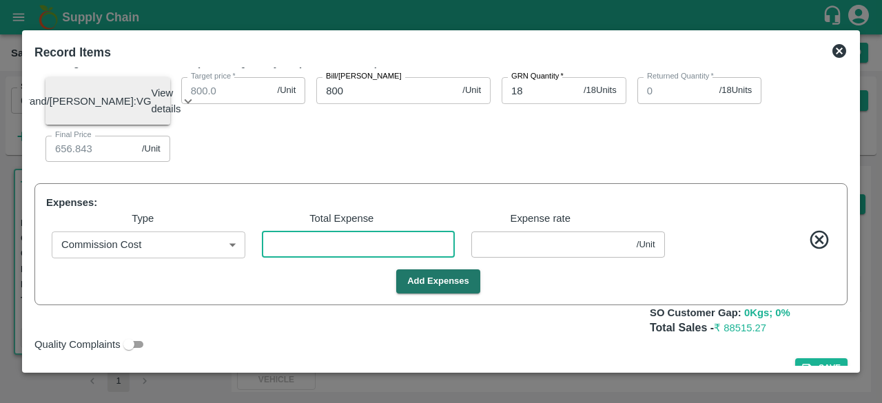
type input "3"
type input "1404.51629"
type input "1299.96629"
type input "1199.96629"
type input "1149.96629"
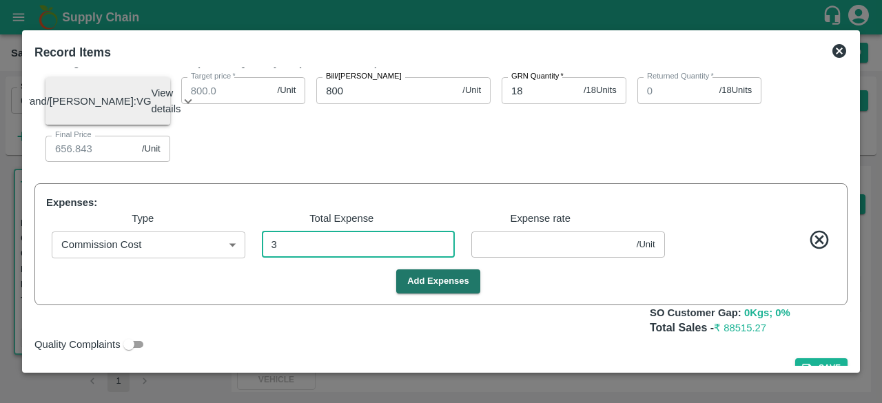
type input "949.96629"
type input "799.96629"
type input "0.03371"
type input "1404.1118"
type input "1299.5618"
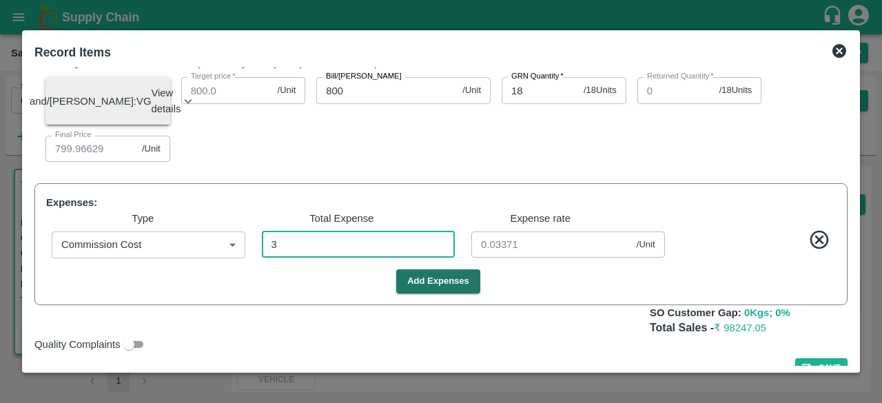
type input "1199.5618"
type input "1149.5618"
type input "949.5618"
type input "799.5618"
type input "39"
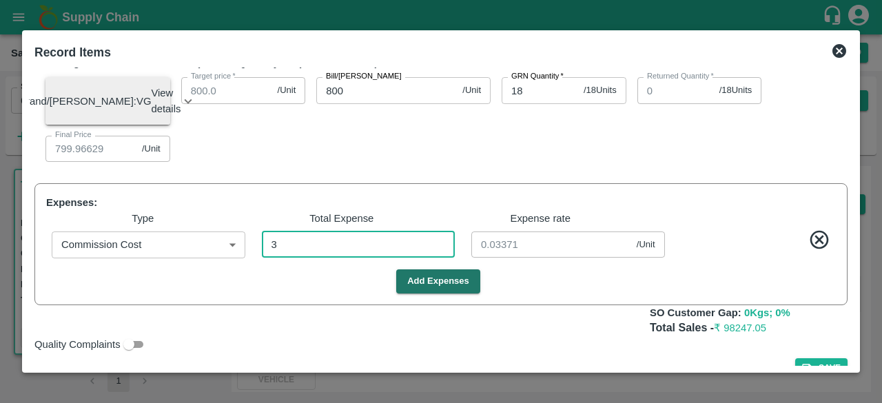
type input "0.4382"
type input "393"
type input "1400.13427"
type input "1295.58427"
type input "1195.58427"
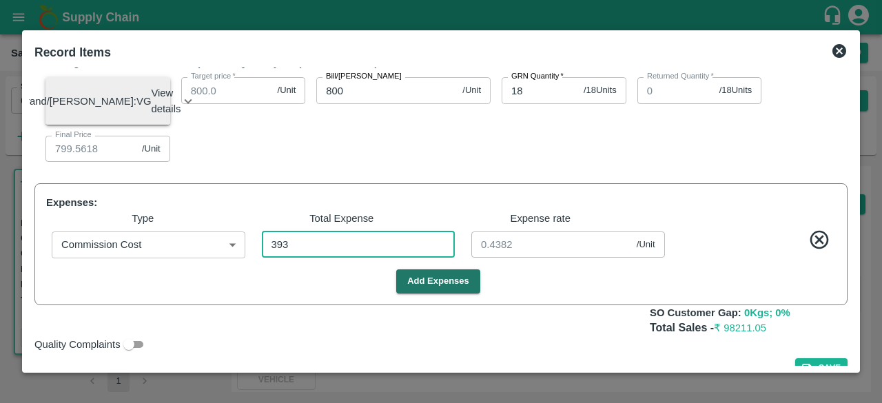
type input "1145.58427"
type input "945.58427"
type input "795.58427"
type input "4.41573"
type input "1360.3927"
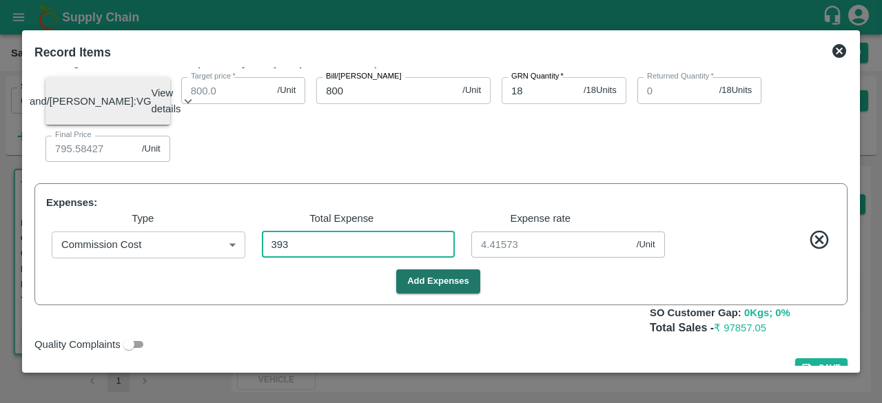
type input "1255.8427"
type input "1155.8427"
type input "1105.8427"
type input "905.8427"
type input "755.8427"
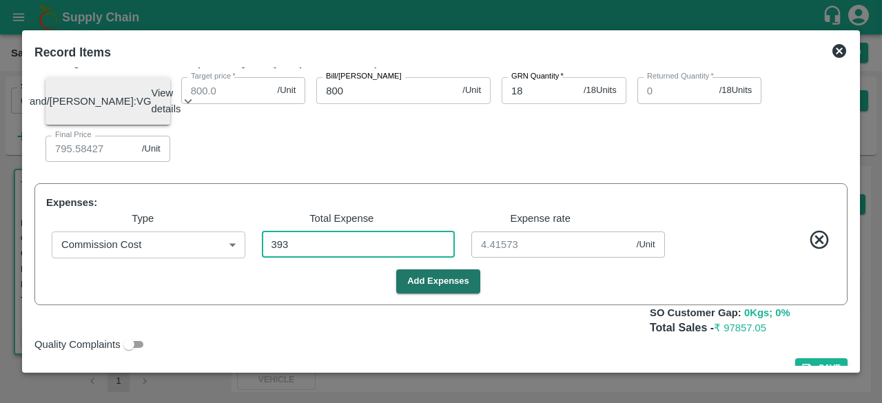
type input "3930"
type input "44.1573"
type input "3930"
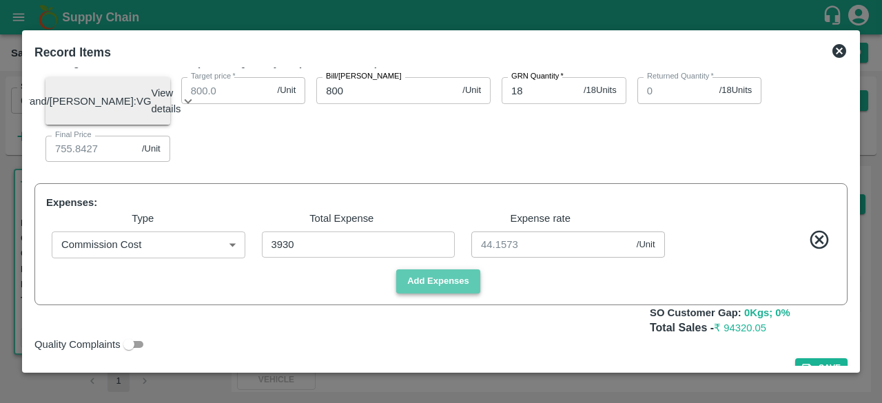
click at [425, 294] on button "Add Expenses" at bounding box center [438, 281] width 84 height 24
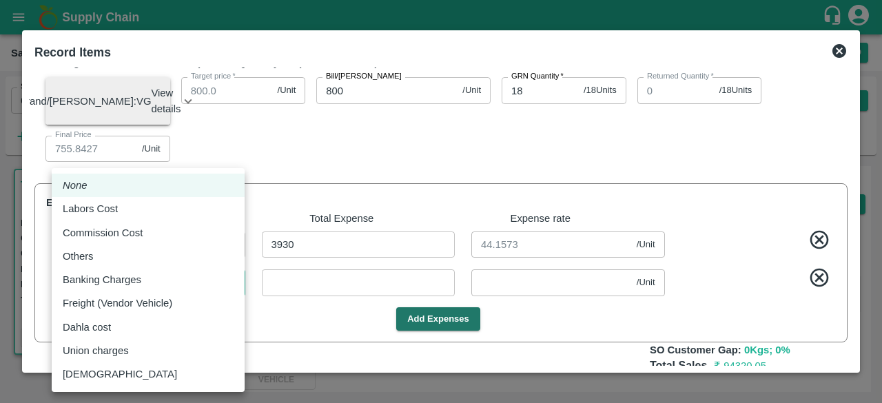
click at [198, 312] on body "Supply Chain Sales Orders Direct Customer Add SO ID 602932 SO ID Start Date Sta…" at bounding box center [441, 201] width 882 height 403
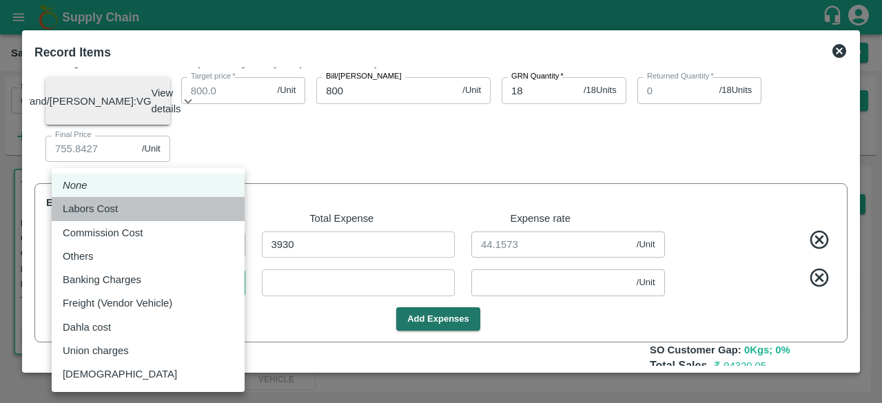
click at [108, 205] on p "Labors Cost" at bounding box center [90, 208] width 55 height 15
type input "Labors Cost"
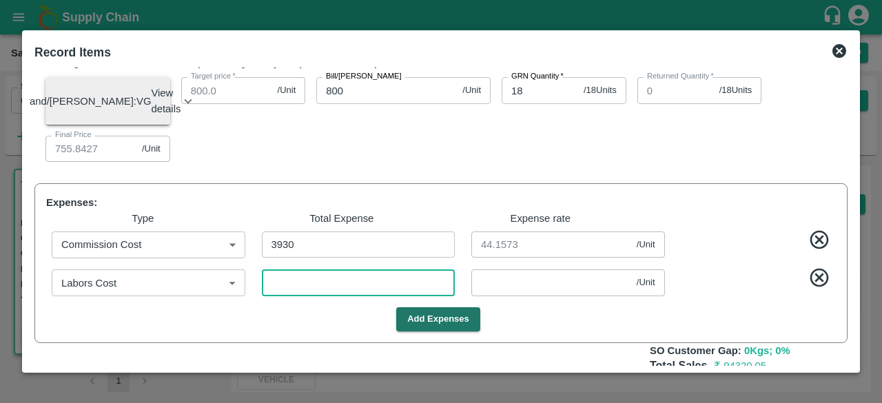
click at [298, 296] on input "number" at bounding box center [359, 282] width 194 height 26
type input "1360.37023"
type input "1255.82023"
type input "1155.82023"
type input "1105.82023"
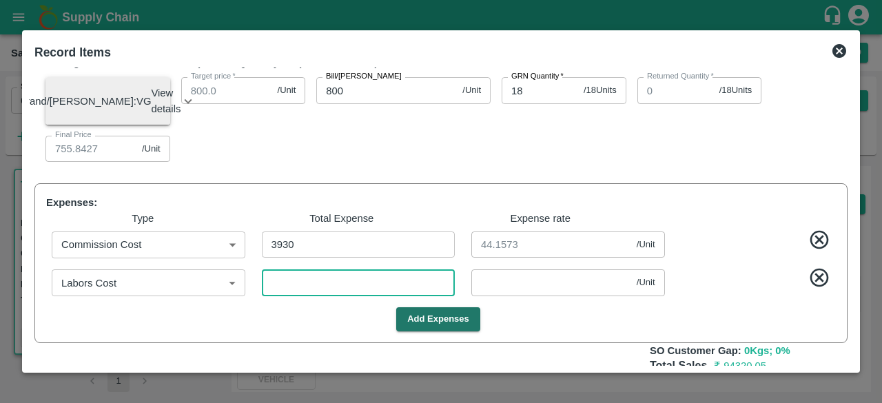
type input "905.82023"
type input "755.82023"
type input "2"
type input "0.02247"
type input "26"
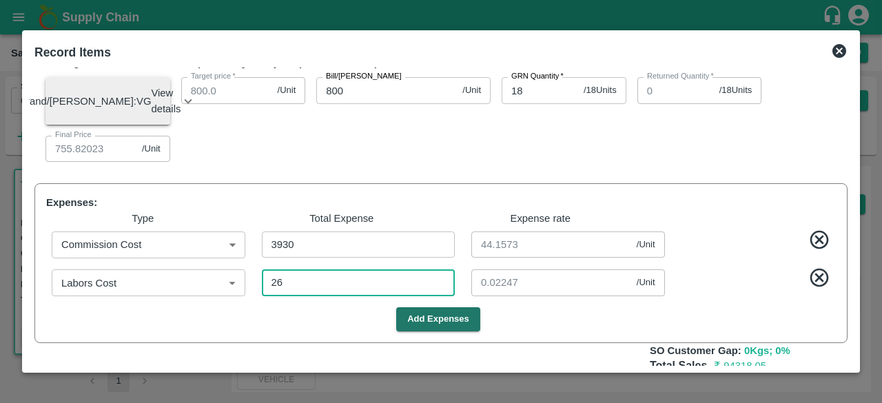
type input "1360.10057"
type input "1255.55057"
type input "1155.55057"
type input "1105.55057"
type input "905.55057"
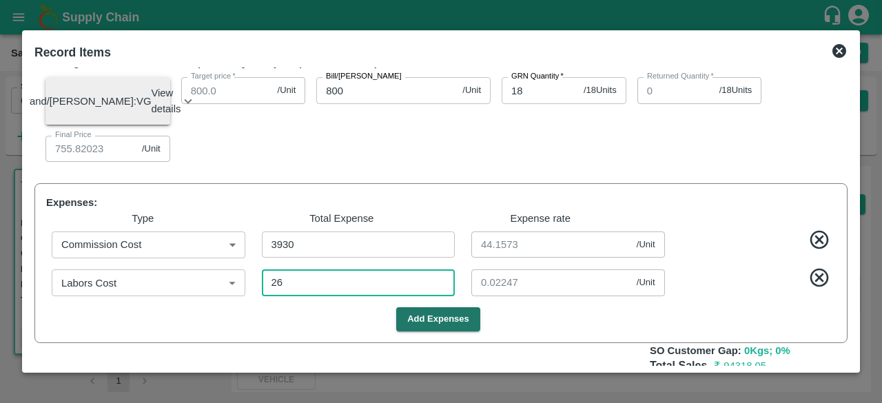
type input "755.55057"
type input "0.29213"
type input "267"
type input "1357.3927"
type input "1252.8427"
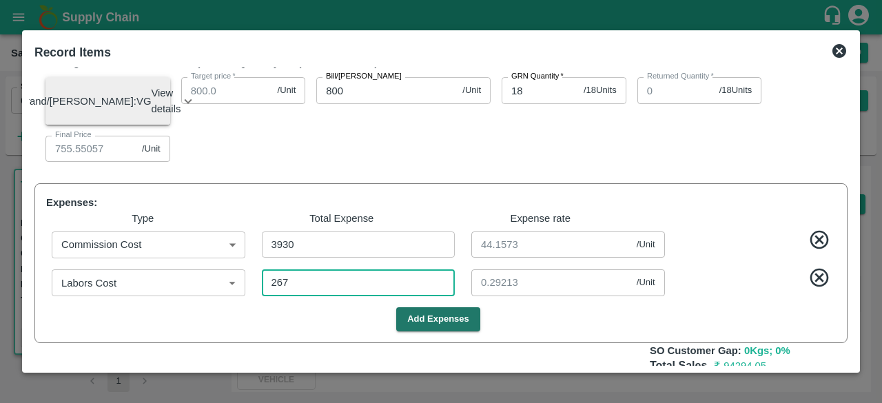
type input "1152.8427"
type input "1102.8427"
type input "902.8427"
type input "752.8427"
type input "3"
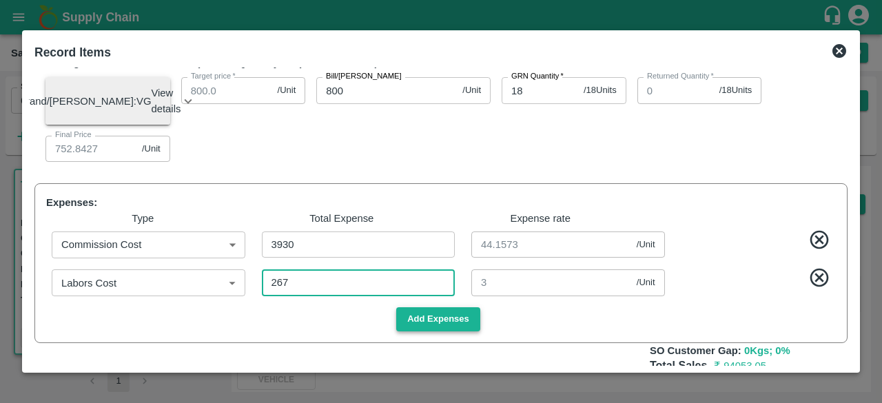
type input "267"
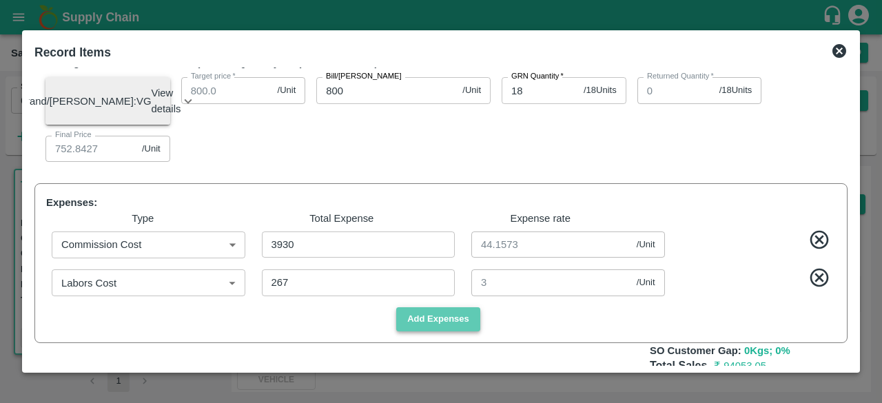
click at [434, 331] on button "Add Expenses" at bounding box center [438, 319] width 84 height 24
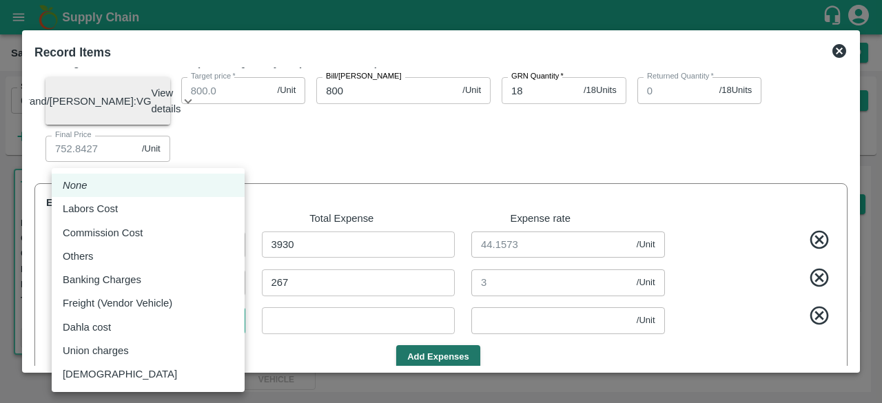
click at [163, 351] on body "Supply Chain Sales Orders Direct Customer Add SO ID 602932 SO ID Start Date Sta…" at bounding box center [441, 201] width 882 height 403
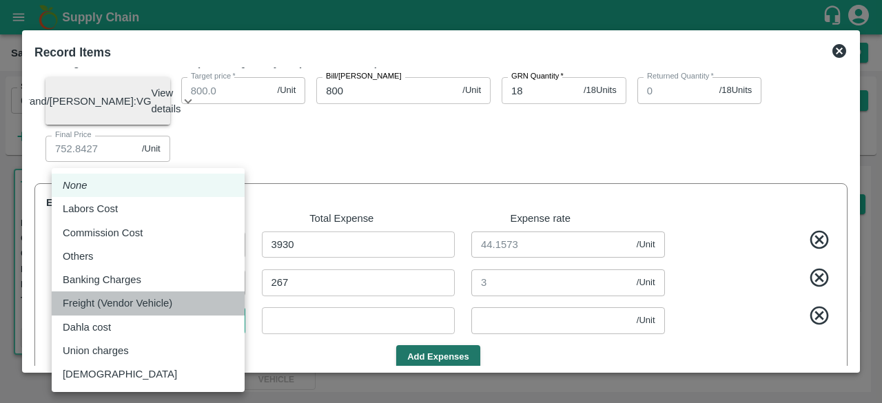
click at [141, 303] on p "Freight (Vendor Vehicle)" at bounding box center [118, 303] width 110 height 15
type input "Freight (Vendor Vehicle)"
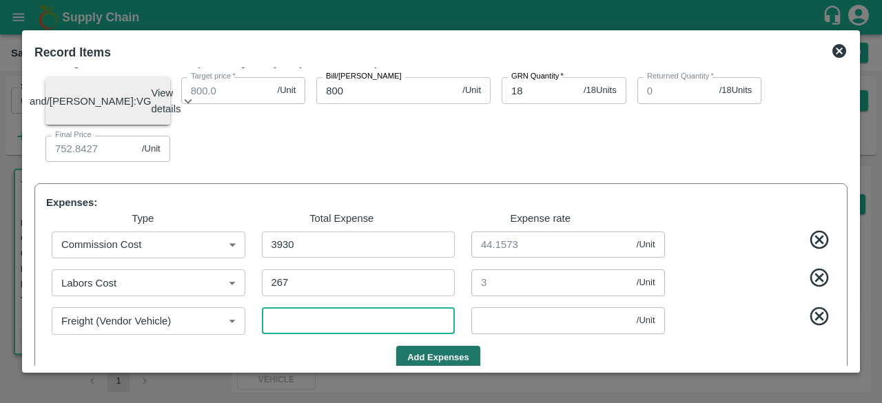
click at [304, 334] on input "number" at bounding box center [359, 320] width 194 height 26
type input "1357.30281"
type input "1252.75281"
type input "1152.75281"
type input "1102.75281"
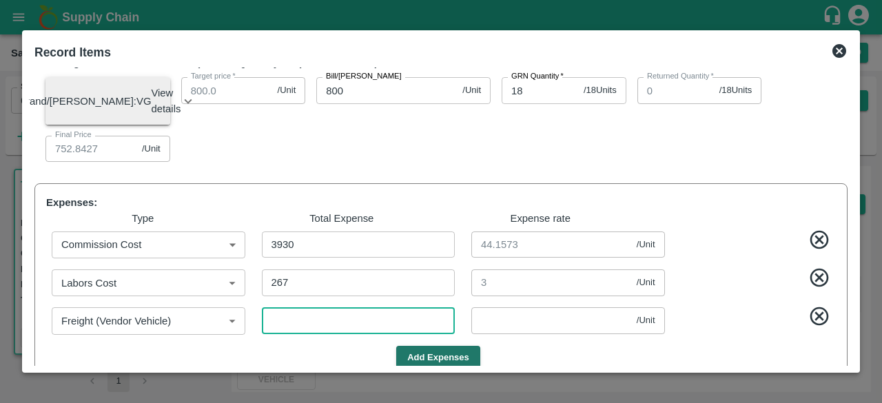
type input "902.75281"
type input "752.75281"
type input "8"
type input "0.08989"
type input "85"
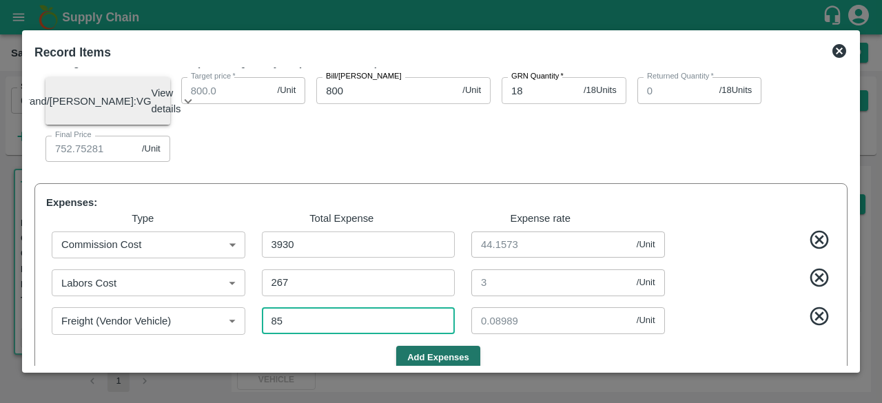
type input "1356.43764"
type input "1251.88764"
type input "1151.88764"
type input "1101.88764"
type input "901.88764"
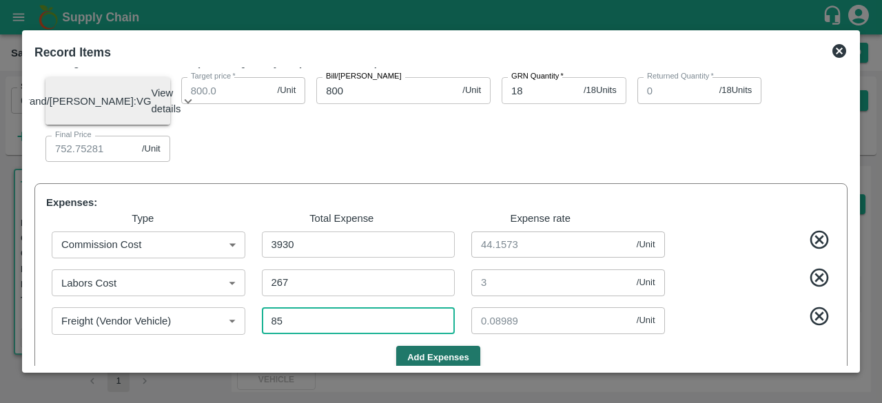
type input "751.88764"
type input "0.95506"
type input "854"
type input "1347.79719"
type input "1243.24719"
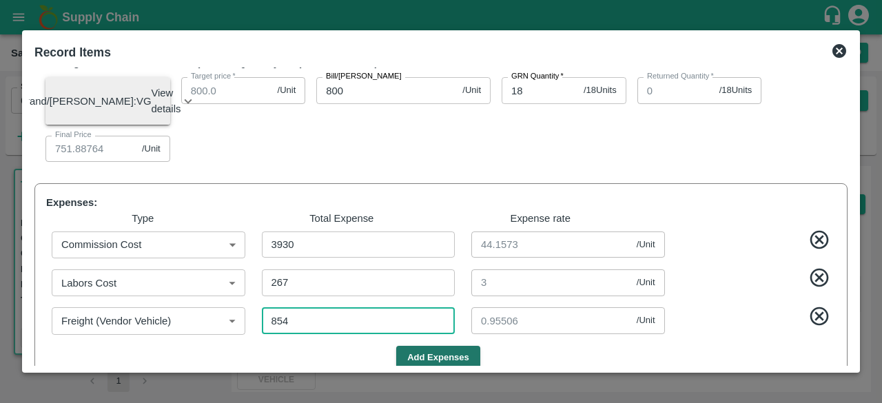
type input "1143.24719"
type input "1093.24719"
type input "893.24719"
type input "743.24719"
type input "9.59551"
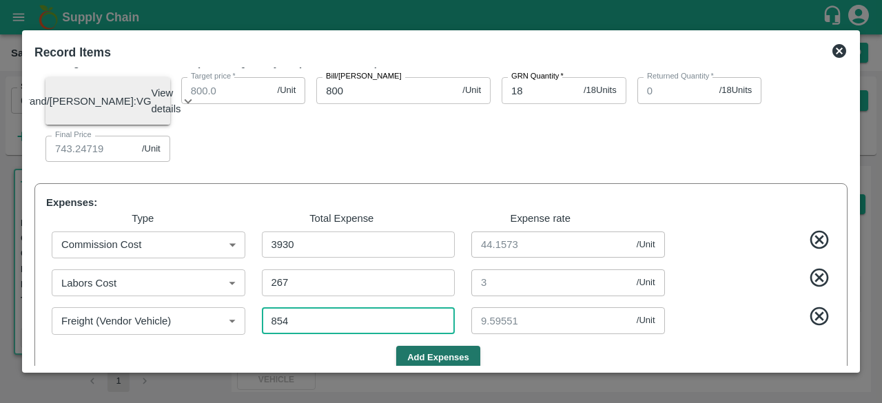
type input "8544"
type input "1261.3927"
type input "1156.8427"
type input "1056.8427"
type input "1006.8427"
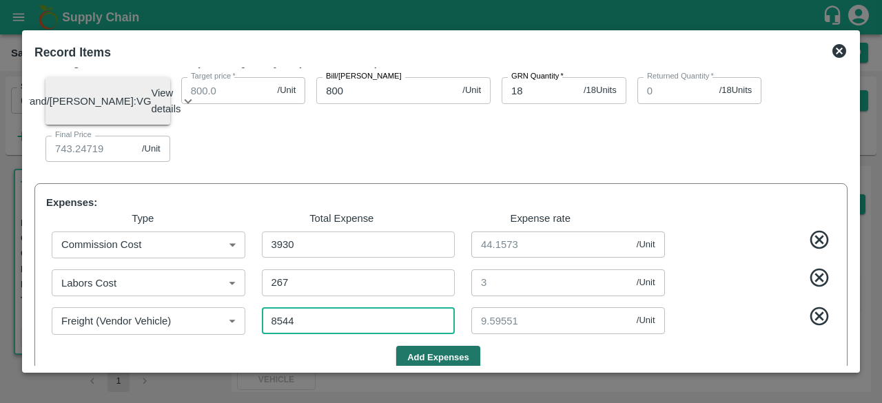
type input "806.8427"
type input "656.8427"
type input "96"
type input "8544"
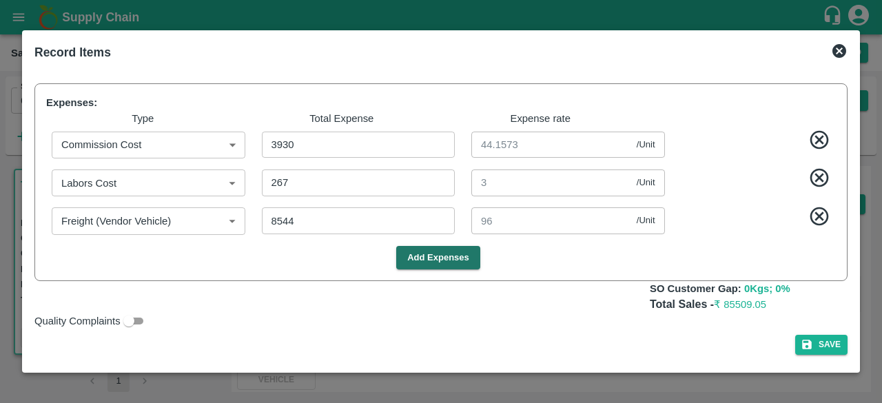
scroll to position [872, 0]
click at [814, 347] on button "Save" at bounding box center [821, 345] width 52 height 20
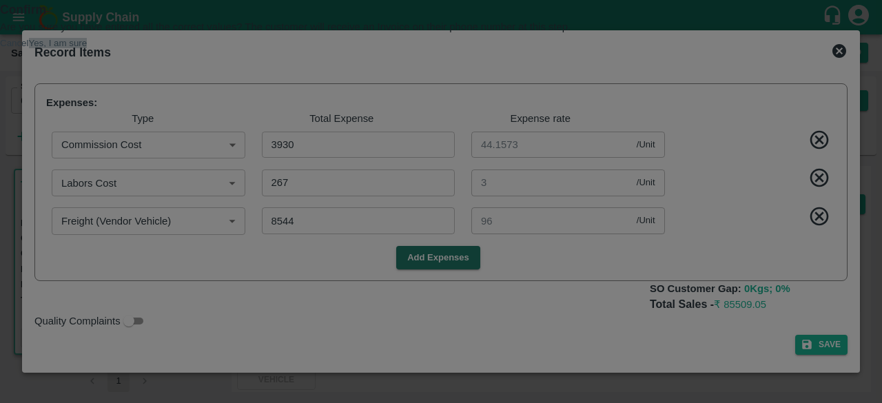
click at [88, 48] on button "Yes, I am sure" at bounding box center [58, 43] width 59 height 10
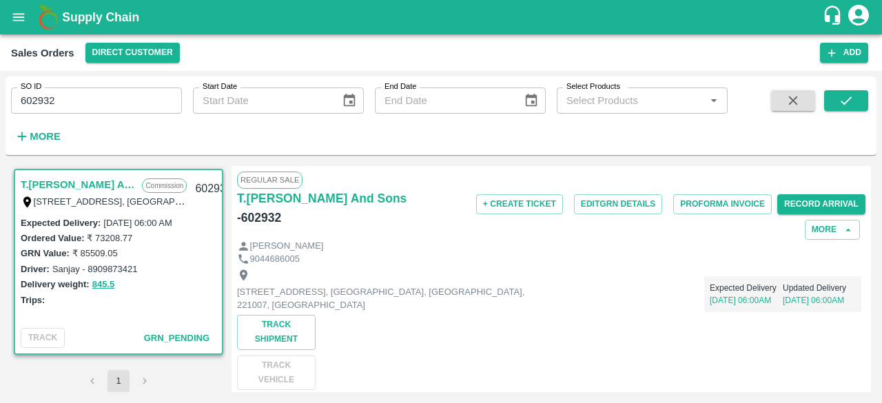
drag, startPoint x: 871, startPoint y: 195, endPoint x: 870, endPoint y: 212, distance: 16.6
click at [870, 212] on div "T.Kishore Kapoor And Sons Commission Shop No B 27 , , Pahariya fruit mandi, Pah…" at bounding box center [441, 279] width 871 height 237
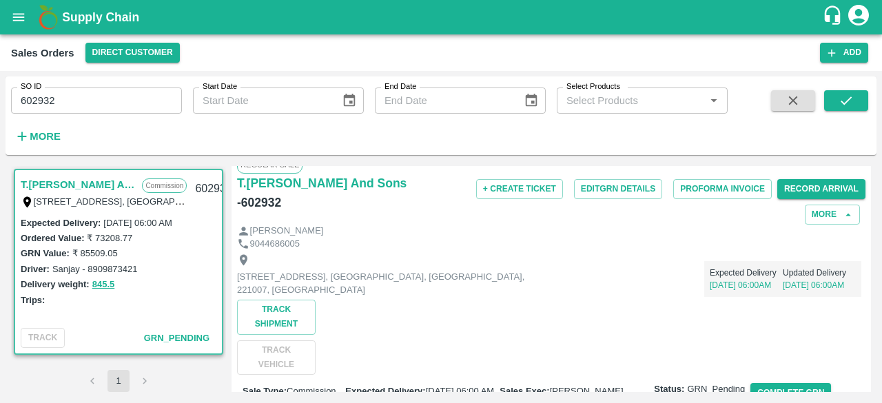
scroll to position [0, 0]
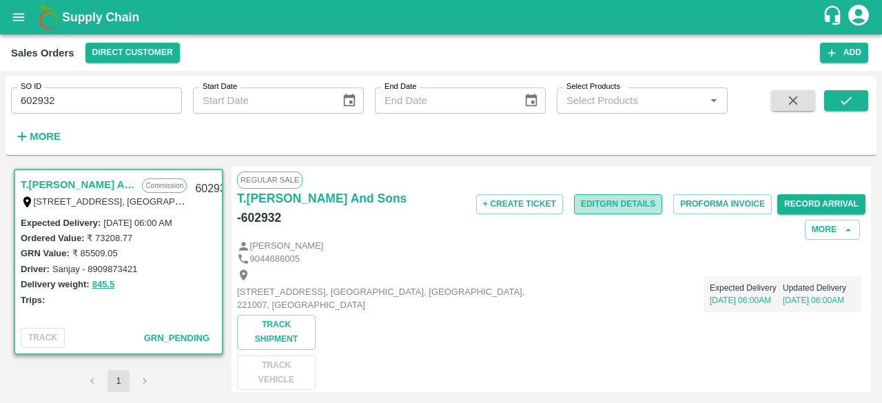
click at [604, 210] on button "Edit GRN Details" at bounding box center [618, 204] width 88 height 20
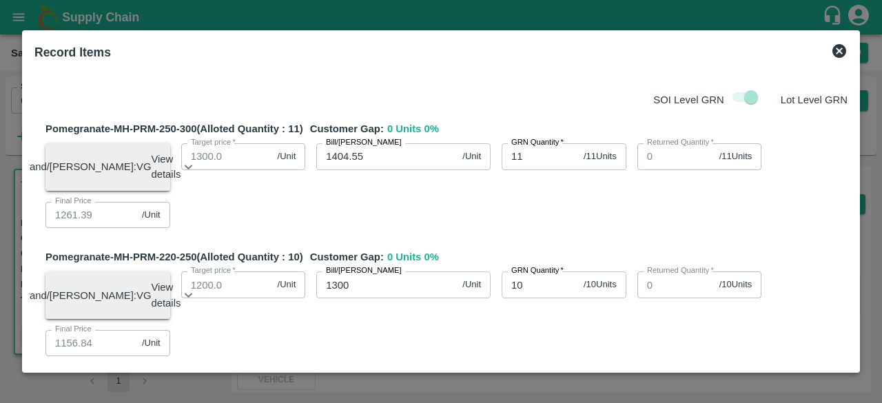
click at [851, 130] on div "SOI Level GRN Lot Level GRN Pomegranate-MH-PRM-250-300 (Alloted Quantity : 11 )…" at bounding box center [441, 217] width 824 height 298
click at [849, 103] on div "Record Items SOI Level GRN Lot Level GRN Pomegranate-MH-PRM-250-300 (Alloted Qu…" at bounding box center [441, 201] width 838 height 343
click at [849, 103] on div "SOI Level GRN Lot Level GRN Pomegranate-MH-PRM-250-300 (Alloted Quantity : 11 )…" at bounding box center [441, 217] width 824 height 298
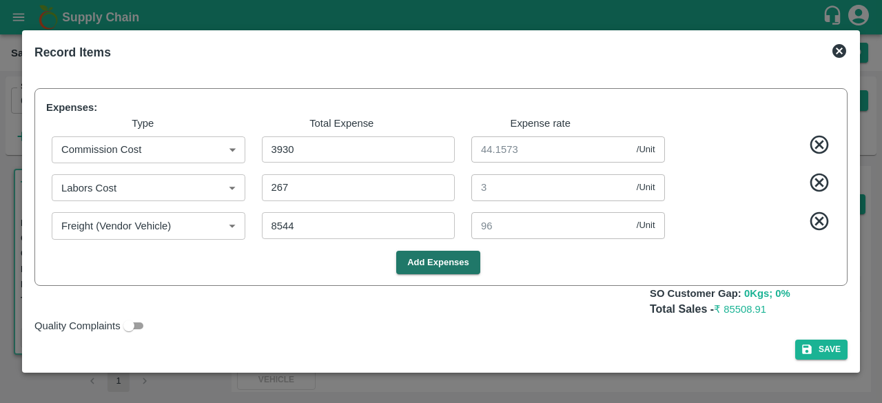
scroll to position [872, 0]
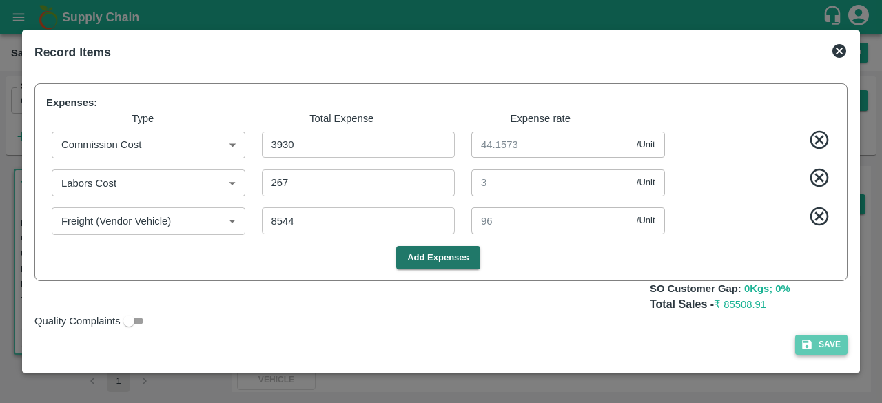
click at [814, 347] on button "Save" at bounding box center [821, 345] width 52 height 20
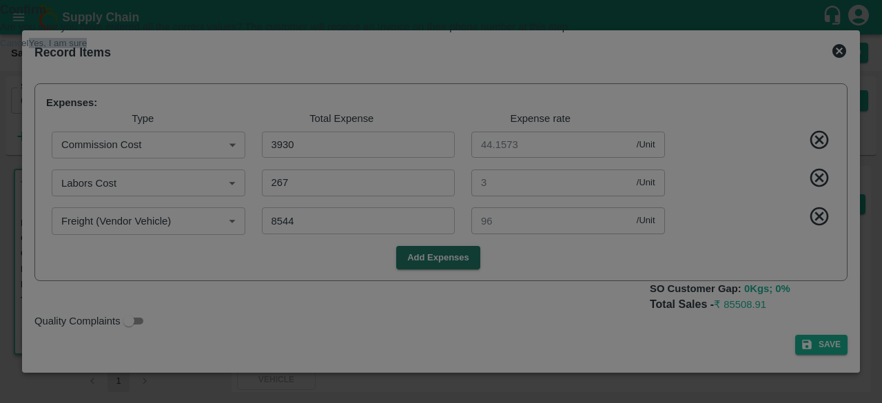
click at [88, 48] on button "Yes, I am sure" at bounding box center [58, 43] width 59 height 10
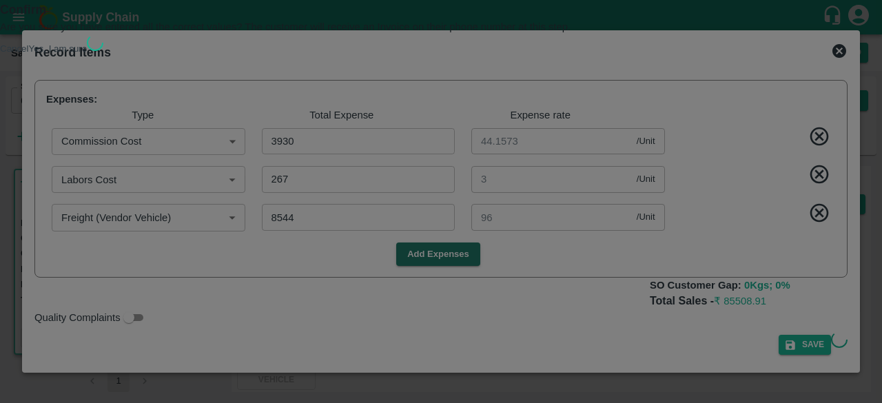
click at [104, 53] on span "Yes, I am sure" at bounding box center [66, 47] width 75 height 11
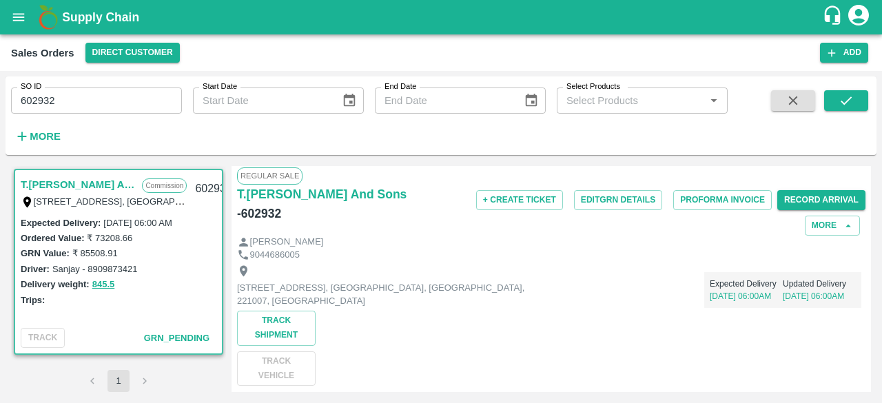
scroll to position [0, 0]
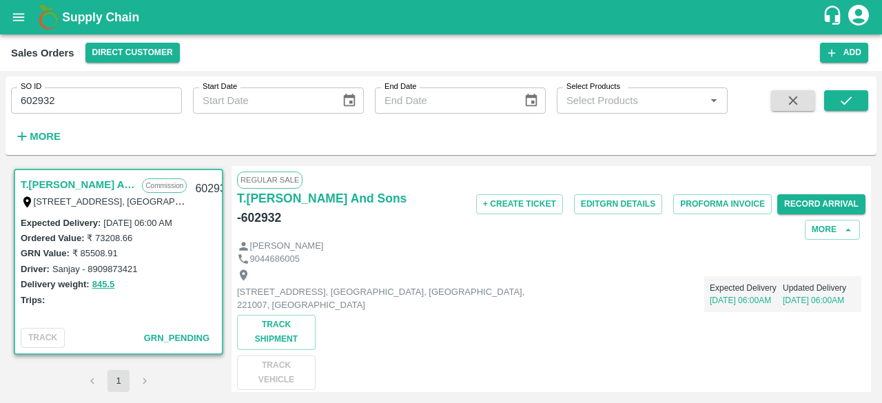
click at [616, 253] on div "9044686005" at bounding box center [551, 259] width 629 height 13
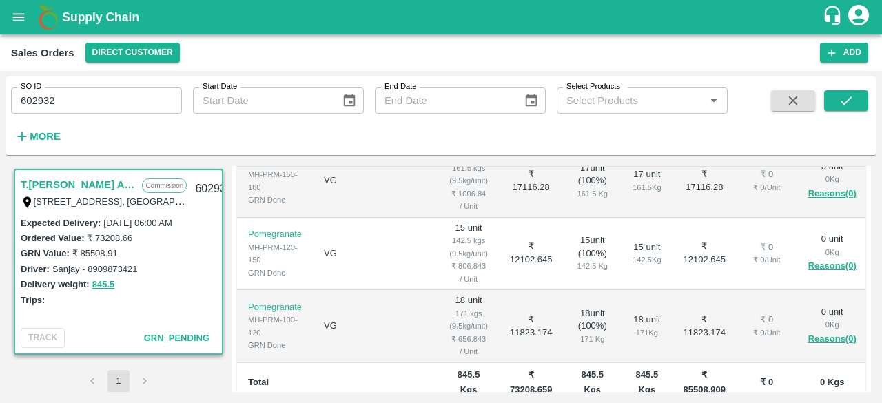
scroll to position [555, 0]
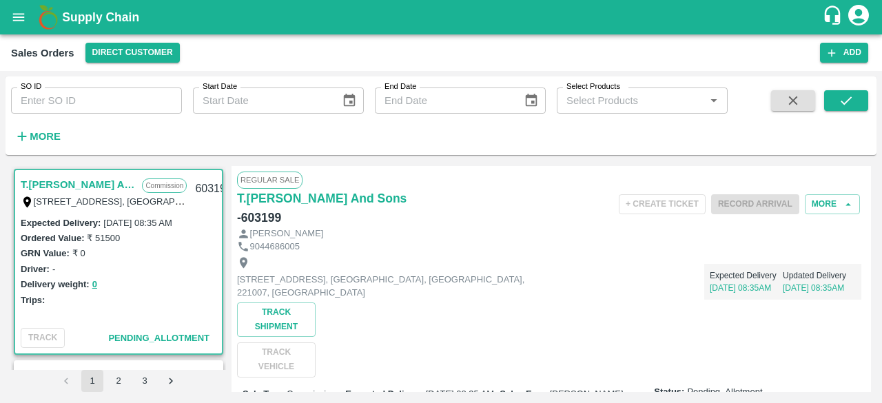
click at [508, 45] on div "Sales Orders Direct Customer" at bounding box center [415, 53] width 809 height 20
click at [846, 50] on button "Add" at bounding box center [844, 53] width 48 height 20
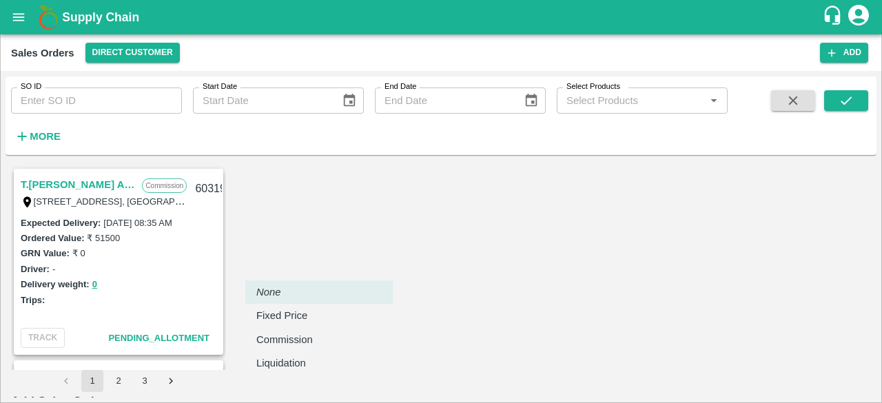
click at [373, 263] on body "Supply Chain Sales Orders Direct Customer Add SO ID SO ID Start Date Start Date…" at bounding box center [441, 201] width 882 height 403
click at [298, 336] on p "Commission" at bounding box center [284, 339] width 57 height 15
type input "2"
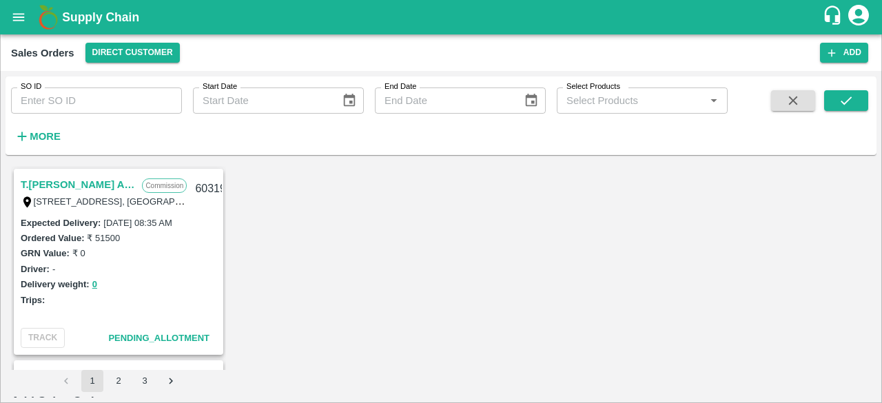
type input "DD/MM/YYYY hh:mm aa"
type input "[PERSON_NAME]"
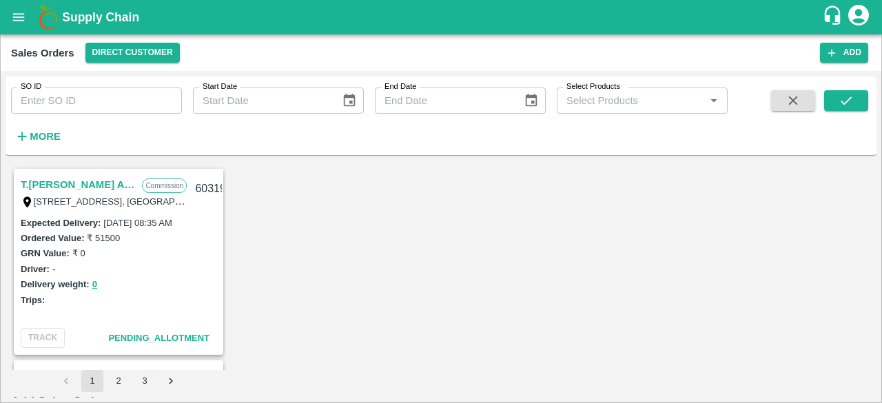
type input "[DATE] 06:00 AM"
click at [744, 294] on p "T.[PERSON_NAME] And Sons" at bounding box center [792, 300] width 120 height 31
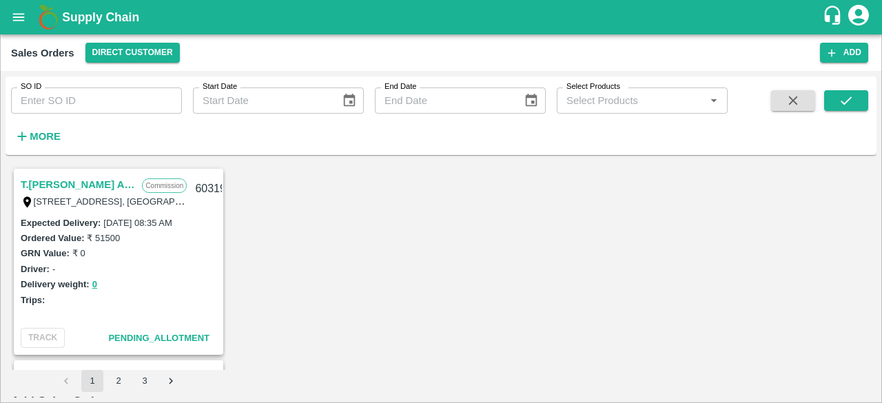
type input "1290-T.[PERSON_NAME] And Sons"
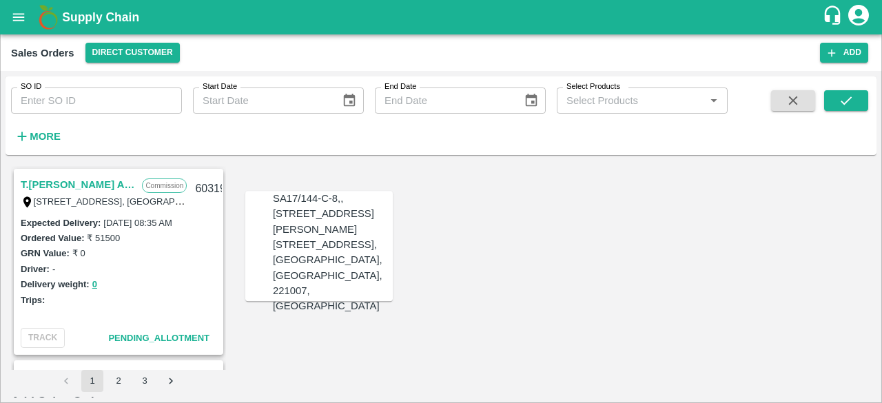
click at [309, 305] on div "[STREET_ADDRESS], [GEOGRAPHIC_DATA], [GEOGRAPHIC_DATA], 221007, [GEOGRAPHIC_DAT…" at bounding box center [333, 275] width 120 height 76
type input "[STREET_ADDRESS], [GEOGRAPHIC_DATA], [GEOGRAPHIC_DATA], 221007, [GEOGRAPHIC_DAT…"
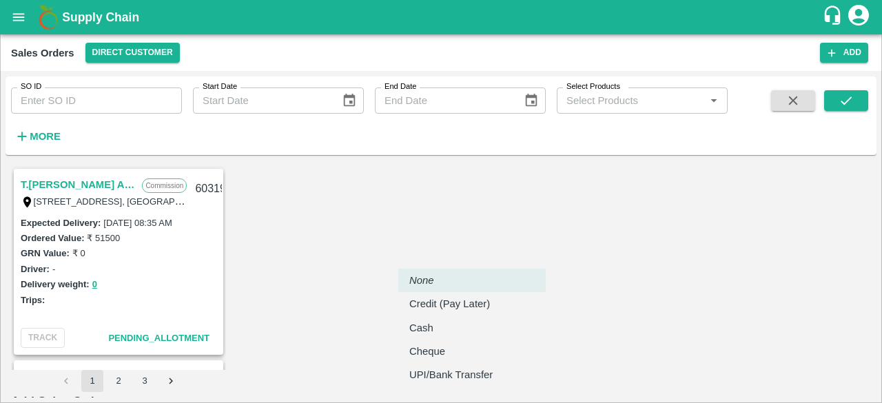
click at [449, 320] on body "Supply Chain Sales Orders Direct Customer Add SO ID SO ID Start Date Start Date…" at bounding box center [441, 201] width 882 height 403
click at [462, 303] on p "Credit (Pay Later)" at bounding box center [449, 303] width 81 height 15
type input "credit"
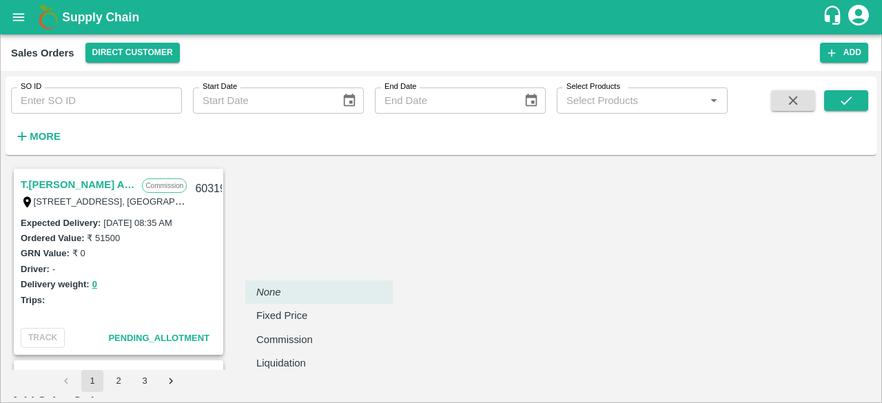
click at [351, 265] on body "Supply Chain Sales Orders Direct Customer Add SO ID SO ID Start Date Start Date…" at bounding box center [441, 201] width 882 height 403
click at [296, 341] on p "Commission" at bounding box center [284, 339] width 57 height 15
type input "2"
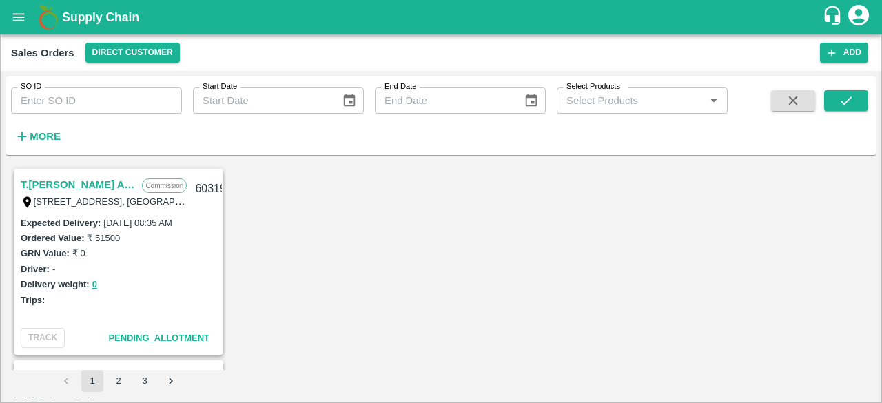
click at [751, 293] on p "T.[PERSON_NAME] And Sons" at bounding box center [792, 300] width 120 height 31
type input "1290-T.[PERSON_NAME] And Sons"
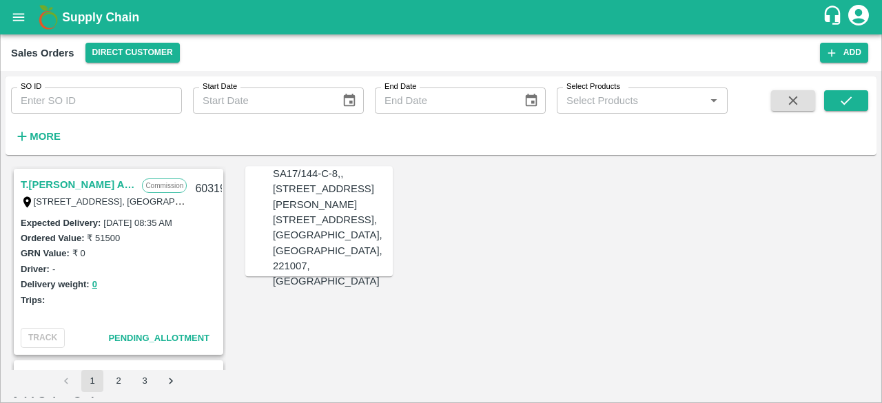
click at [315, 278] on div "[STREET_ADDRESS], [GEOGRAPHIC_DATA], [GEOGRAPHIC_DATA], 221007, [GEOGRAPHIC_DAT…" at bounding box center [333, 250] width 120 height 76
type input "[STREET_ADDRESS], [GEOGRAPHIC_DATA], [GEOGRAPHIC_DATA], 221007, [GEOGRAPHIC_DAT…"
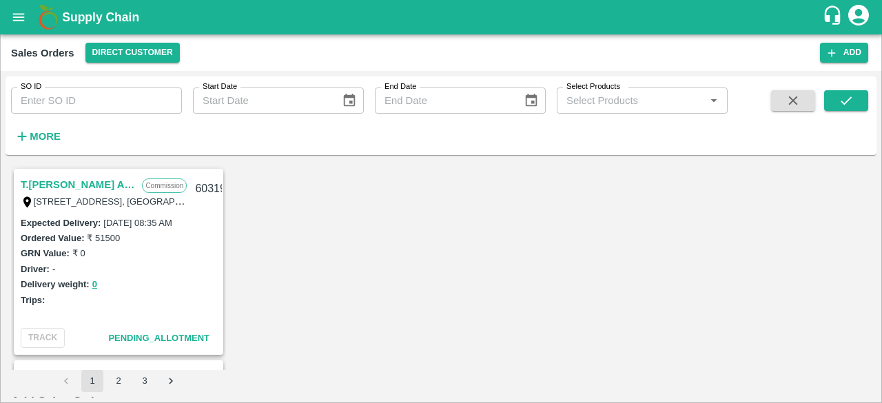
click at [869, 187] on div "T.[PERSON_NAME] And Sons Commission Shop [STREET_ADDRESS], [GEOGRAPHIC_DATA] 22…" at bounding box center [441, 279] width 871 height 237
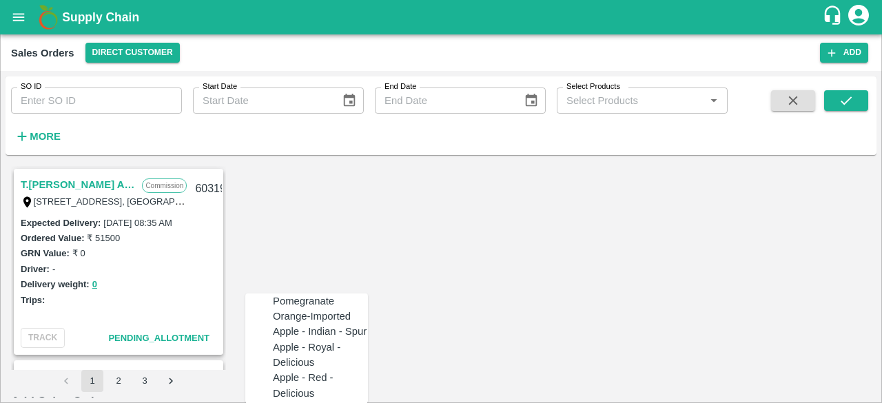
click at [309, 305] on div "Pomegranate" at bounding box center [303, 301] width 61 height 15
type input "Pomegranate"
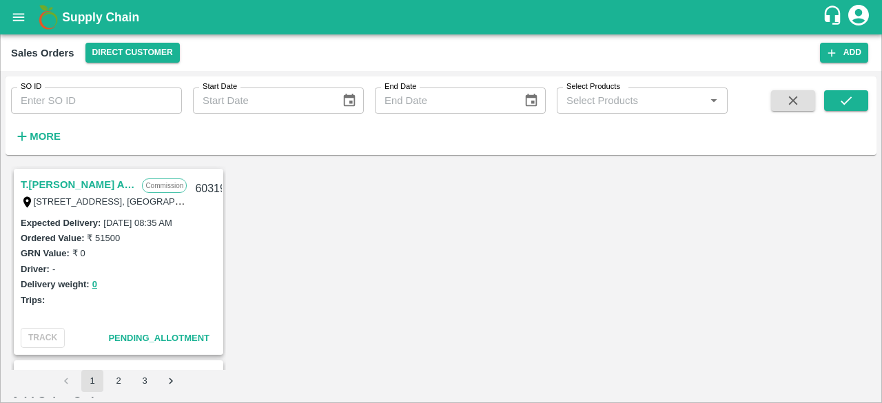
click at [404, 299] on div "GD" at bounding box center [449, 301] width 95 height 15
type input "GD"
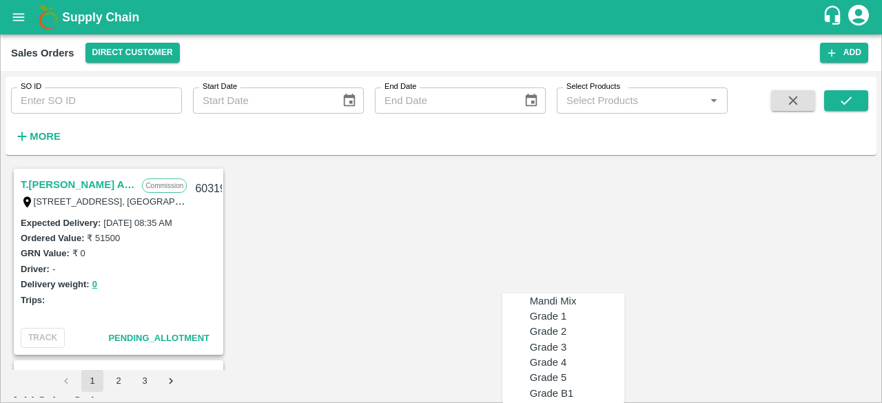
type input "MH-PRM-300-350"
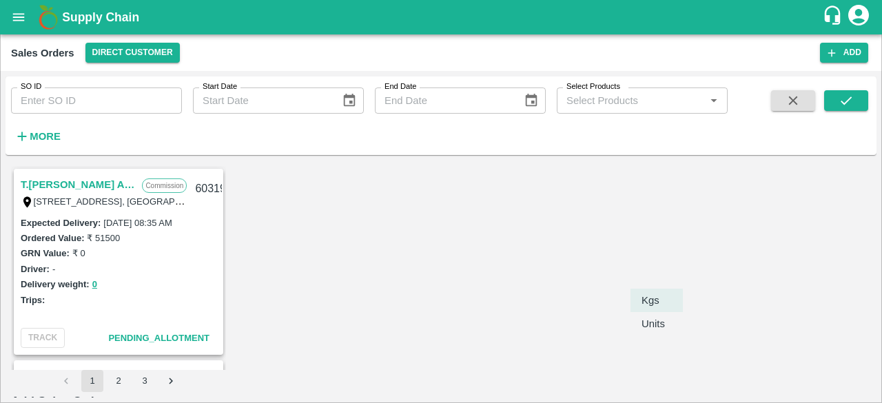
click at [659, 272] on body "Supply Chain Sales Orders Direct Customer Add SO ID SO ID Start Date Start Date…" at bounding box center [441, 201] width 882 height 403
click at [660, 319] on p "Units" at bounding box center [653, 323] width 23 height 15
type input "2"
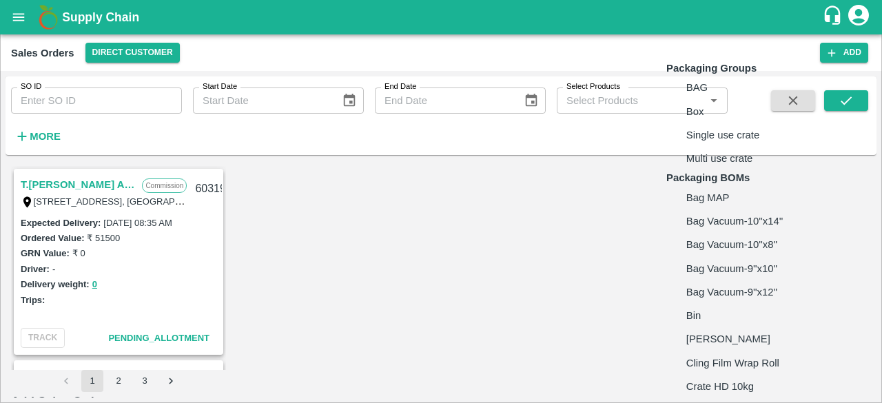
click at [728, 264] on body "Supply Chain Sales Orders Direct Customer Add SO ID SO ID Start Date Start Date…" at bounding box center [441, 201] width 882 height 403
click at [712, 123] on li "Box" at bounding box center [747, 111] width 163 height 23
type input "GRP/1"
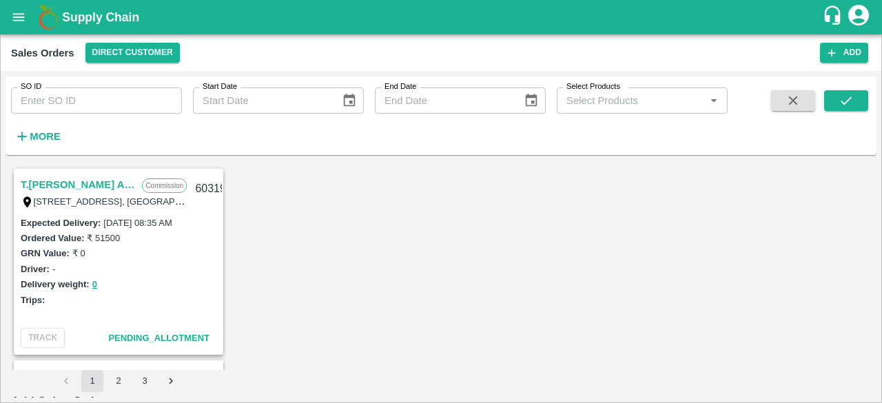
type input "9.5"
type input "6"
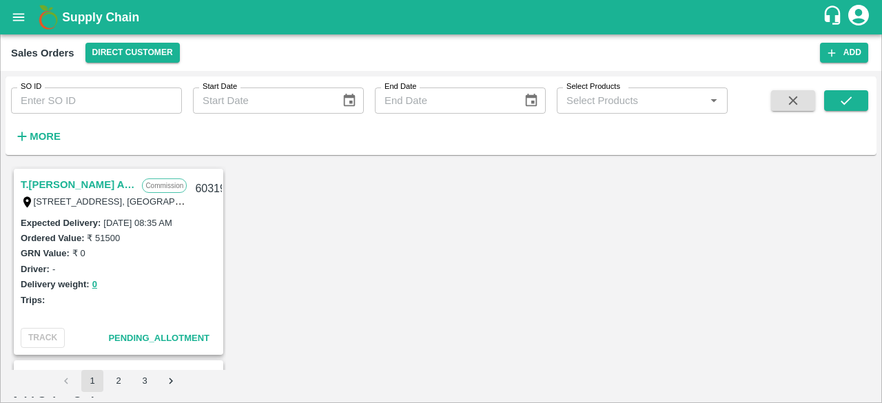
type input "1300"
type input "13"
type input "1287"
type input "130"
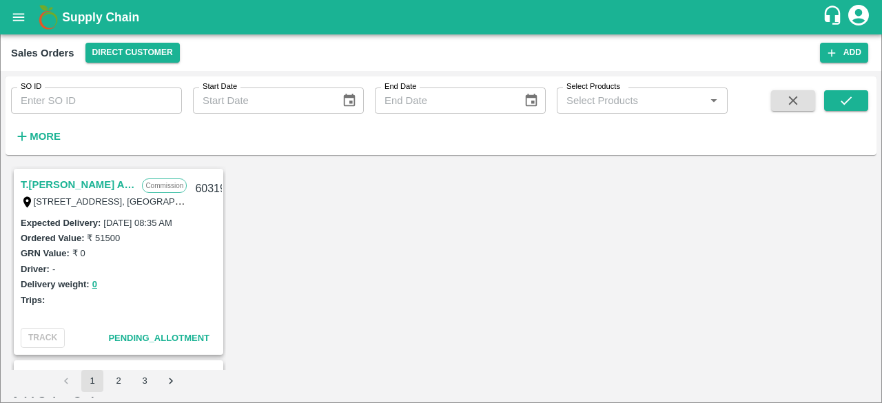
type input "1170"
type input "1300"
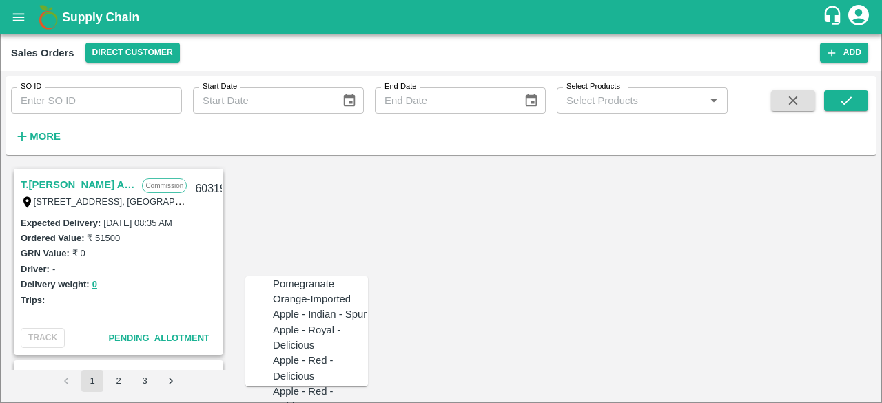
click at [299, 284] on div "Pomegranate" at bounding box center [303, 283] width 61 height 15
type input "Pomegranate"
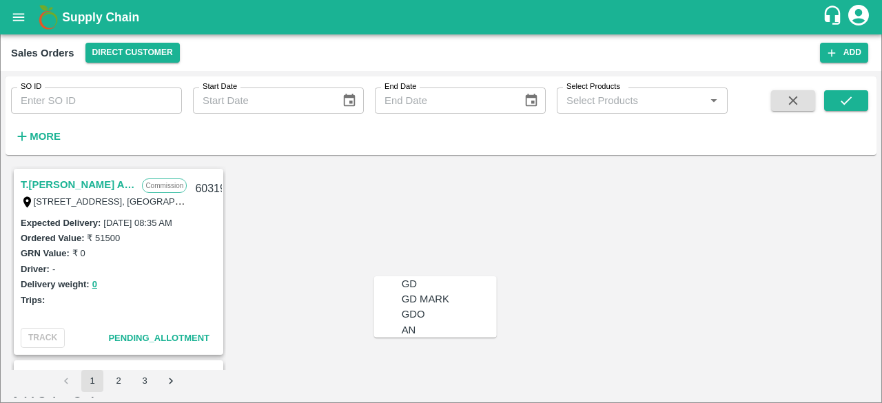
click at [407, 282] on div "GD" at bounding box center [449, 283] width 95 height 15
type input "GD"
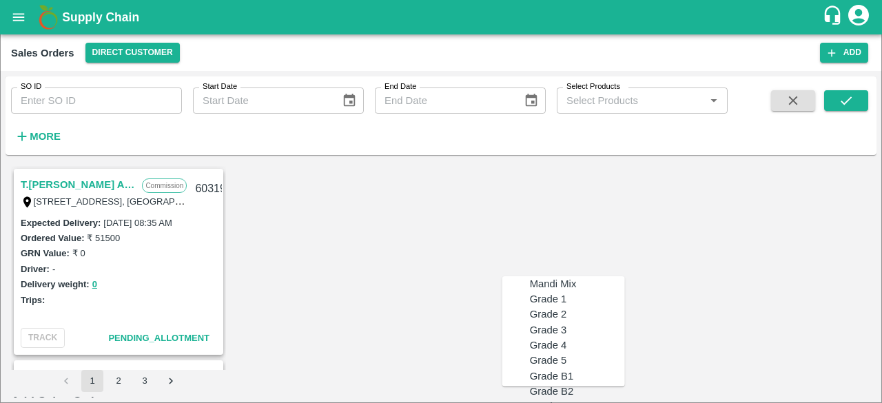
type input "MH-PRM-250-300"
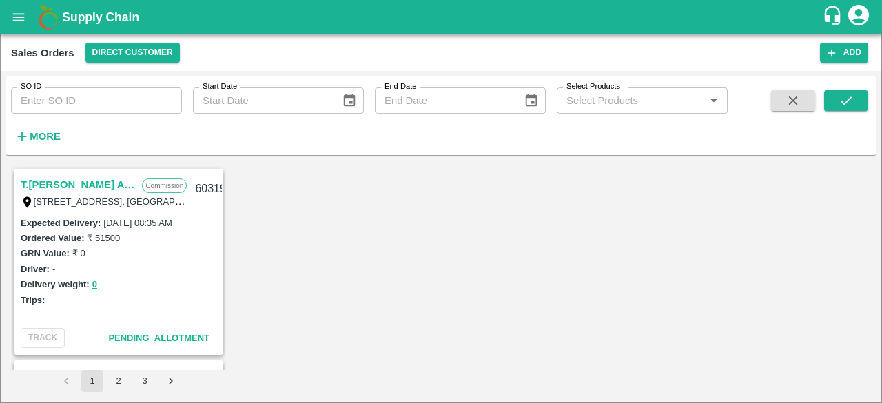
drag, startPoint x: 867, startPoint y: 294, endPoint x: 870, endPoint y: 286, distance: 8.7
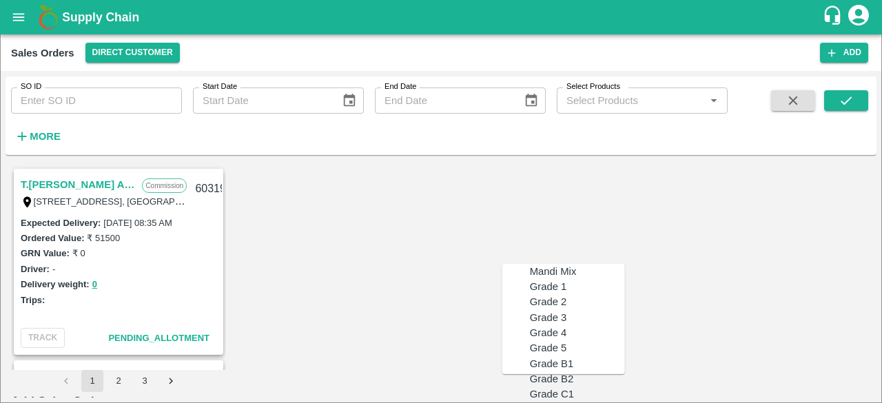
scroll to position [1053, 0]
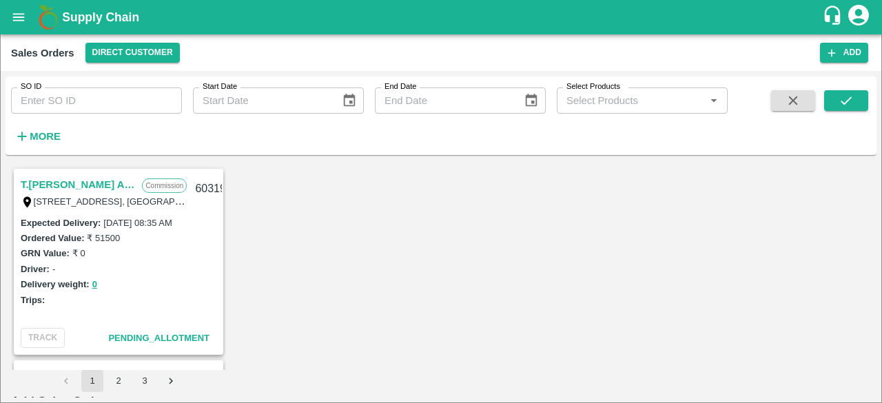
scroll to position [0, 0]
drag, startPoint x: 871, startPoint y: 243, endPoint x: 869, endPoint y: 252, distance: 9.9
click at [869, 252] on div "T.[PERSON_NAME] And Sons Commission Shop [STREET_ADDRESS], [GEOGRAPHIC_DATA] 22…" at bounding box center [441, 279] width 871 height 237
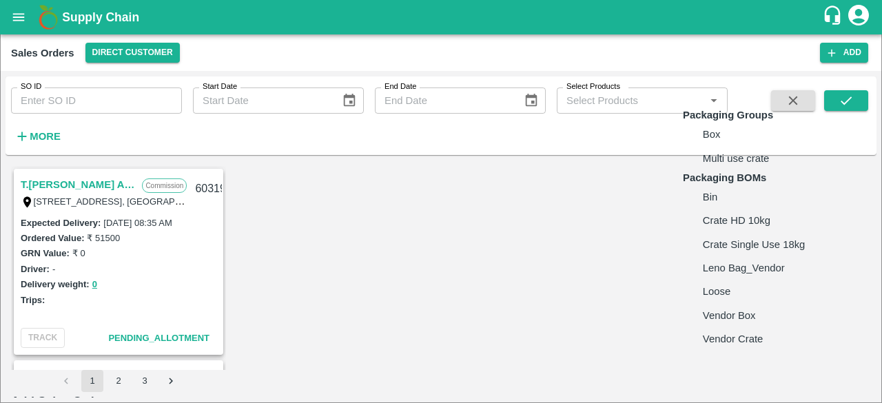
click at [768, 247] on body "Supply Chain Sales Orders Direct Customer Add SO ID SO ID Start Date Start Date…" at bounding box center [441, 201] width 882 height 403
click at [722, 146] on li "Box" at bounding box center [749, 134] width 133 height 23
type input "GRP/1"
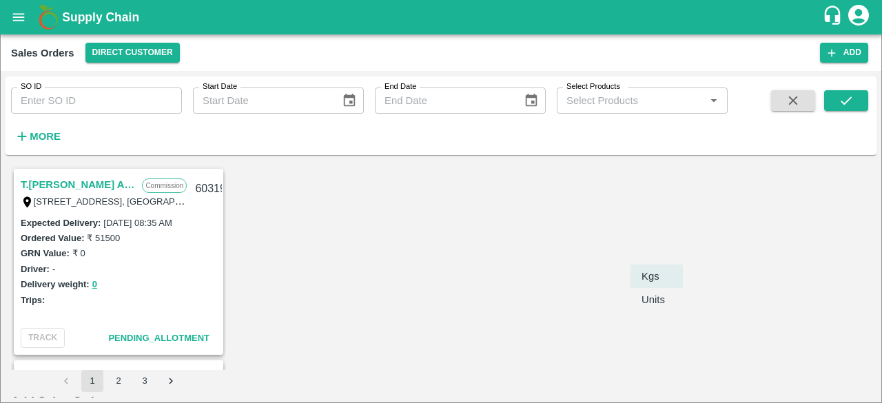
click at [663, 253] on body "Supply Chain Sales Orders Direct Customer Add SO ID SO ID Start Date Start Date…" at bounding box center [441, 201] width 882 height 403
click at [653, 307] on p "Units" at bounding box center [653, 299] width 23 height 15
type input "2"
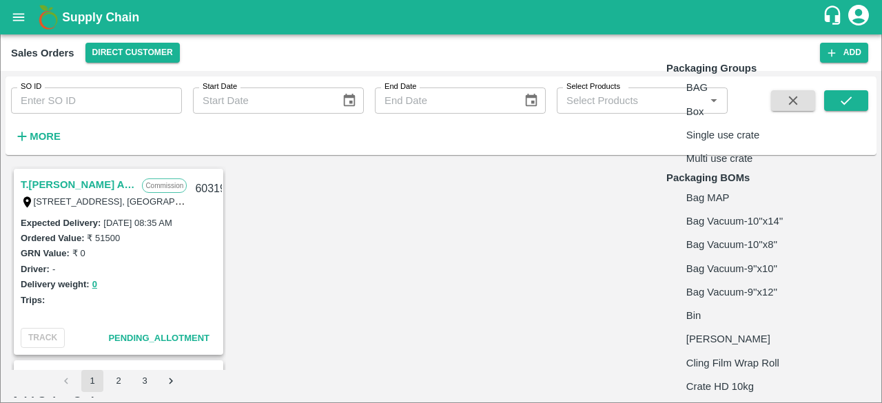
click at [738, 233] on body "Supply Chain Sales Orders Direct Customer Add SO ID SO ID Start Date Start Date…" at bounding box center [441, 201] width 882 height 403
click at [704, 123] on li "Box" at bounding box center [747, 111] width 163 height 23
type input "GRP/1"
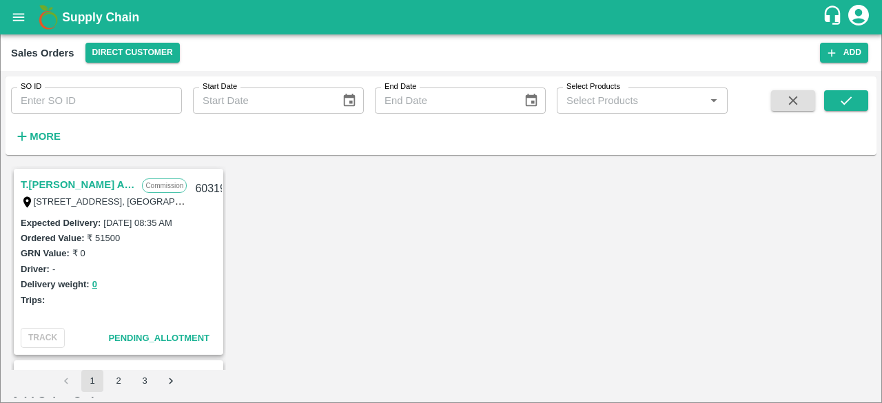
type input "9.5"
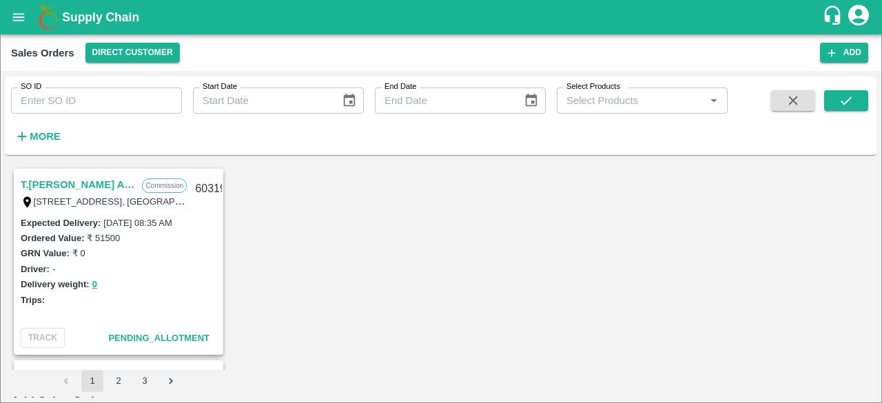
type input "9"
type input "1200"
type input "12"
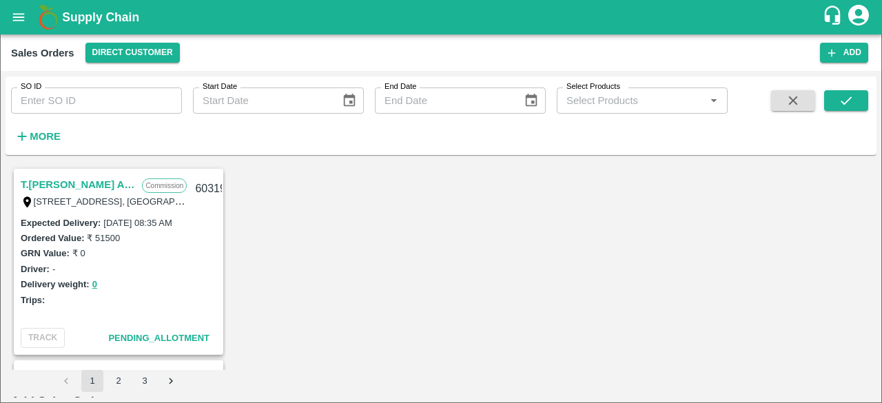
type input "1188"
type input "1200"
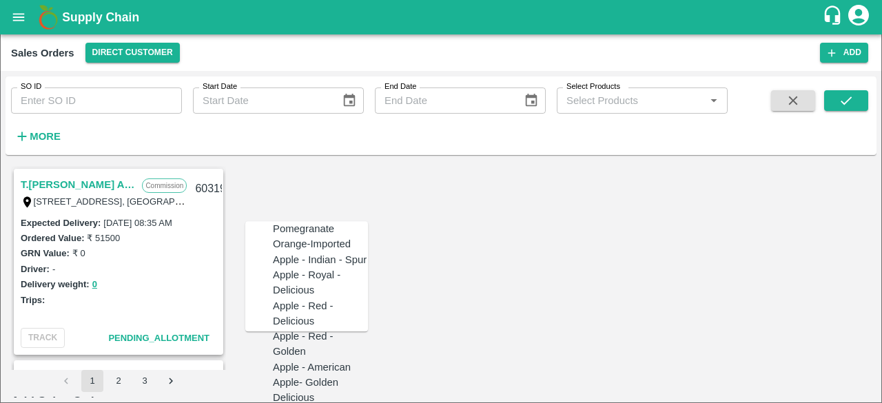
click at [280, 236] on div "Pomegranate" at bounding box center [303, 228] width 61 height 15
type input "Pomegranate"
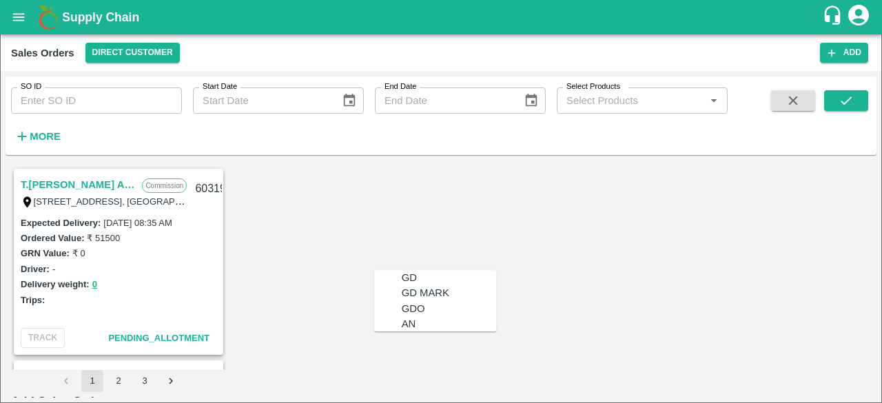
click at [421, 270] on div "GD" at bounding box center [449, 277] width 95 height 15
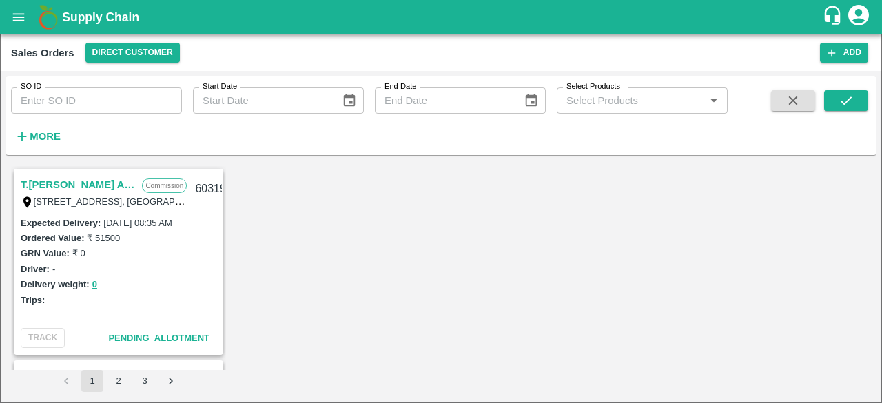
type input "GD"
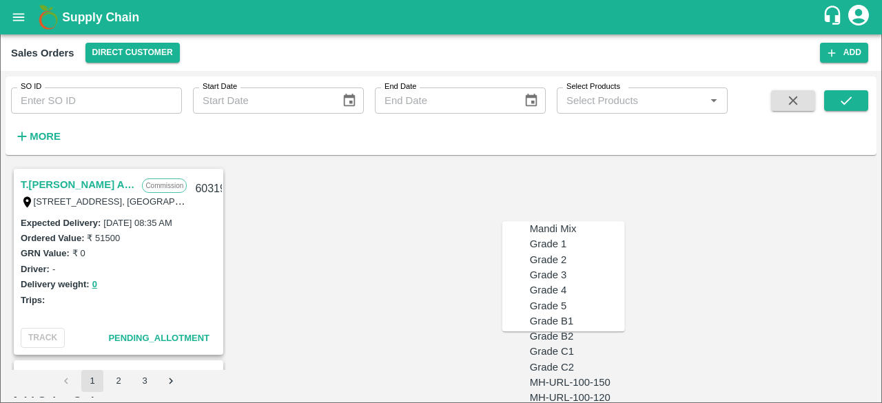
type input "MH-PRM-220-250"
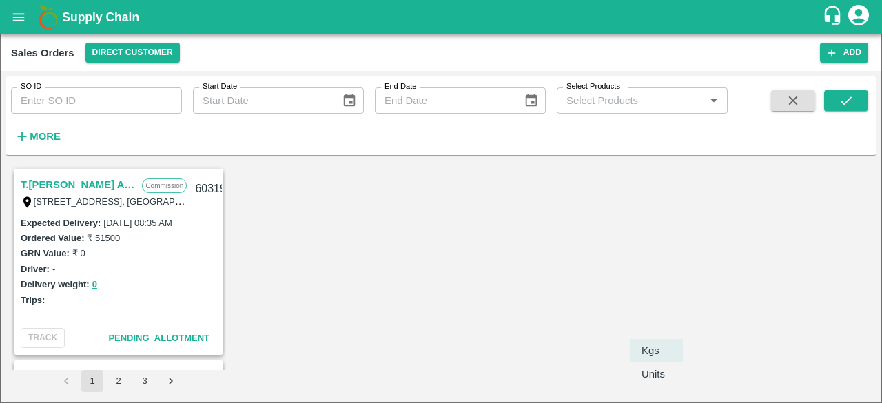
click at [670, 354] on body "Supply Chain Sales Orders Direct Customer Add SO ID SO ID Start Date Start Date…" at bounding box center [441, 201] width 882 height 403
click at [664, 376] on p "Units" at bounding box center [653, 374] width 23 height 15
type input "2"
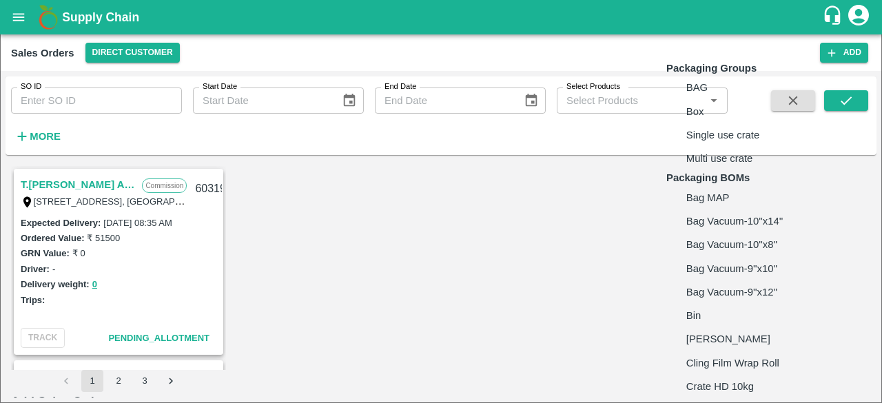
click at [704, 355] on body "Supply Chain Sales Orders Direct Customer Add SO ID SO ID Start Date Start Date…" at bounding box center [441, 201] width 882 height 403
click at [714, 123] on li "Box" at bounding box center [747, 111] width 163 height 23
type input "GRP/1"
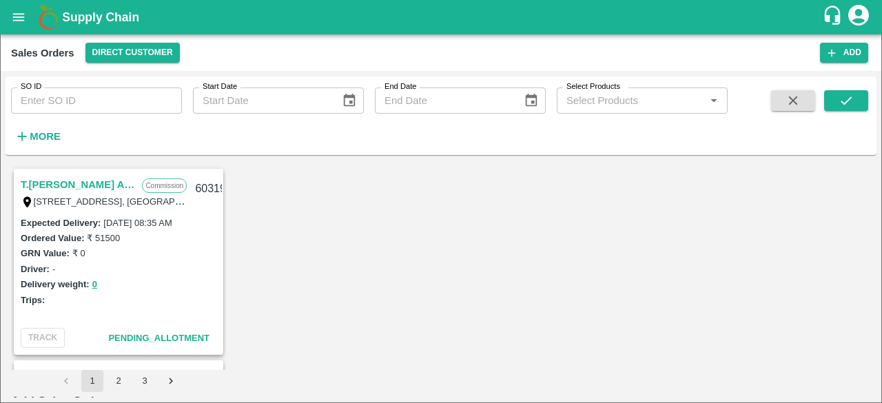
scroll to position [402, 0]
type input "9.5"
type input "12"
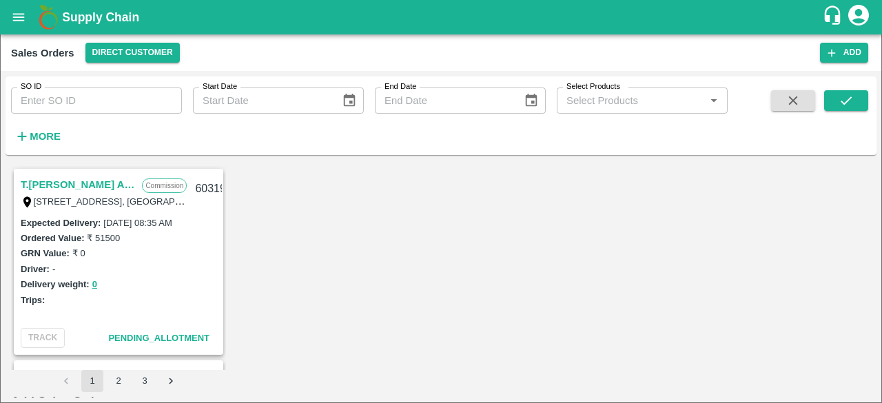
type input "1200"
type input "12"
type input "1188"
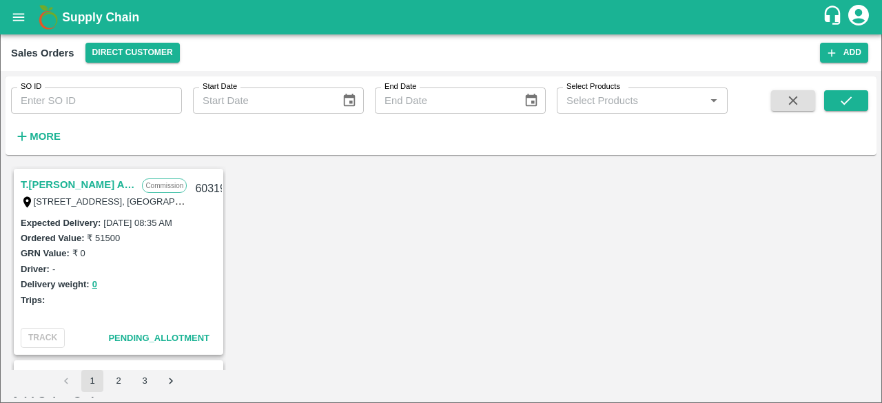
type input "1200"
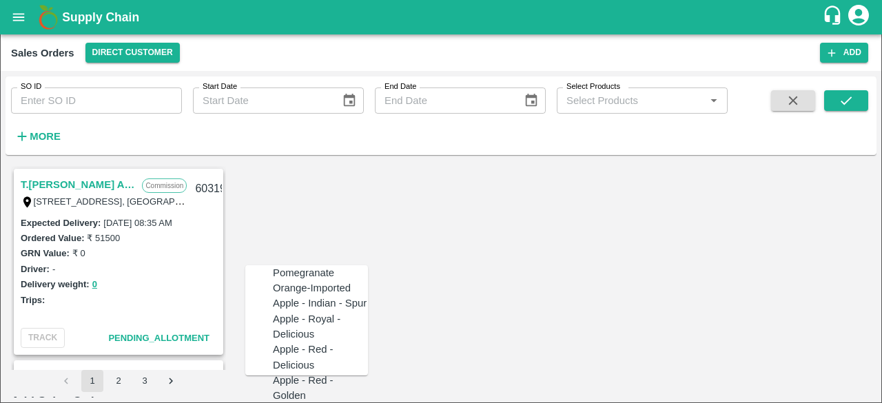
click at [312, 272] on div "Pomegranate" at bounding box center [303, 272] width 61 height 15
type input "Pomegranate"
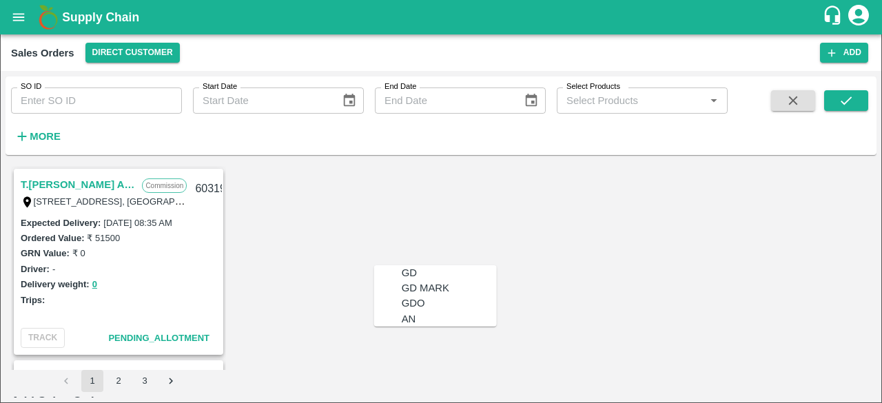
click at [402, 272] on div "GD" at bounding box center [409, 272] width 15 height 15
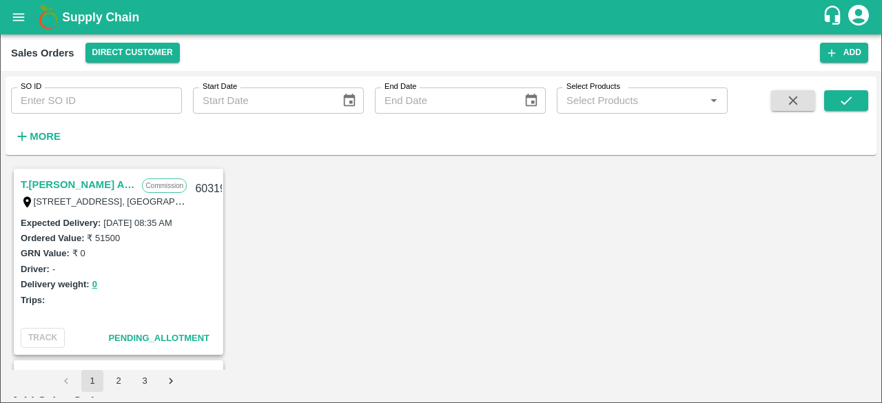
type input "GD"
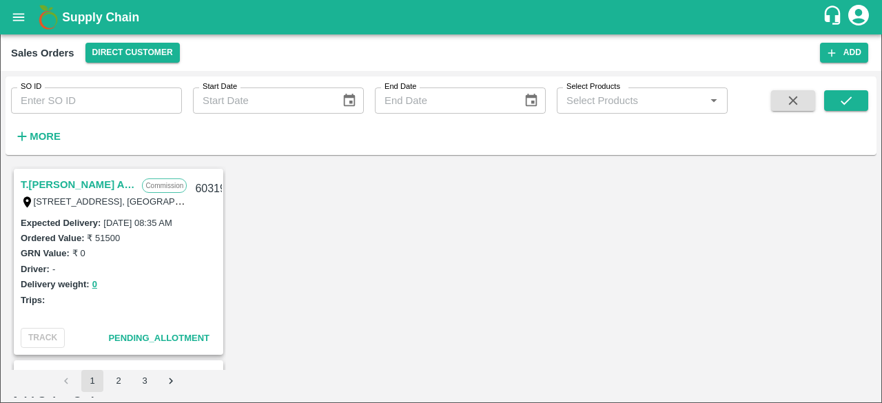
type input "MH-PRM-180-220"
click at [670, 243] on body "Supply Chain Sales Orders Direct Customer Add SO ID SO ID Start Date Start Date…" at bounding box center [441, 201] width 882 height 403
click at [653, 294] on p "Units" at bounding box center [653, 296] width 23 height 15
type input "2"
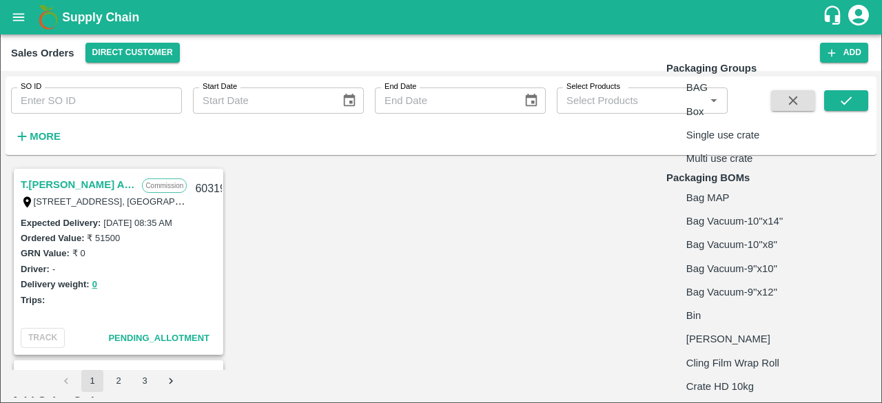
click at [722, 234] on body "Supply Chain Sales Orders Direct Customer Add SO ID SO ID Start Date Start Date…" at bounding box center [441, 201] width 882 height 403
click at [706, 123] on li "Box" at bounding box center [747, 111] width 163 height 23
type input "GRP/1"
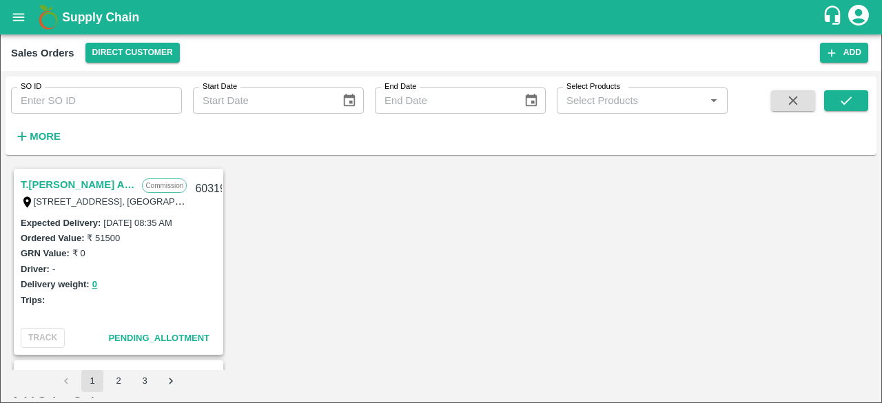
type input "9.5"
type input "24"
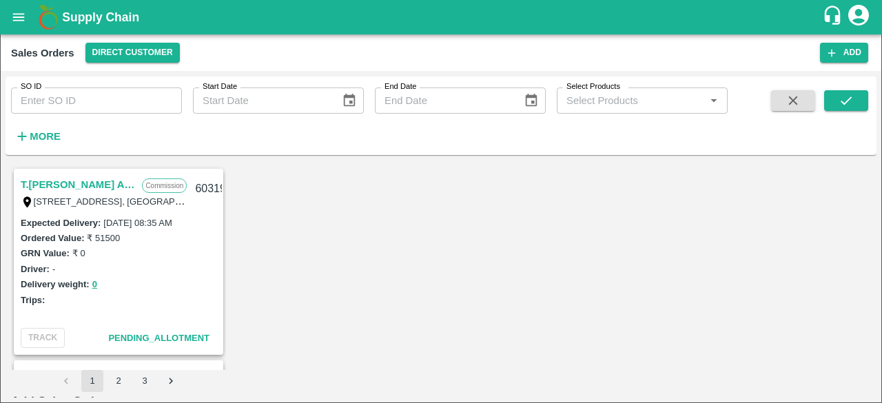
type input "1100"
type input "11"
type input "1089"
type input "1100"
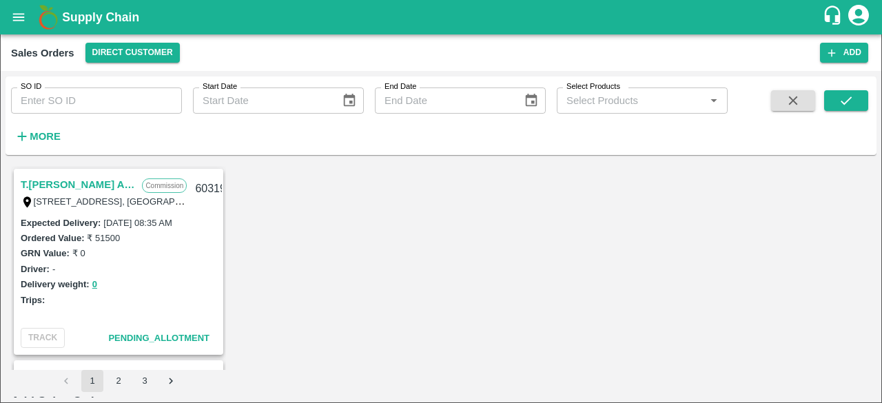
click at [871, 332] on div "T.[PERSON_NAME] And Sons Commission Shop [STREET_ADDRESS], [GEOGRAPHIC_DATA] 22…" at bounding box center [441, 279] width 871 height 237
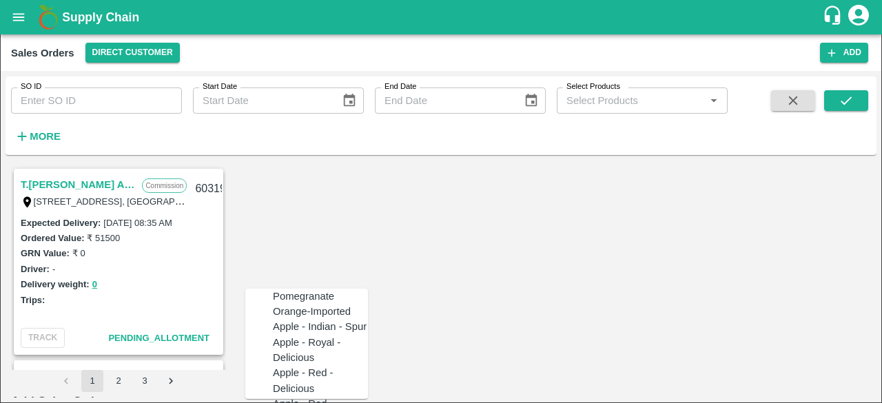
click at [305, 289] on div "Pomegranate" at bounding box center [303, 296] width 61 height 15
type input "Pomegranate"
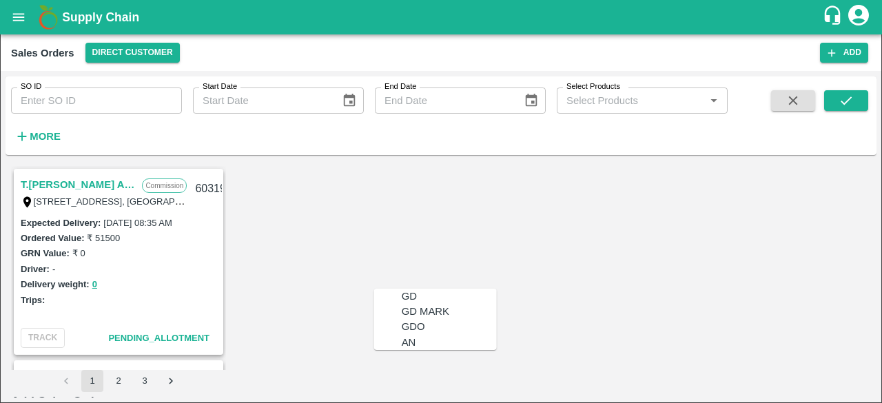
click at [407, 294] on div "GD" at bounding box center [449, 296] width 95 height 15
type input "GD"
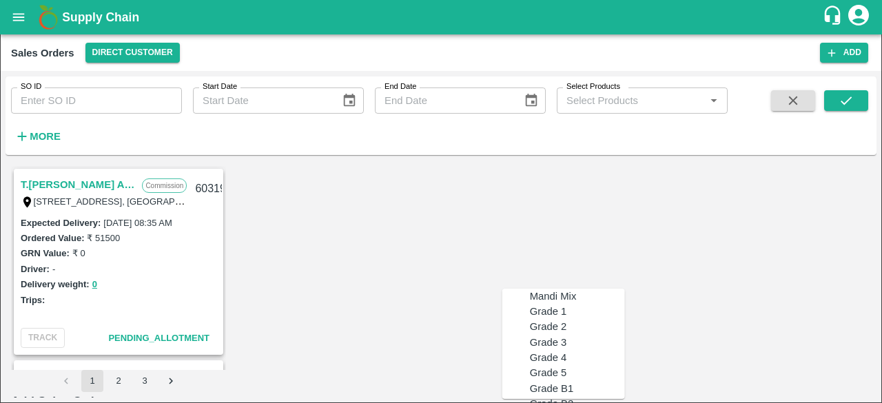
drag, startPoint x: 622, startPoint y: 292, endPoint x: 622, endPoint y: 304, distance: 12.4
click at [622, 304] on ul "Mandi Mix Grade 1 Grade 2 Grade 3 Grade 4 Grade 5 Grade B1 Grade B2 Grade C1 Gr…" at bounding box center [563, 344] width 123 height 110
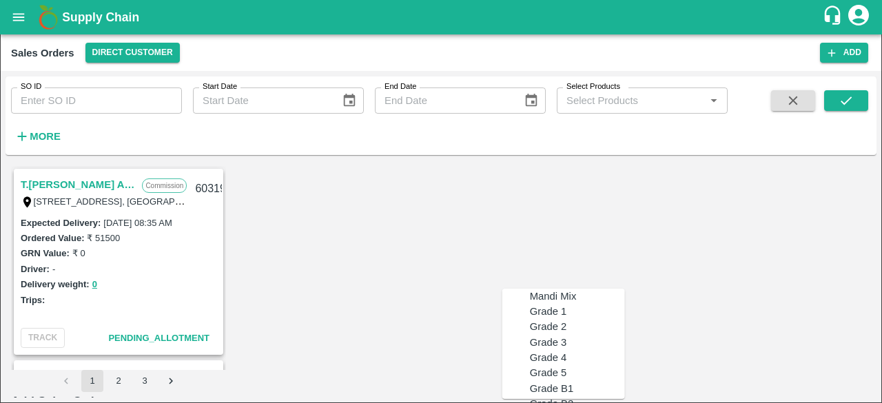
click at [617, 319] on div "Grade 1" at bounding box center [577, 311] width 95 height 15
type input "MH-PRM-150-180"
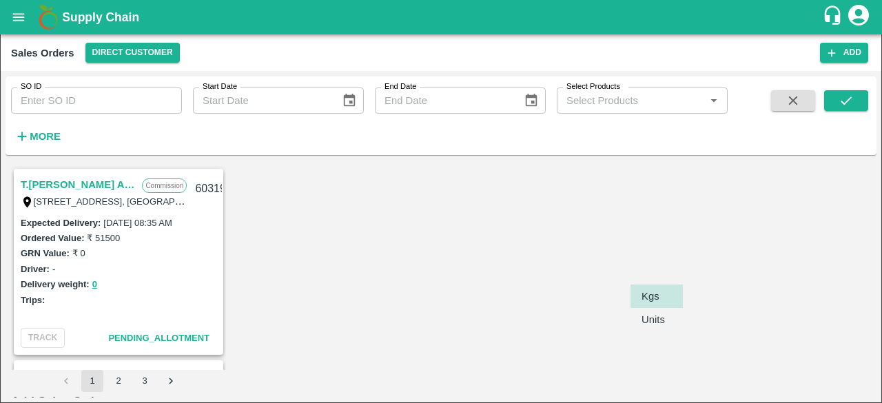
click at [667, 263] on body "Supply Chain Sales Orders Direct Customer Add SO ID SO ID Start Date Start Date…" at bounding box center [441, 201] width 882 height 403
click at [655, 320] on p "Units" at bounding box center [653, 319] width 23 height 15
type input "2"
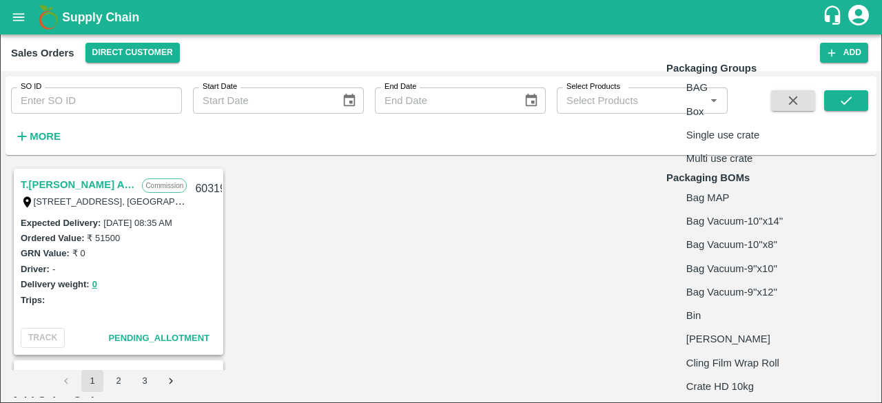
click at [734, 260] on body "Supply Chain Sales Orders Direct Customer Add SO ID SO ID Start Date Start Date…" at bounding box center [441, 201] width 882 height 403
click at [716, 123] on li "Box" at bounding box center [747, 111] width 163 height 23
type input "GRP/1"
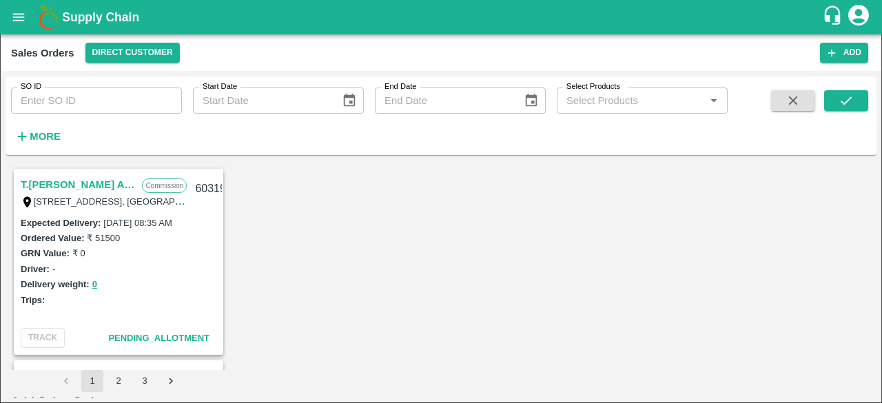
type input "9.5"
type input "3"
type input "20"
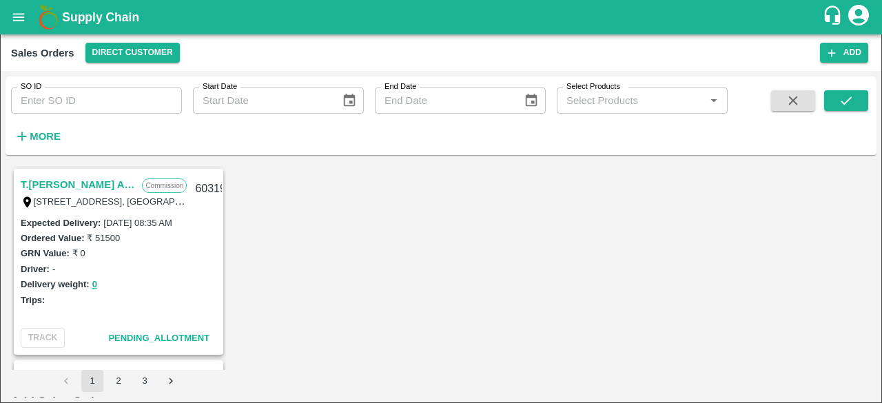
type input "1100"
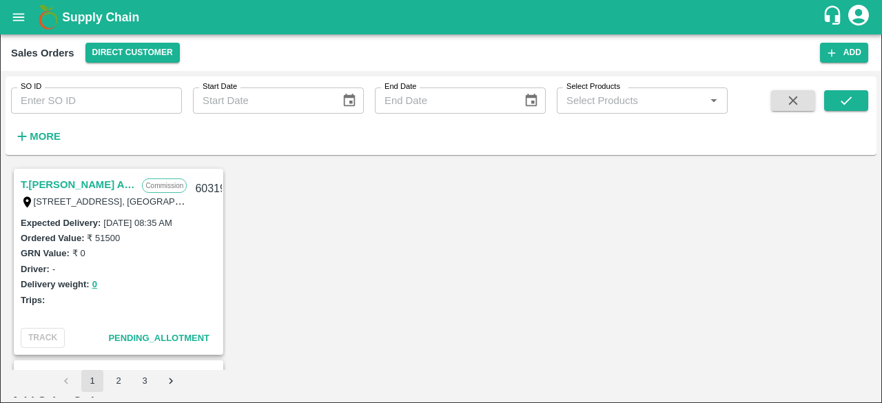
scroll to position [760, 0]
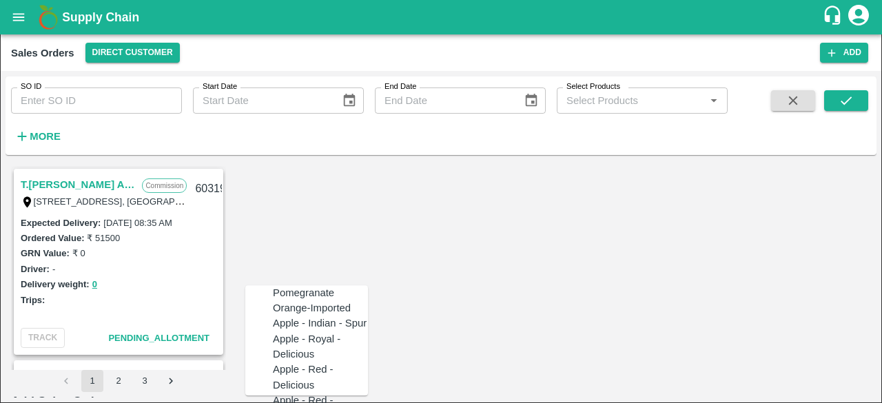
click at [288, 289] on div "Pomegranate" at bounding box center [303, 292] width 61 height 15
type input "Pomegranate"
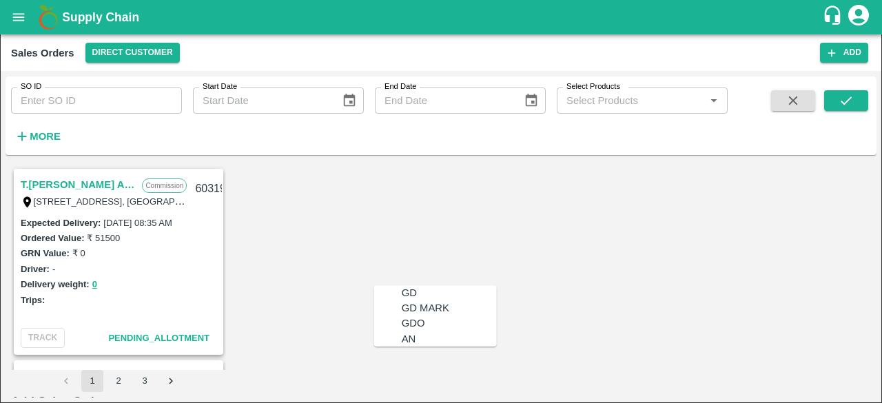
click at [402, 289] on div "GD" at bounding box center [409, 292] width 15 height 15
type input "GD"
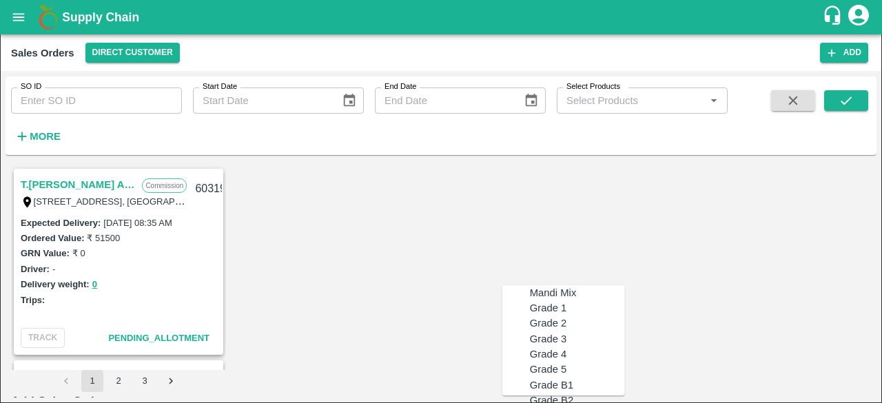
type input "MH-PRM-120-150"
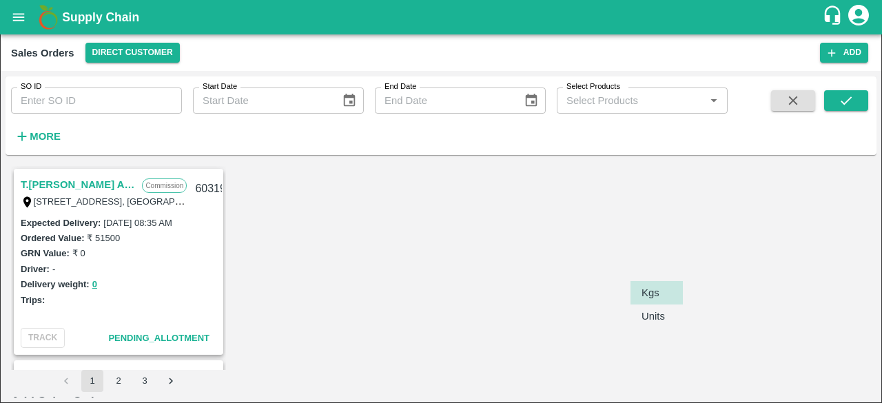
click at [674, 265] on body "Supply Chain Sales Orders Direct Customer Add SO ID SO ID Start Date Start Date…" at bounding box center [441, 201] width 882 height 403
click at [645, 323] on p "Units" at bounding box center [653, 316] width 23 height 15
type input "2"
click at [757, 253] on body "Supply Chain Sales Orders Direct Customer Add SO ID SO ID Start Date Start Date…" at bounding box center [441, 201] width 882 height 403
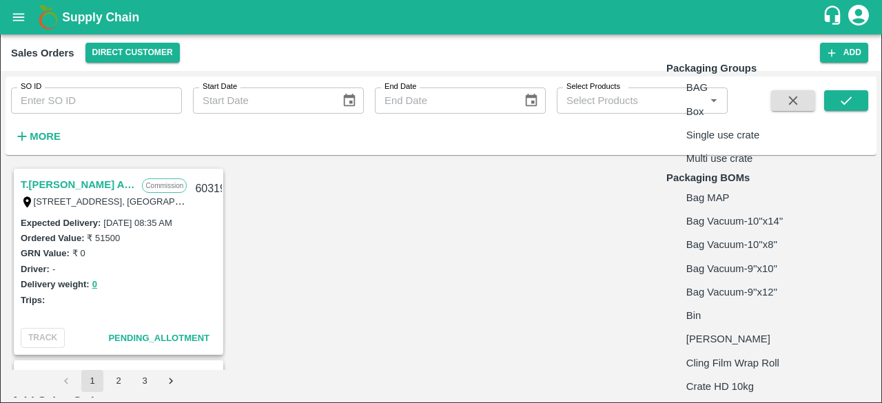
click at [697, 119] on p "Box" at bounding box center [695, 111] width 18 height 15
type input "GRP/1"
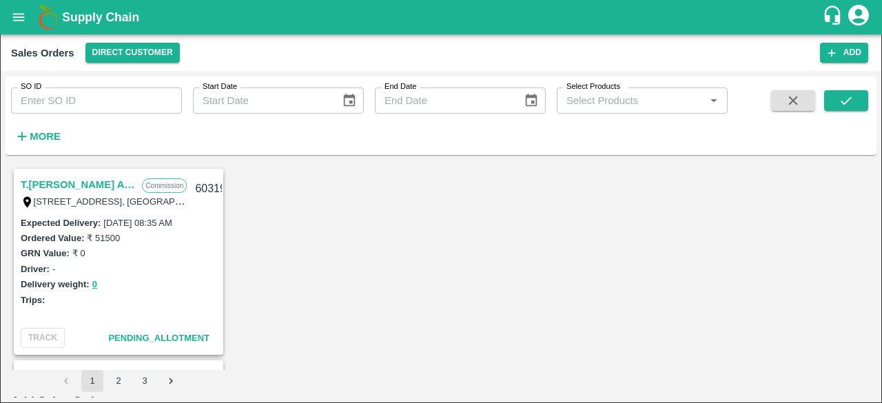
type input "9.5"
type input "16"
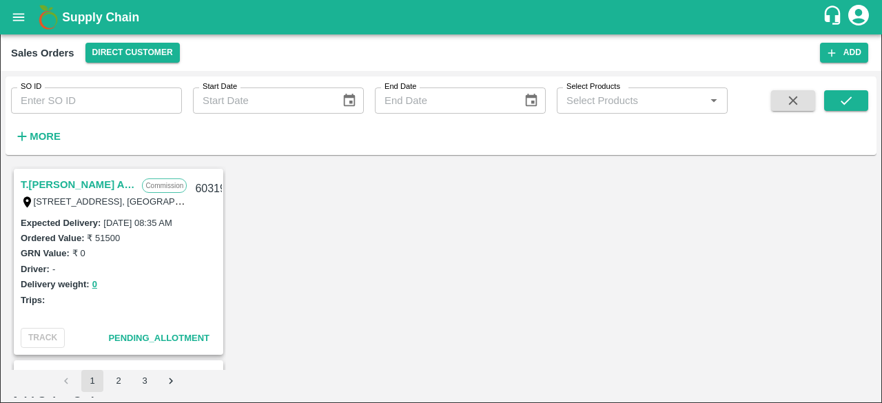
type input "900"
drag, startPoint x: 871, startPoint y: 325, endPoint x: 870, endPoint y: 336, distance: 10.4
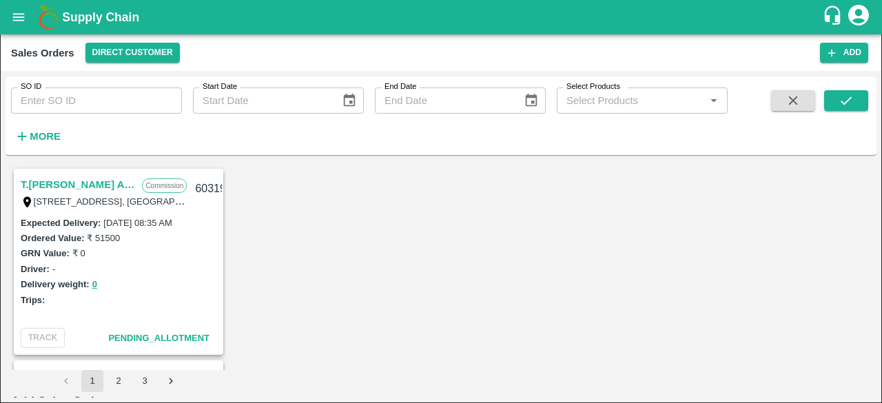
click at [870, 336] on div "T.Kishore Kapoor And Sons Commission Shop No B 27 , , Pahariya fruit mandi, Pah…" at bounding box center [441, 279] width 871 height 237
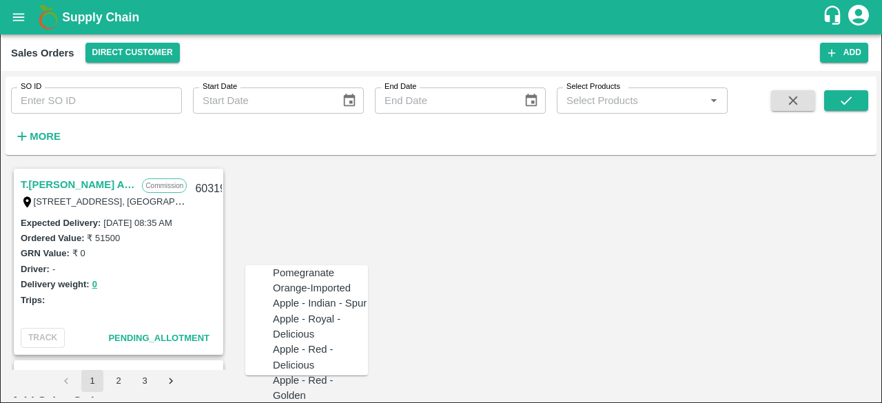
click at [296, 273] on div "Pomegranate" at bounding box center [303, 272] width 61 height 15
type input "Pomegranate"
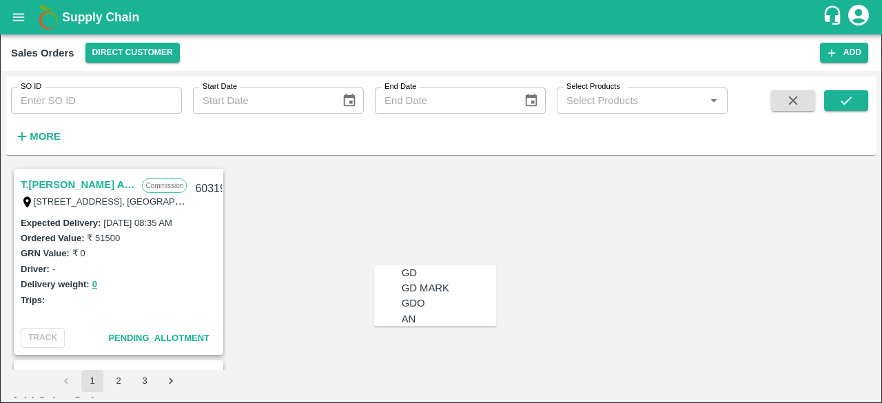
click at [402, 275] on div "GD" at bounding box center [409, 272] width 15 height 15
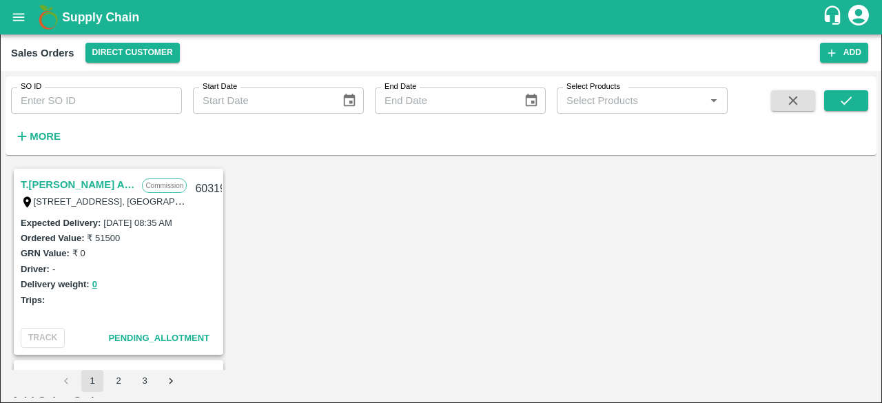
type input "GD"
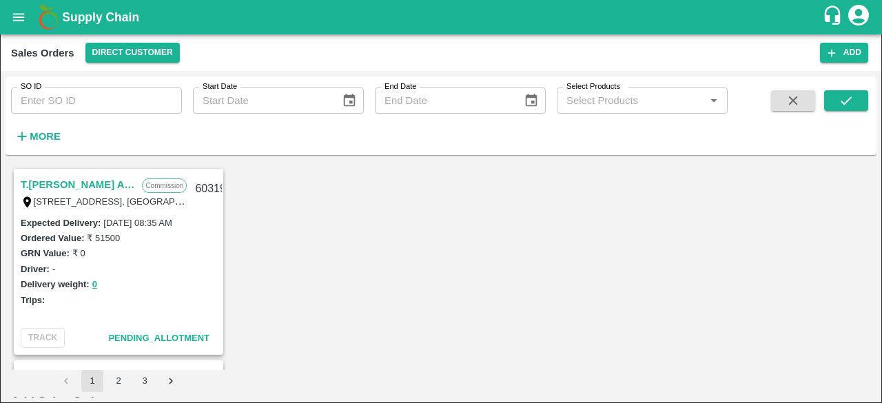
drag, startPoint x: 871, startPoint y: 351, endPoint x: 875, endPoint y: 329, distance: 22.3
click at [875, 329] on div "T.Kishore Kapoor And Sons Commission Shop No B 27 , , Pahariya fruit mandi, Pah…" at bounding box center [441, 279] width 871 height 237
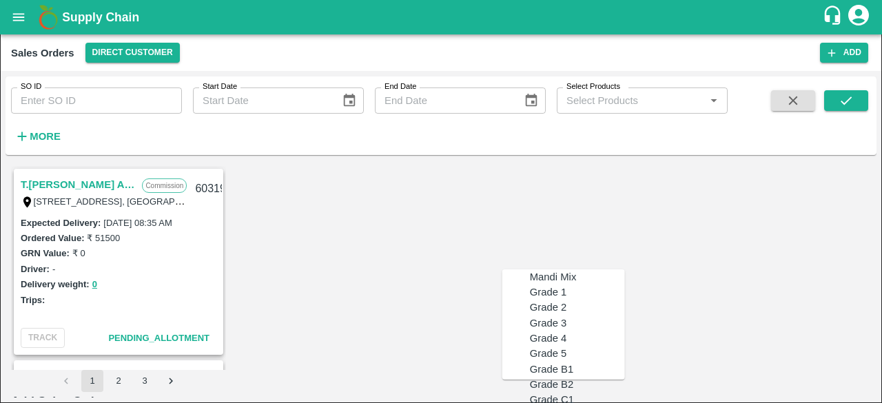
scroll to position [974, 0]
type input "MH-PRM-100-120"
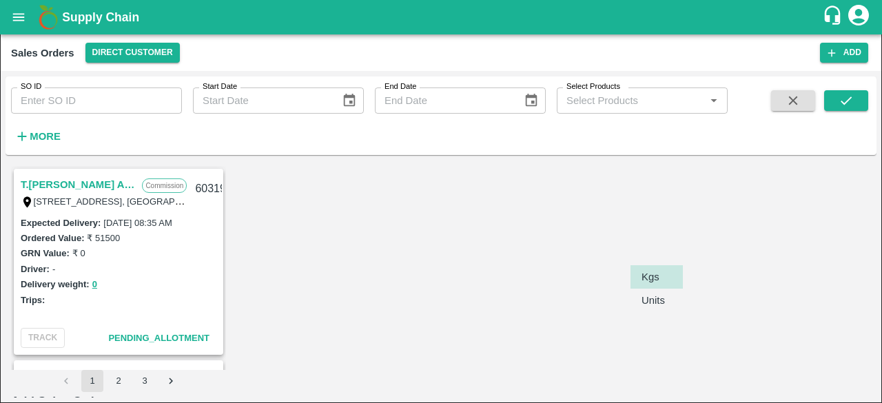
click at [663, 246] on body "Supply Chain Sales Orders Direct Customer Add SO ID SO ID Start Date Start Date…" at bounding box center [441, 201] width 882 height 403
click at [651, 307] on p "Units" at bounding box center [653, 300] width 23 height 15
type input "2"
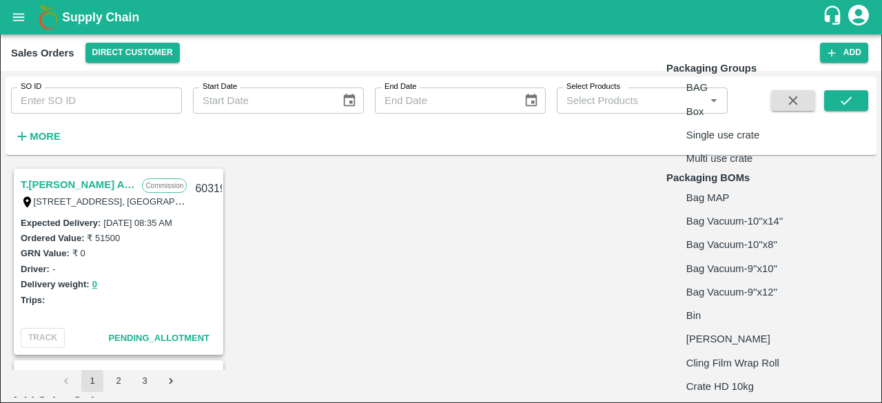
click at [784, 241] on body "Supply Chain Sales Orders Direct Customer Add SO ID SO ID Start Date Start Date…" at bounding box center [441, 201] width 882 height 403
click at [722, 123] on li "Box" at bounding box center [747, 111] width 163 height 23
type input "GRP/1"
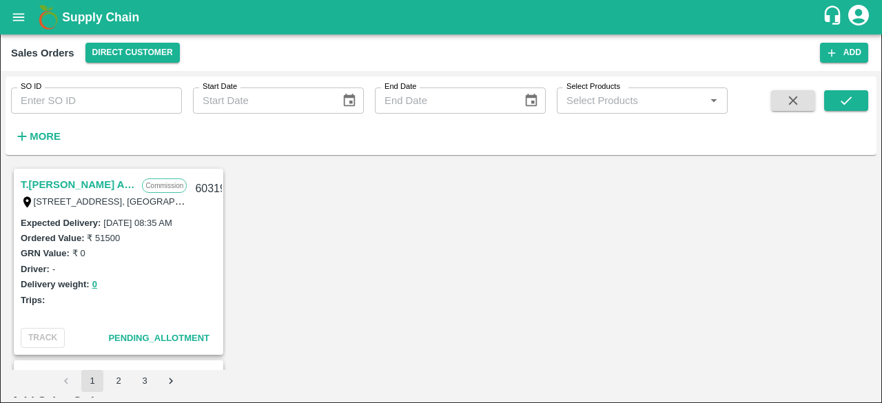
type input "9.5"
type input "23"
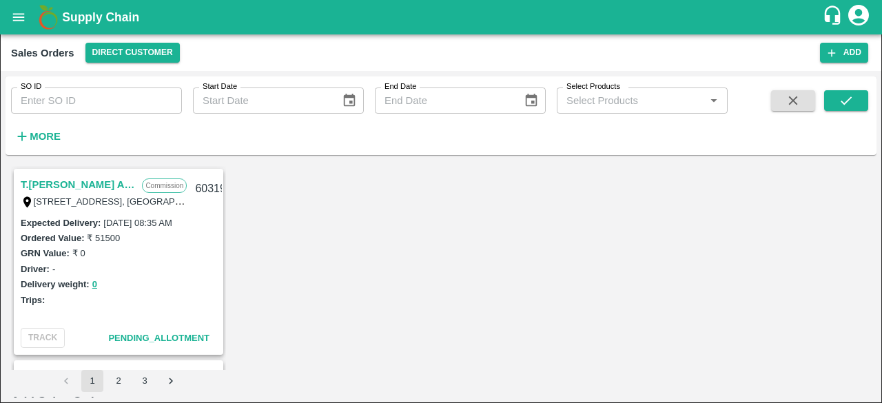
type input "800"
click at [872, 256] on div "T.Kishore Kapoor And Sons Commission Shop No B 27 , , Pahariya fruit mandi, Pah…" at bounding box center [441, 279] width 871 height 237
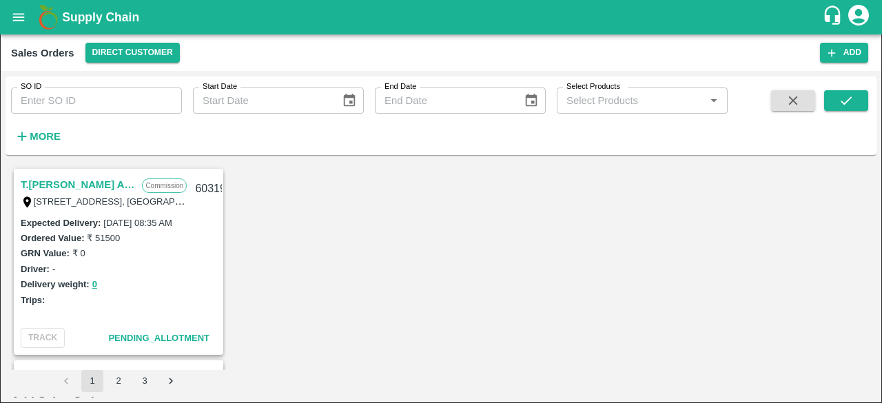
scroll to position [433, 0]
type input "1100"
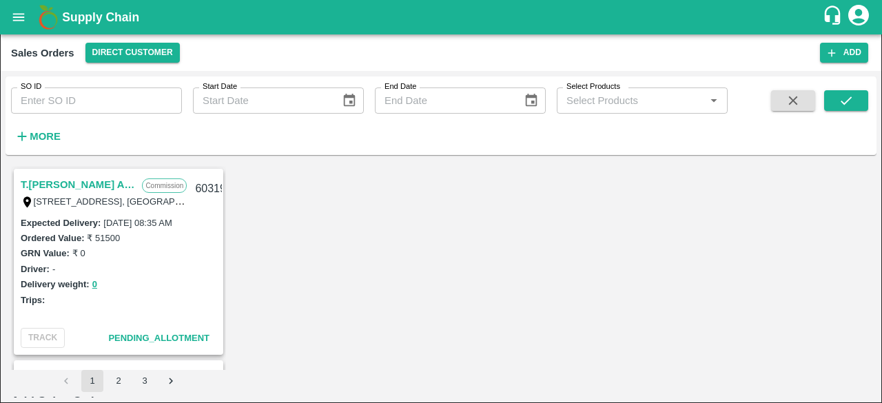
type input "1100"
type input "1000"
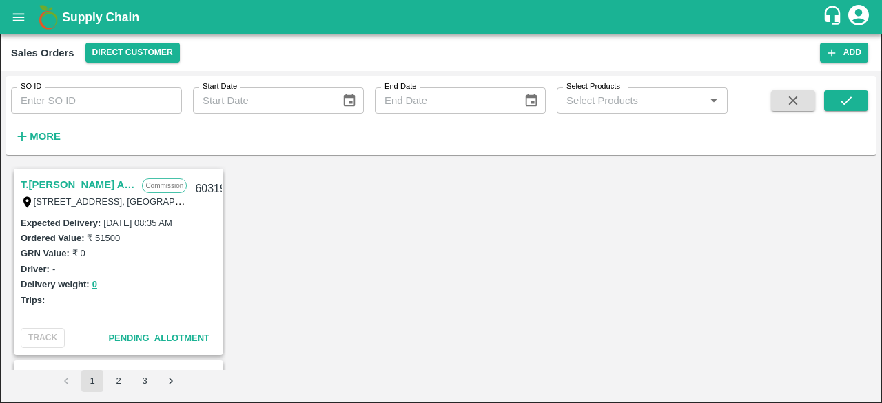
type input "1000"
type input "1100"
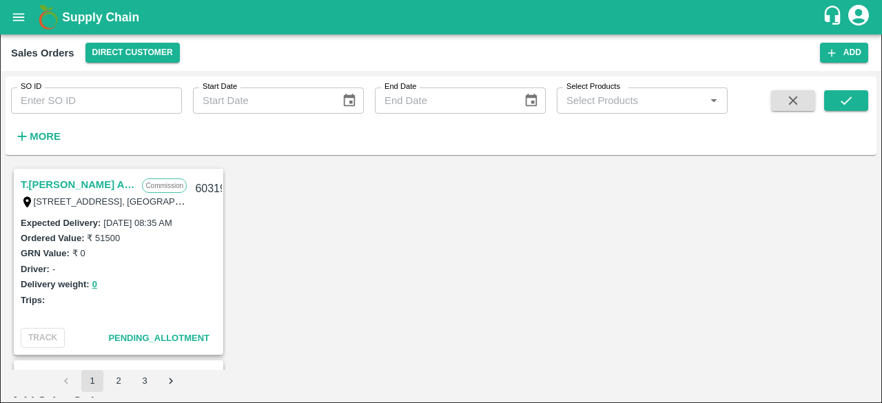
type input "1200"
type input "1300"
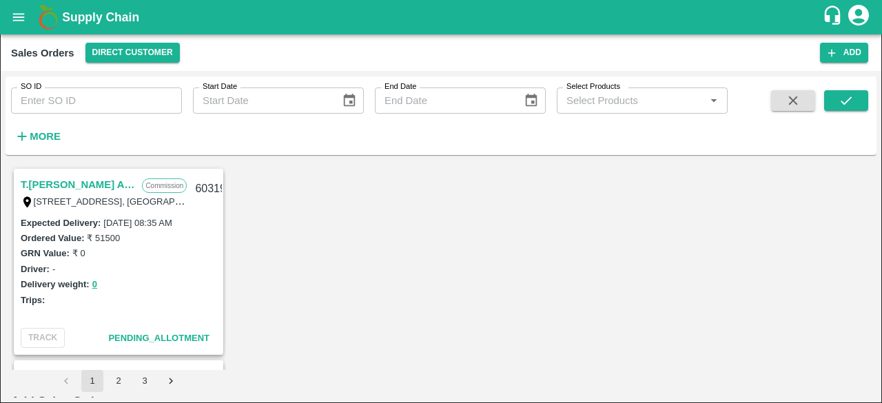
type input "1300"
type input "100"
type input "1200"
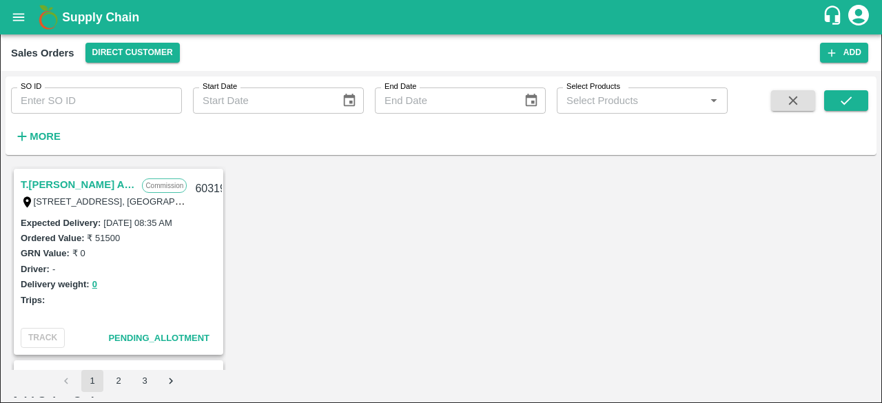
scroll to position [467, 0]
type input "1300"
type input "1200"
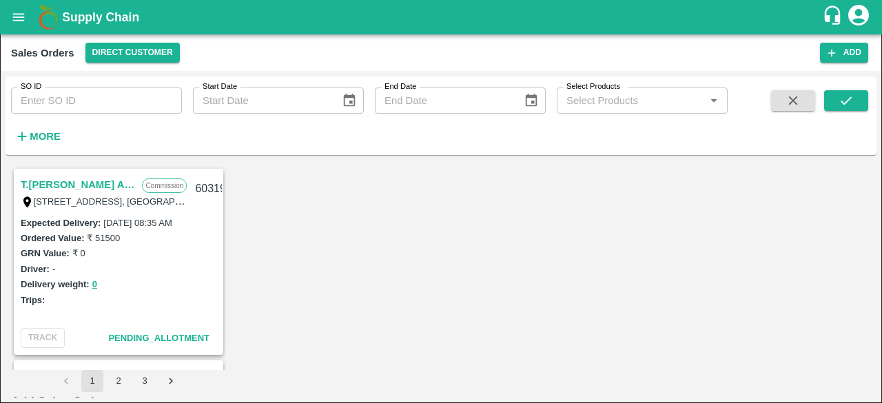
type input "100"
type input "1100"
type input "1200"
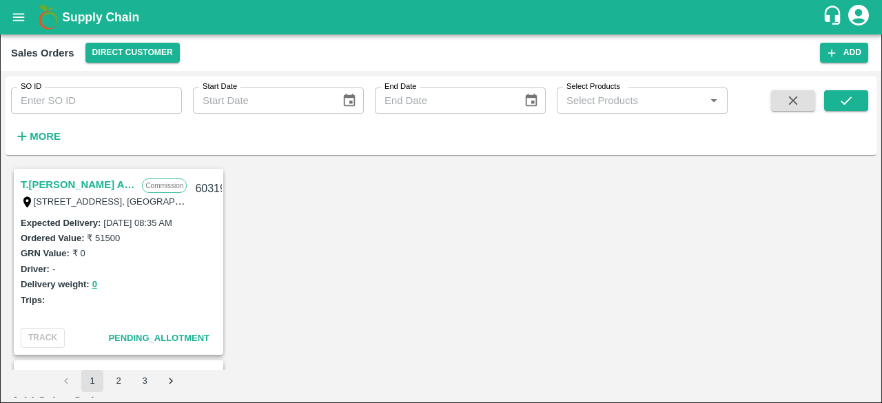
type input "900"
type input "800"
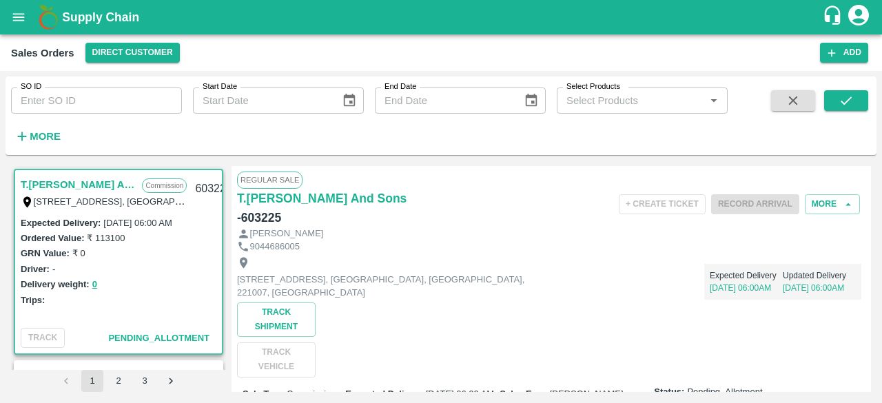
click at [470, 213] on div "+ Create Ticket Record Arrival More" at bounding box center [656, 204] width 419 height 31
click at [846, 48] on button "Add" at bounding box center [844, 53] width 48 height 20
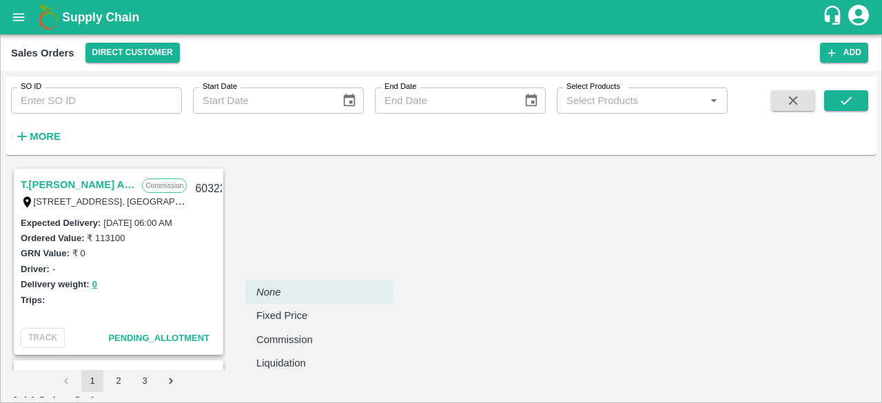
click at [343, 264] on body "Supply Chain Sales Orders Direct Customer Add SO ID SO ID Start Date Start Date…" at bounding box center [441, 201] width 882 height 403
click at [302, 343] on p "Commission" at bounding box center [284, 339] width 57 height 15
type input "2"
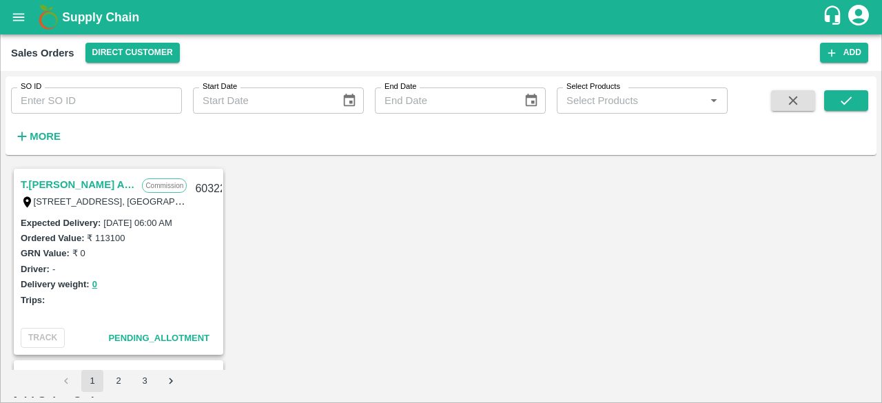
type input "[PERSON_NAME]"
type input "DD/MM/YYYY hh:mm aa"
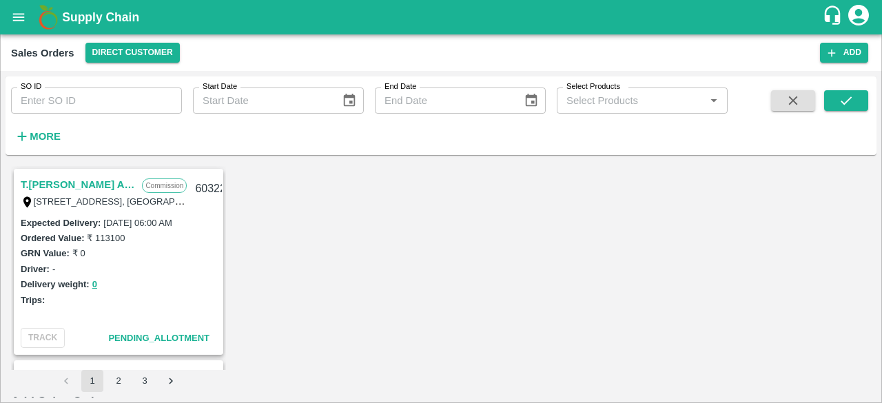
type input "31/08/2025 06:00 AM"
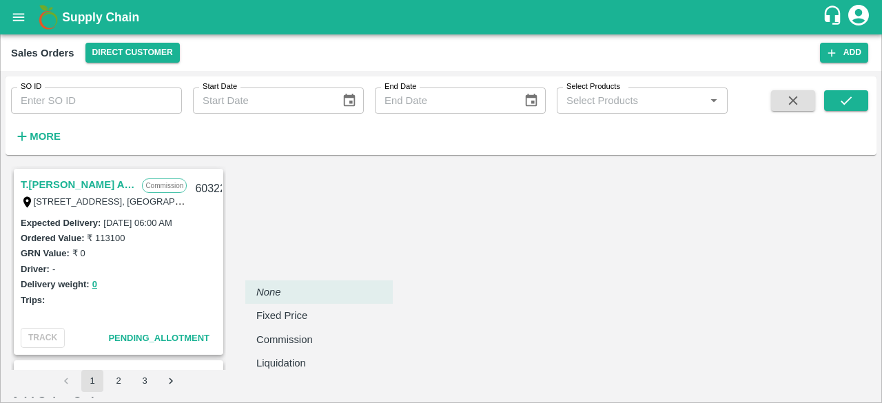
click at [363, 258] on body "Supply Chain Sales Orders Direct Customer Add SO ID SO ID Start Date Start Date…" at bounding box center [441, 201] width 882 height 403
click at [293, 341] on p "Commission" at bounding box center [284, 339] width 57 height 15
type input "2"
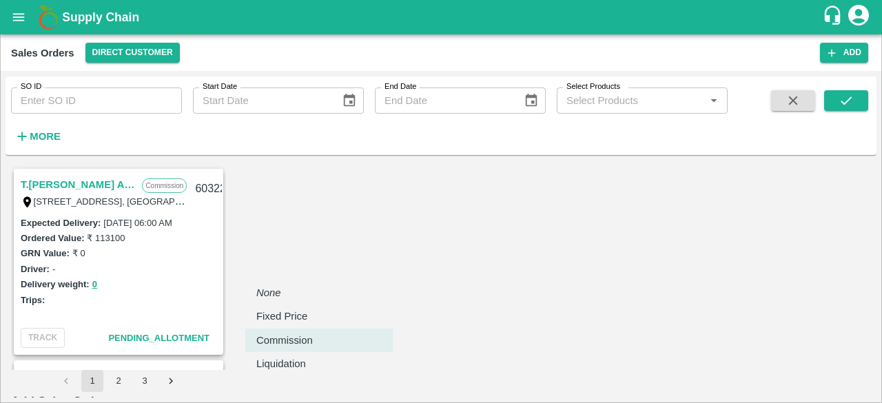
click at [345, 265] on body "Supply Chain Sales Orders Direct Customer Add SO ID SO ID Start Date Start Date…" at bounding box center [441, 201] width 882 height 403
click at [312, 341] on p "Commission" at bounding box center [284, 340] width 57 height 15
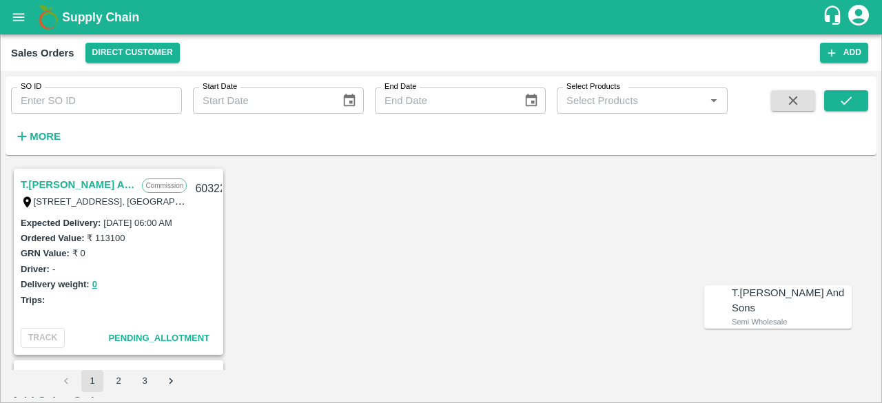
click at [742, 291] on p "T.[PERSON_NAME] And Sons" at bounding box center [792, 300] width 120 height 31
type input "1290-T.Kishore Kapoor And Sons"
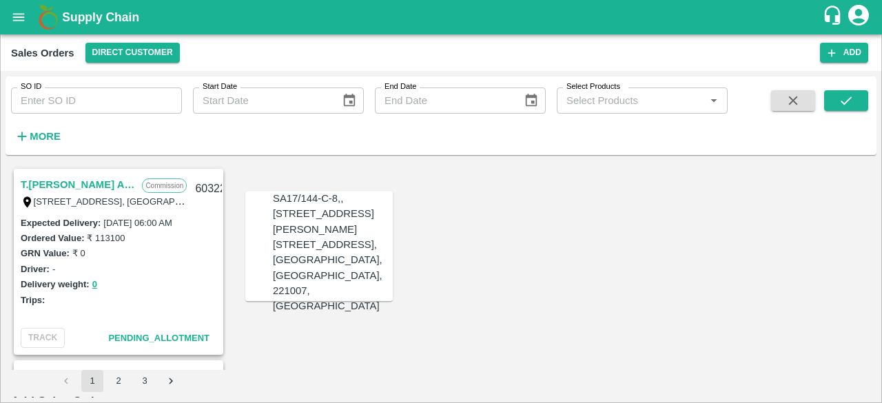
click at [305, 298] on div "[STREET_ADDRESS], [GEOGRAPHIC_DATA], [GEOGRAPHIC_DATA], 221007, [GEOGRAPHIC_DAT…" at bounding box center [333, 275] width 120 height 76
type input "[STREET_ADDRESS], [GEOGRAPHIC_DATA], [GEOGRAPHIC_DATA], 221007, [GEOGRAPHIC_DAT…"
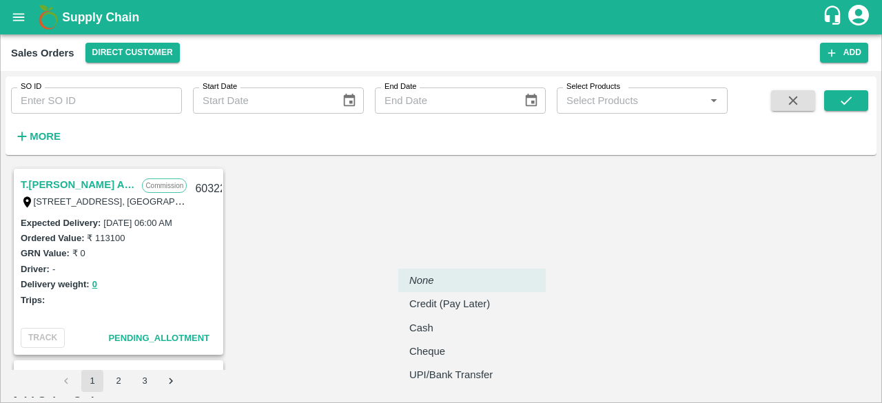
click at [445, 320] on body "Supply Chain Sales Orders Direct Customer Add SO ID SO ID Start Date Start Date…" at bounding box center [441, 201] width 882 height 403
click at [469, 305] on p "Credit (Pay Later)" at bounding box center [449, 303] width 81 height 15
type input "credit"
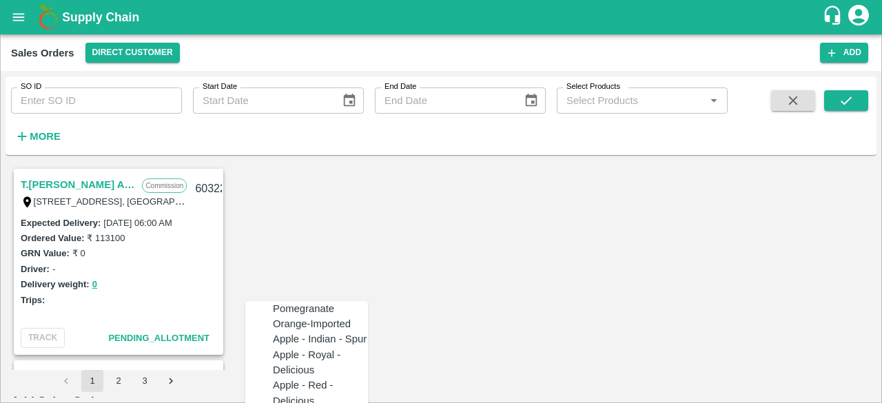
click at [316, 316] on div "Pomegranate" at bounding box center [320, 308] width 95 height 15
type input "Pomegranate"
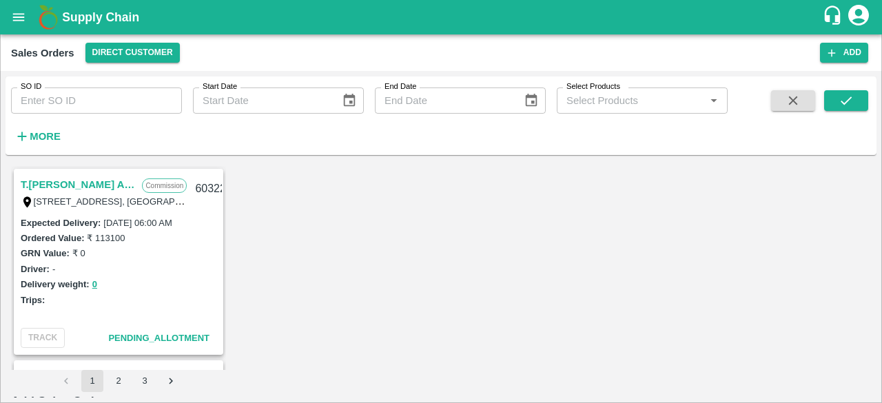
type input "VG"
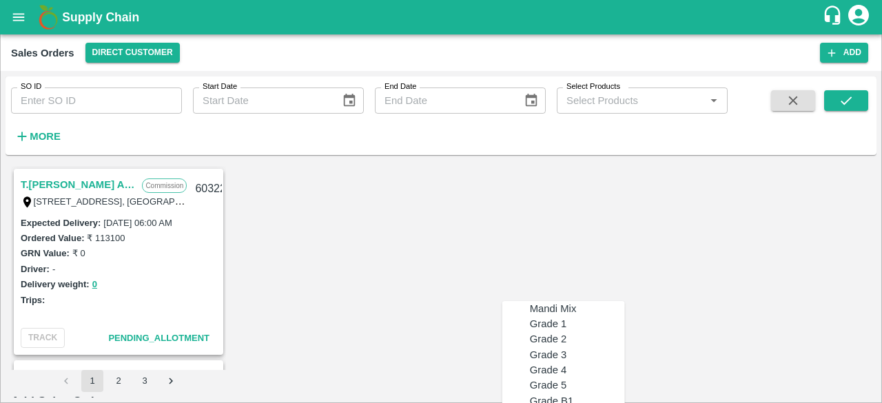
type input "MH-PRM-300-350"
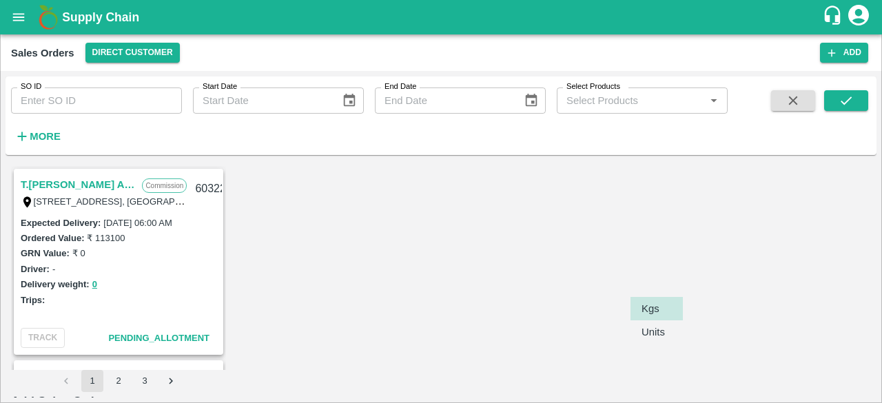
click at [668, 278] on body "Supply Chain Sales Orders Direct Customer Add SO ID SO ID Start Date Start Date…" at bounding box center [441, 201] width 882 height 403
click at [652, 337] on p "Units" at bounding box center [653, 332] width 23 height 15
type input "2"
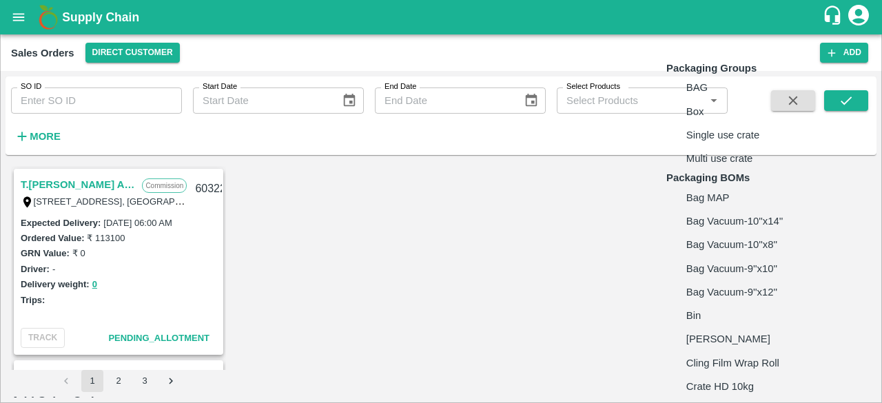
click at [730, 274] on body "Supply Chain Sales Orders Direct Customer Add SO ID SO ID Start Date Start Date…" at bounding box center [441, 201] width 882 height 403
click at [728, 123] on li "Box" at bounding box center [747, 111] width 163 height 23
type input "GRP/1"
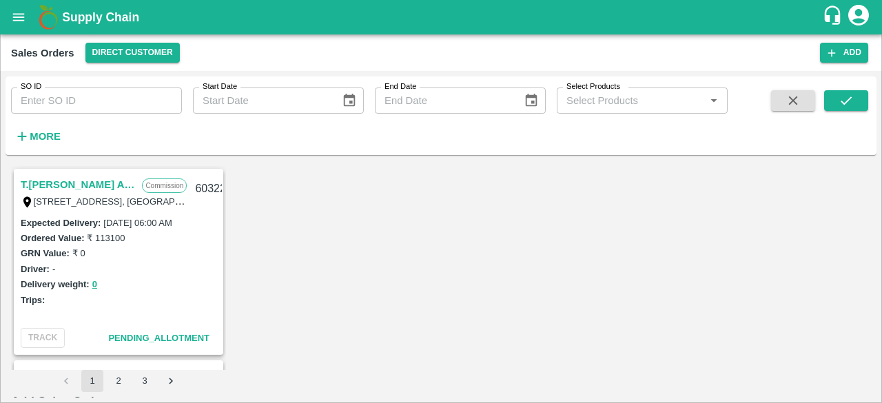
type input "9.5"
type input "8"
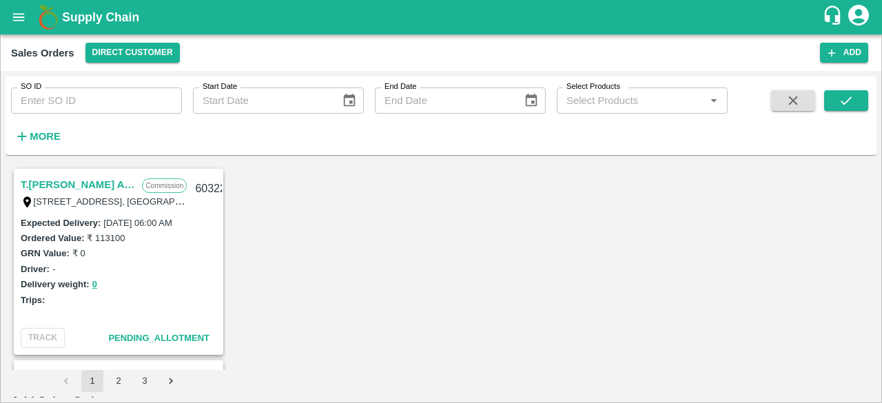
type input "1300"
type input "13"
type input "1287"
type input "130"
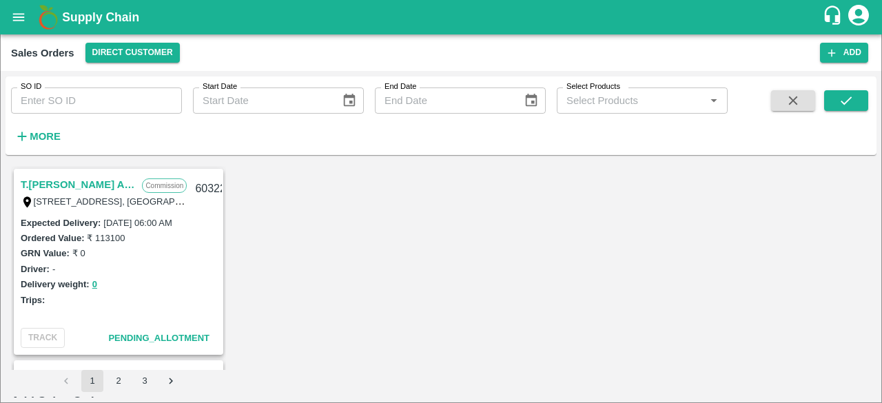
type input "1170"
type input "1300"
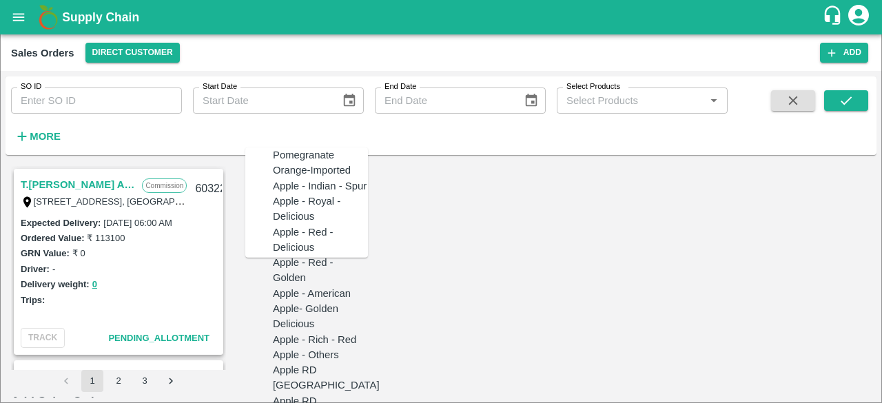
click at [300, 163] on div "Pomegranate" at bounding box center [303, 154] width 61 height 15
type input "Pomegranate"
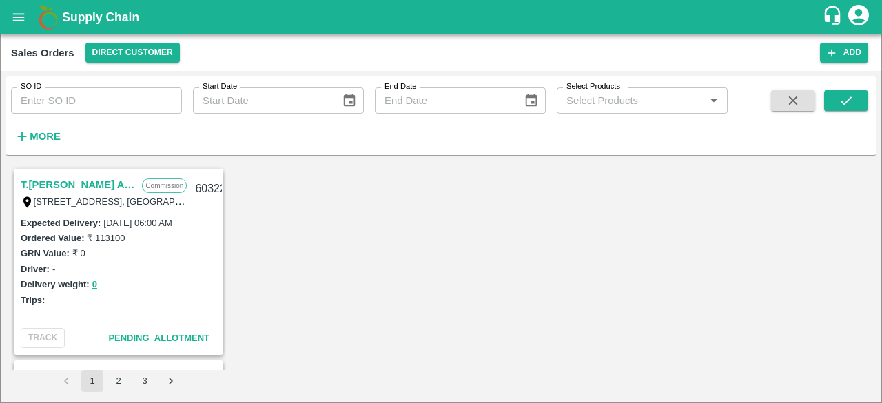
type input "VG"
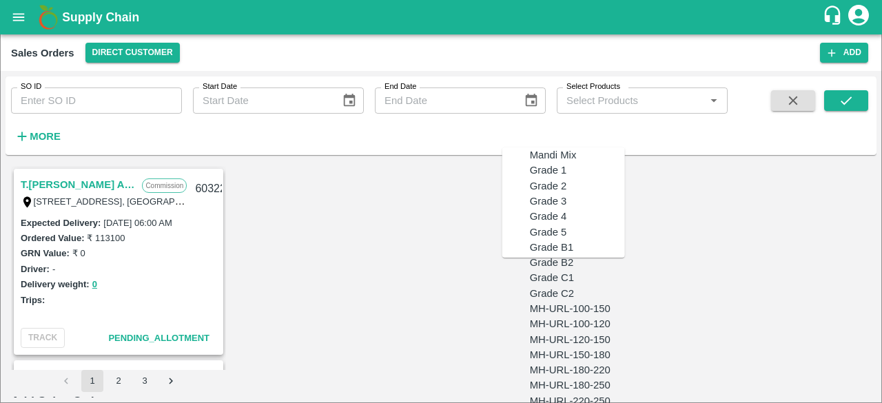
type input "MH-PRM-250-300"
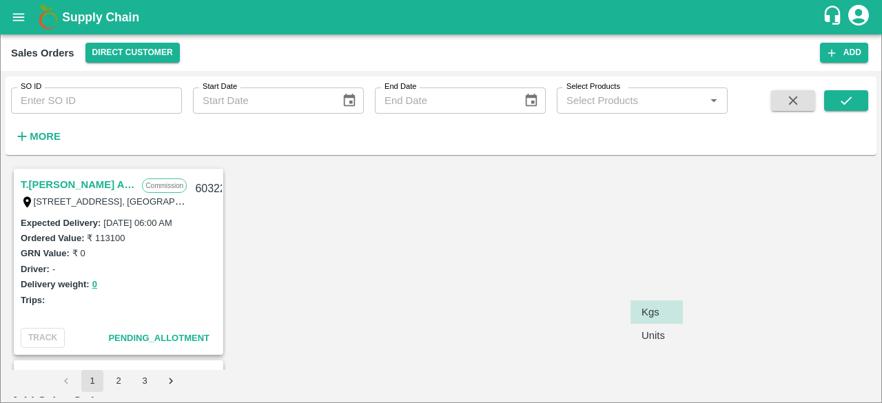
click at [660, 280] on body "Supply Chain Sales Orders Direct Customer Add SO ID SO ID Start Date Start Date…" at bounding box center [441, 201] width 882 height 403
click at [659, 338] on p "Units" at bounding box center [653, 335] width 23 height 15
type input "2"
drag, startPoint x: 865, startPoint y: 289, endPoint x: 867, endPoint y: 279, distance: 10.5
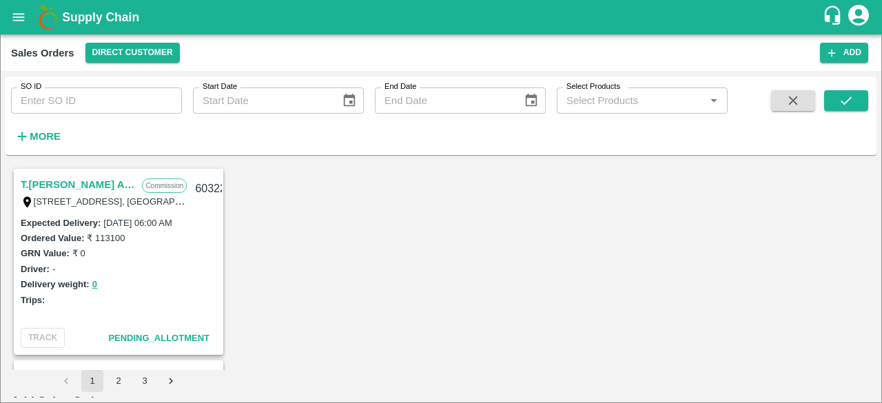
drag, startPoint x: 867, startPoint y: 279, endPoint x: 870, endPoint y: 272, distance: 7.4
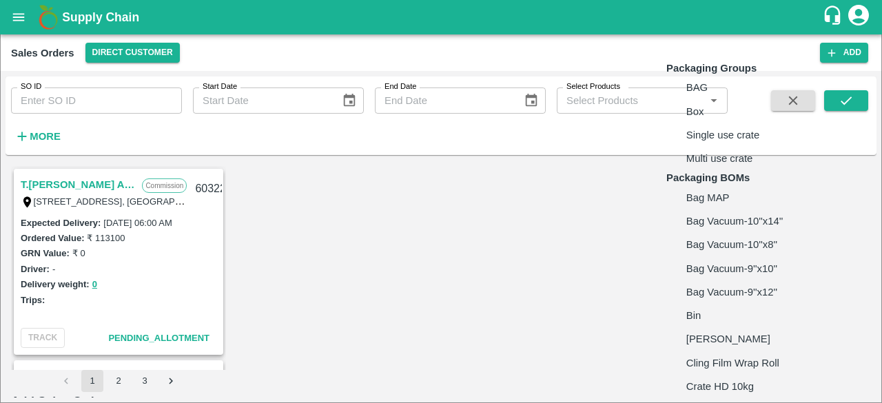
click at [746, 245] on body "Supply Chain Sales Orders Direct Customer Add SO ID SO ID Start Date Start Date…" at bounding box center [441, 201] width 882 height 403
click at [711, 123] on li "Box" at bounding box center [747, 111] width 163 height 23
type input "GRP/1"
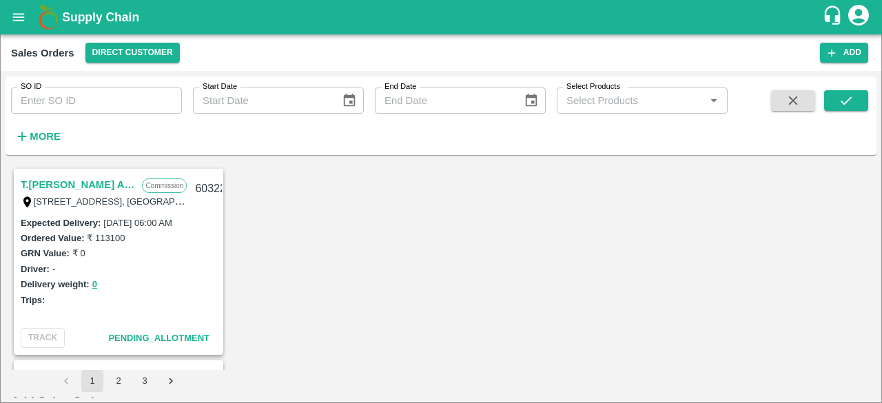
type input "9.5"
type input "9"
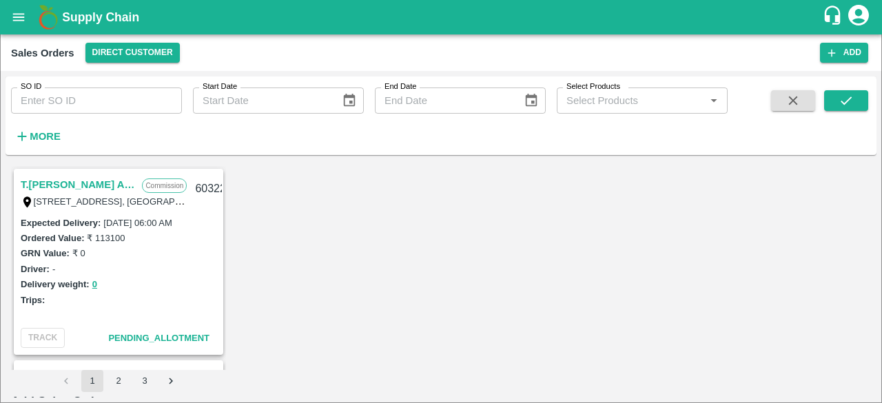
type input "1200"
type input "120"
type input "1080"
type input "1200"
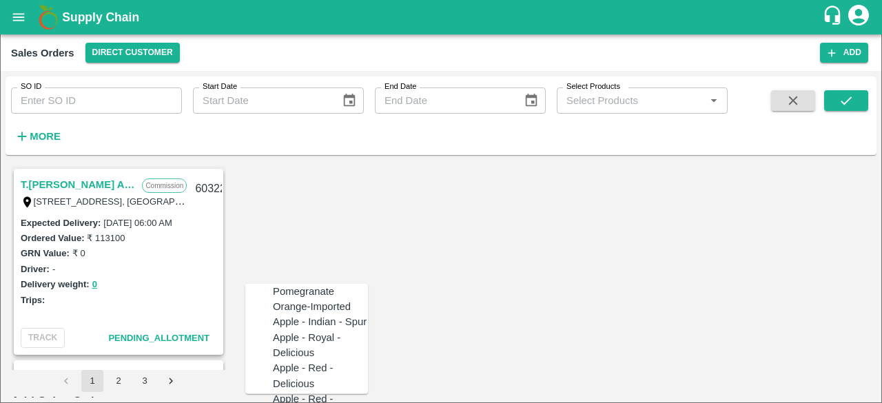
click at [307, 286] on div "Pomegranate" at bounding box center [303, 291] width 61 height 15
type input "Pomegranate"
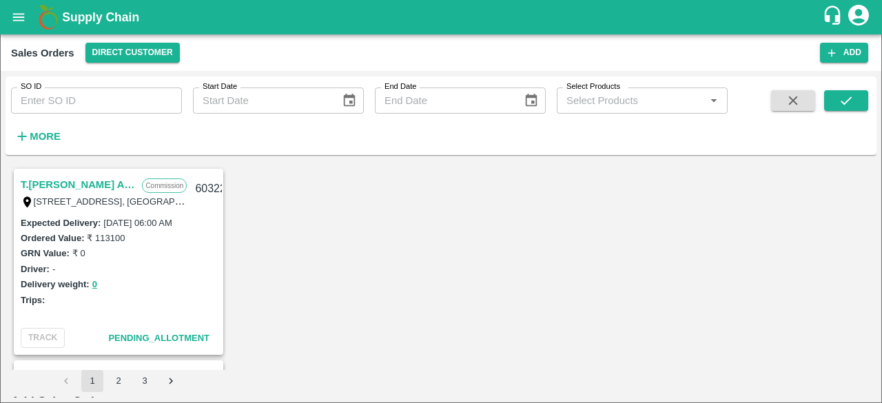
type input "VG"
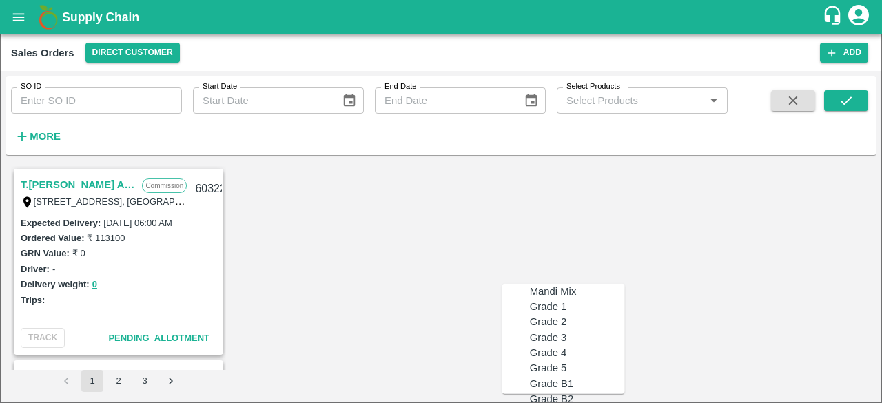
type input "MH-PRM-220-250"
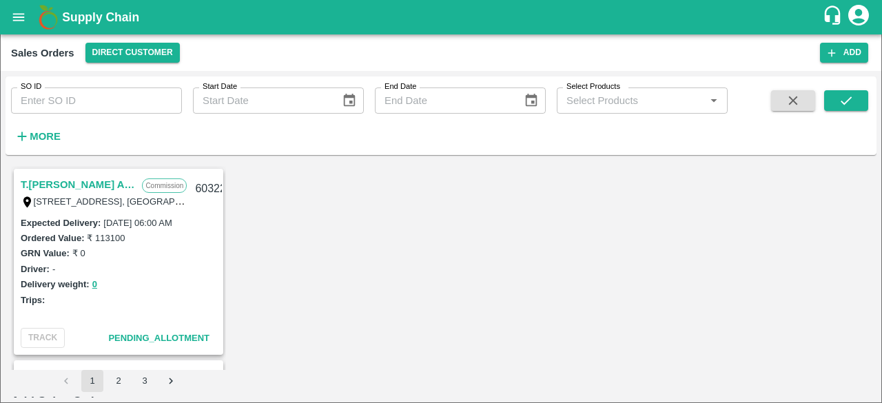
type input "9.5"
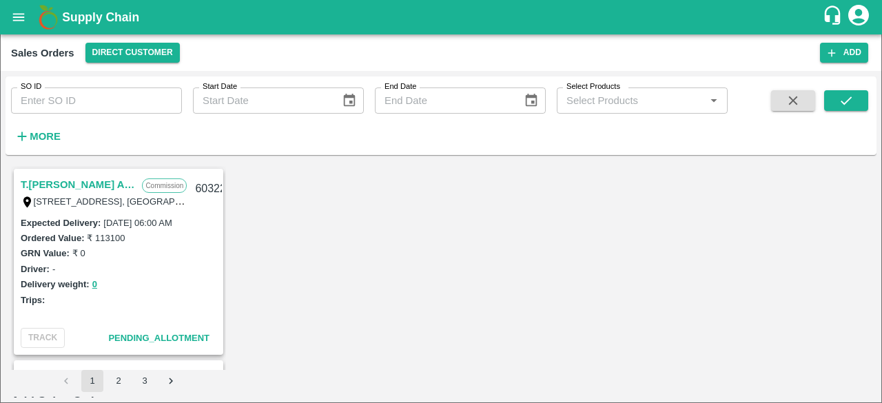
click at [666, 262] on body "Supply Chain Sales Orders Direct Customer Add SO ID SO ID Start Date Start Date…" at bounding box center [441, 201] width 882 height 403
click at [655, 312] on p "Units" at bounding box center [653, 314] width 23 height 15
type input "2"
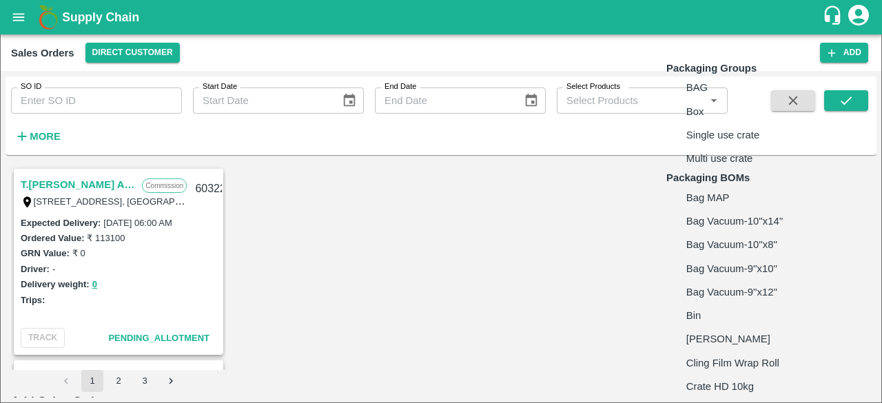
click at [750, 264] on body "Supply Chain Sales Orders Direct Customer Add SO ID SO ID Start Date Start Date…" at bounding box center [441, 201] width 882 height 403
click at [708, 123] on li "Box" at bounding box center [747, 111] width 163 height 23
type input "GRP/1"
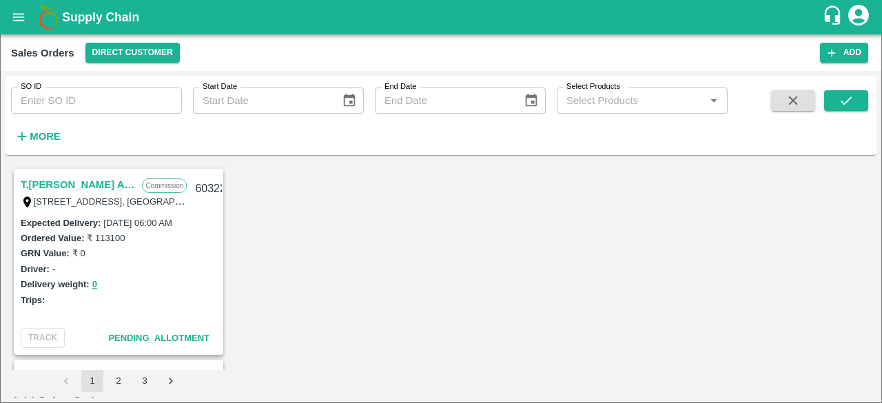
type input "9"
type input "1200"
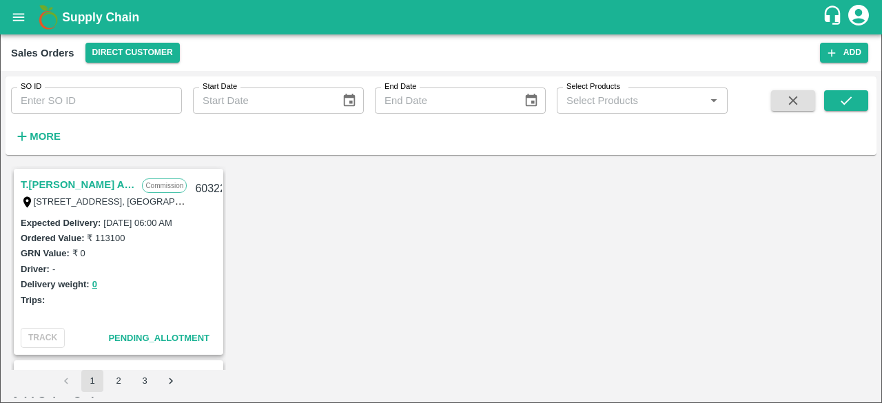
type input "12"
type input "1188"
type input "1200"
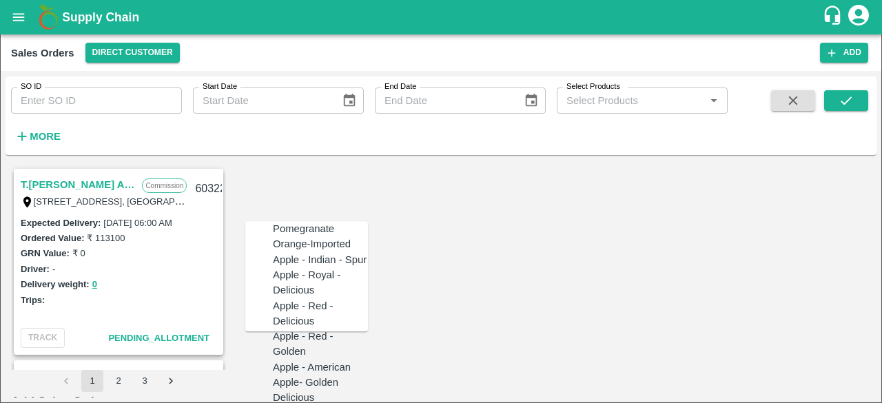
click at [296, 236] on div "Pomegranate" at bounding box center [303, 228] width 61 height 15
type input "Pomegranate"
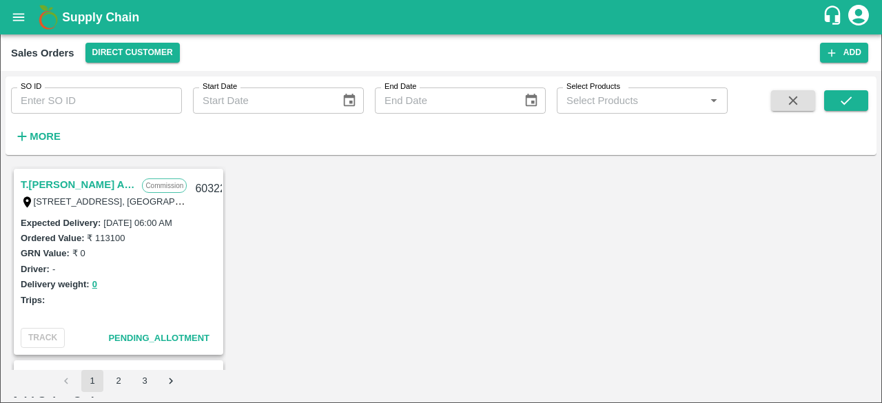
type input "VG"
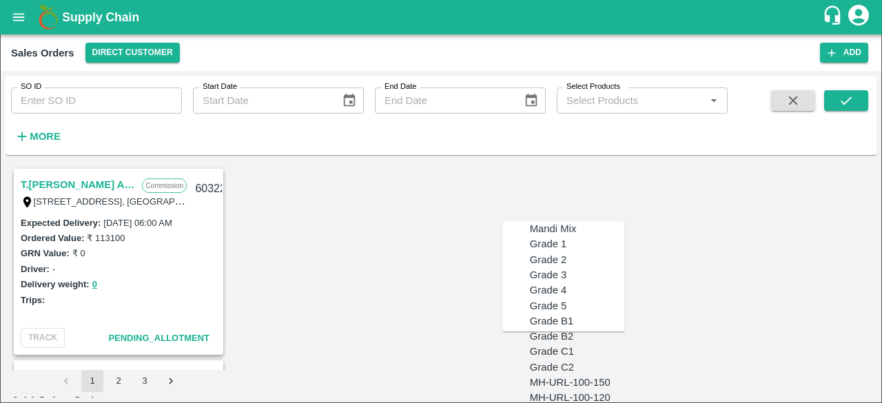
type input "MH-PRM-180-220"
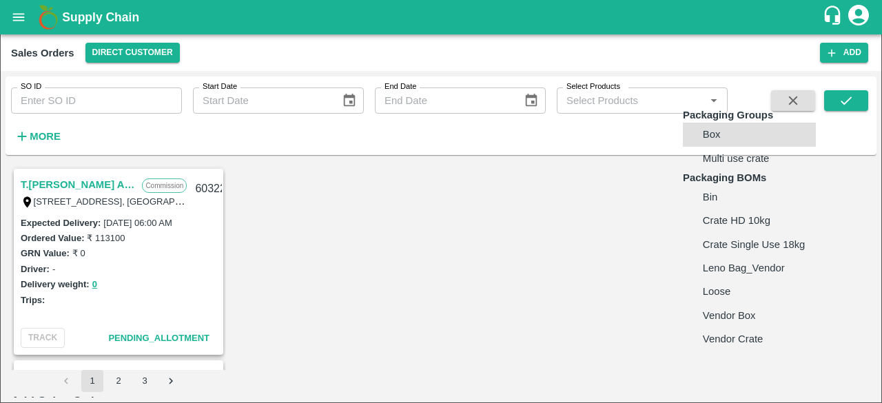
click at [708, 361] on body "Supply Chain Sales Orders Direct Customer Add SO ID SO ID Start Date Start Date…" at bounding box center [441, 201] width 882 height 403
click at [710, 142] on p "Box" at bounding box center [712, 134] width 18 height 15
type input "GRP/1"
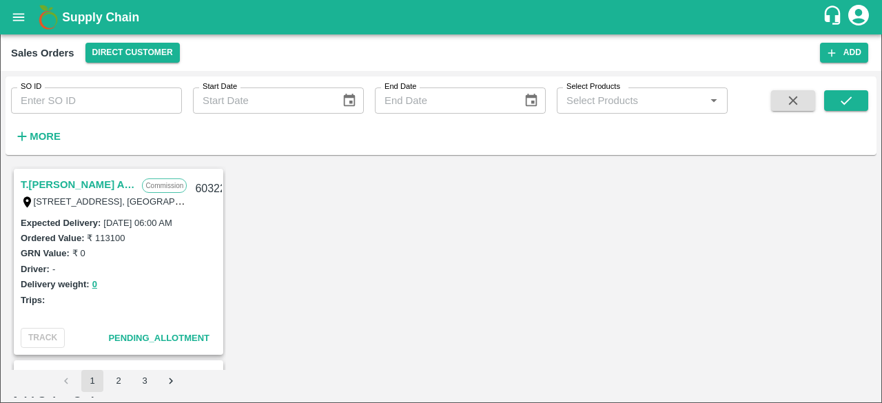
click at [657, 360] on body "Supply Chain Sales Orders Direct Customer Add SO ID SO ID Start Date Start Date…" at bounding box center [441, 201] width 882 height 403
click at [656, 375] on p "Units" at bounding box center [653, 374] width 23 height 15
type input "2"
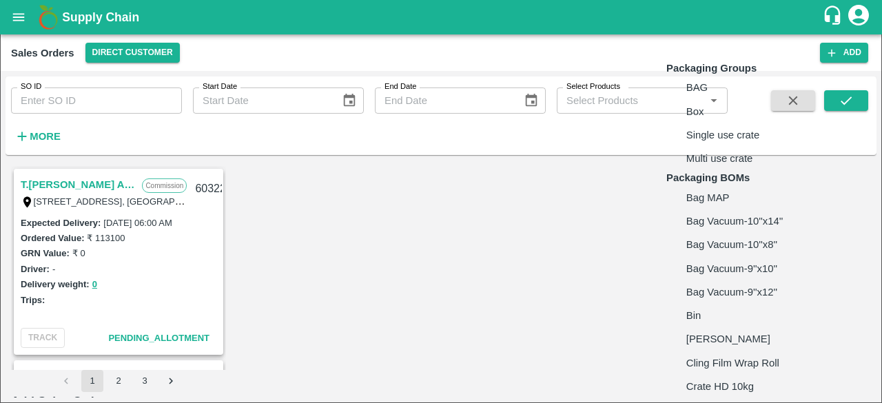
click at [753, 362] on body "Supply Chain Sales Orders Direct Customer Add SO ID SO ID Start Date Start Date…" at bounding box center [441, 201] width 882 height 403
click at [720, 123] on li "Box" at bounding box center [747, 111] width 163 height 23
type input "GRP/1"
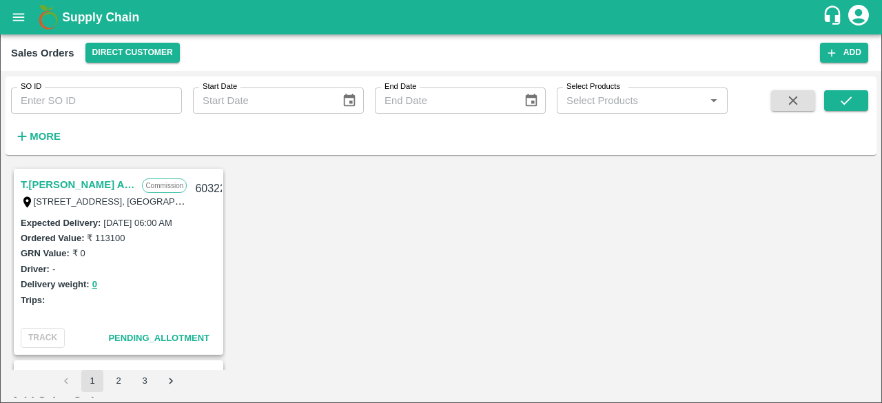
scroll to position [528, 0]
type input "9.5"
type input "20"
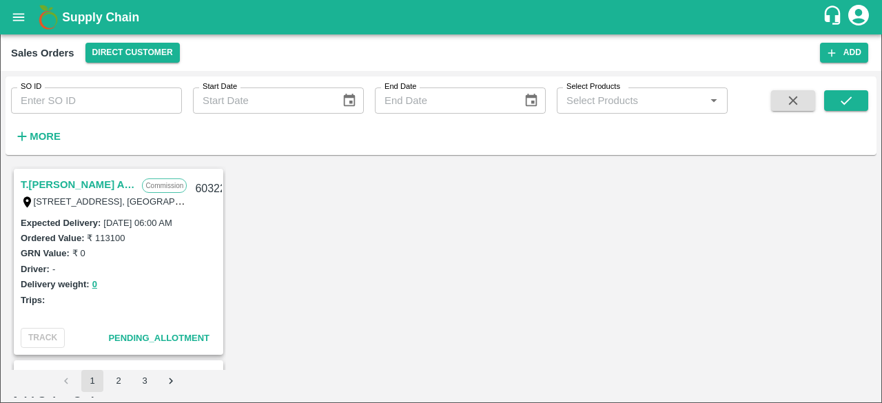
type input "1100"
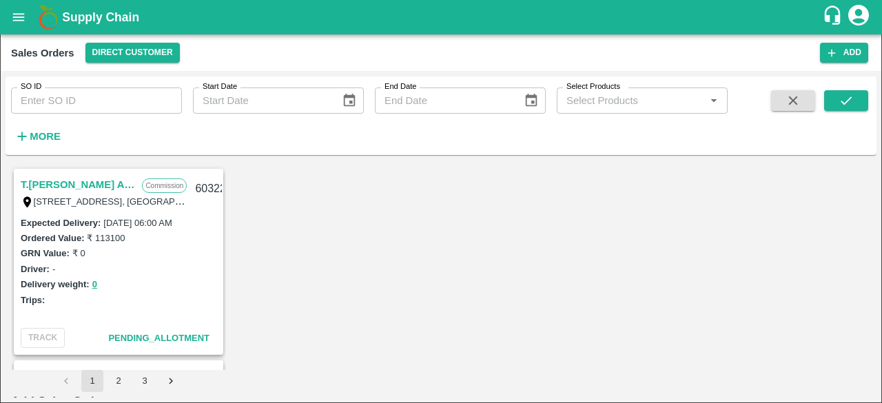
scroll to position [654, 0]
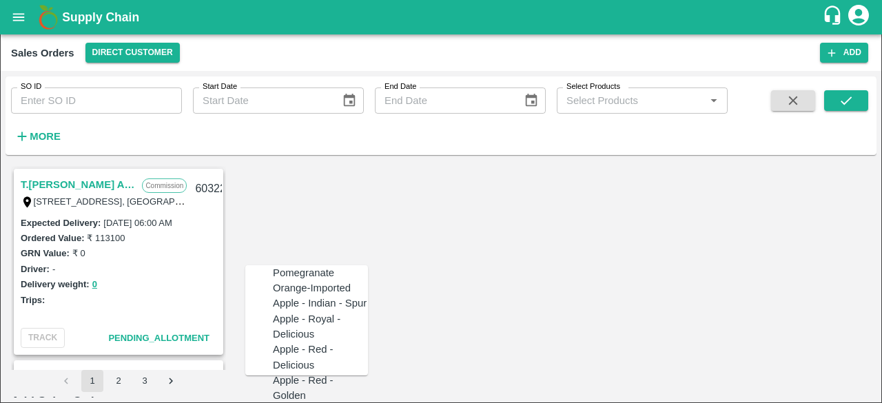
click at [303, 271] on div "Pomegranate" at bounding box center [303, 272] width 61 height 15
type input "Pomegranate"
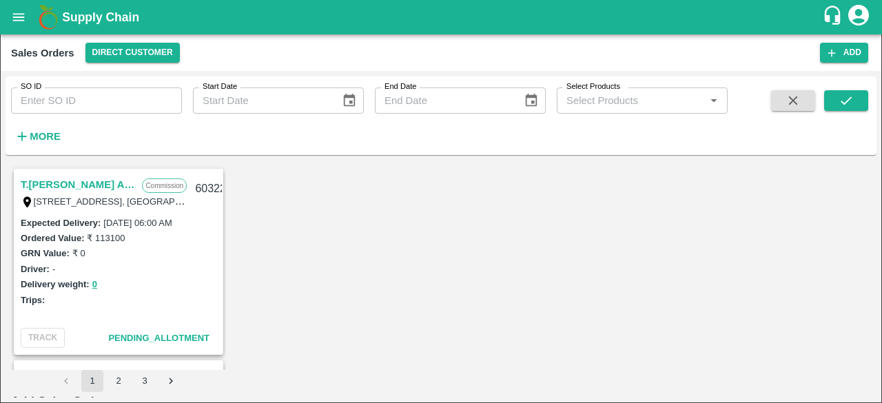
type input "VG"
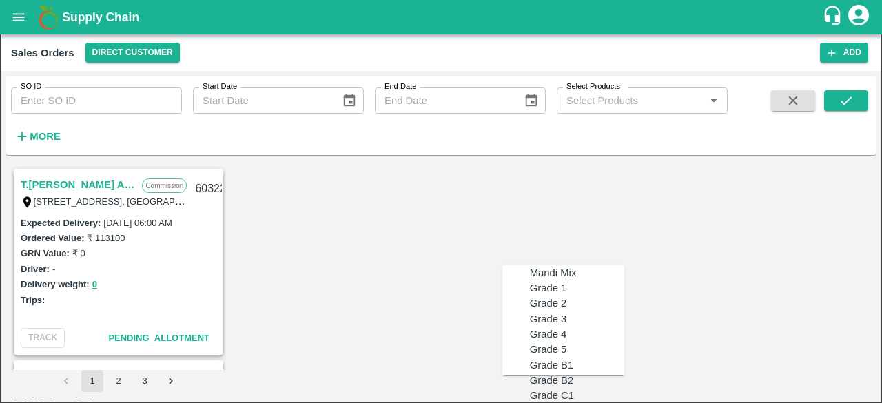
type input "MH-PRM-150-180"
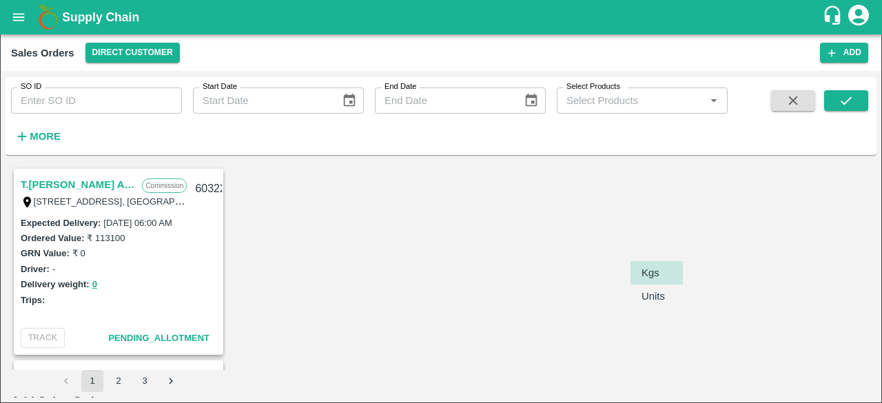
click at [667, 241] on body "Supply Chain Sales Orders Direct Customer Add SO ID SO ID Start Date Start Date…" at bounding box center [441, 201] width 882 height 403
click at [654, 296] on p "Units" at bounding box center [653, 296] width 23 height 15
type input "2"
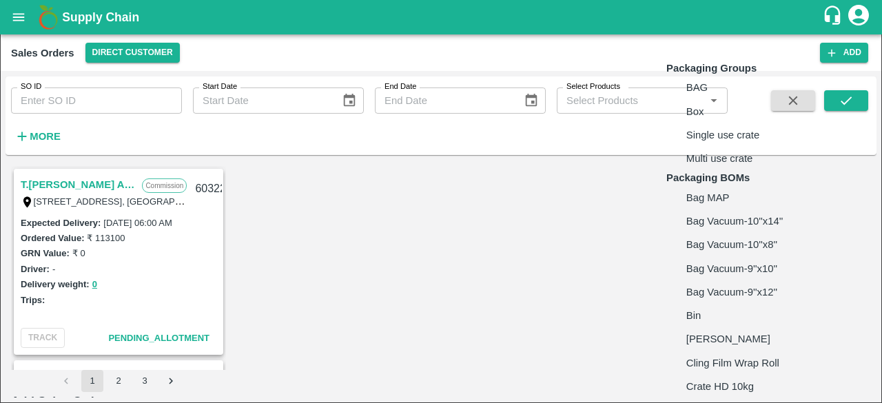
click at [733, 241] on body "Supply Chain Sales Orders Direct Customer Add SO ID SO ID Start Date Start Date…" at bounding box center [441, 201] width 882 height 403
click at [706, 123] on li "Box" at bounding box center [747, 111] width 163 height 23
type input "GRP/1"
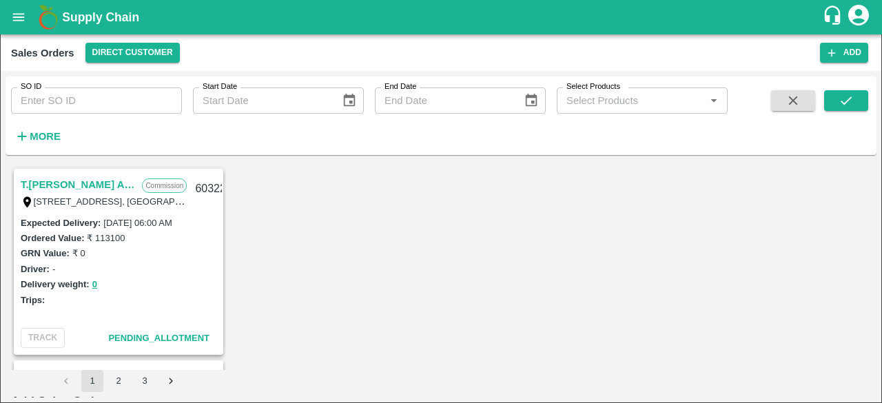
type input "9.5"
type input "18"
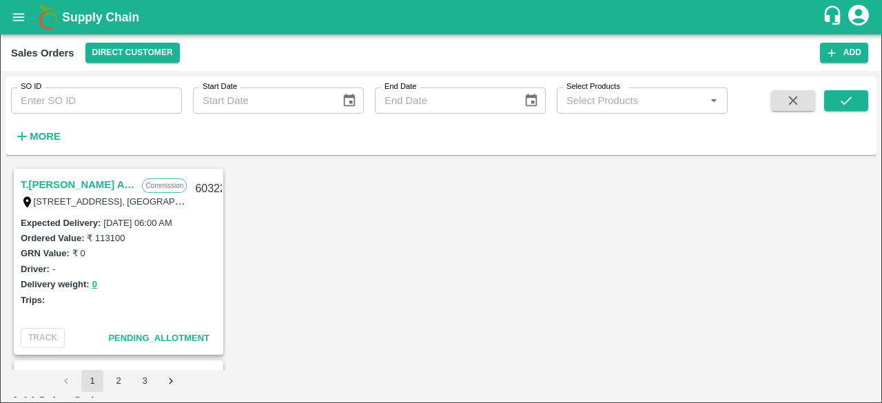
type input "1100"
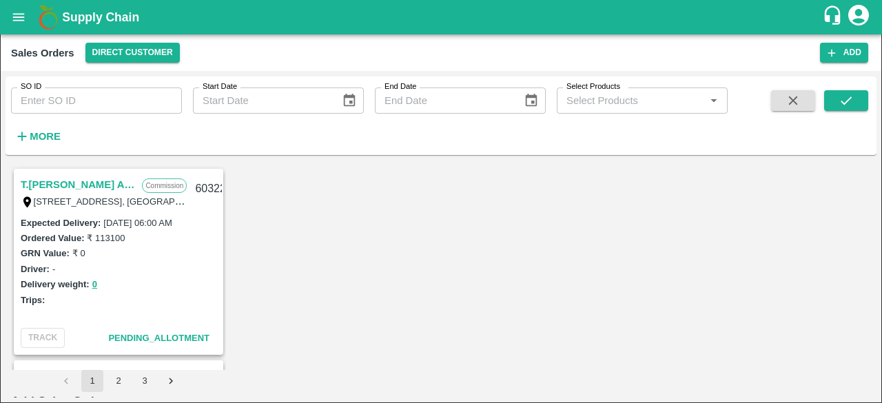
scroll to position [780, 0]
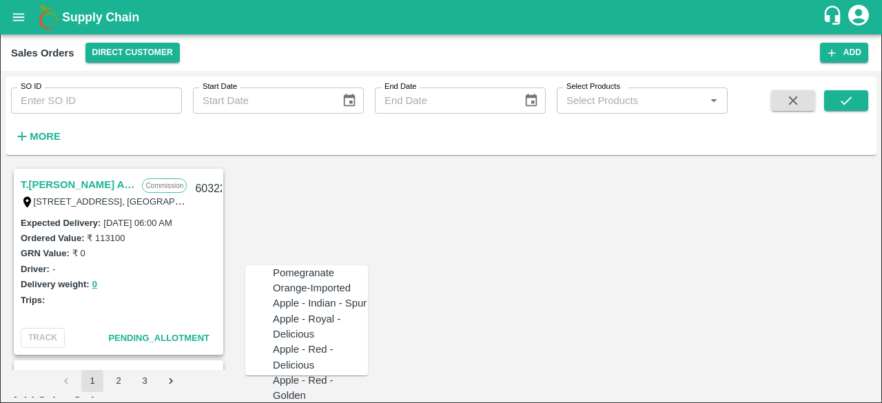
click at [298, 271] on div "Pomegranate" at bounding box center [303, 272] width 61 height 15
type input "Pomegranate"
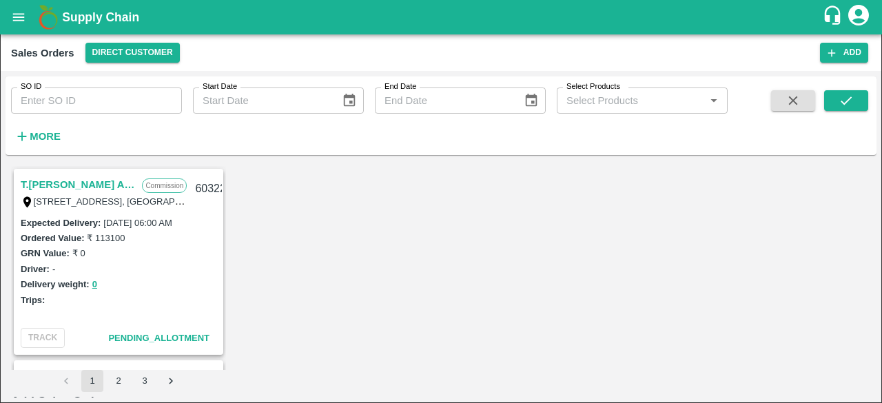
drag, startPoint x: 413, startPoint y: 232, endPoint x: 402, endPoint y: 237, distance: 12.0
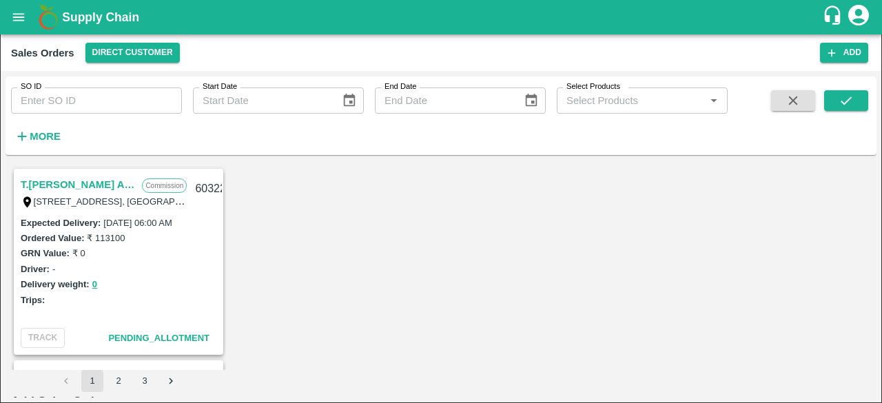
type input "VG"
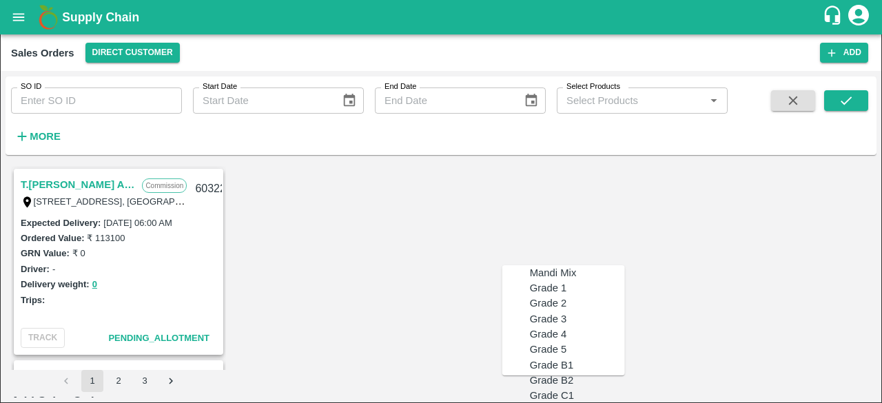
click at [577, 296] on div "Grade 1" at bounding box center [577, 287] width 95 height 15
drag, startPoint x: 560, startPoint y: 245, endPoint x: 548, endPoint y: 292, distance: 48.3
click at [548, 292] on body "Supply Chain Sales Orders Direct Customer Add SO ID SO ID Start Date Start Date…" at bounding box center [441, 201] width 882 height 403
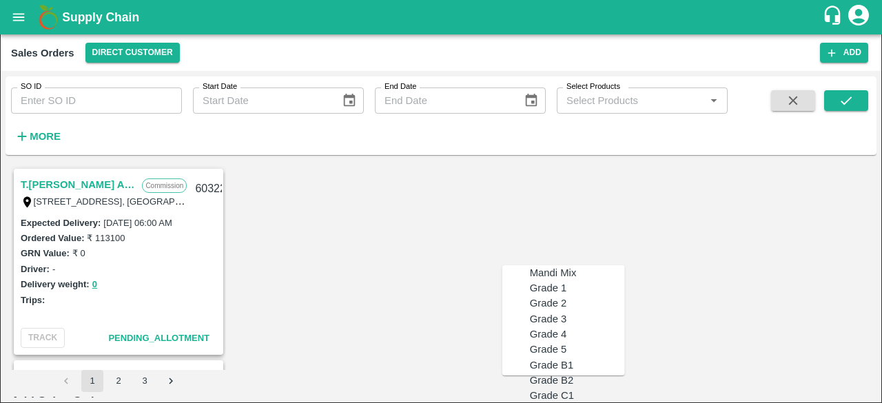
scroll to position [911, 0]
type input "MH-PRM-120-150"
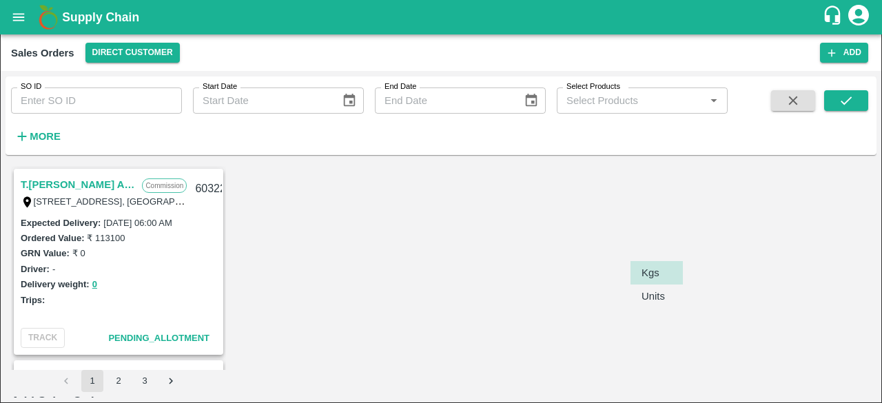
click at [664, 236] on body "Supply Chain Sales Orders Direct Customer Add SO ID SO ID Start Date Start Date…" at bounding box center [441, 201] width 882 height 403
click at [653, 300] on p "Units" at bounding box center [653, 296] width 23 height 15
type input "2"
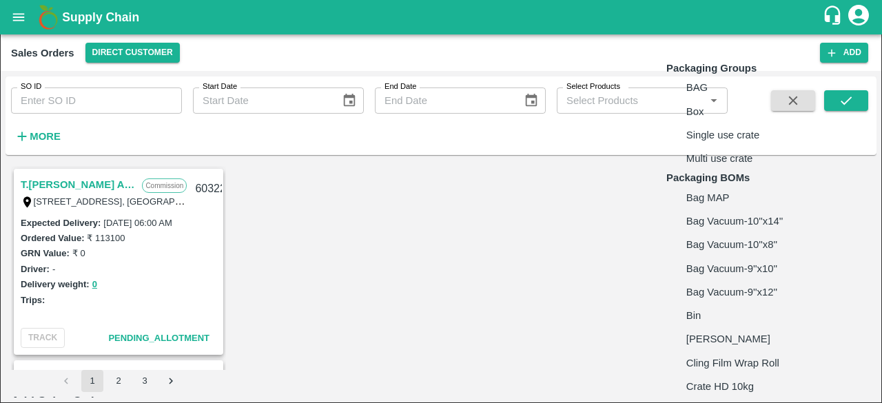
click at [735, 242] on body "Supply Chain Sales Orders Direct Customer Add SO ID SO ID Start Date Start Date…" at bounding box center [441, 201] width 882 height 403
click at [712, 123] on li "Box" at bounding box center [747, 111] width 163 height 23
type input "GRP/1"
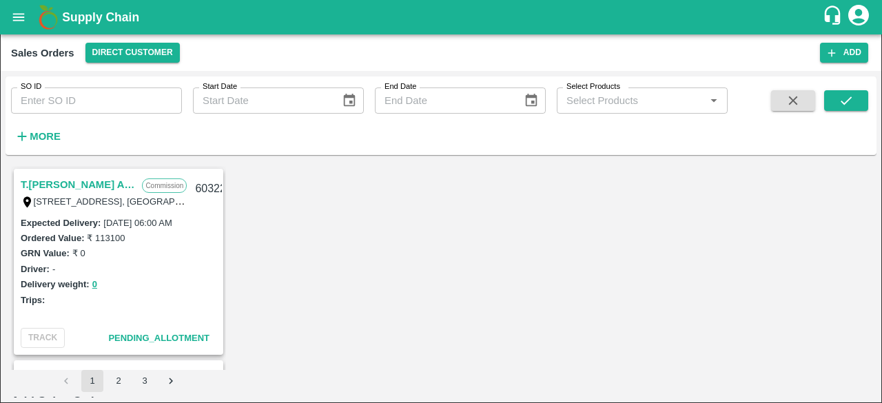
type input "9.5"
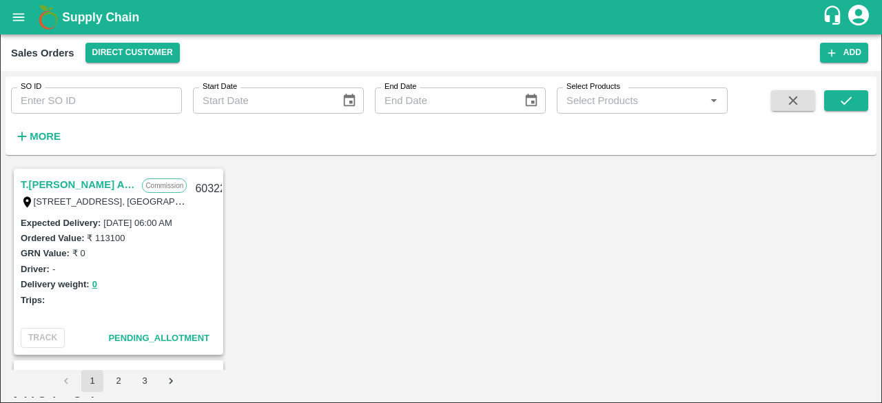
type input "18"
type input "900"
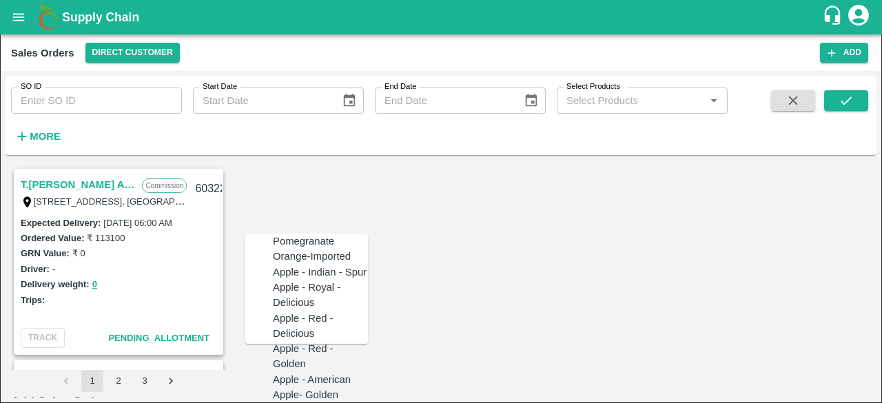
click at [299, 249] on div "Pomegranate" at bounding box center [303, 241] width 61 height 15
type input "Pomegranate"
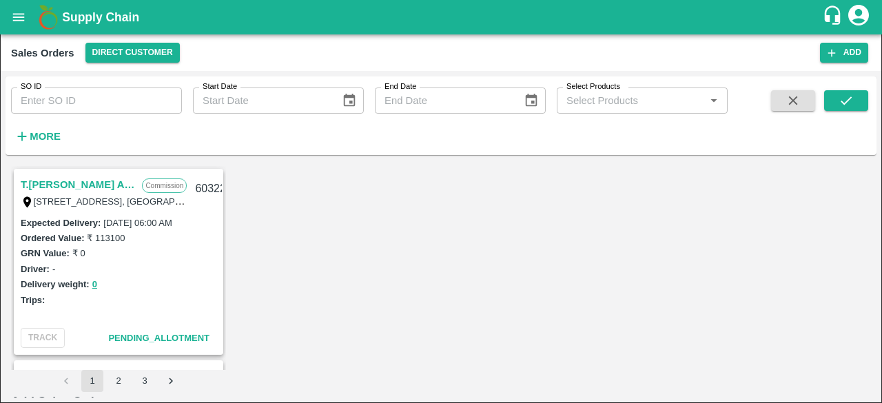
type input "VG"
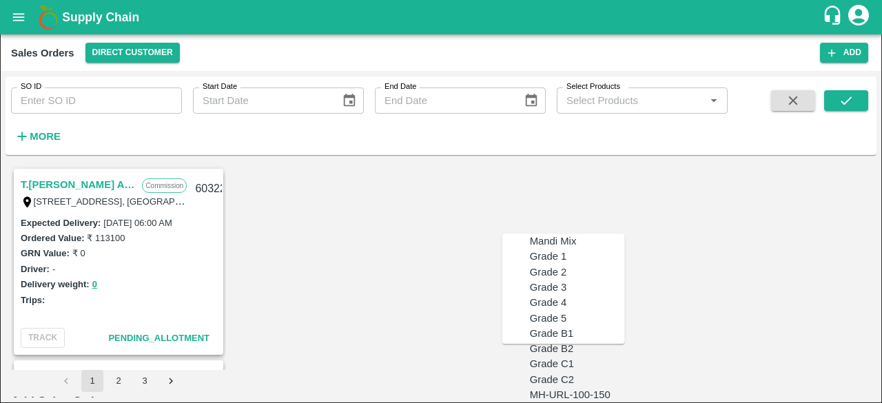
type input "MH-PRM-100-120"
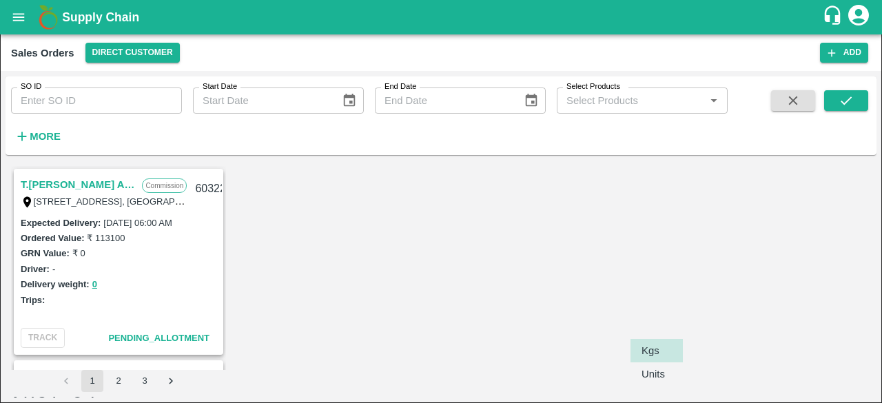
click at [648, 371] on body "Supply Chain Sales Orders Direct Customer Add SO ID SO ID Start Date Start Date…" at bounding box center [441, 201] width 882 height 403
click at [651, 374] on p "Units" at bounding box center [653, 374] width 23 height 15
type input "2"
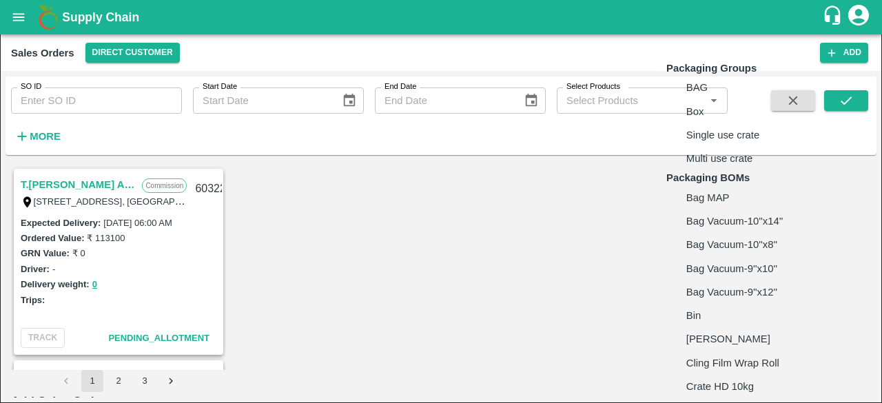
click at [750, 370] on body "Supply Chain Sales Orders Direct Customer Add SO ID SO ID Start Date Start Date…" at bounding box center [441, 201] width 882 height 403
click at [713, 123] on li "Box" at bounding box center [747, 111] width 163 height 23
type input "GRP/1"
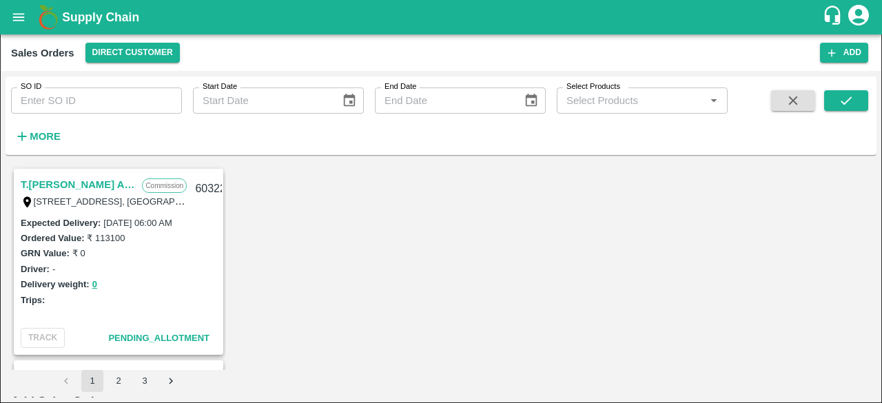
scroll to position [906, 0]
type input "9.5"
type input "27"
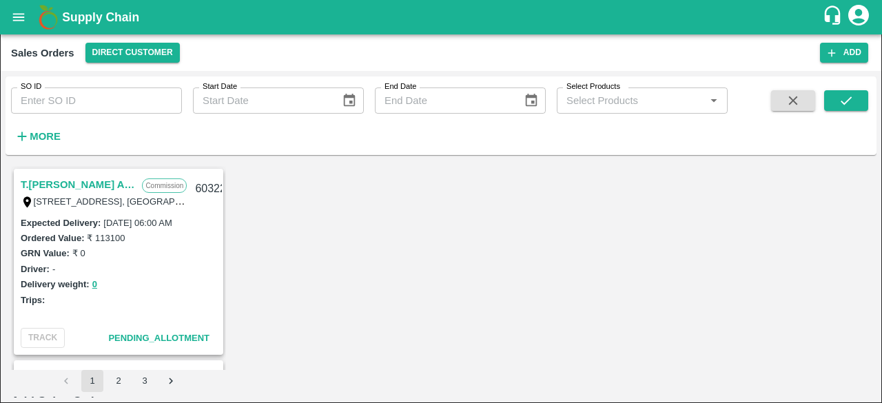
type input "800"
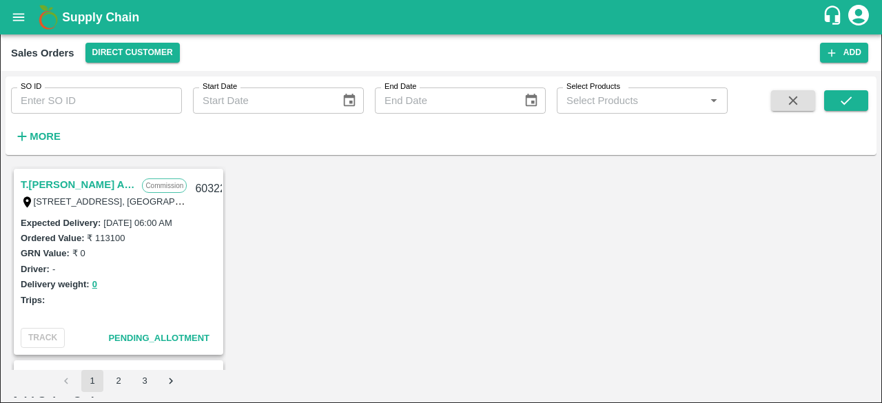
type input "800"
type input "1200"
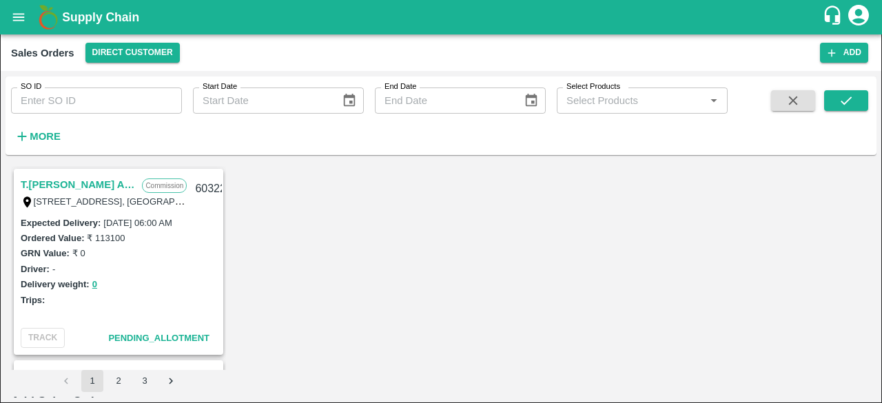
scroll to position [919, 0]
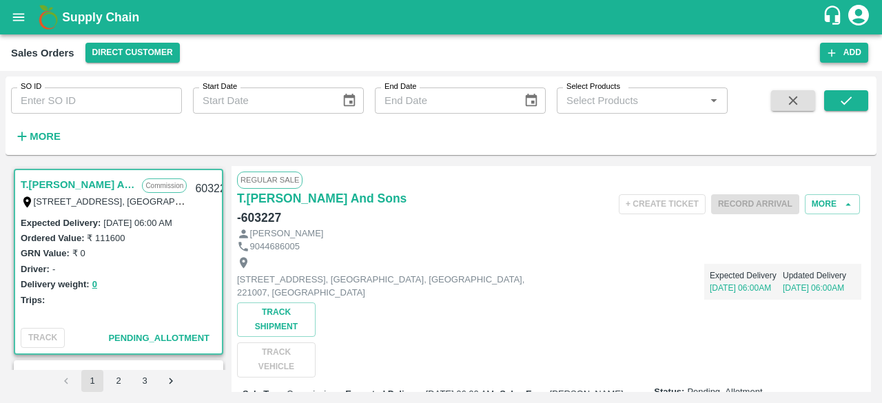
click at [833, 52] on icon "button" at bounding box center [832, 53] width 8 height 8
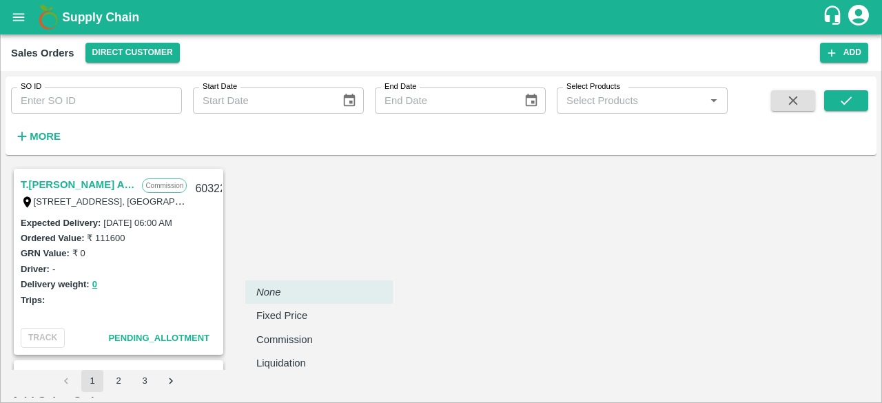
click at [322, 259] on body "Supply Chain Sales Orders Direct Customer Add SO ID SO ID Start Date Start Date…" at bounding box center [441, 201] width 882 height 403
click at [309, 342] on p "Commission" at bounding box center [284, 339] width 57 height 15
type input "2"
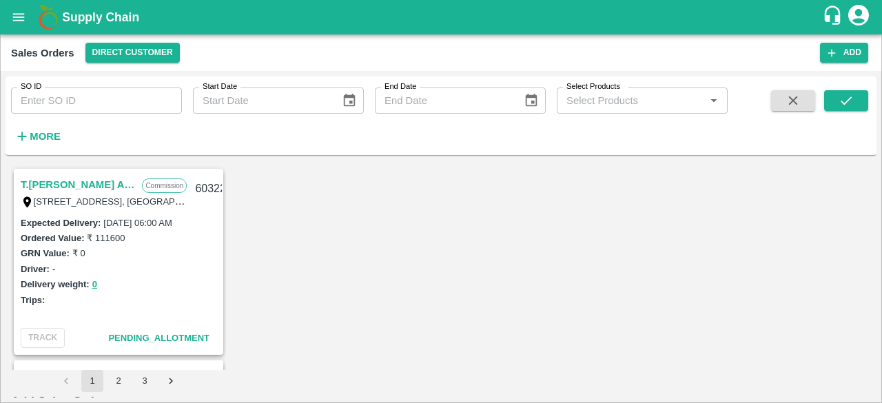
type input "[PERSON_NAME]"
type input "DD/MM/YYYY hh:mm aa"
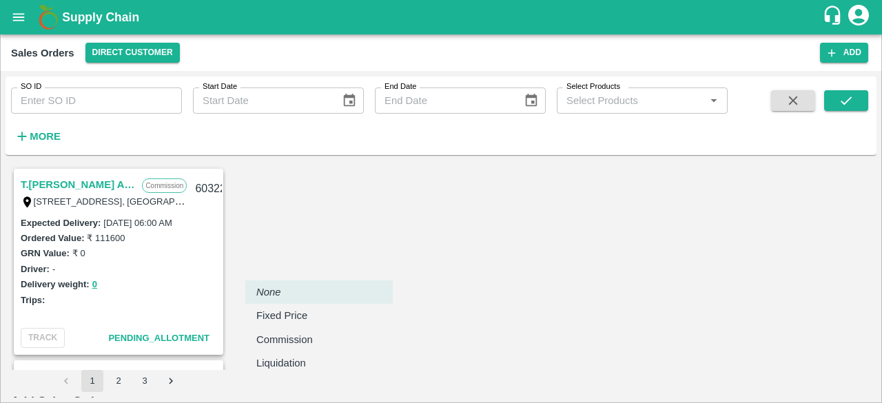
click at [295, 264] on body "Supply Chain Sales Orders Direct Customer Add SO ID SO ID Start Date Start Date…" at bounding box center [441, 201] width 882 height 403
click at [296, 345] on p "Commission" at bounding box center [284, 339] width 57 height 15
type input "2"
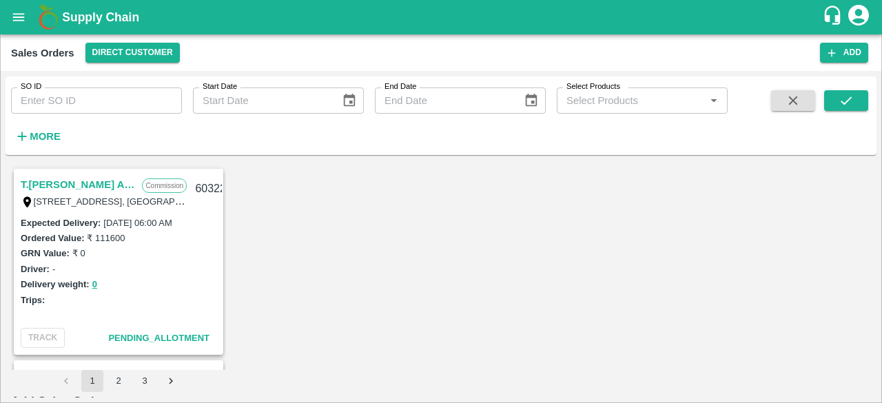
type input "DD/MM/YYYY hh:mm aa"
type input "31/08/2025 06:00 AM"
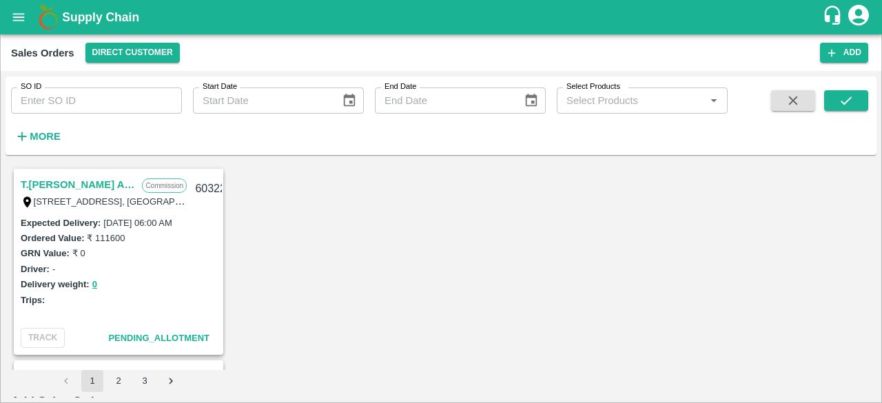
click at [788, 304] on div "T.Kishore Kapoor And Sons Semi Wholesale" at bounding box center [792, 306] width 120 height 43
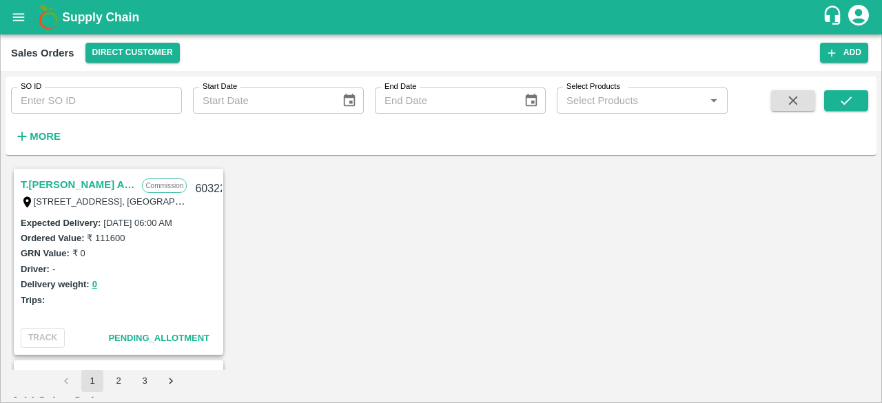
type input "1290-T.Kishore Kapoor And Sons"
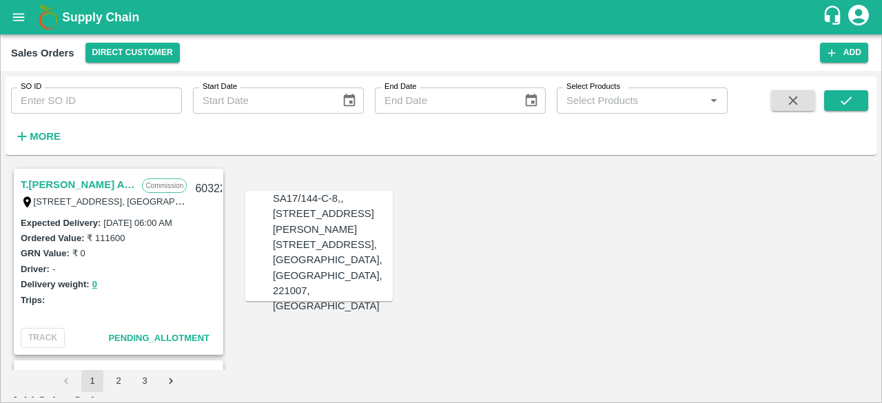
click at [325, 302] on div "[STREET_ADDRESS], [GEOGRAPHIC_DATA], [GEOGRAPHIC_DATA], 221007, [GEOGRAPHIC_DAT…" at bounding box center [333, 275] width 120 height 76
type input "[STREET_ADDRESS], [GEOGRAPHIC_DATA], [GEOGRAPHIC_DATA], 221007, [GEOGRAPHIC_DAT…"
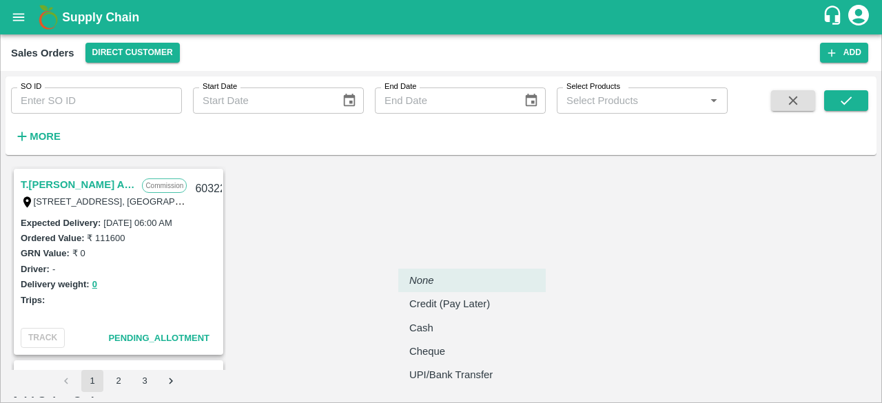
click at [426, 330] on body "Supply Chain Sales Orders Direct Customer Add SO ID SO ID Start Date Start Date…" at bounding box center [441, 201] width 882 height 403
click at [477, 301] on p "Credit (Pay Later)" at bounding box center [449, 303] width 81 height 15
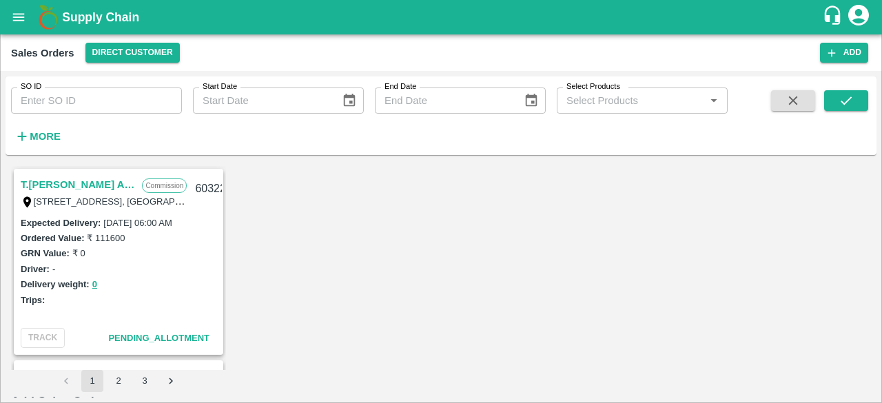
scroll to position [122, 0]
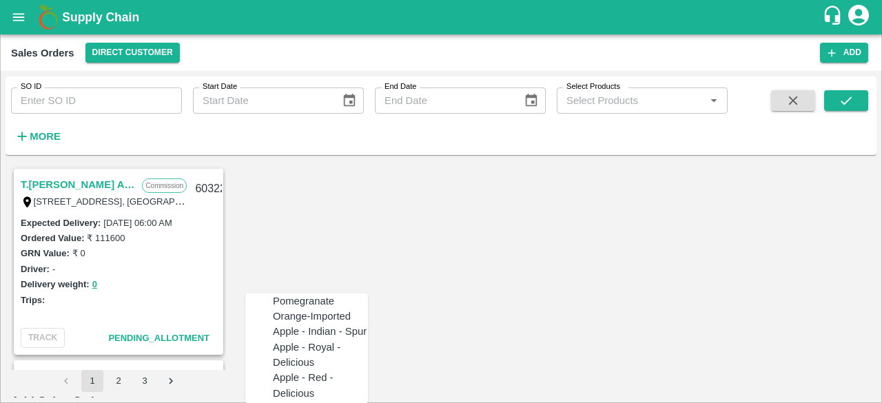
click at [305, 308] on div "Pomegranate" at bounding box center [320, 301] width 95 height 15
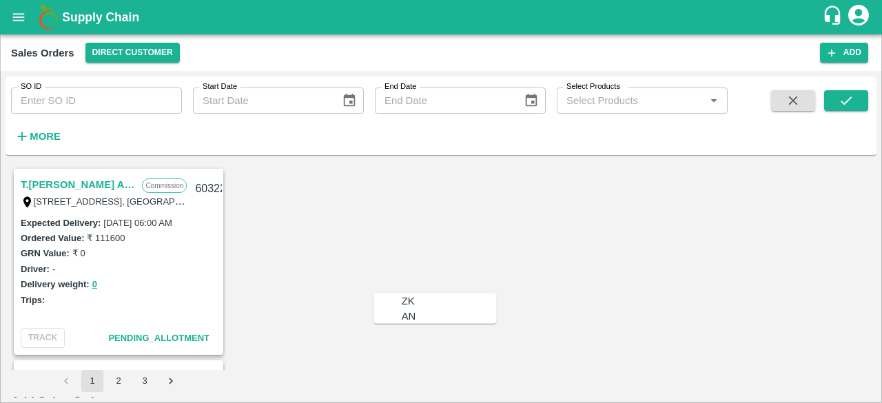
click at [402, 303] on div "ZK" at bounding box center [408, 301] width 13 height 15
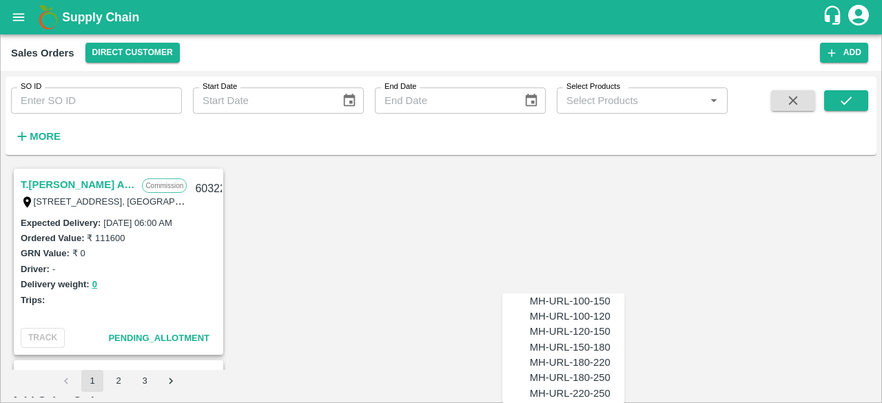
scroll to position [903, 0]
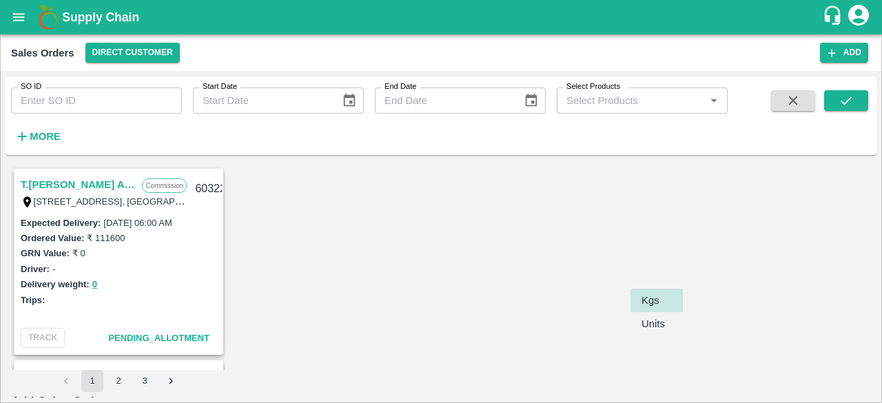
click at [659, 272] on body "Supply Chain Sales Orders Direct Customer Add SO ID SO ID Start Date Start Date…" at bounding box center [441, 201] width 882 height 403
click at [654, 325] on p "Units" at bounding box center [653, 323] width 23 height 15
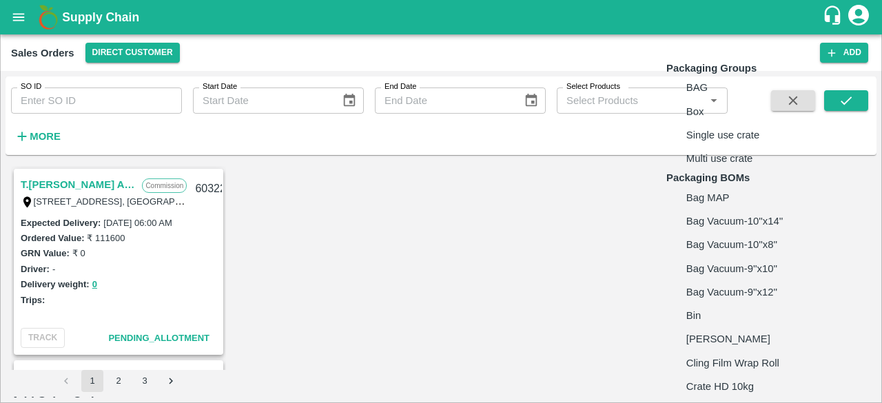
click at [742, 264] on body "Supply Chain Sales Orders Direct Customer Add SO ID SO ID Start Date Start Date…" at bounding box center [441, 201] width 882 height 403
click at [700, 119] on p "Box" at bounding box center [695, 111] width 18 height 15
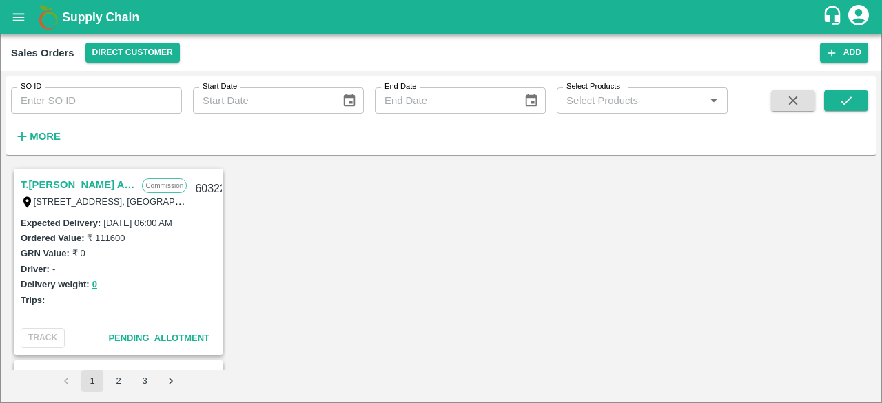
scroll to position [276, 0]
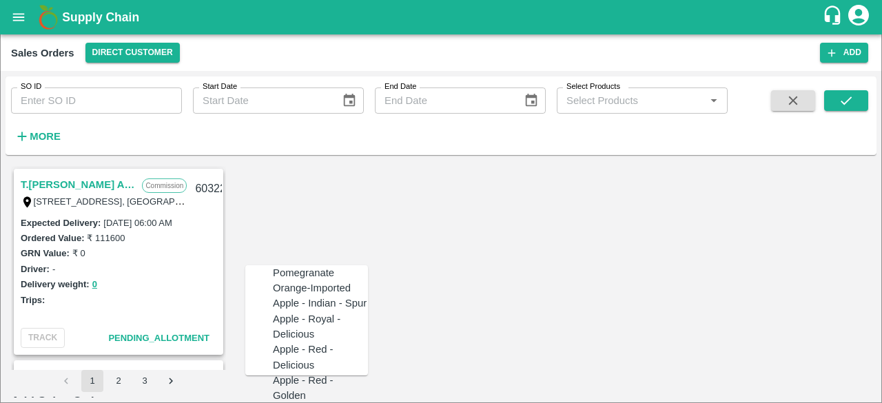
click at [292, 276] on div "Pomegranate" at bounding box center [303, 272] width 61 height 15
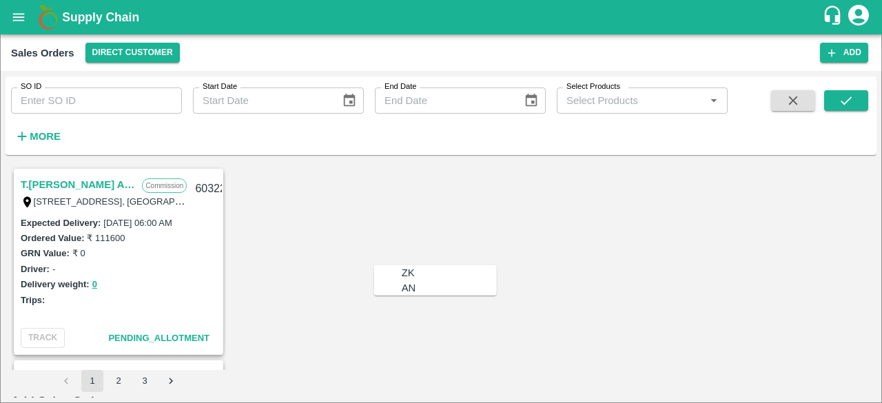
click at [402, 271] on div "ZK" at bounding box center [408, 272] width 13 height 15
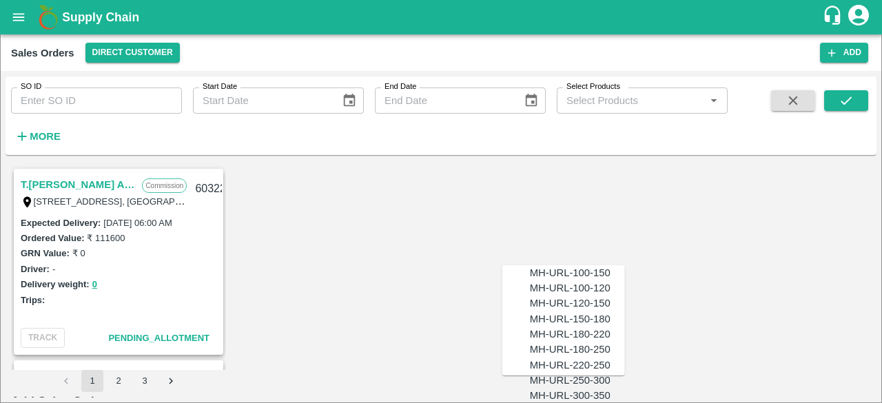
scroll to position [793, 0]
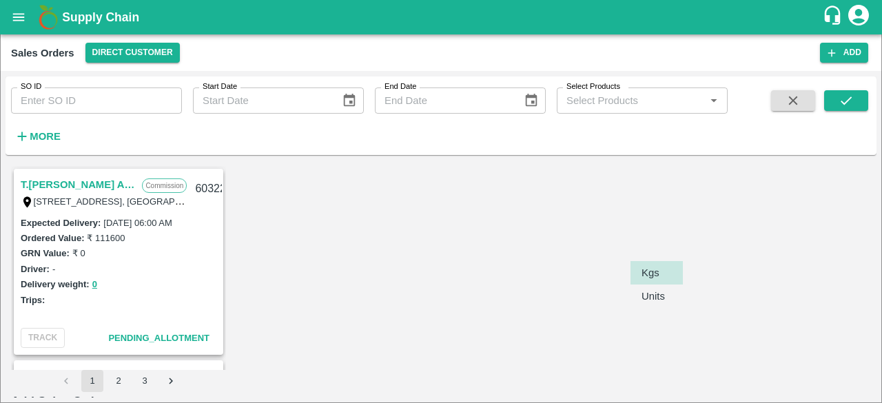
click at [667, 244] on body "Supply Chain Sales Orders Direct Customer Add SO ID SO ID Start Date Start Date…" at bounding box center [441, 201] width 882 height 403
click at [652, 302] on p "Units" at bounding box center [653, 296] width 23 height 15
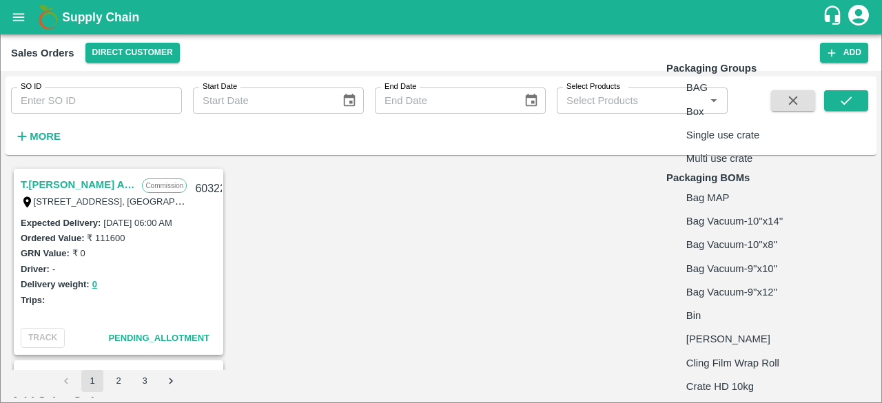
click at [726, 241] on body "Supply Chain Sales Orders Direct Customer Add SO ID SO ID Start Date Start Date…" at bounding box center [441, 201] width 882 height 403
click at [729, 123] on li "Box" at bounding box center [747, 111] width 163 height 23
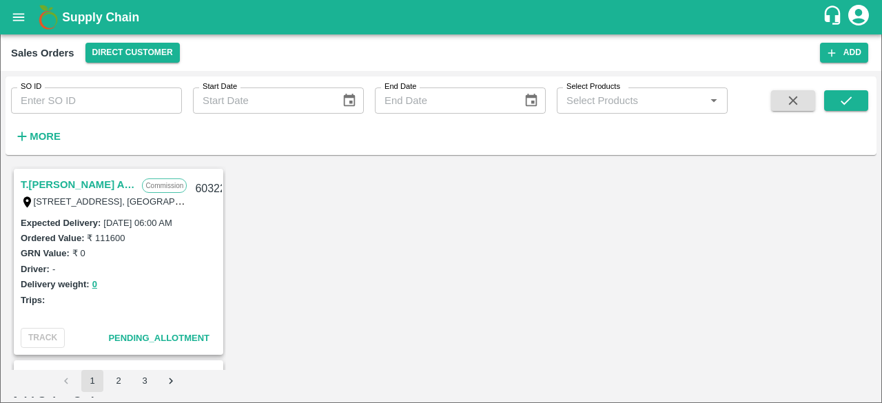
scroll to position [402, 0]
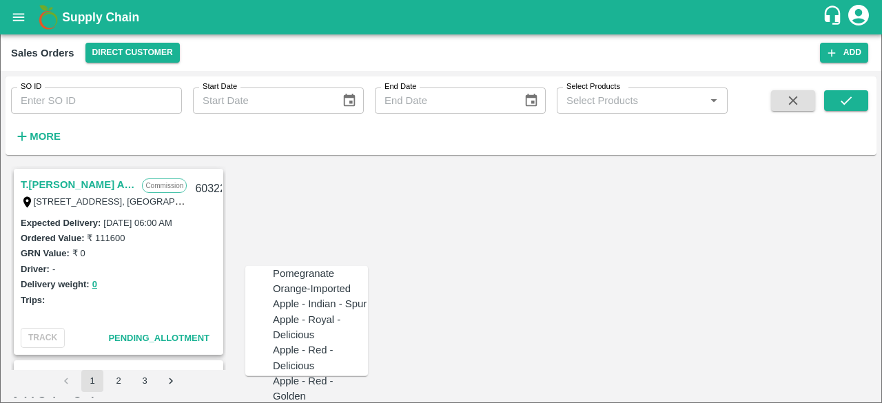
click at [304, 275] on div "Pomegranate" at bounding box center [303, 273] width 61 height 15
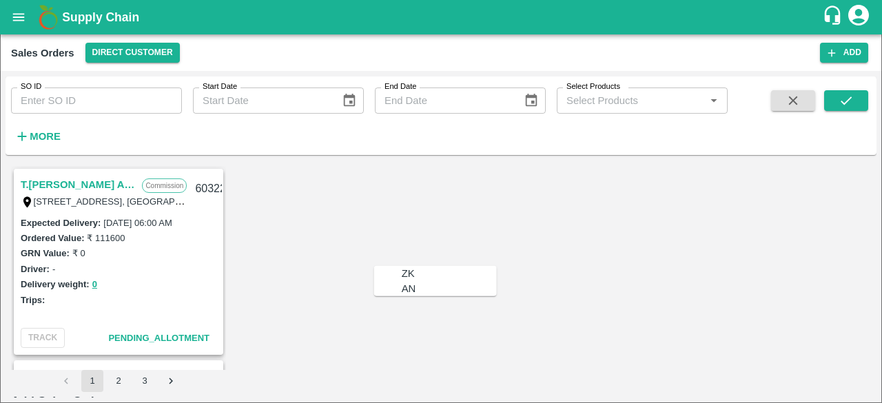
click at [402, 274] on div "ZK" at bounding box center [408, 273] width 13 height 15
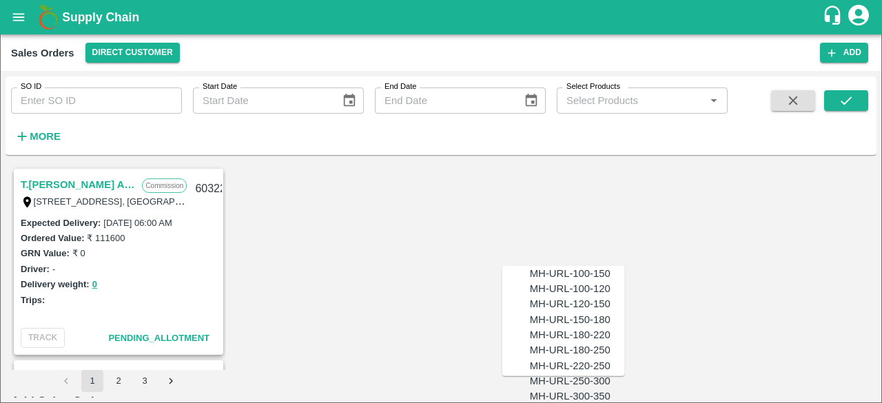
scroll to position [798, 0]
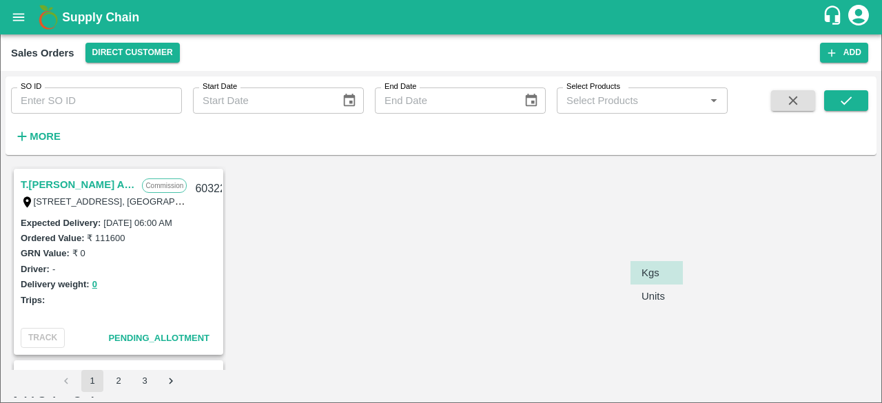
click at [671, 243] on body "Supply Chain Sales Orders Direct Customer Add SO ID SO ID Start Date Start Date…" at bounding box center [441, 201] width 882 height 403
click at [660, 294] on p "Units" at bounding box center [653, 296] width 23 height 15
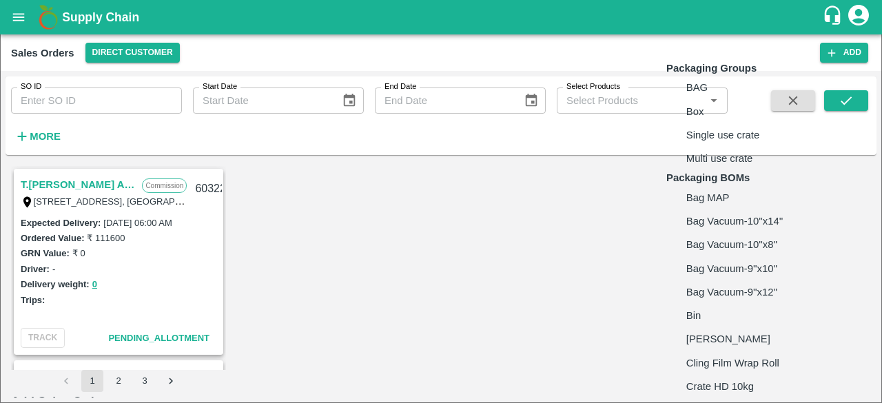
click at [728, 235] on body "Supply Chain Sales Orders Direct Customer Add SO ID SO ID Start Date Start Date…" at bounding box center [441, 201] width 882 height 403
click at [706, 123] on li "Box" at bounding box center [747, 111] width 163 height 23
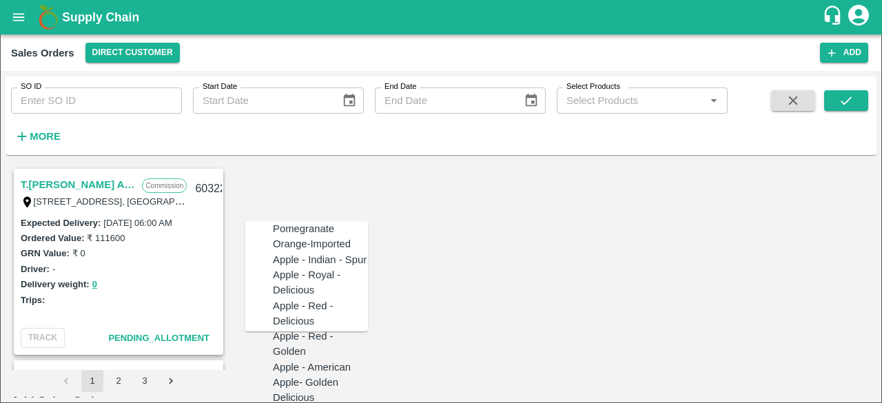
click at [302, 236] on div "Pomegranate" at bounding box center [303, 228] width 61 height 15
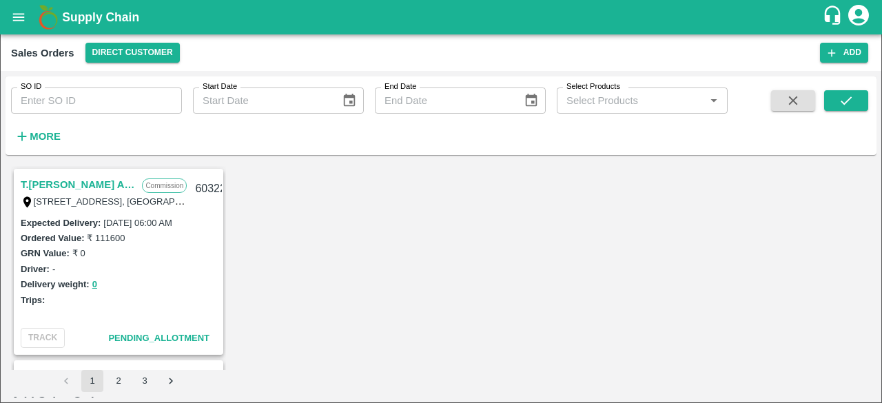
click at [402, 304] on div "ZK" at bounding box center [408, 308] width 13 height 15
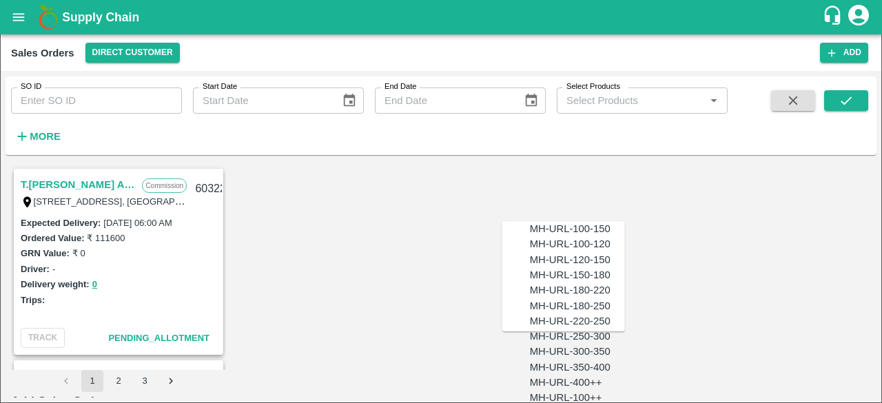
scroll to position [809, 0]
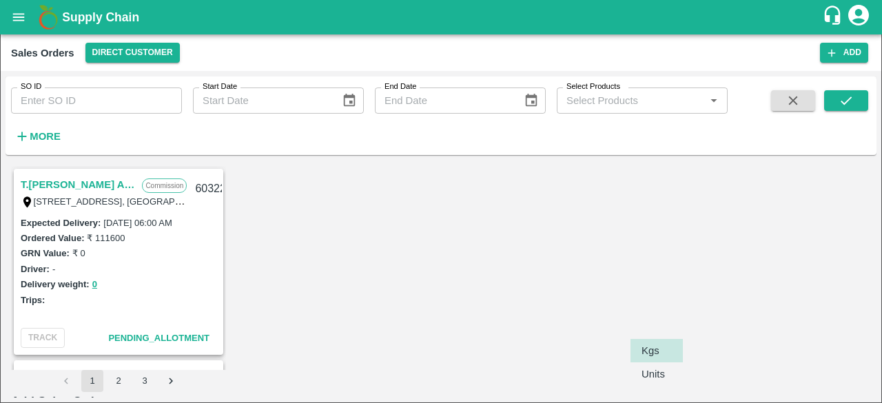
click at [652, 362] on body "Supply Chain Sales Orders Direct Customer Add SO ID SO ID Start Date Start Date…" at bounding box center [441, 201] width 882 height 403
click at [656, 374] on p "Units" at bounding box center [653, 374] width 23 height 15
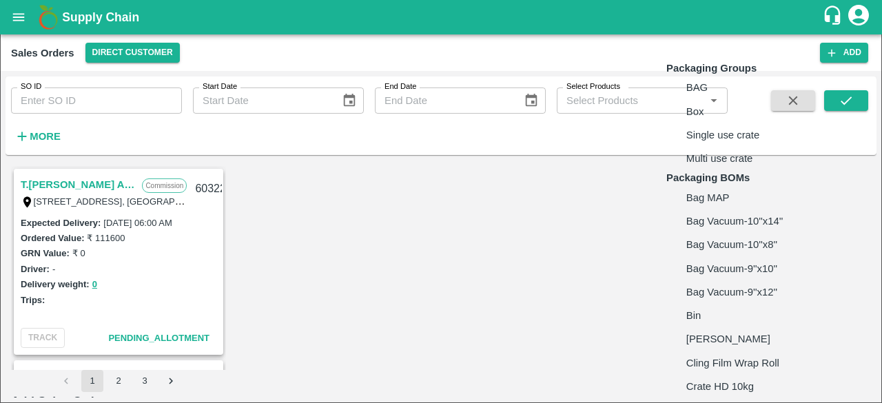
click at [713, 357] on body "Supply Chain Sales Orders Direct Customer Add SO ID SO ID Start Date Start Date…" at bounding box center [441, 201] width 882 height 403
click at [714, 123] on li "Box" at bounding box center [747, 111] width 163 height 23
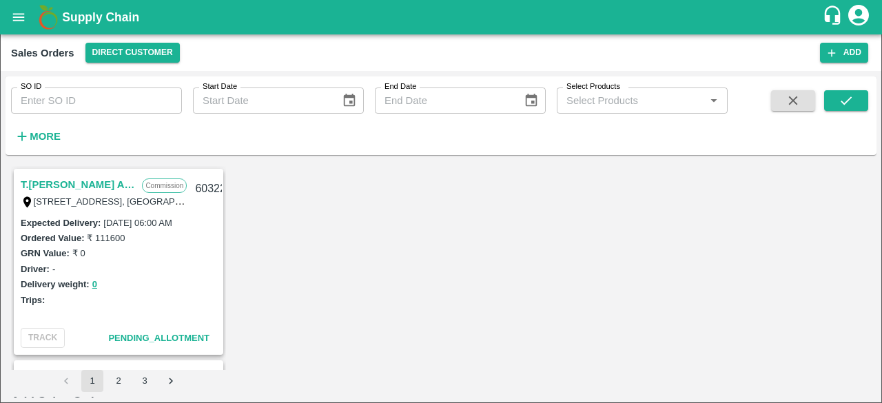
scroll to position [528, 0]
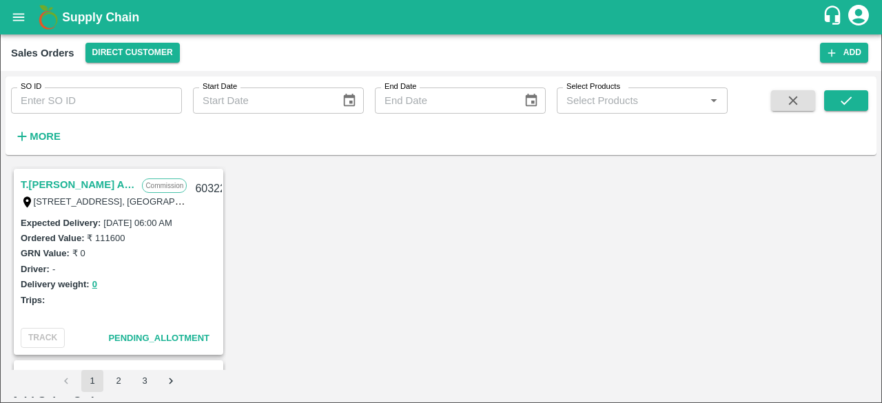
click at [867, 310] on div "T.Kishore Kapoor And Sons Commission Shop No B 27 , , Pahariya fruit mandi, Pah…" at bounding box center [441, 279] width 871 height 237
drag, startPoint x: 867, startPoint y: 310, endPoint x: 867, endPoint y: 324, distance: 13.8
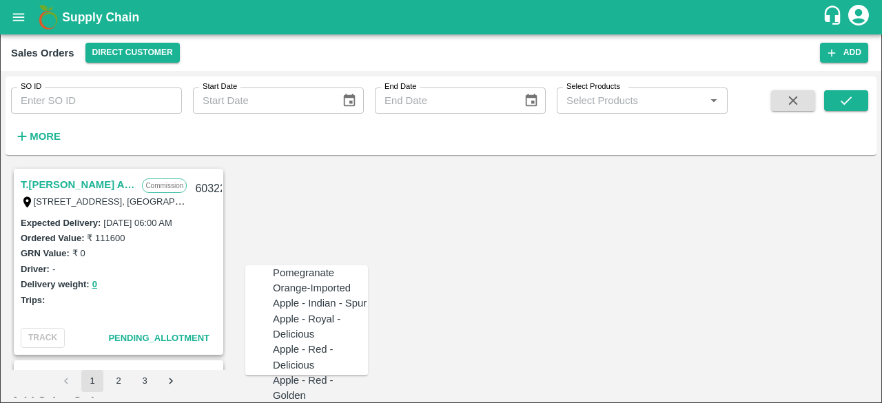
click at [301, 275] on div "Pomegranate" at bounding box center [303, 272] width 61 height 15
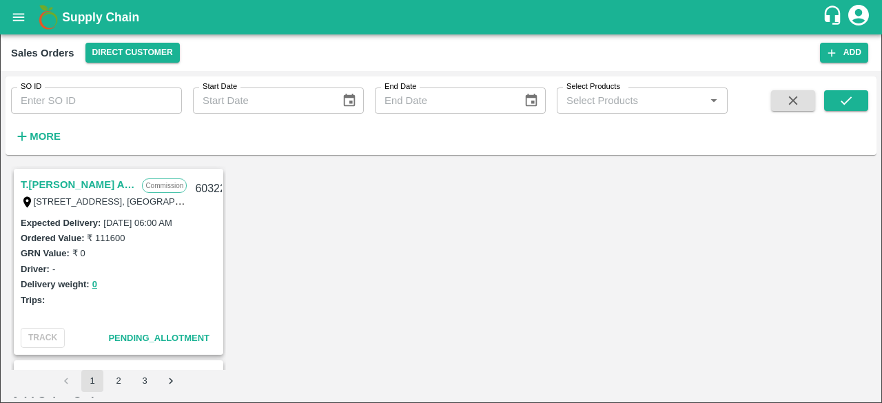
click at [402, 275] on div "ZK" at bounding box center [408, 272] width 13 height 15
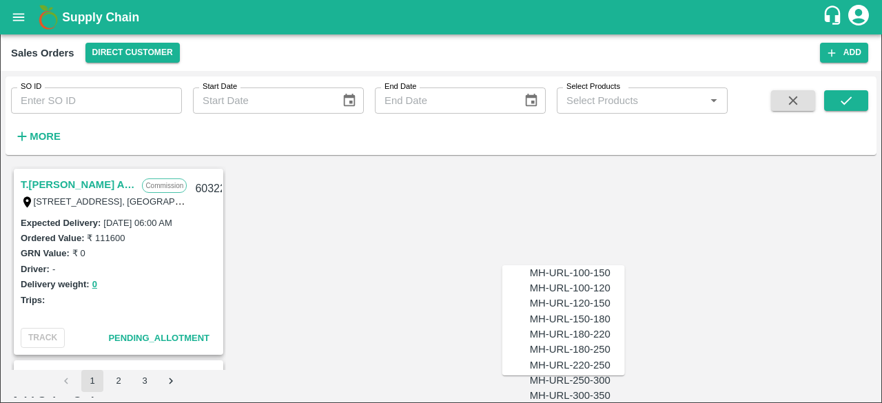
scroll to position [772, 0]
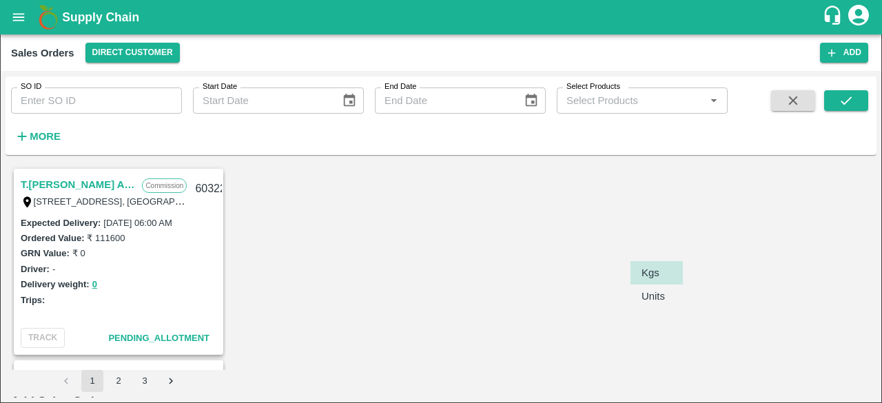
click at [655, 241] on body "Supply Chain Sales Orders Direct Customer Add SO ID SO ID Start Date Start Date…" at bounding box center [441, 201] width 882 height 403
click at [657, 292] on p "Units" at bounding box center [653, 296] width 23 height 15
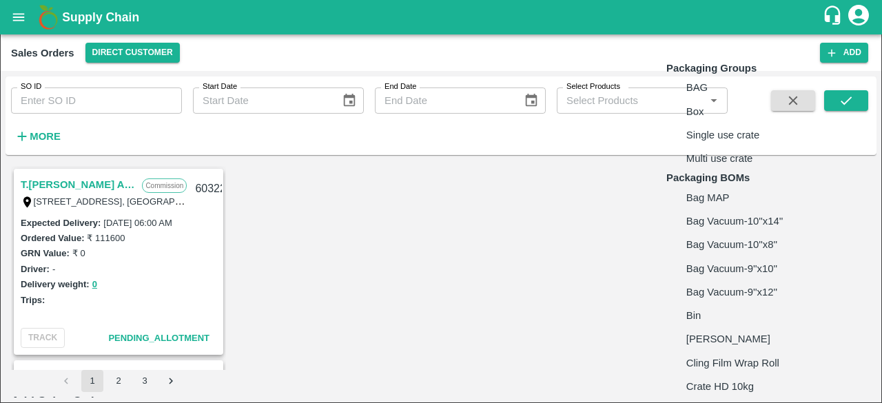
click at [715, 238] on body "Supply Chain Sales Orders Direct Customer Add SO ID SO ID Start Date Start Date…" at bounding box center [441, 201] width 882 height 403
click at [703, 119] on p "Box" at bounding box center [695, 111] width 18 height 15
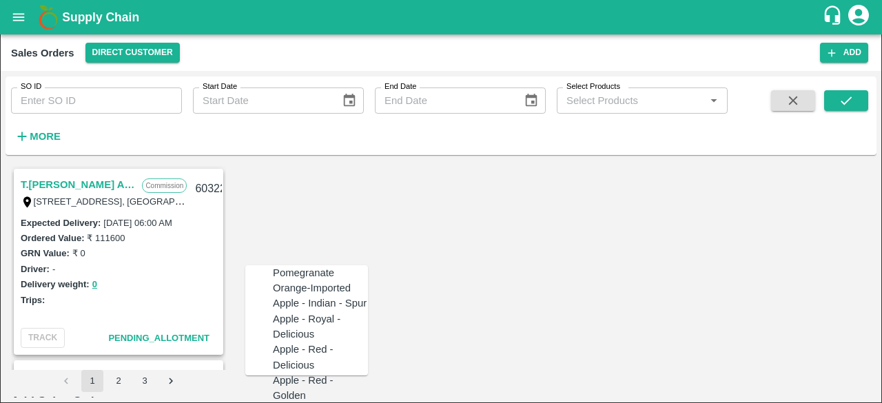
click at [302, 269] on div "Pomegranate" at bounding box center [303, 272] width 61 height 15
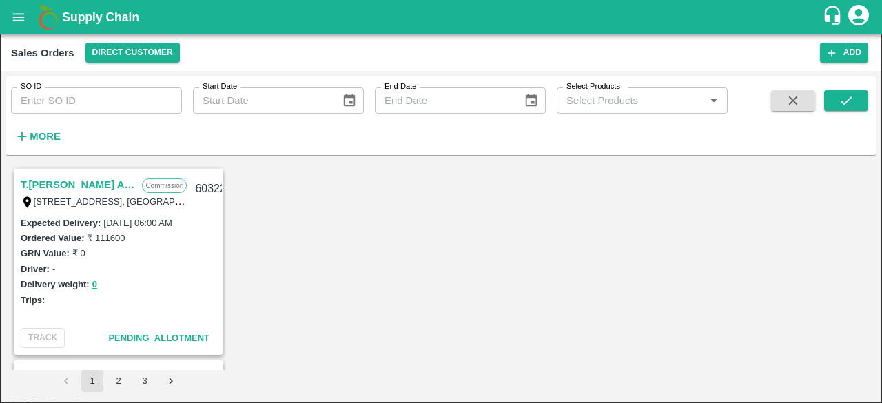
click at [402, 272] on div "ZK" at bounding box center [408, 272] width 13 height 15
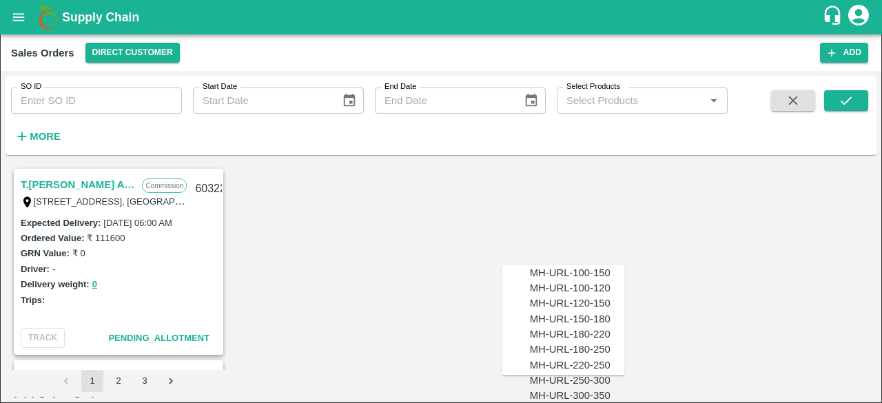
scroll to position [762, 0]
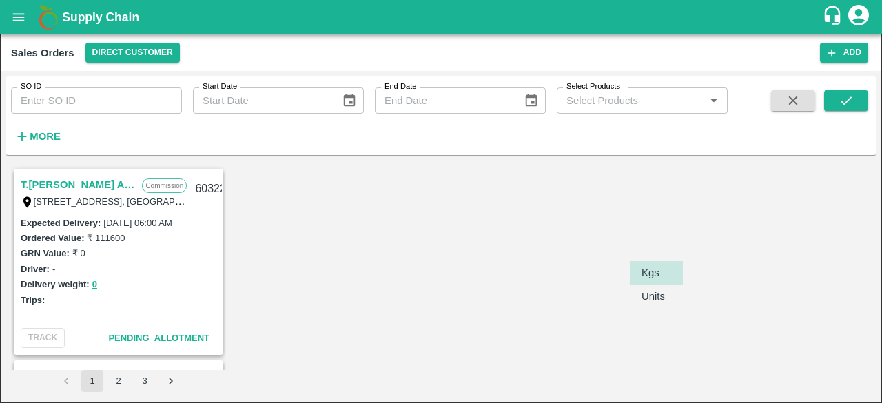
click at [662, 243] on body "Supply Chain Sales Orders Direct Customer Add SO ID SO ID Start Date Start Date…" at bounding box center [441, 201] width 882 height 403
click at [664, 296] on p "Units" at bounding box center [653, 296] width 23 height 15
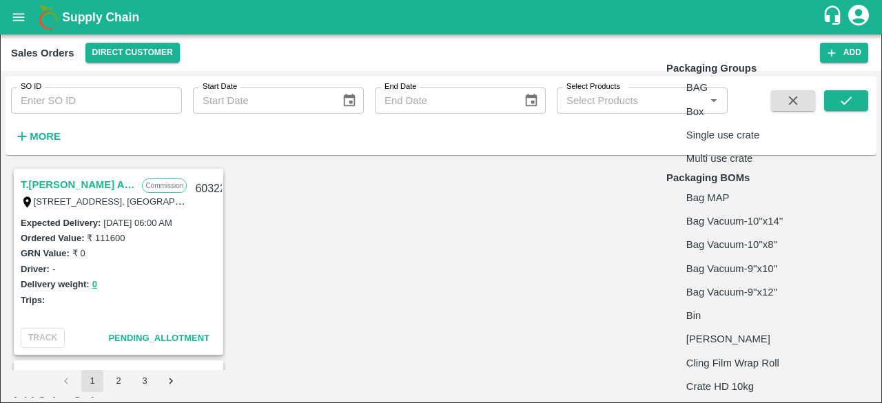
click at [749, 246] on body "Supply Chain Sales Orders Direct Customer Add SO ID SO ID Start Date Start Date…" at bounding box center [441, 201] width 882 height 403
click at [702, 119] on p "Box" at bounding box center [695, 111] width 18 height 15
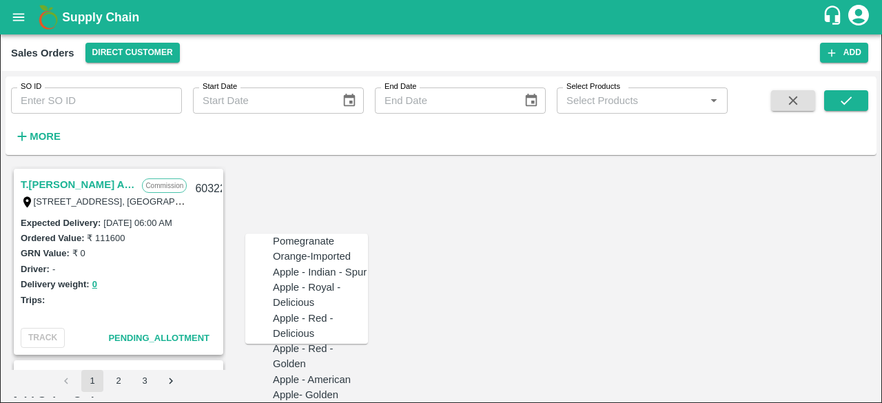
click at [289, 249] on div "Pomegranate" at bounding box center [303, 241] width 61 height 15
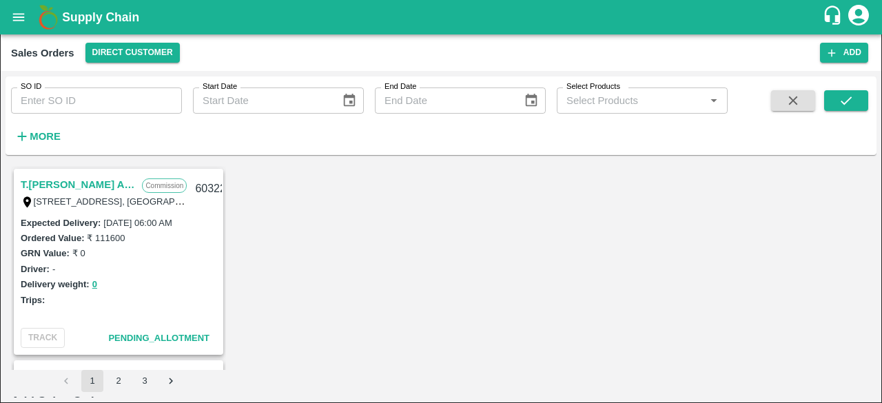
click at [402, 314] on div "ZK" at bounding box center [449, 321] width 95 height 15
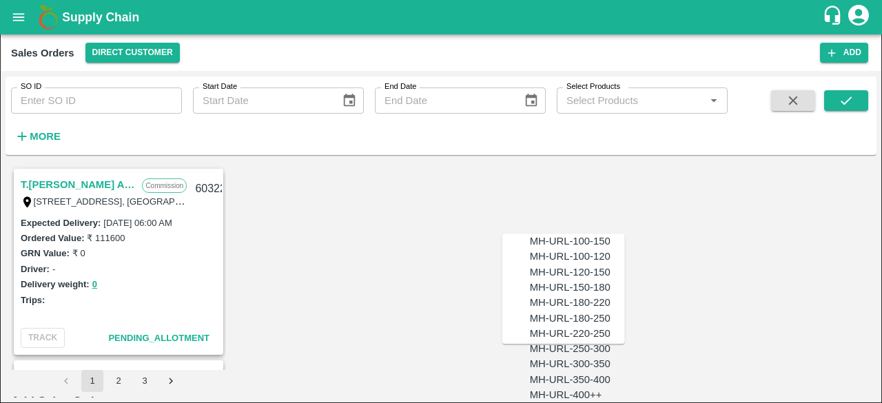
scroll to position [746, 0]
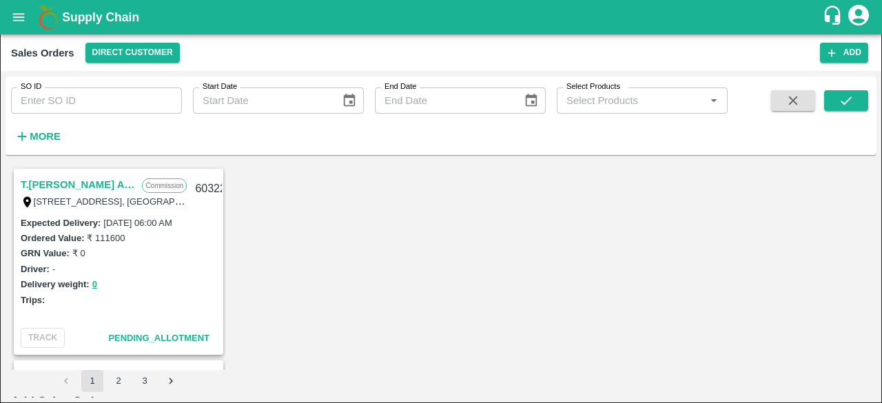
click at [669, 367] on body "Supply Chain Sales Orders Direct Customer Add SO ID SO ID Start Date Start Date…" at bounding box center [441, 201] width 882 height 403
click at [666, 374] on div "Units" at bounding box center [657, 374] width 30 height 15
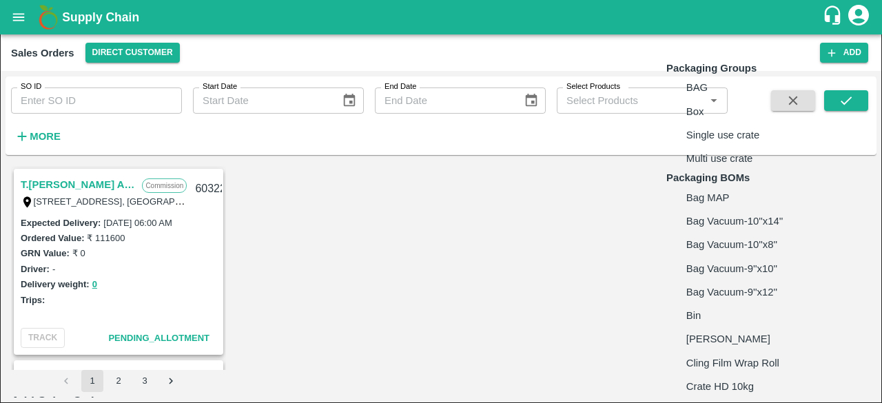
click at [719, 360] on body "Supply Chain Sales Orders Direct Customer Add SO ID SO ID Start Date Start Date…" at bounding box center [441, 201] width 882 height 403
click at [694, 119] on p "Box" at bounding box center [695, 111] width 18 height 15
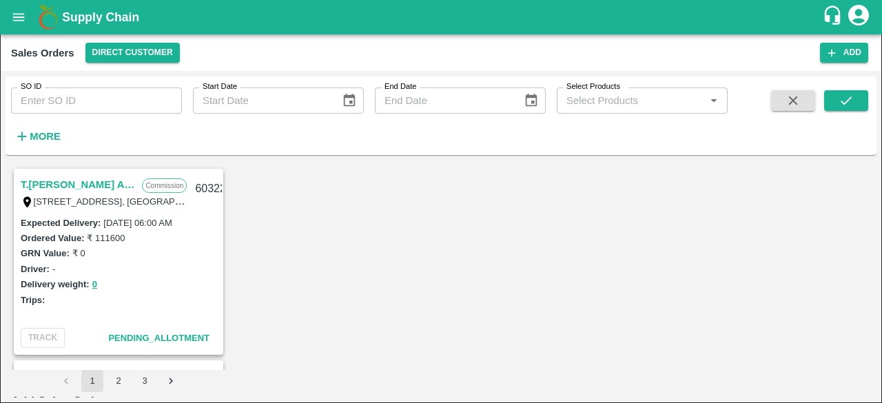
scroll to position [906, 0]
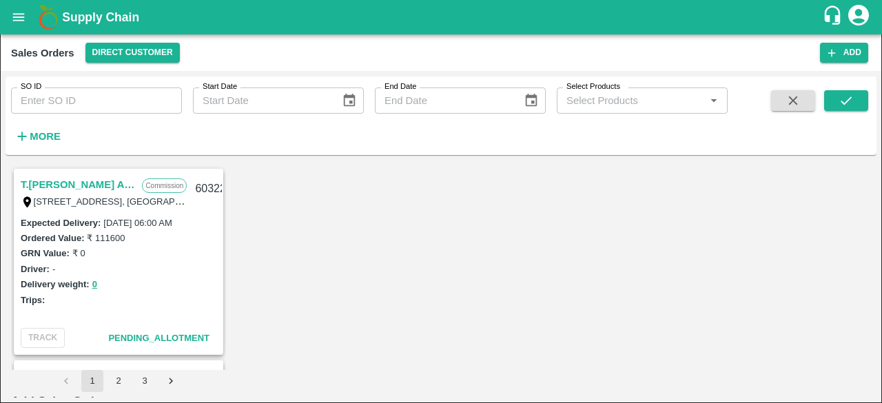
scroll to position [919, 0]
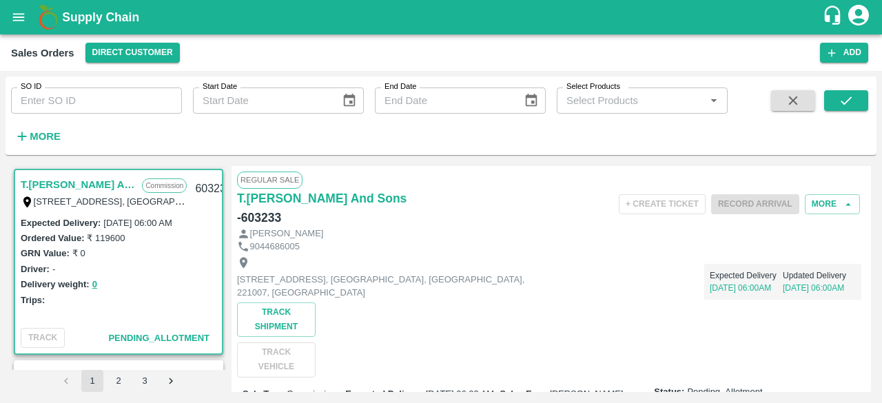
click at [481, 351] on div "Shop No B 27 , , Pahariya fruit mandi, Pahariya , Varanasi, U.P 221007, Varanas…" at bounding box center [551, 315] width 629 height 125
click at [468, 325] on div "Shop No B 27 , , Pahariya fruit mandi, Pahariya , Varanasi, U.P 221007, Varanas…" at bounding box center [551, 315] width 629 height 125
click at [76, 108] on input "SO ID" at bounding box center [96, 101] width 171 height 26
click at [92, 105] on input "SO ID" at bounding box center [96, 101] width 171 height 26
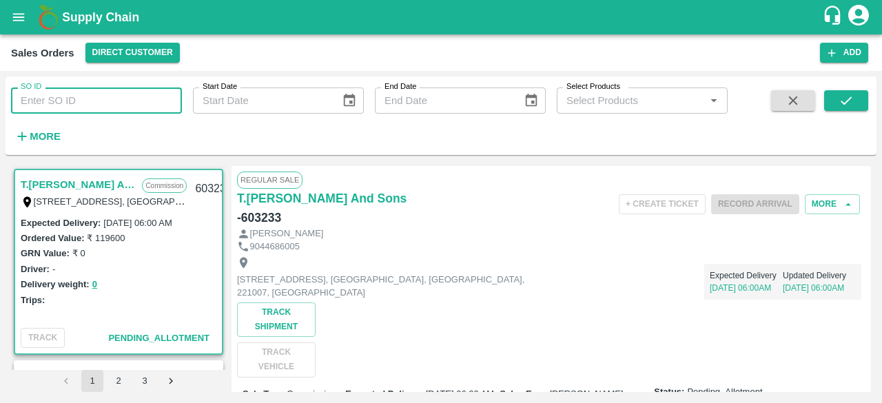
click at [135, 104] on input "SO ID" at bounding box center [96, 101] width 171 height 26
type input "602599"
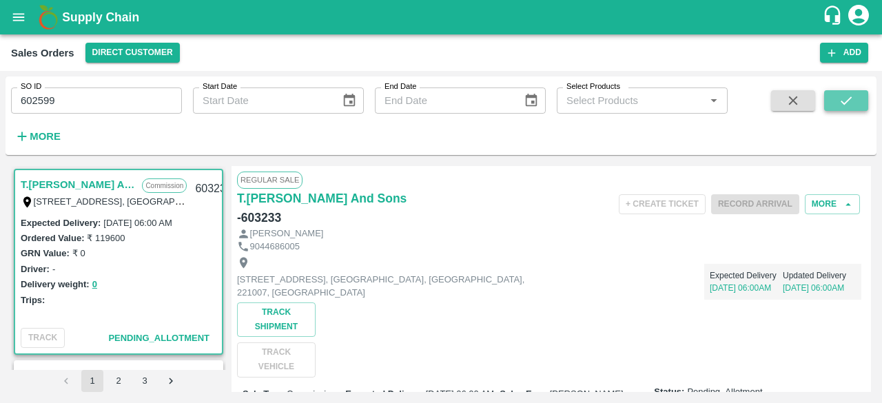
click at [849, 101] on icon "submit" at bounding box center [846, 100] width 15 height 15
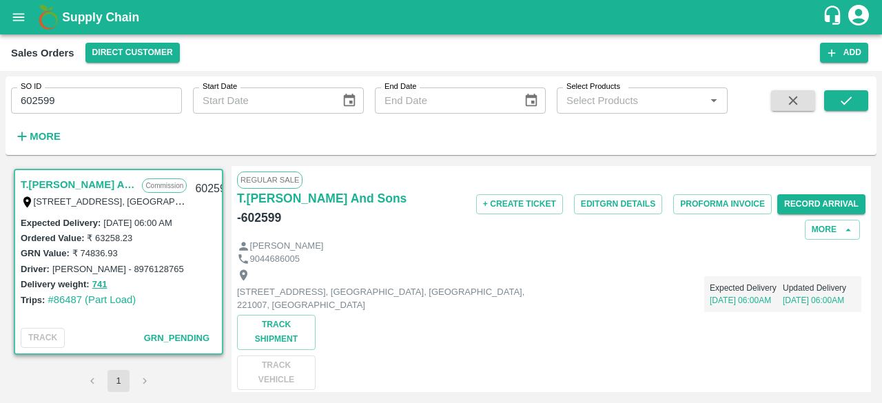
click at [868, 175] on div "Regular Sale T.[PERSON_NAME] And Sons - 602599 + Create Ticket Edit GRN Details…" at bounding box center [552, 279] width 640 height 226
click at [627, 207] on button "Edit GRN Details" at bounding box center [618, 204] width 88 height 20
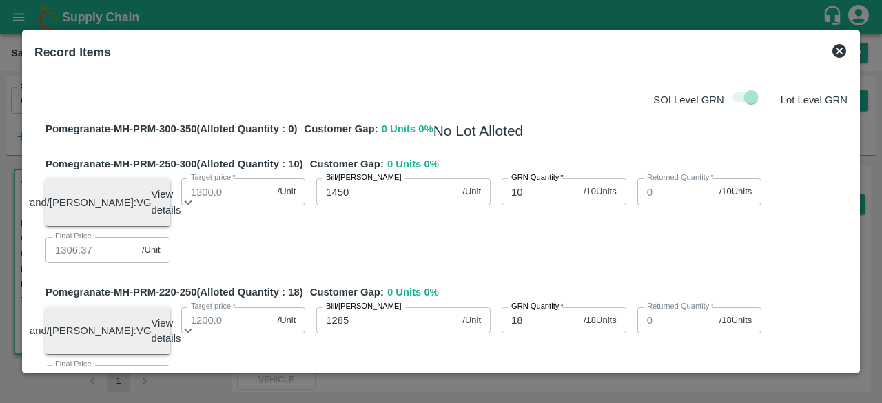
click at [839, 46] on icon at bounding box center [840, 51] width 14 height 14
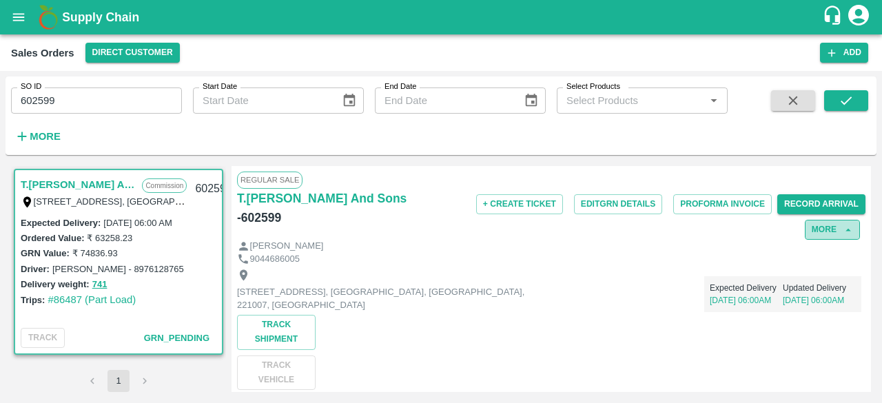
click at [842, 227] on icon "button" at bounding box center [848, 230] width 12 height 12
click at [845, 231] on icon "button" at bounding box center [848, 230] width 12 height 12
click at [281, 208] on h6 "- 602599" at bounding box center [259, 217] width 44 height 19
copy h6 "602599"
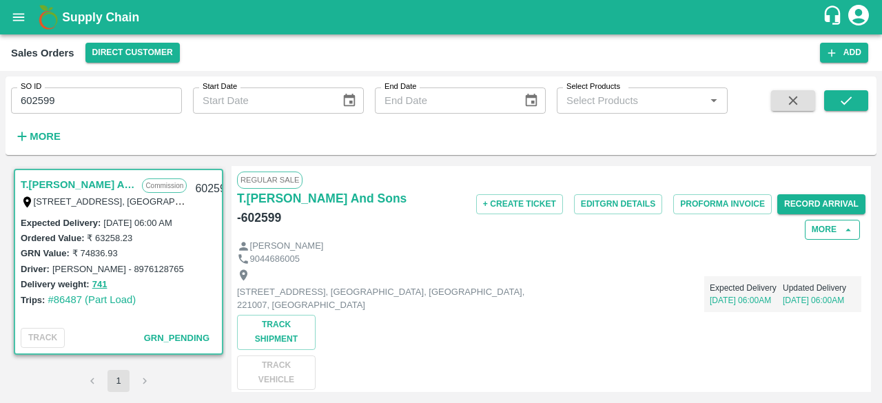
click at [606, 260] on div "9044686005" at bounding box center [551, 259] width 629 height 13
click at [609, 203] on button "Edit GRN Details" at bounding box center [618, 204] width 88 height 20
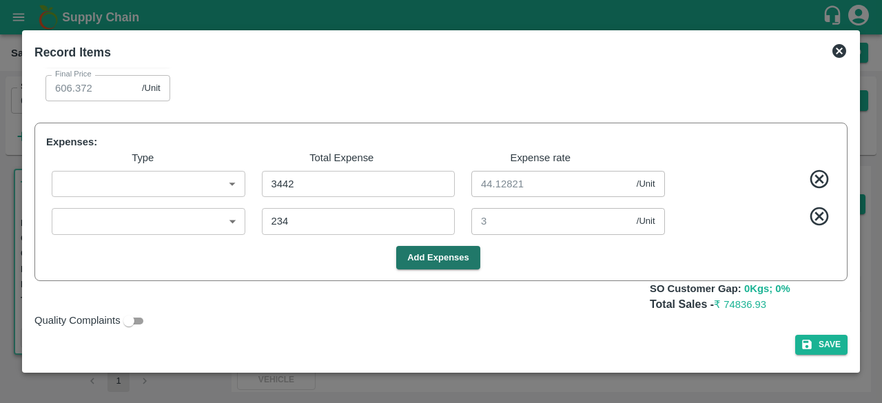
scroll to position [833, 0]
click at [843, 54] on icon at bounding box center [840, 51] width 14 height 14
